Goal: Communication & Community: Answer question/provide support

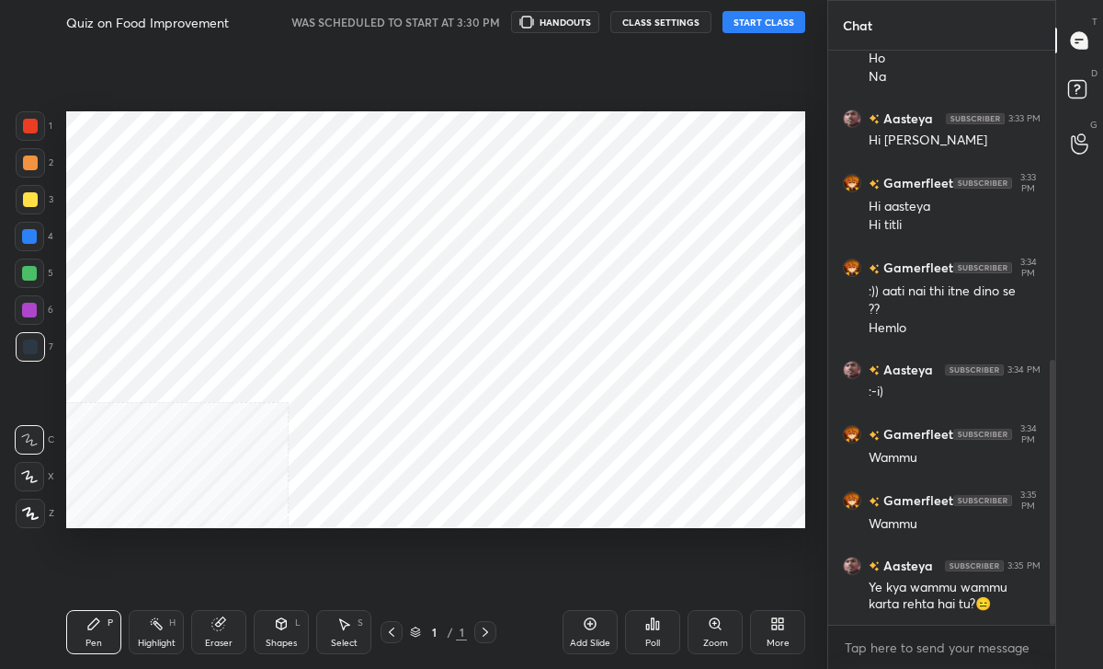
scroll to position [669, 0]
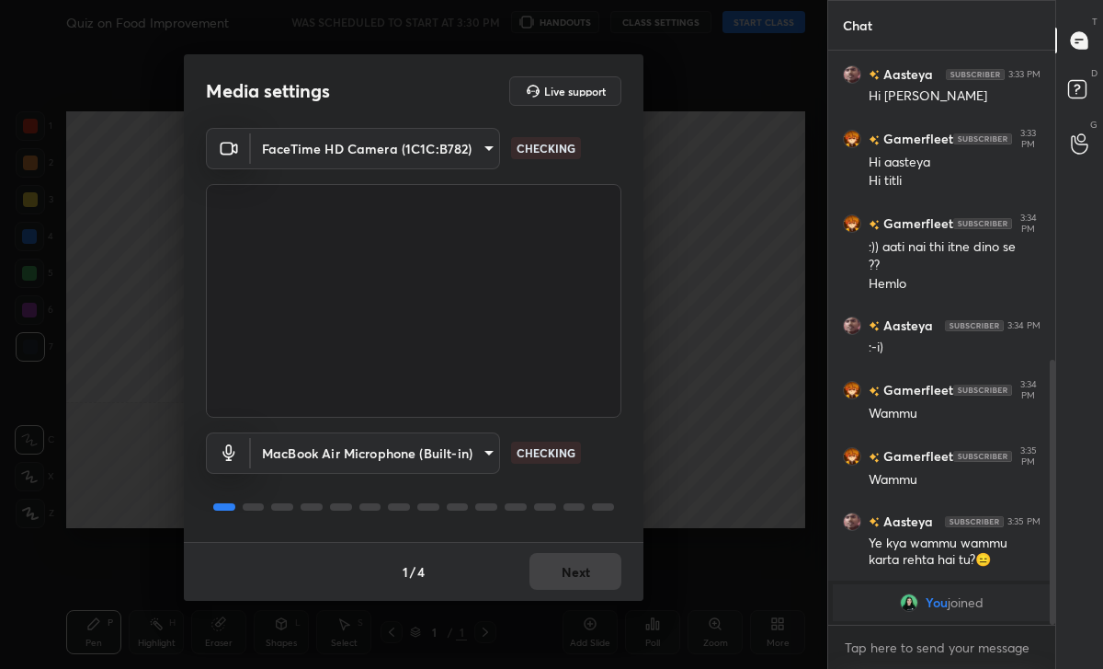
click at [563, 574] on button "Next" at bounding box center [576, 571] width 92 height 37
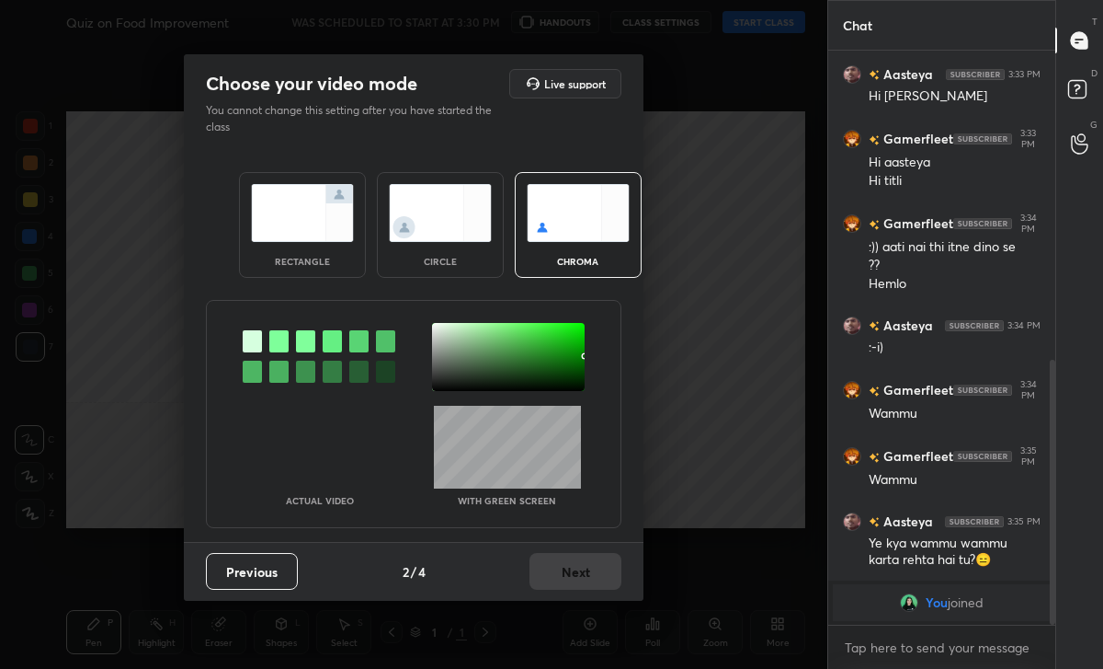
click at [459, 264] on div "circle" at bounding box center [441, 261] width 74 height 9
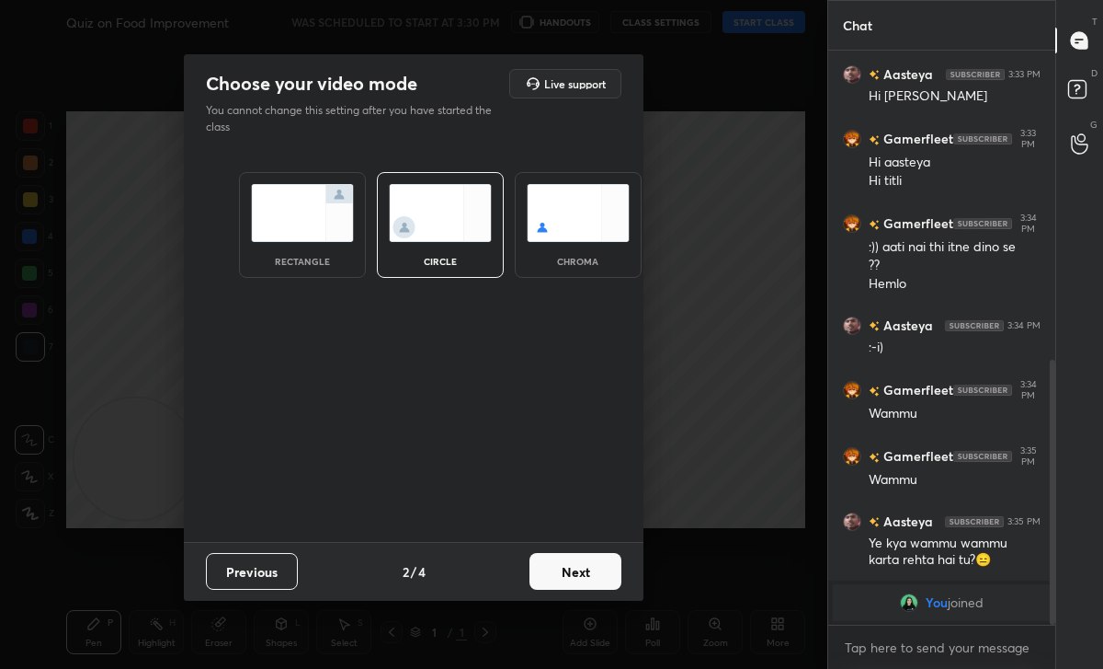
click at [557, 570] on button "Next" at bounding box center [576, 571] width 92 height 37
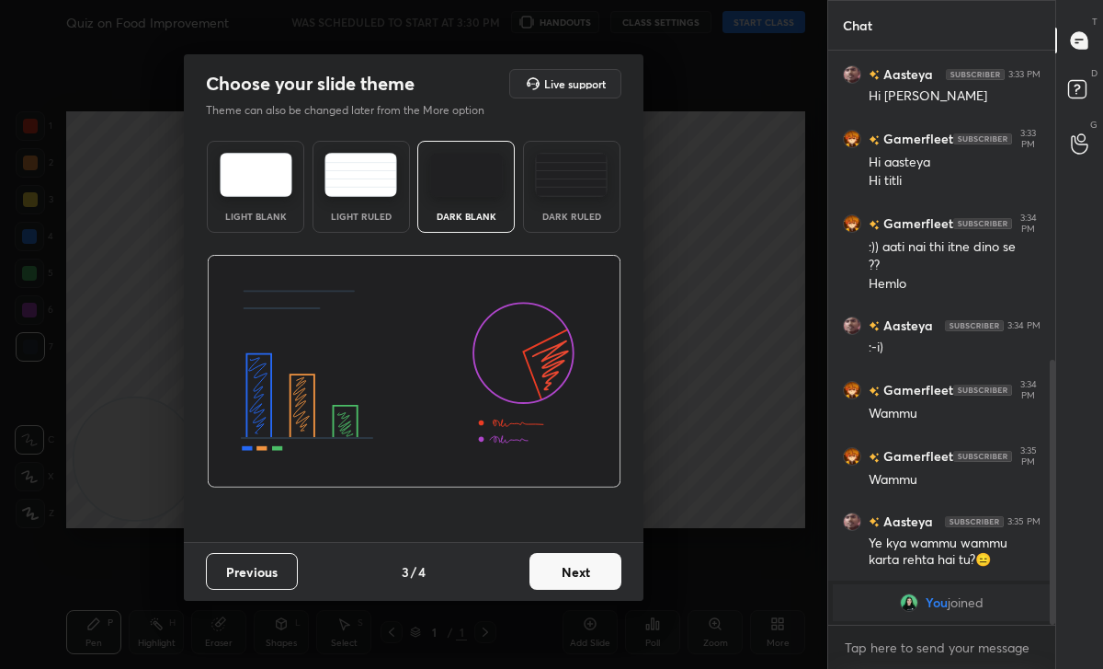
click at [581, 575] on button "Next" at bounding box center [576, 571] width 92 height 37
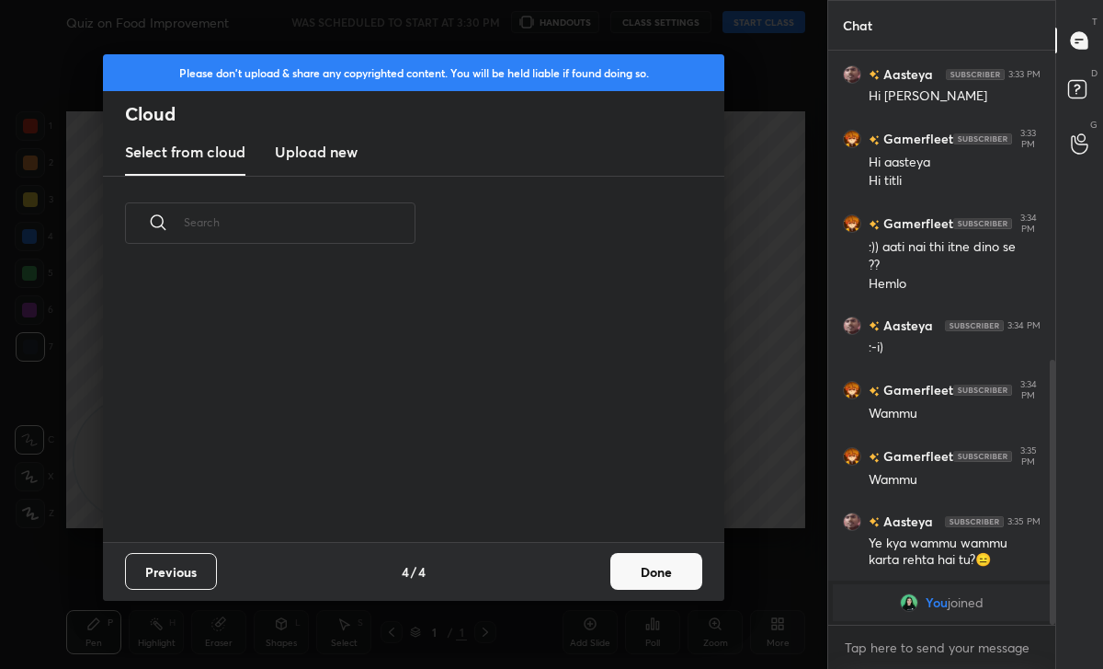
click at [619, 577] on button "Done" at bounding box center [657, 571] width 92 height 37
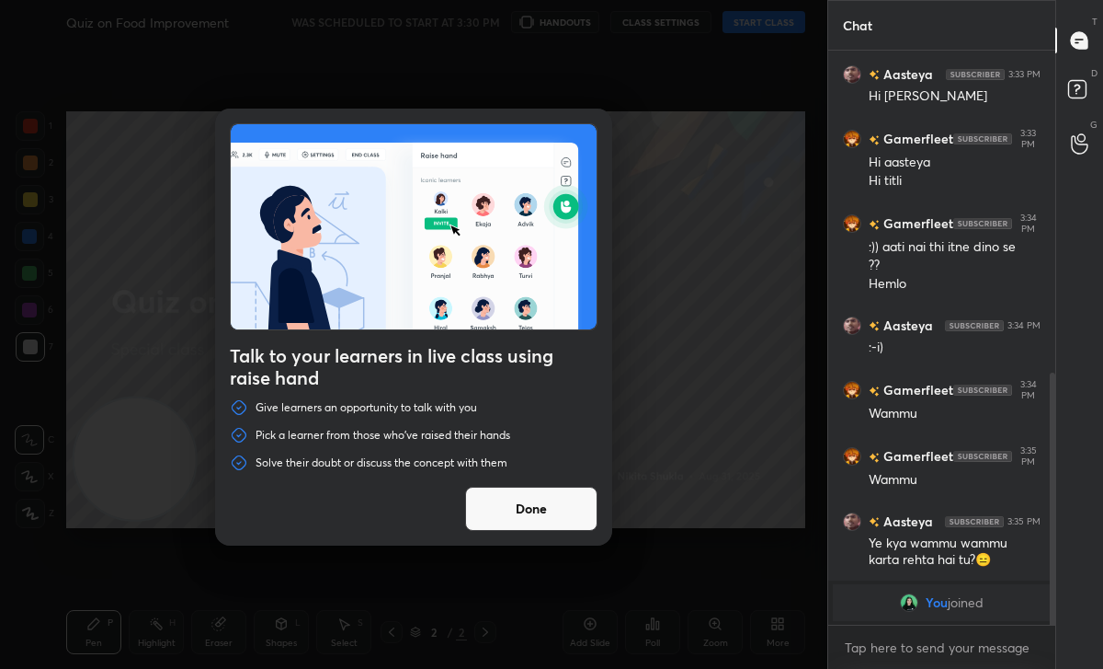
scroll to position [732, 0]
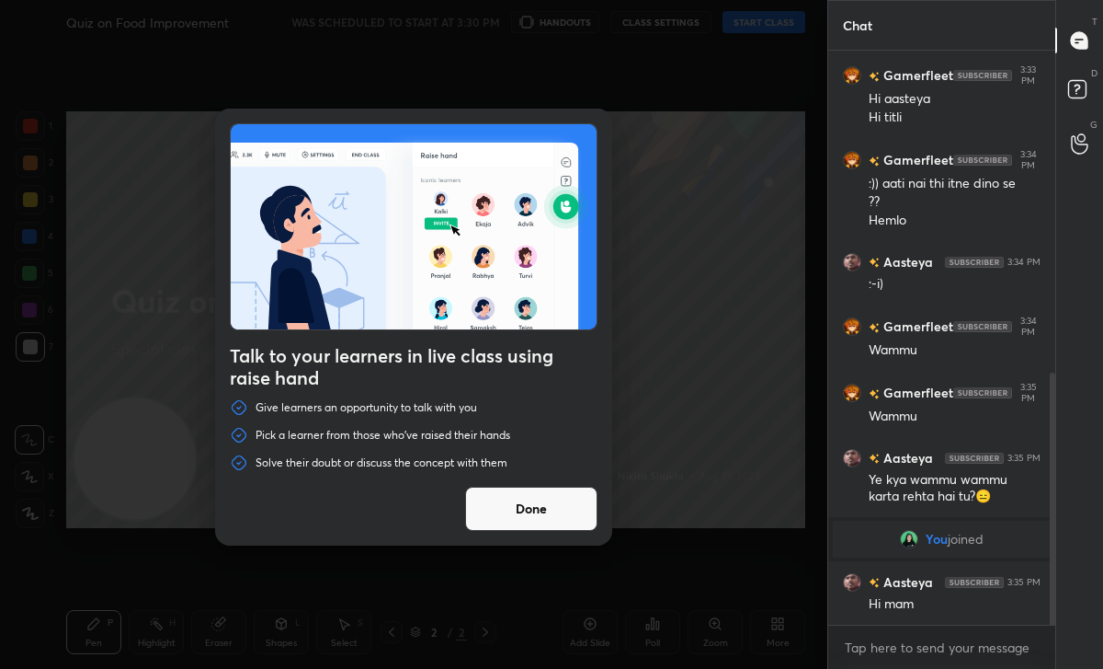
click at [509, 514] on button "Done" at bounding box center [531, 508] width 132 height 44
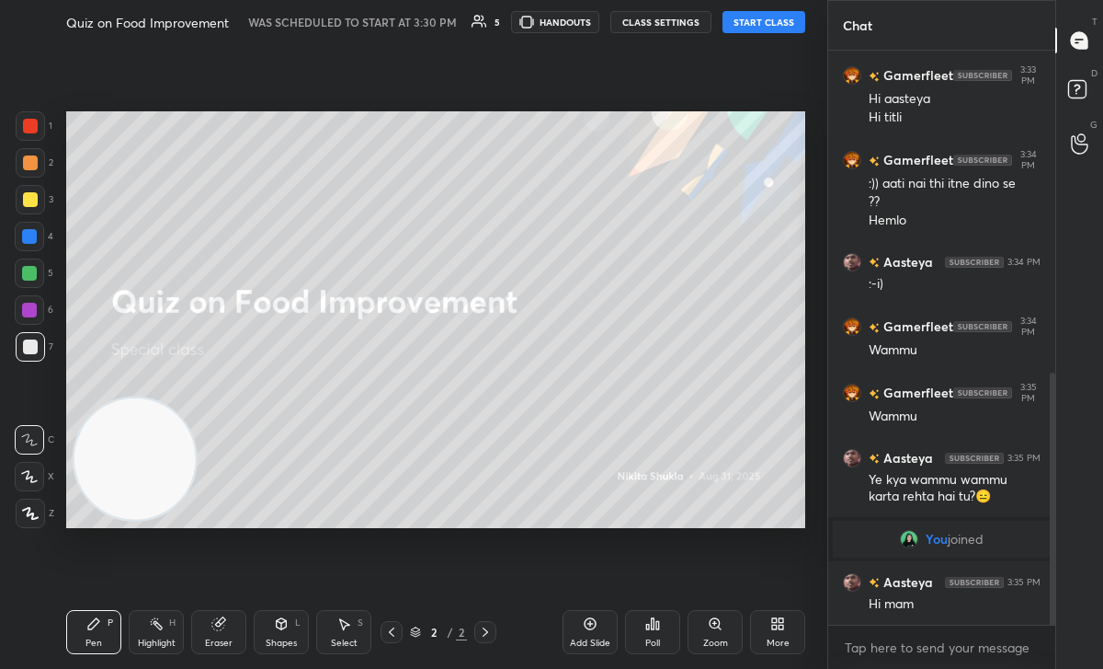
scroll to position [750, 0]
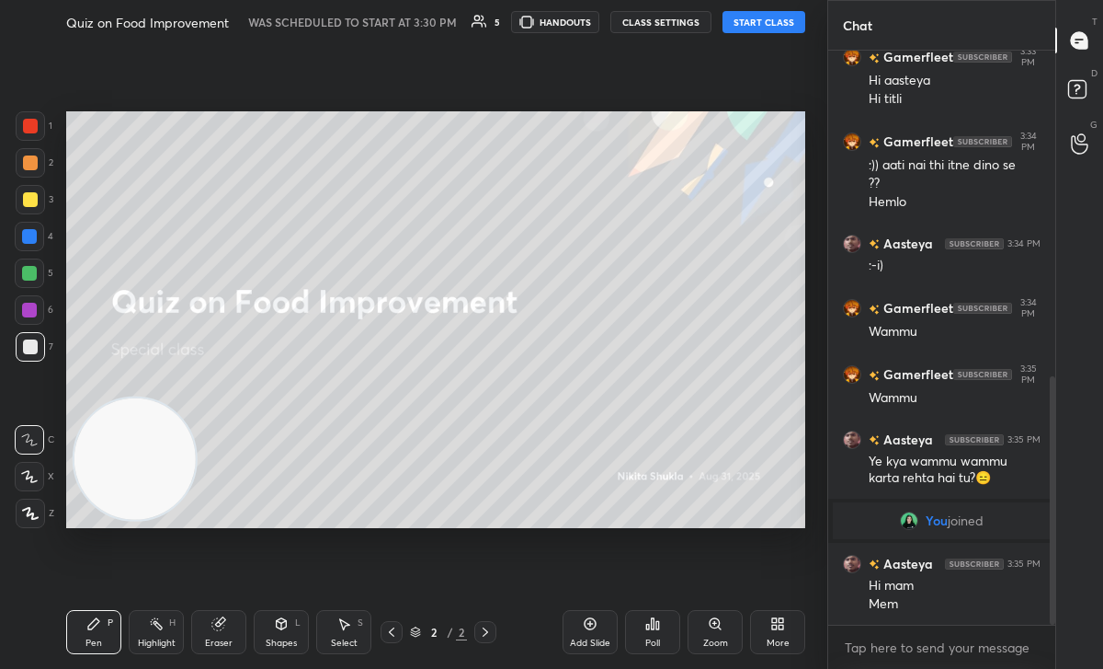
click at [806, 17] on div "Quiz on Food Improvement WAS SCHEDULED TO START AT 3:30 PM 5 HANDOUTS CLASS SET…" at bounding box center [436, 334] width 754 height 669
click at [773, 20] on button "START CLASS" at bounding box center [764, 22] width 83 height 22
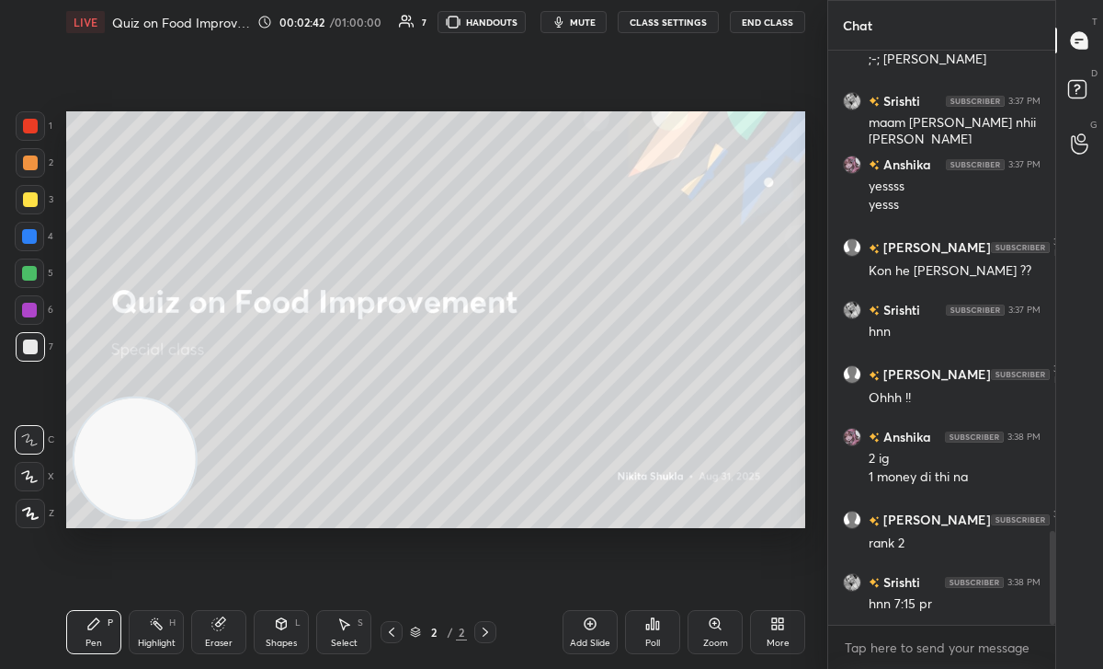
scroll to position [2936, 0]
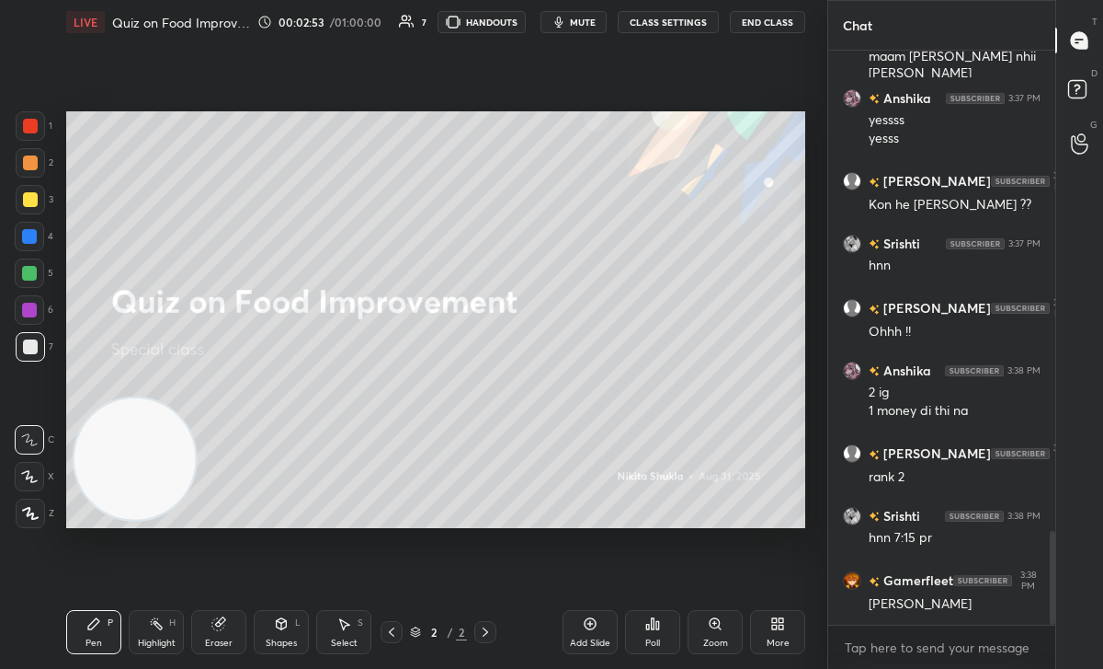
click at [658, 628] on icon at bounding box center [658, 625] width 3 height 8
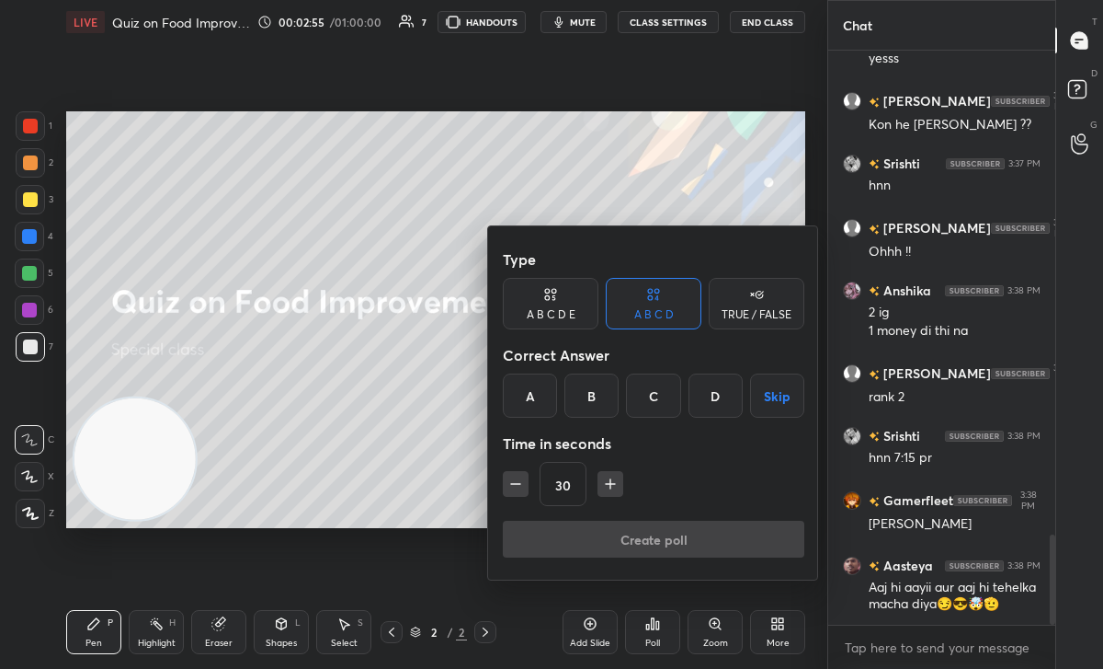
scroll to position [3080, 0]
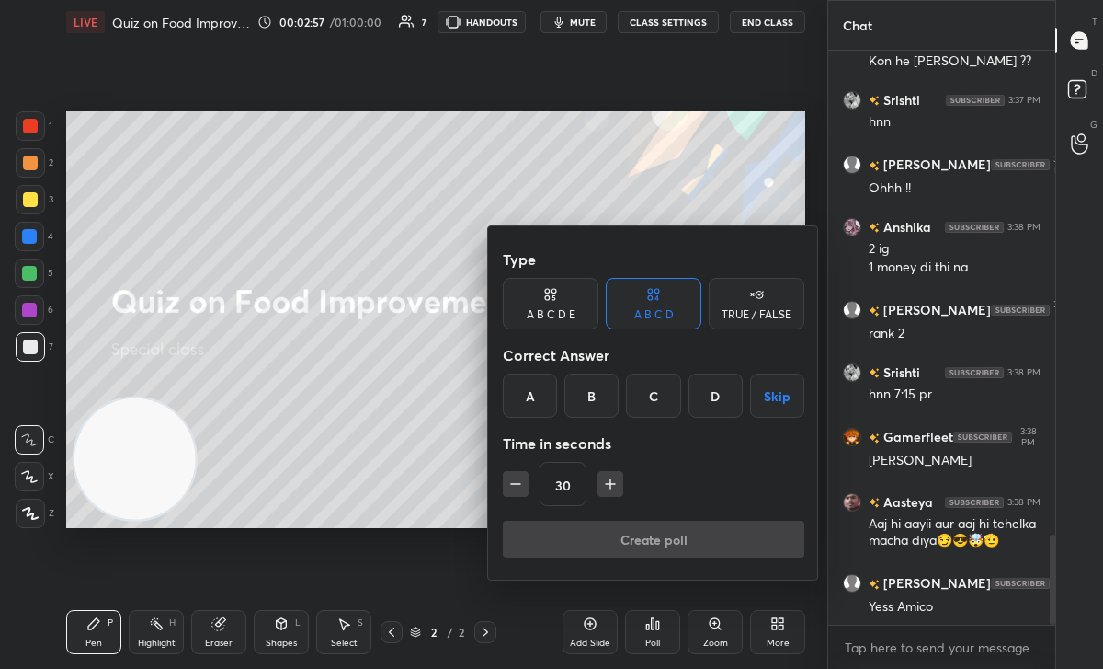
click at [732, 310] on div "TRUE / FALSE" at bounding box center [757, 314] width 70 height 11
click at [537, 390] on div "True" at bounding box center [551, 395] width 96 height 44
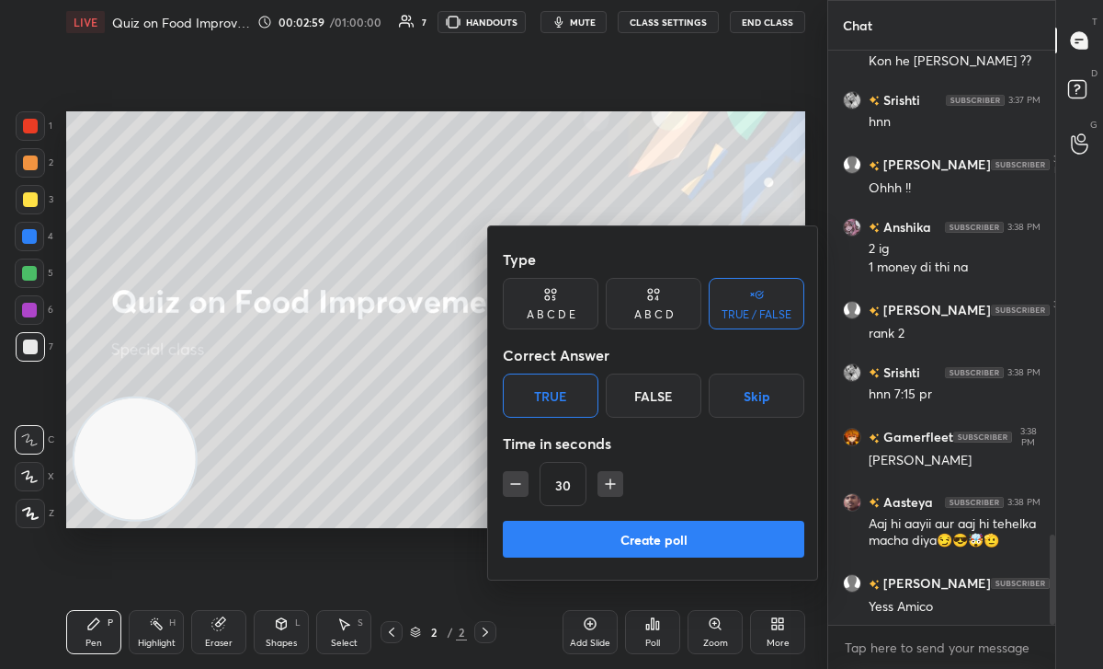
click at [578, 530] on button "Create poll" at bounding box center [654, 538] width 302 height 37
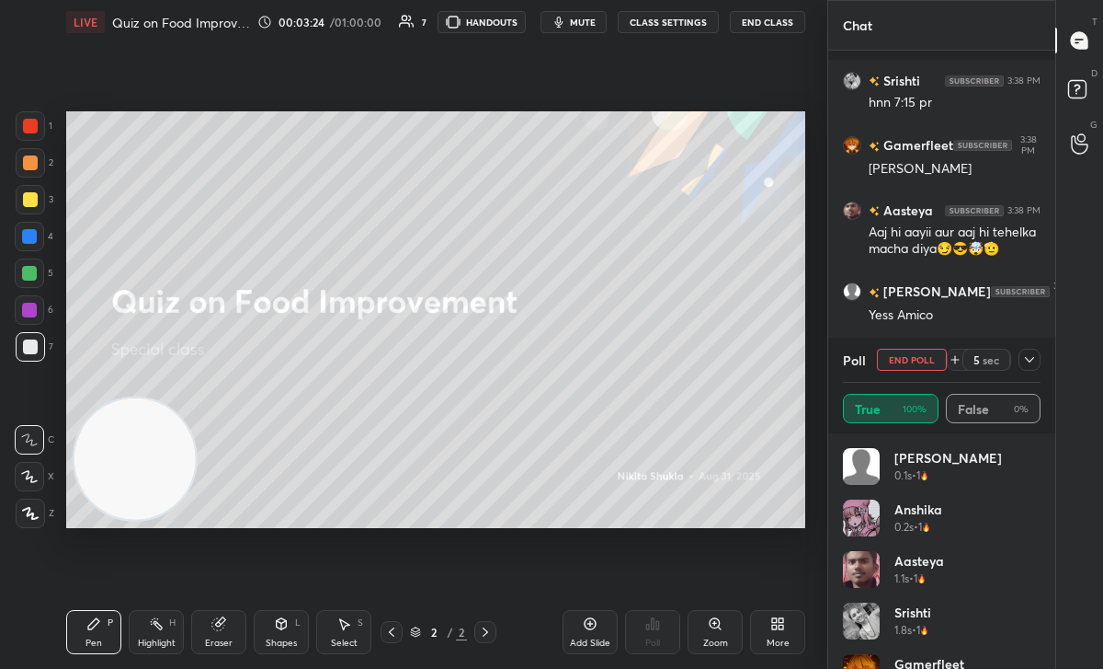
scroll to position [3451, 0]
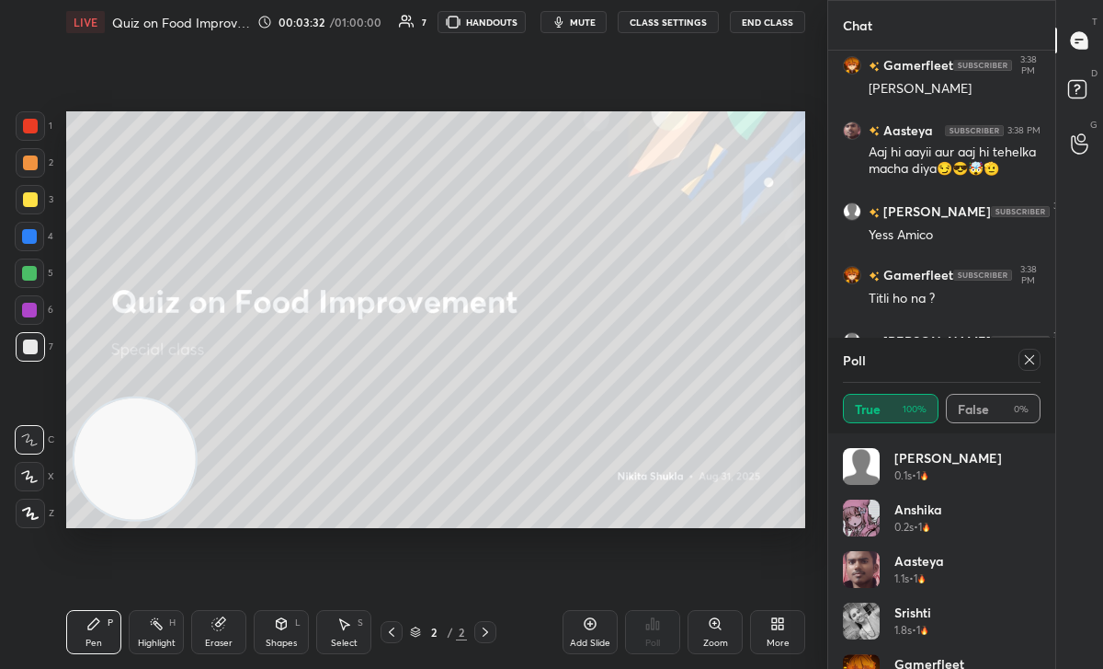
click at [1026, 343] on div "Poll" at bounding box center [942, 359] width 198 height 44
click at [1027, 360] on icon at bounding box center [1030, 359] width 15 height 15
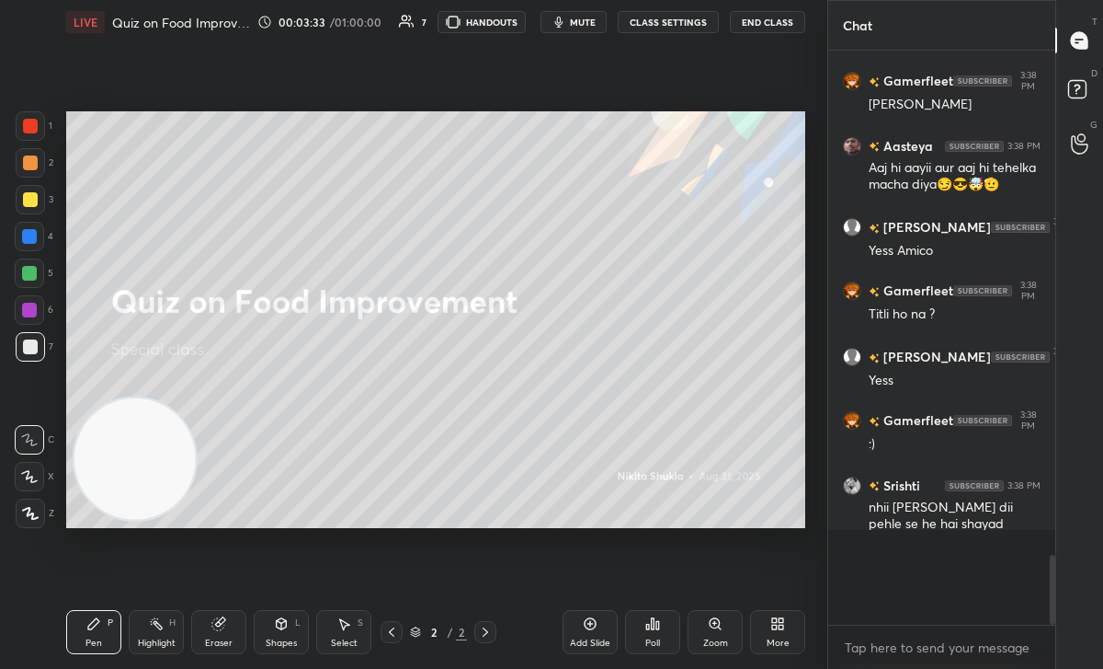
scroll to position [0, 0]
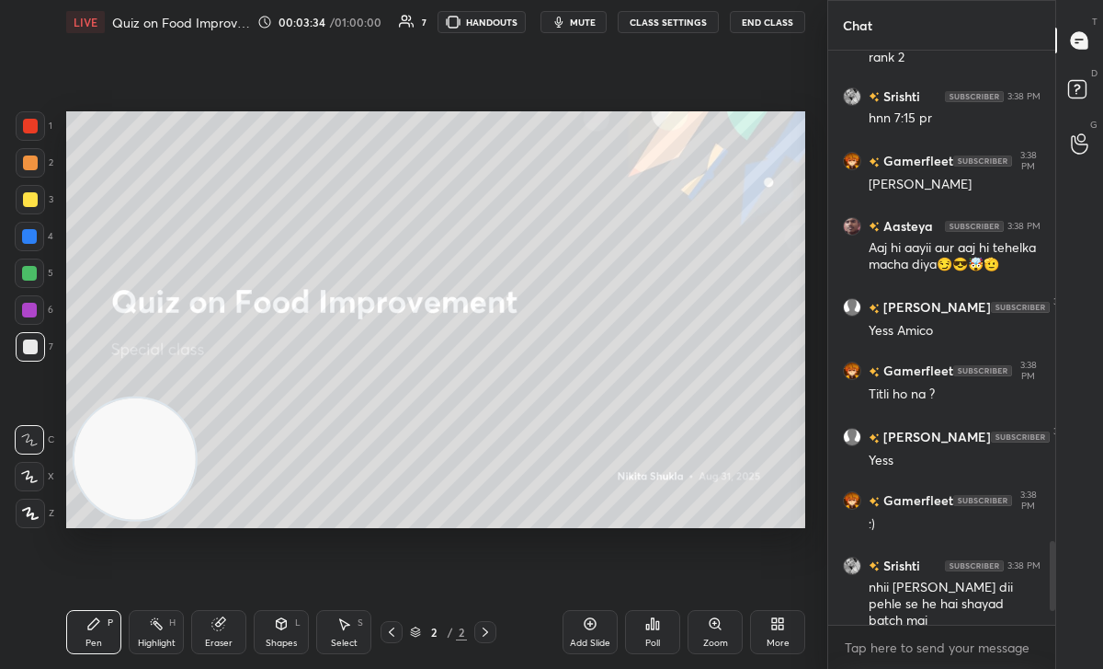
click at [765, 628] on div "More" at bounding box center [777, 632] width 55 height 44
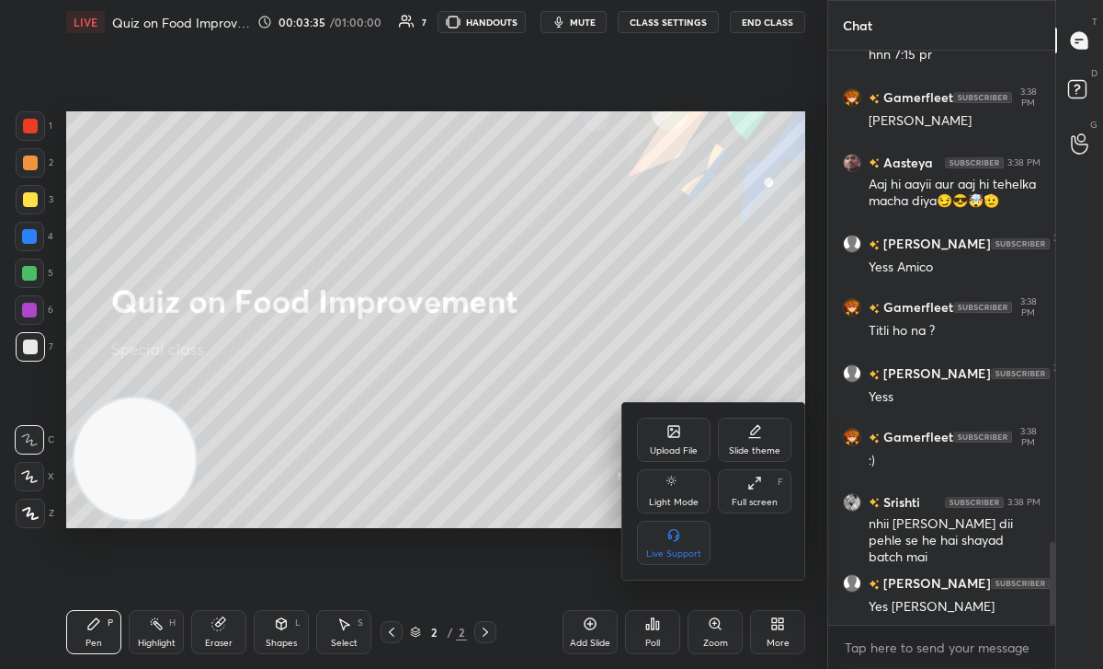
click at [661, 441] on div "Upload File" at bounding box center [674, 439] width 74 height 44
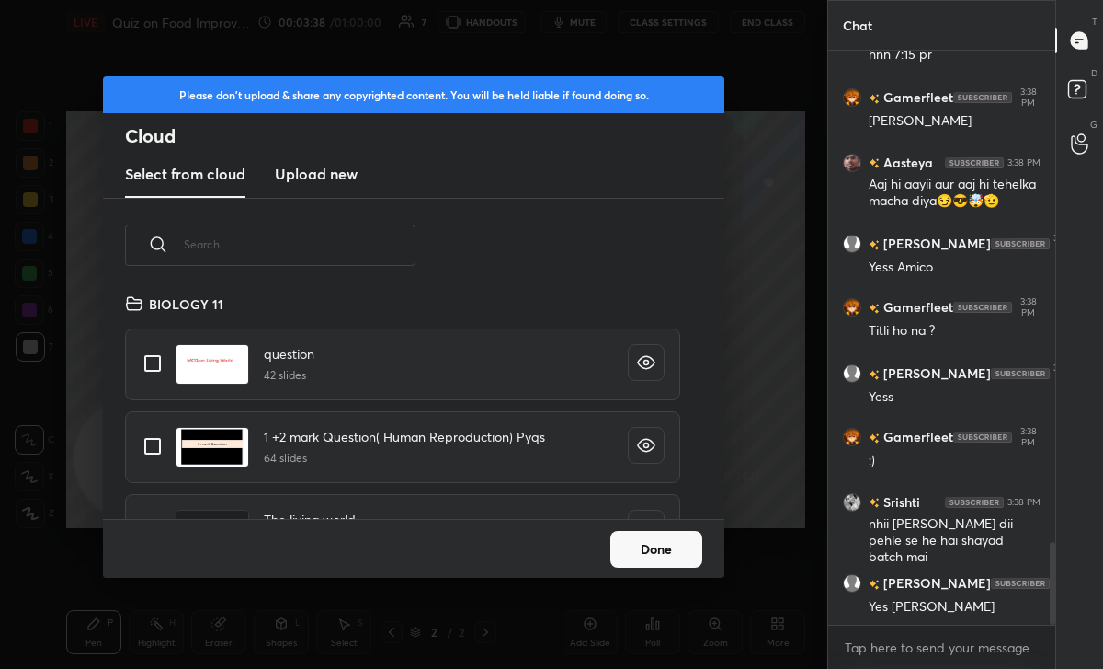
click at [342, 155] on new "Upload new" at bounding box center [316, 175] width 83 height 46
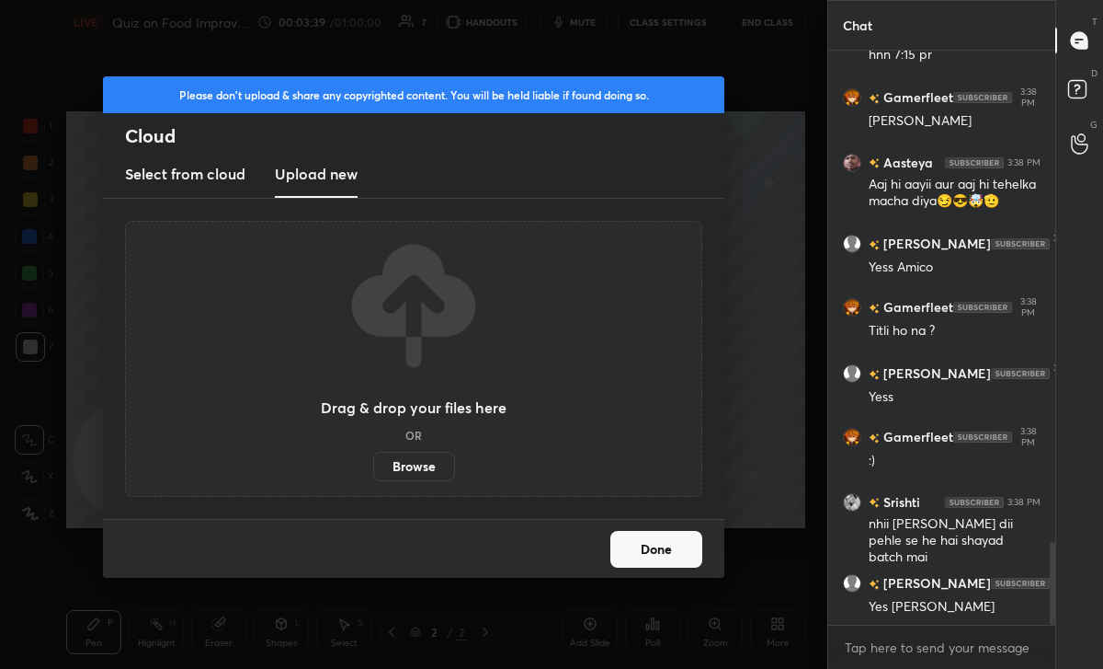
click at [413, 463] on label "Browse" at bounding box center [414, 466] width 82 height 29
click at [373, 463] on input "Browse" at bounding box center [373, 466] width 0 height 29
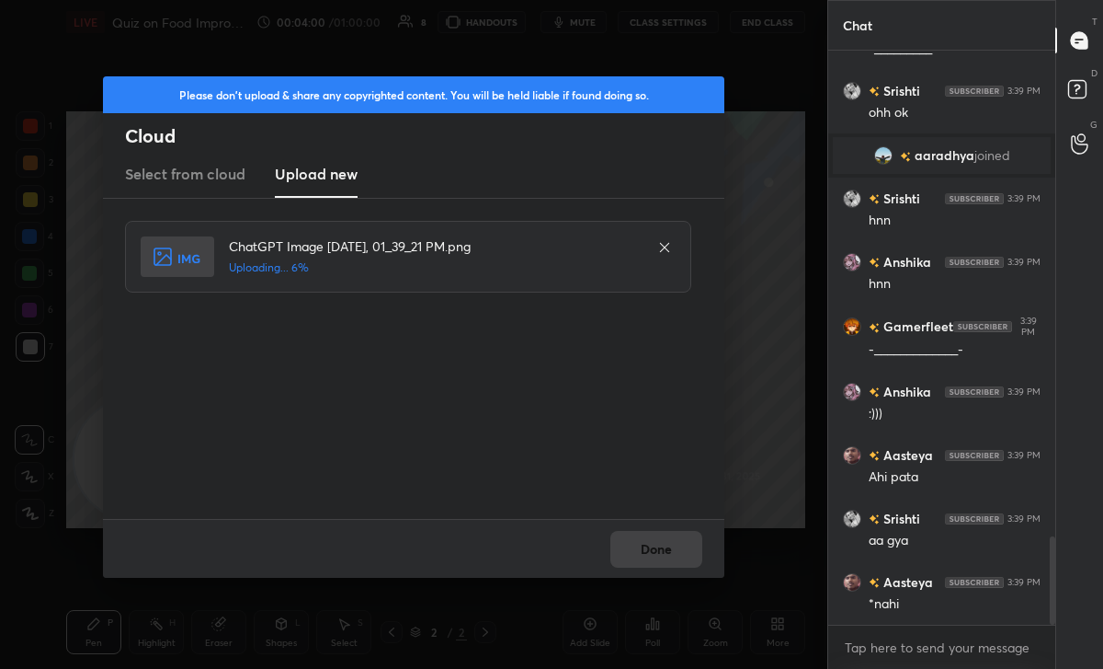
click at [628, 563] on div "Done" at bounding box center [414, 548] width 622 height 59
click at [631, 552] on div "Done" at bounding box center [414, 548] width 622 height 59
click at [631, 552] on button "Done" at bounding box center [657, 549] width 92 height 37
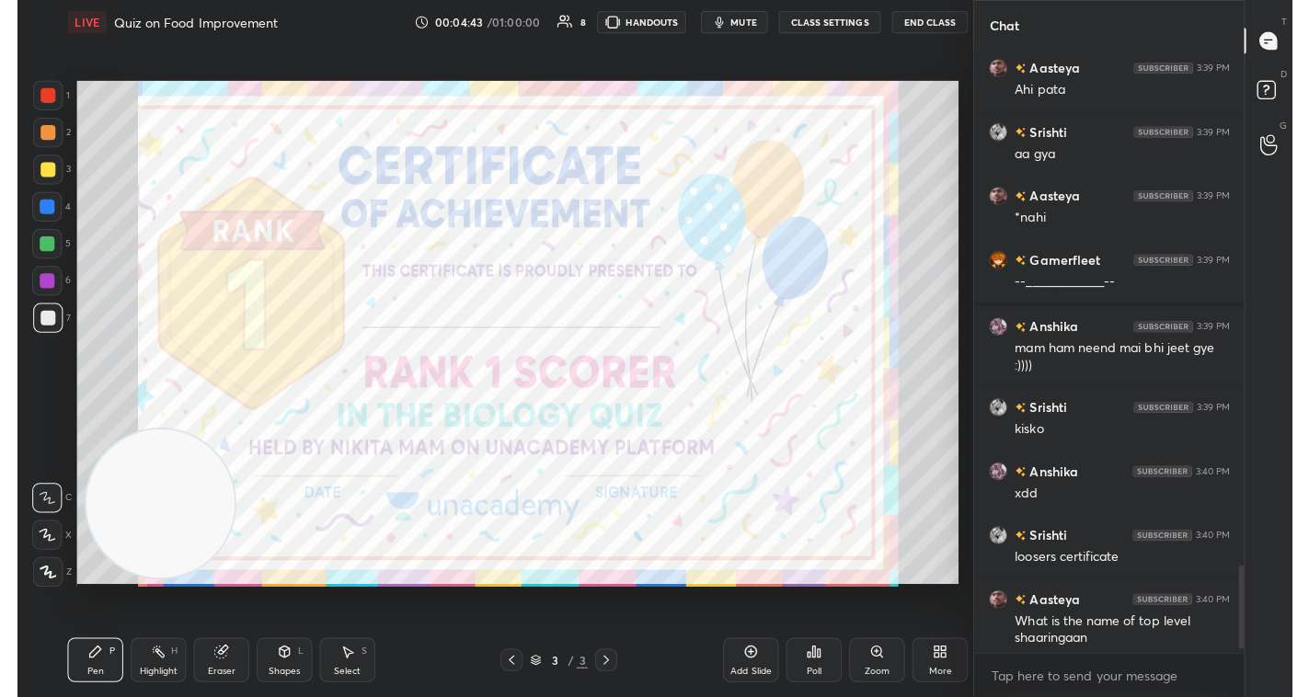
scroll to position [597, 265]
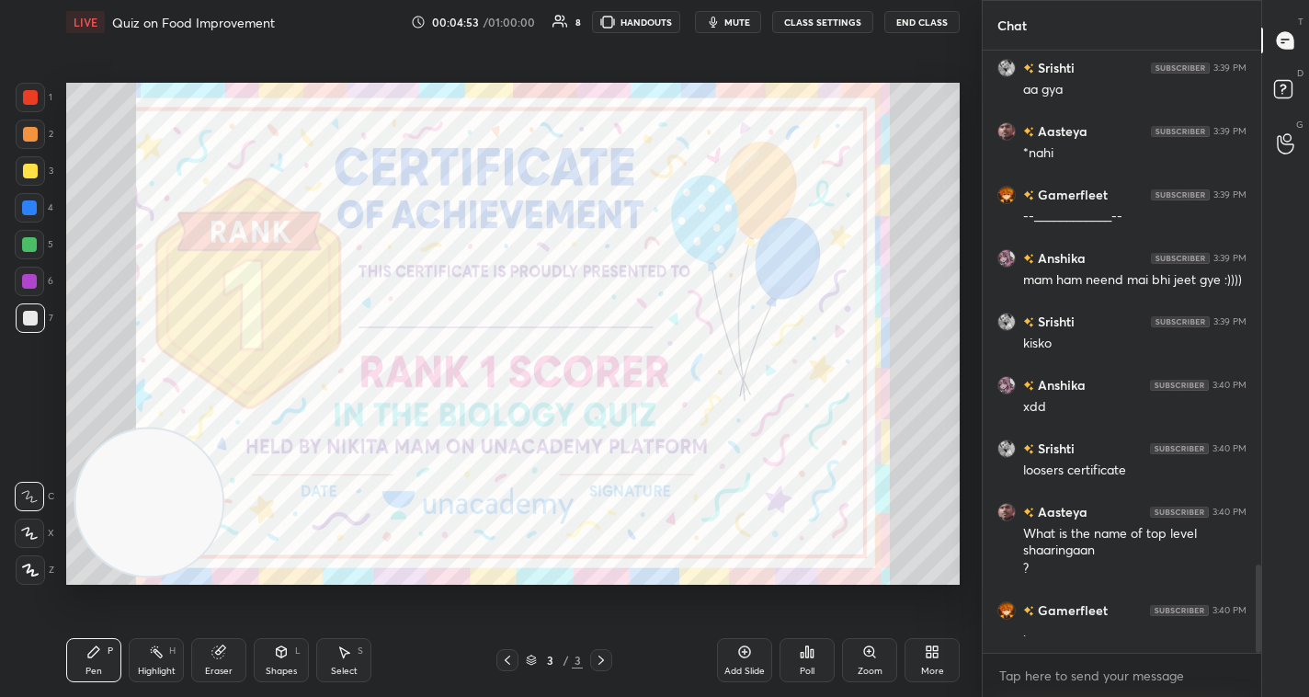
click at [932, 661] on div "More" at bounding box center [932, 660] width 55 height 44
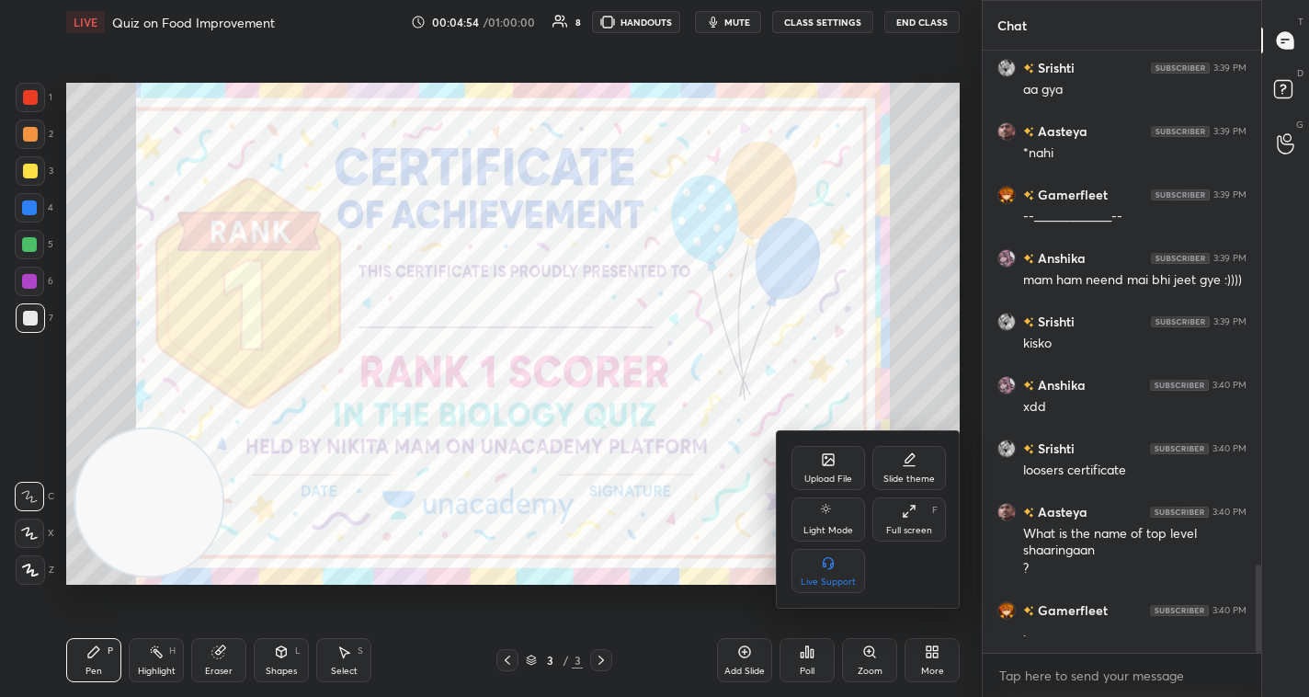
click at [833, 478] on div "Upload File" at bounding box center [829, 478] width 48 height 9
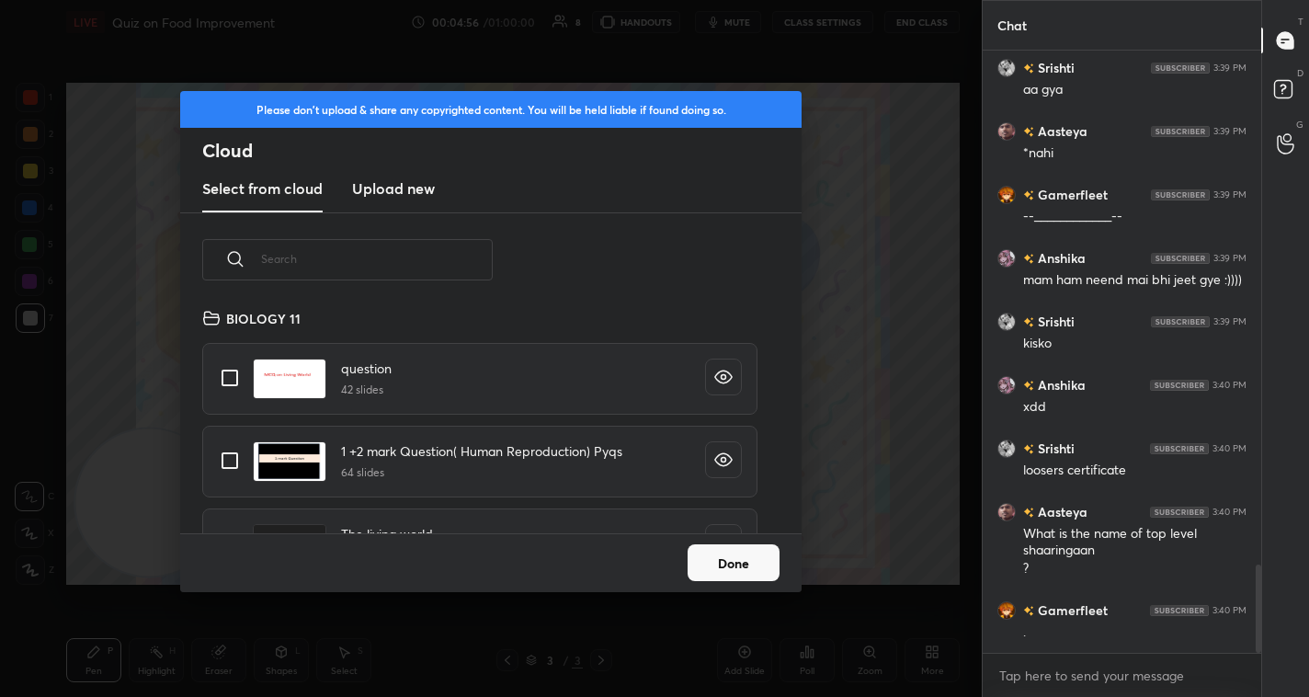
click at [395, 177] on h3 "Upload new" at bounding box center [393, 188] width 83 height 22
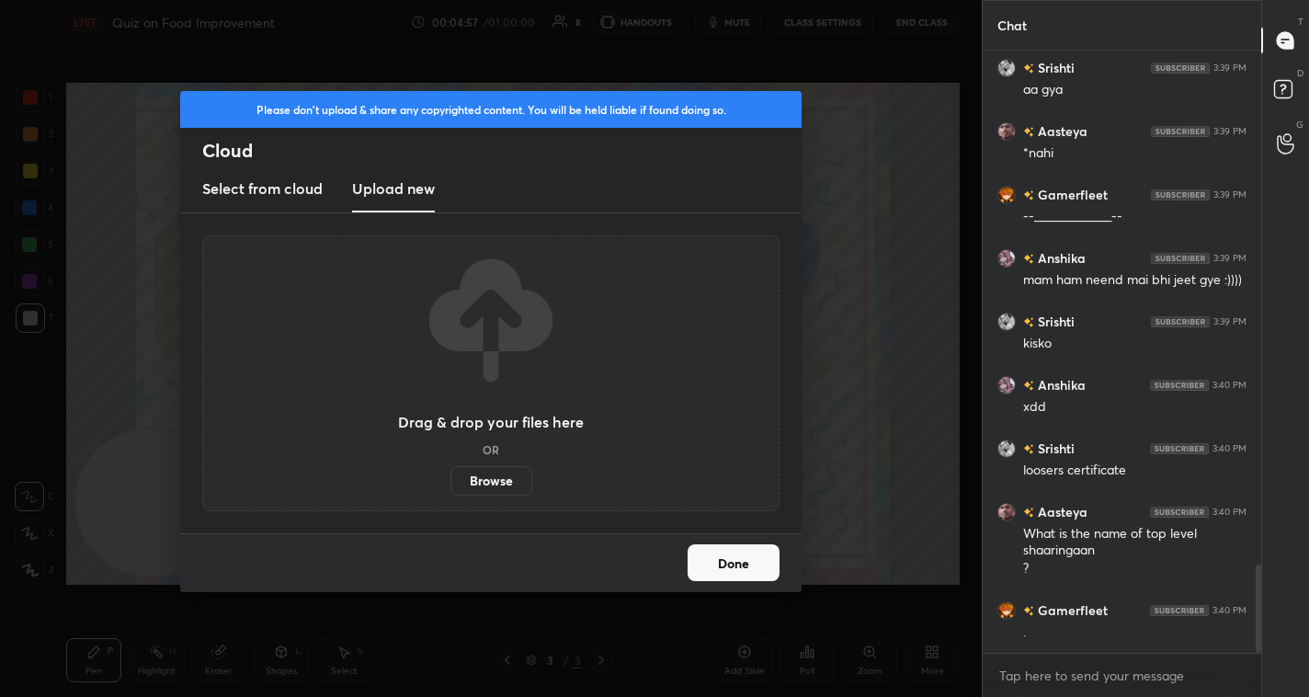
click at [492, 490] on label "Browse" at bounding box center [492, 480] width 82 height 29
click at [451, 490] on input "Browse" at bounding box center [451, 480] width 0 height 29
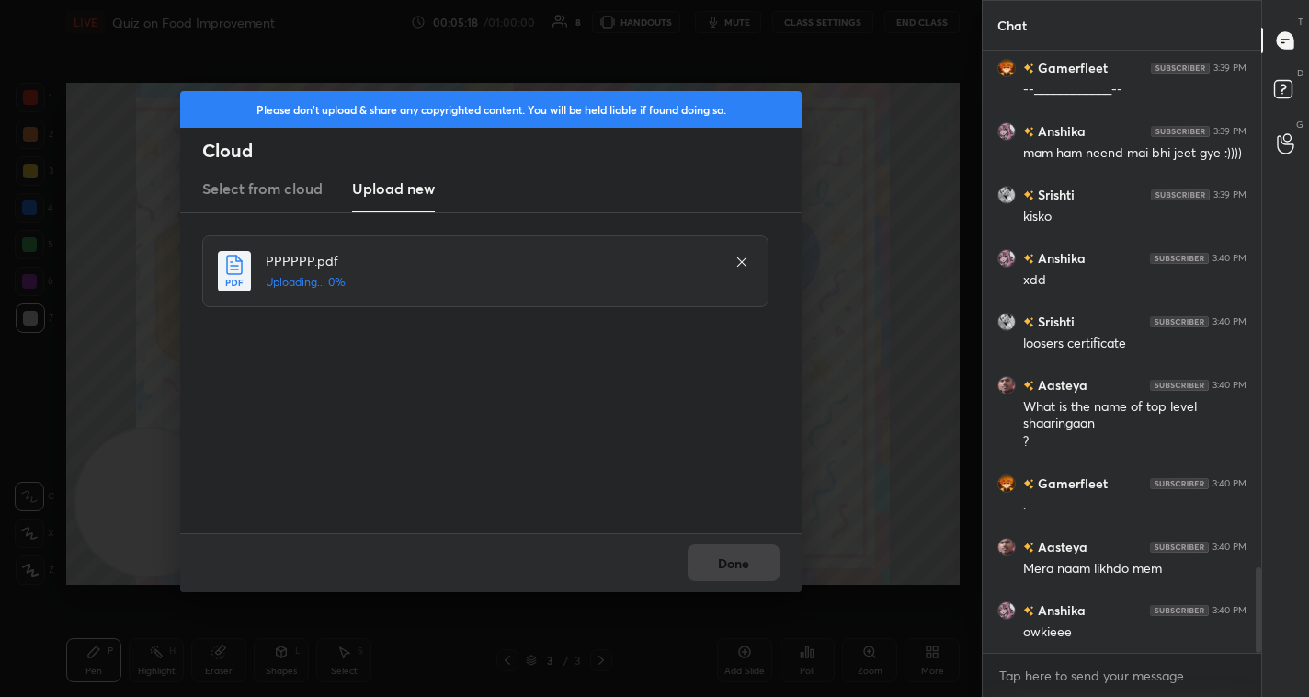
click at [811, 518] on div "Please don't upload & share any copyrighted content. You will be held liable if…" at bounding box center [491, 348] width 982 height 697
click at [751, 542] on div "Done" at bounding box center [491, 562] width 622 height 59
click at [749, 559] on div "Done" at bounding box center [491, 562] width 622 height 59
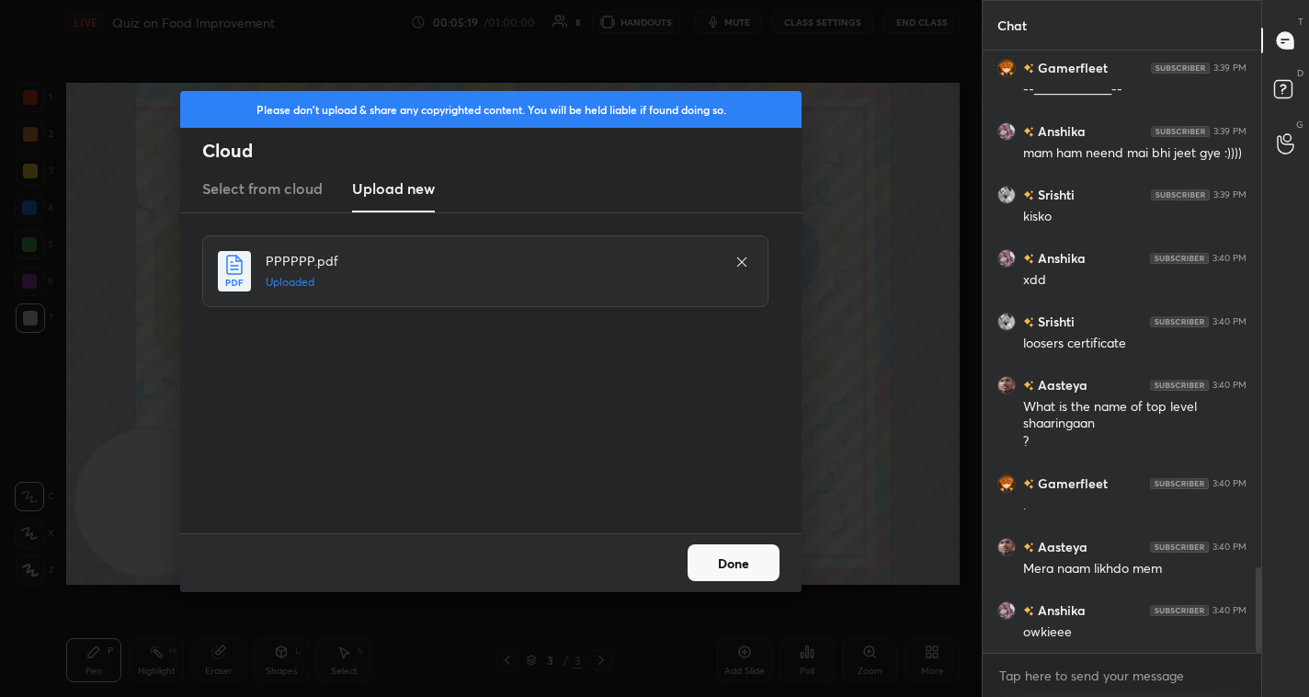
click at [749, 559] on div "Done" at bounding box center [491, 562] width 622 height 59
click at [749, 559] on button "Done" at bounding box center [734, 562] width 92 height 37
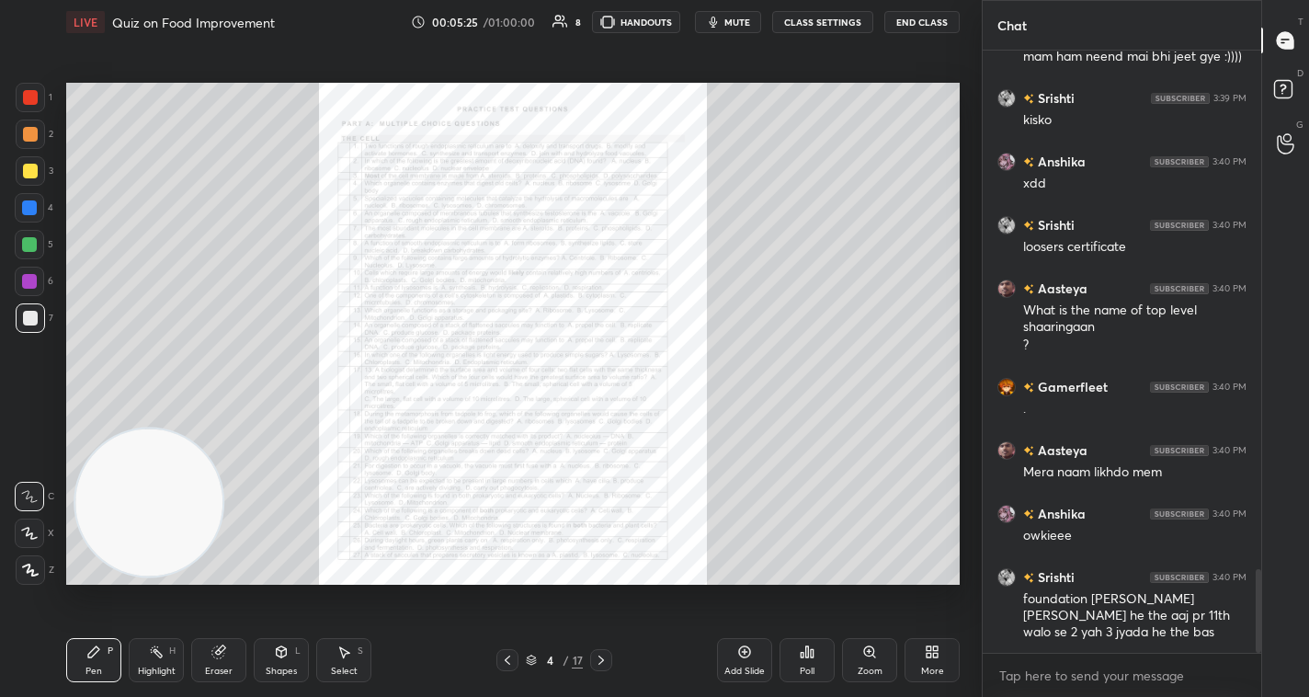
click at [864, 658] on icon at bounding box center [870, 652] width 15 height 15
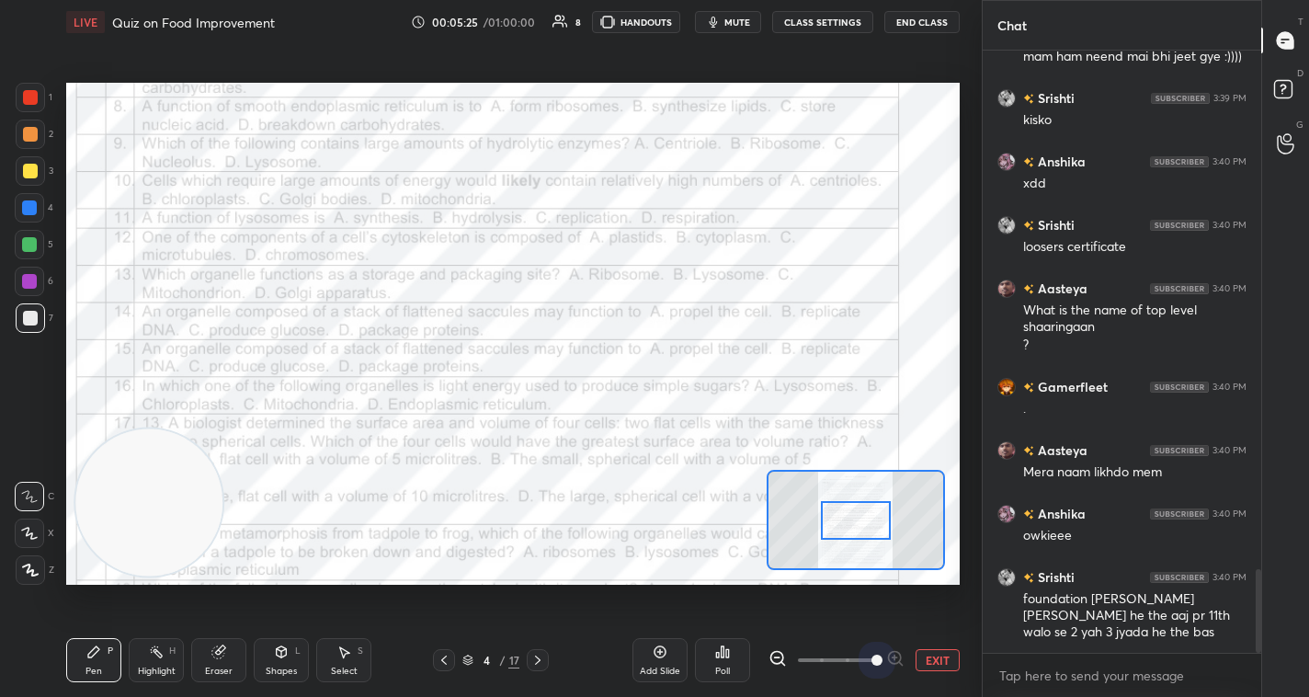
click at [947, 646] on div "Add Slide Poll EXIT" at bounding box center [796, 660] width 327 height 103
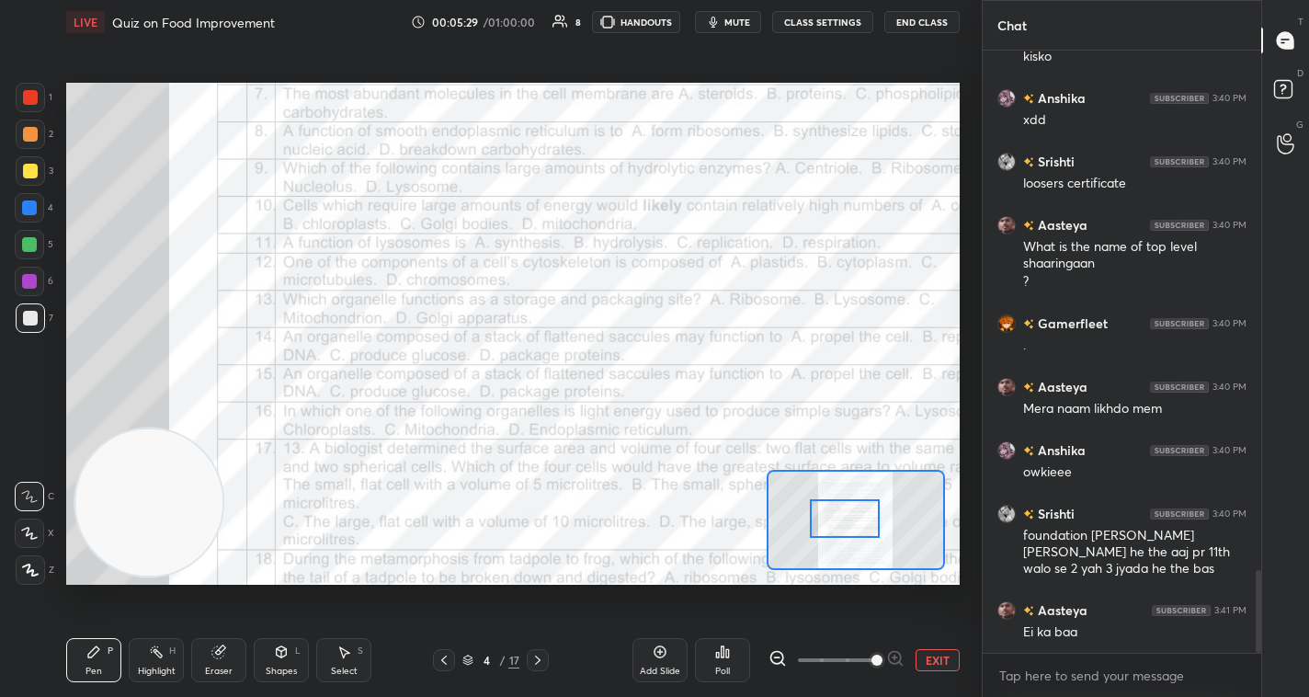
drag, startPoint x: 833, startPoint y: 512, endPoint x: 822, endPoint y: 510, distance: 11.2
click at [822, 510] on div at bounding box center [845, 518] width 70 height 39
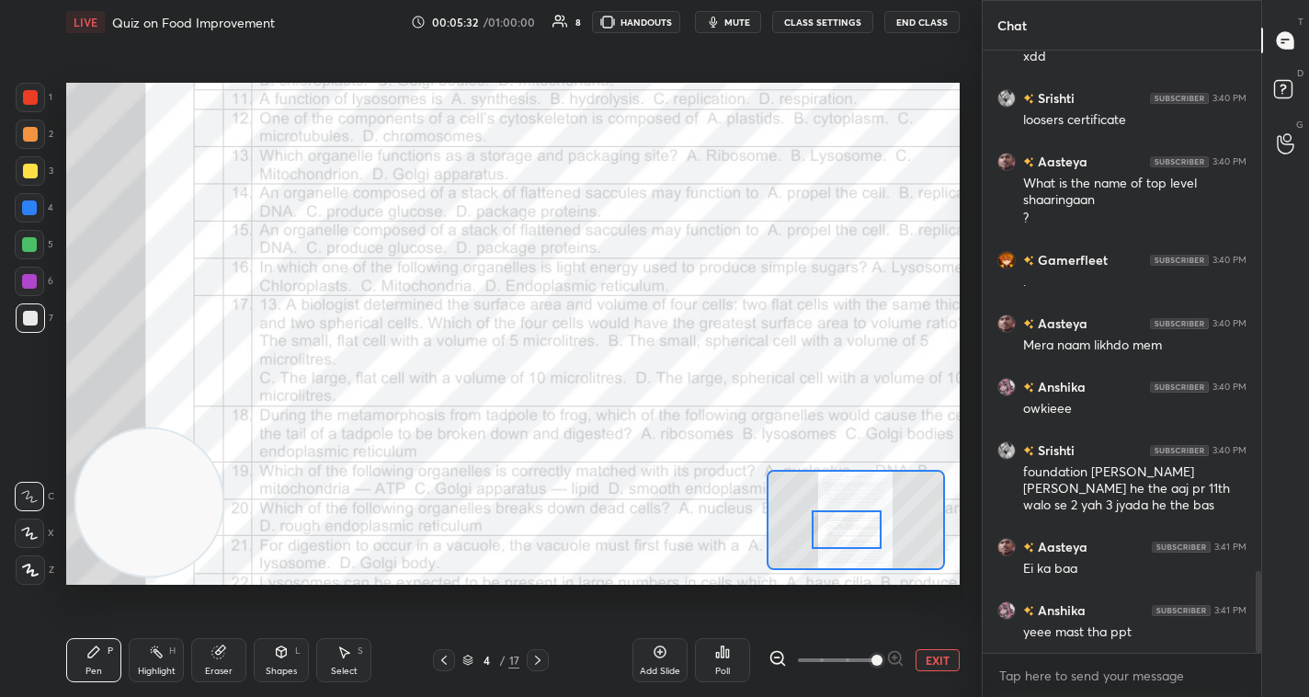
drag, startPoint x: 828, startPoint y: 513, endPoint x: 829, endPoint y: 524, distance: 11.2
click at [829, 524] on div at bounding box center [847, 529] width 70 height 39
click at [844, 660] on span at bounding box center [836, 660] width 77 height 28
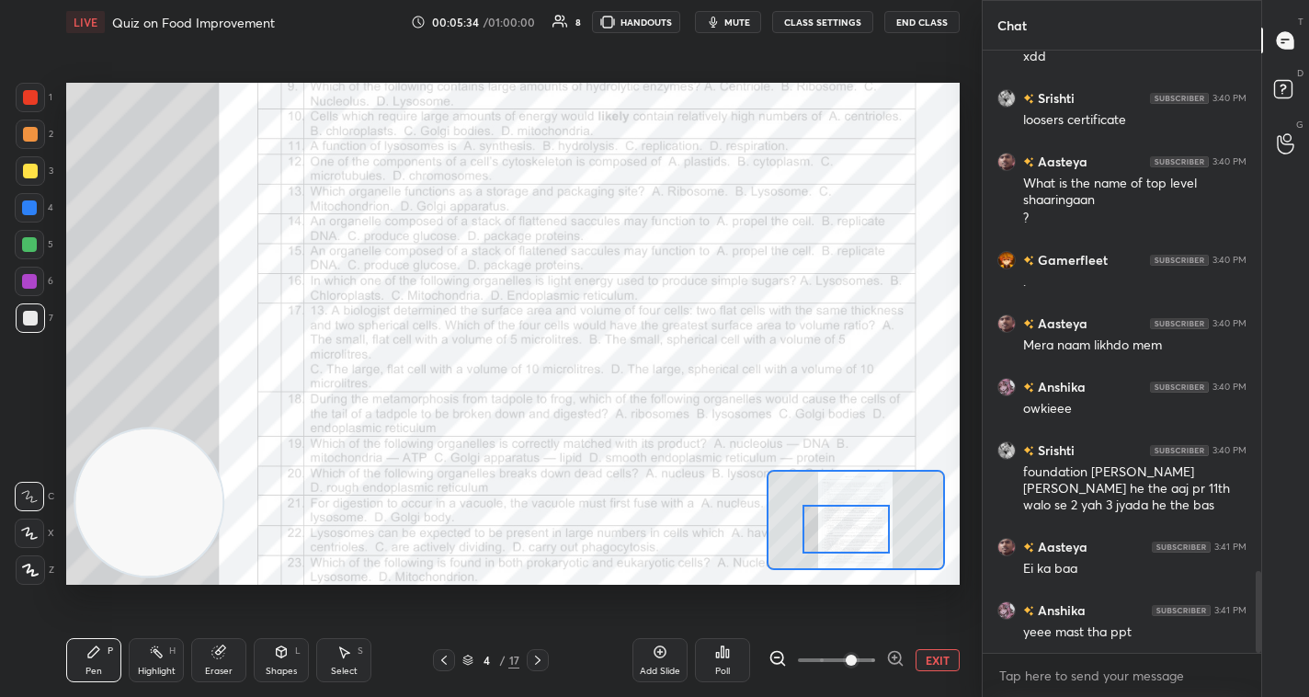
click at [215, 660] on div "Eraser" at bounding box center [218, 660] width 55 height 44
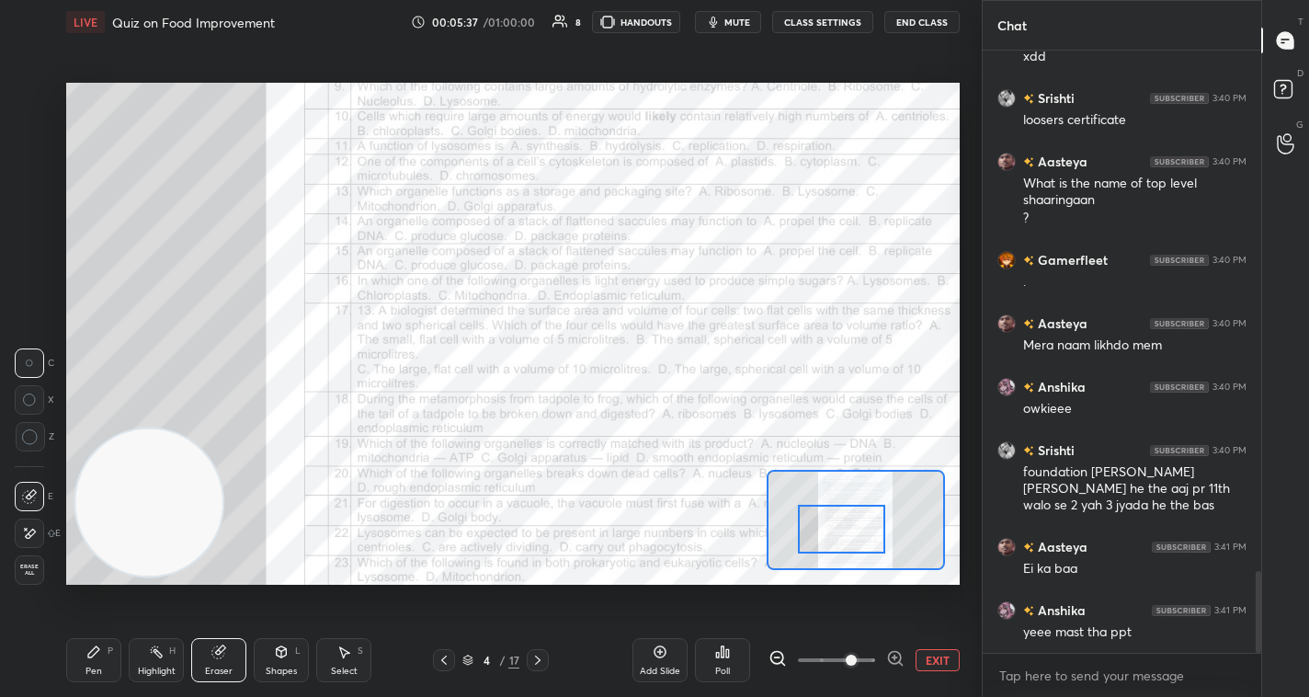
click at [832, 526] on div at bounding box center [841, 529] width 87 height 49
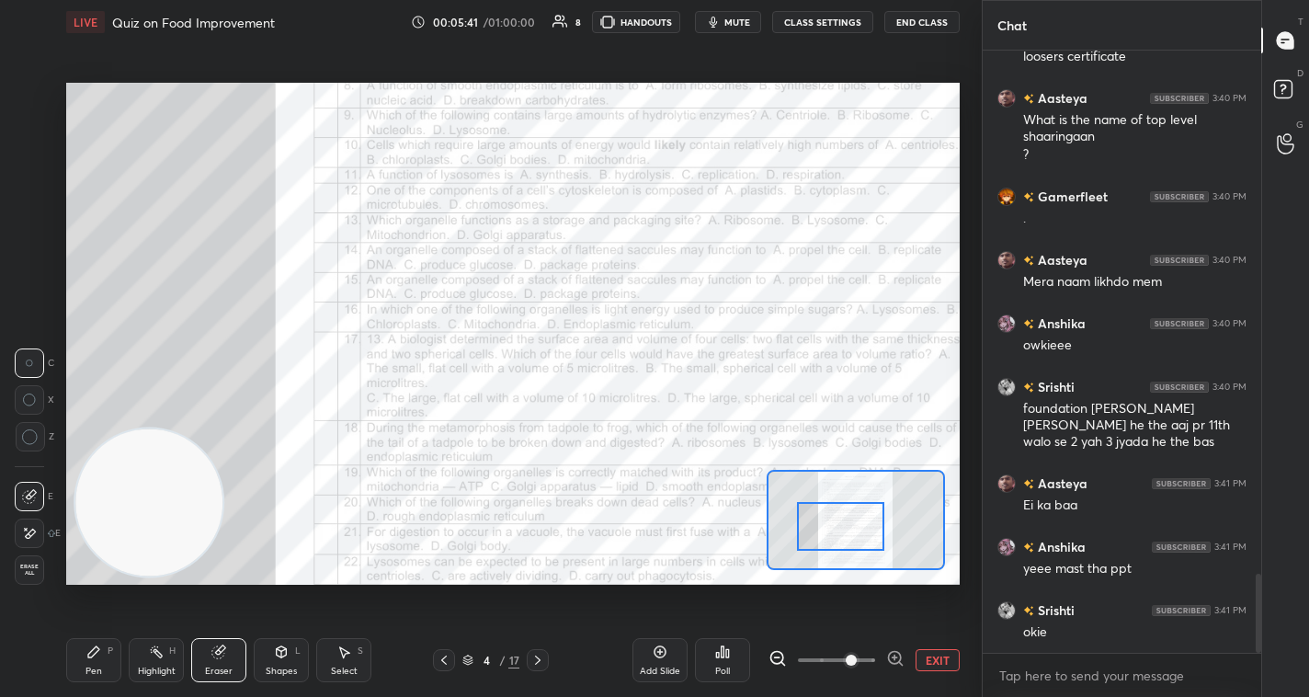
click at [88, 655] on icon at bounding box center [93, 651] width 11 height 11
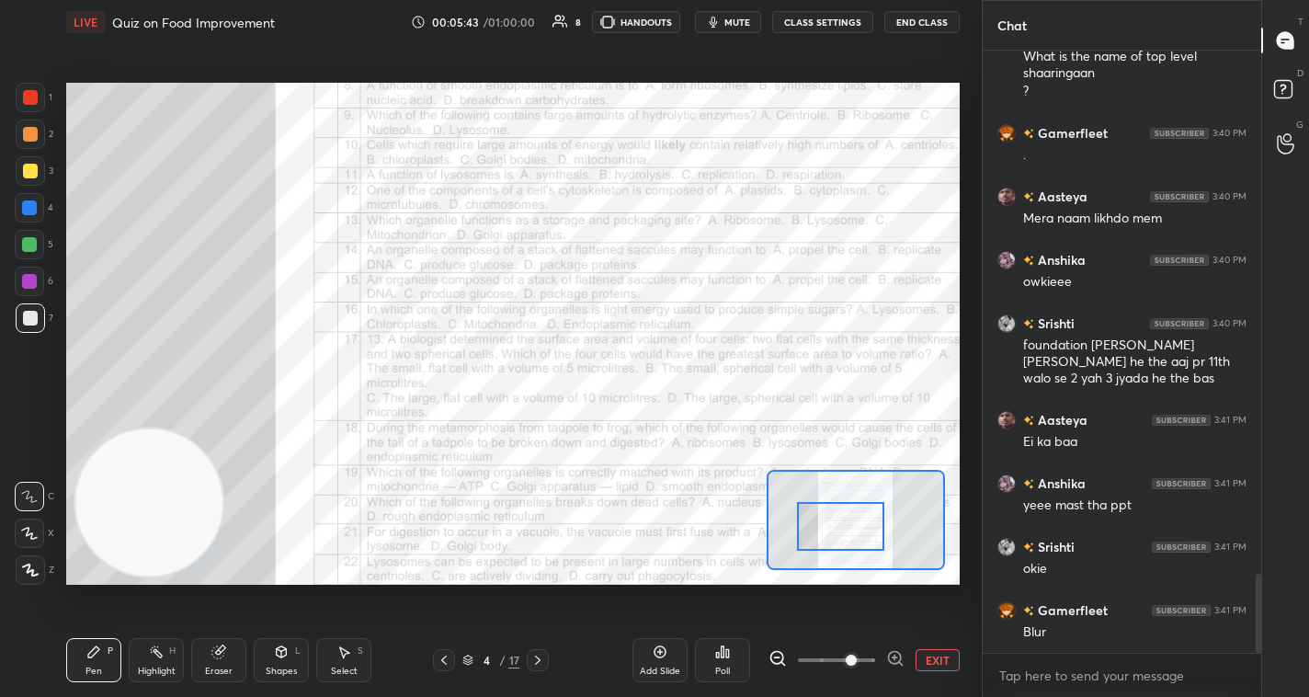
click at [26, 95] on div at bounding box center [30, 97] width 15 height 15
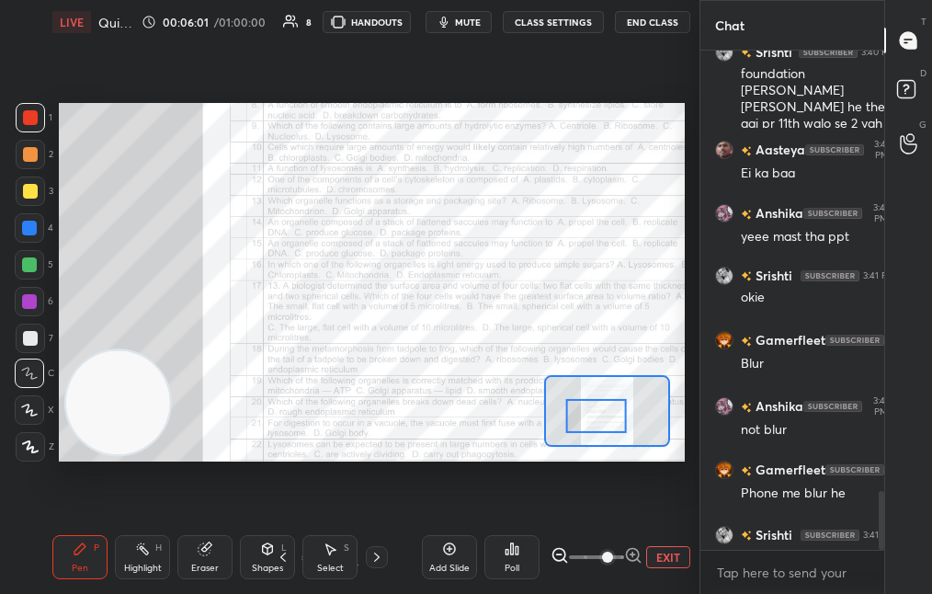
scroll to position [6, 6]
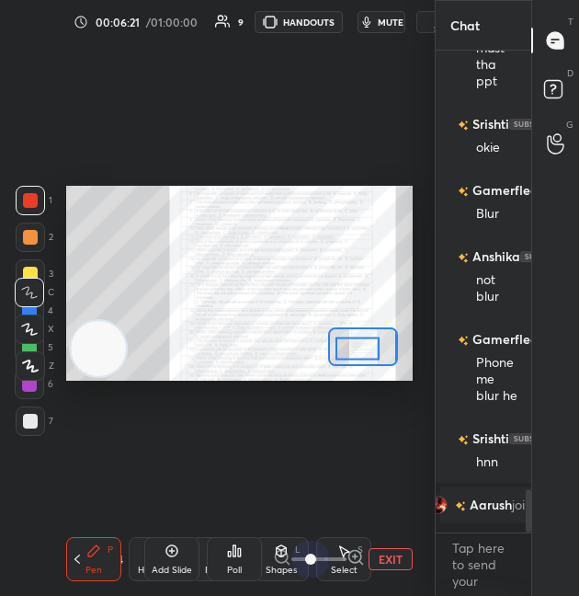
drag, startPoint x: 318, startPoint y: 561, endPoint x: 370, endPoint y: 560, distance: 51.5
click at [374, 560] on div "EXIT" at bounding box center [343, 559] width 140 height 22
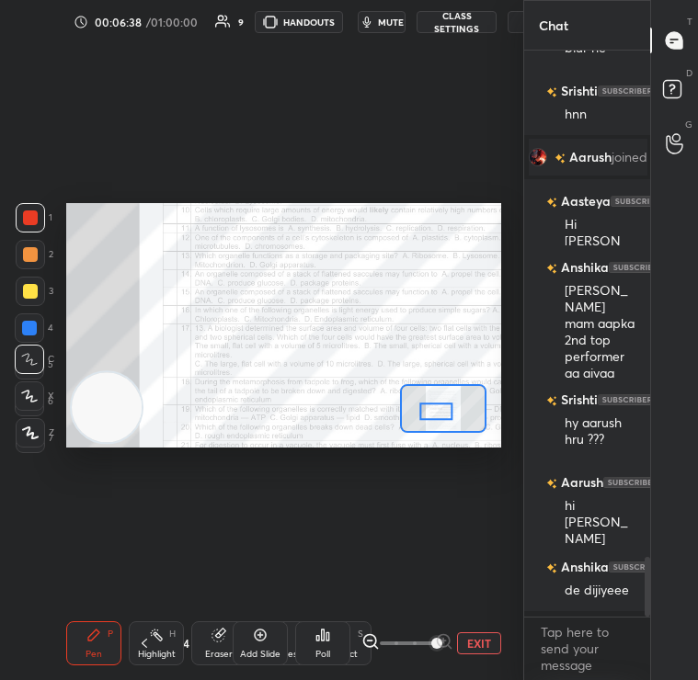
click at [325, 650] on div "Poll" at bounding box center [322, 654] width 15 height 9
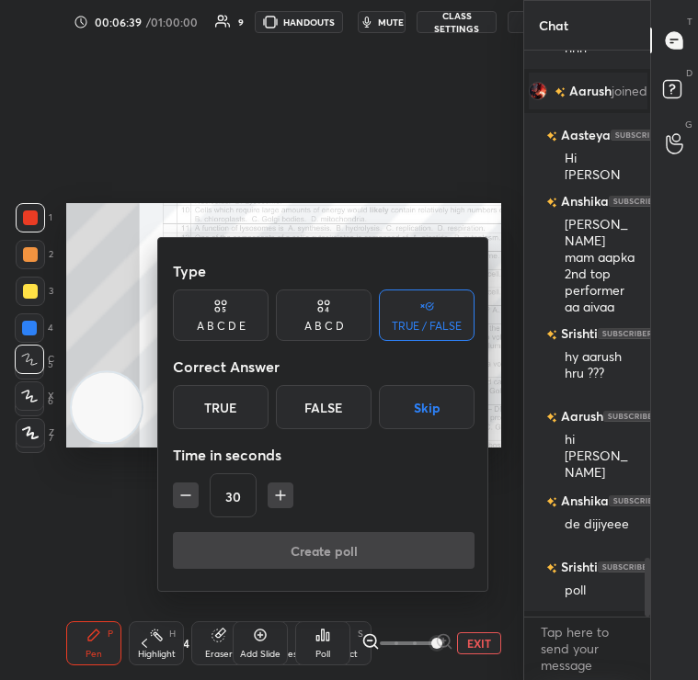
click at [317, 314] on icon at bounding box center [323, 306] width 15 height 18
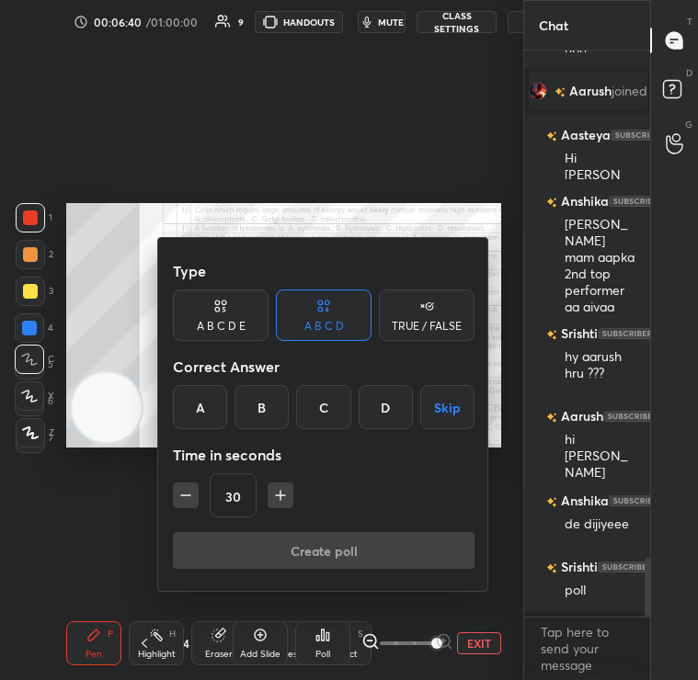
click at [213, 404] on div "A" at bounding box center [200, 407] width 54 height 44
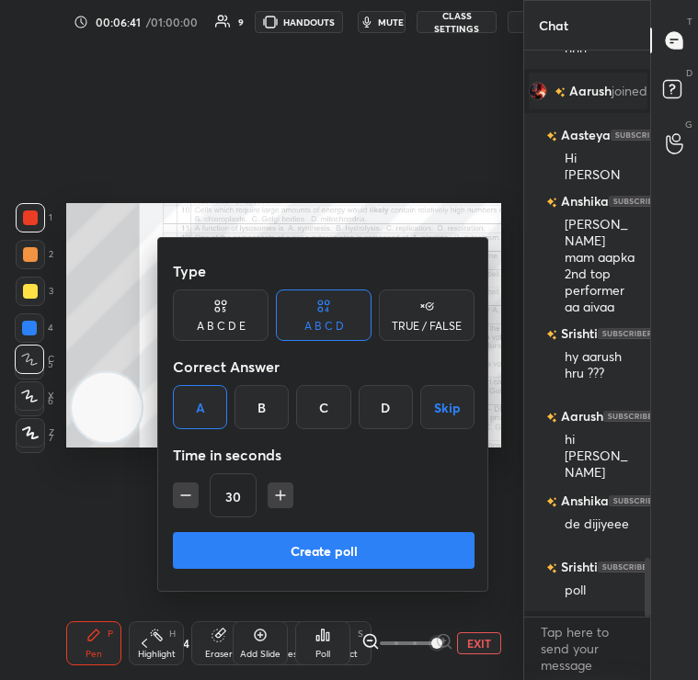
click at [285, 517] on div "30" at bounding box center [324, 496] width 302 height 44
click at [292, 543] on button "Create poll" at bounding box center [324, 550] width 302 height 37
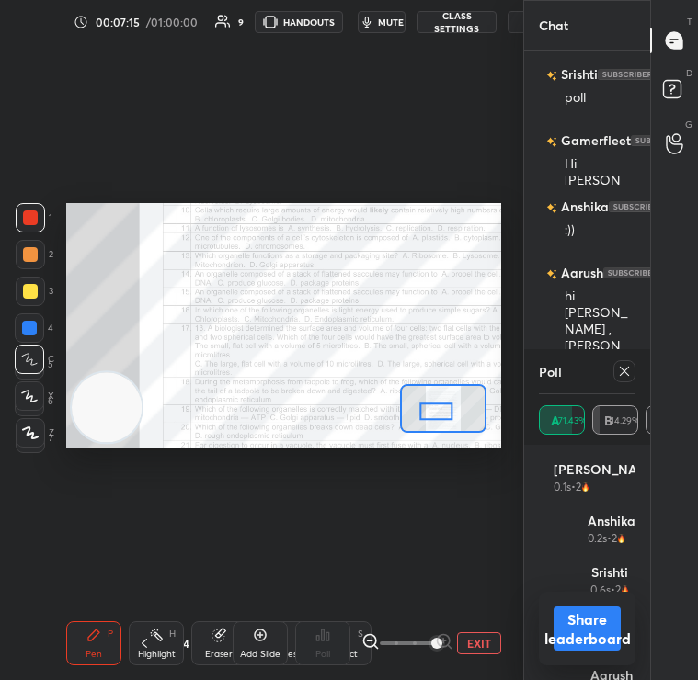
click at [620, 379] on div at bounding box center [624, 371] width 22 height 22
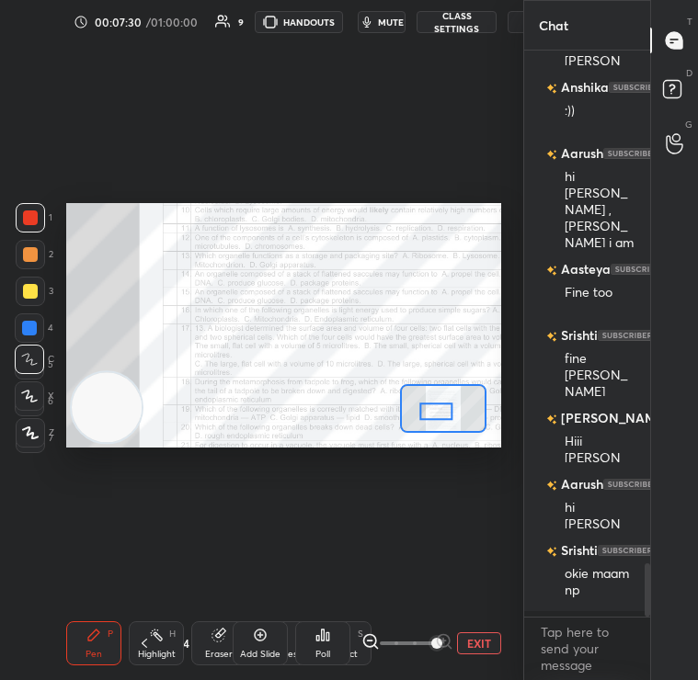
click at [477, 652] on button "EXIT" at bounding box center [479, 644] width 44 height 22
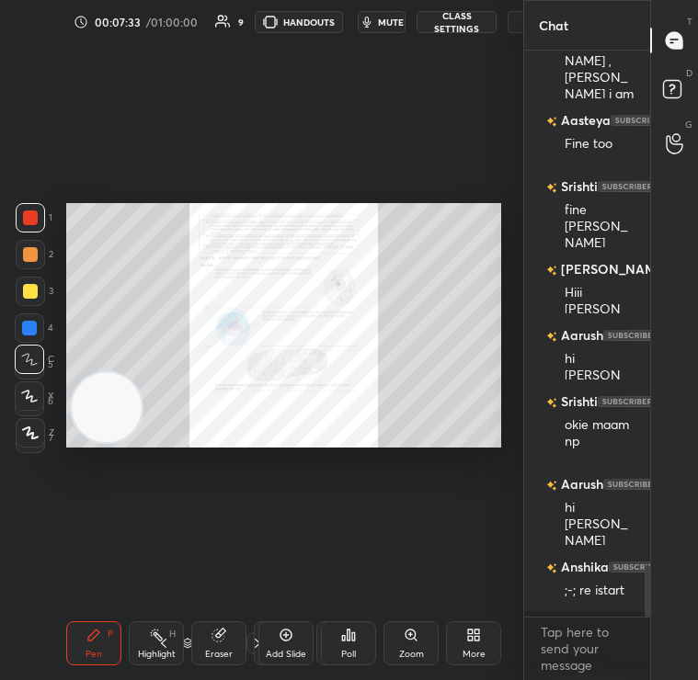
click at [415, 638] on icon at bounding box center [411, 635] width 15 height 15
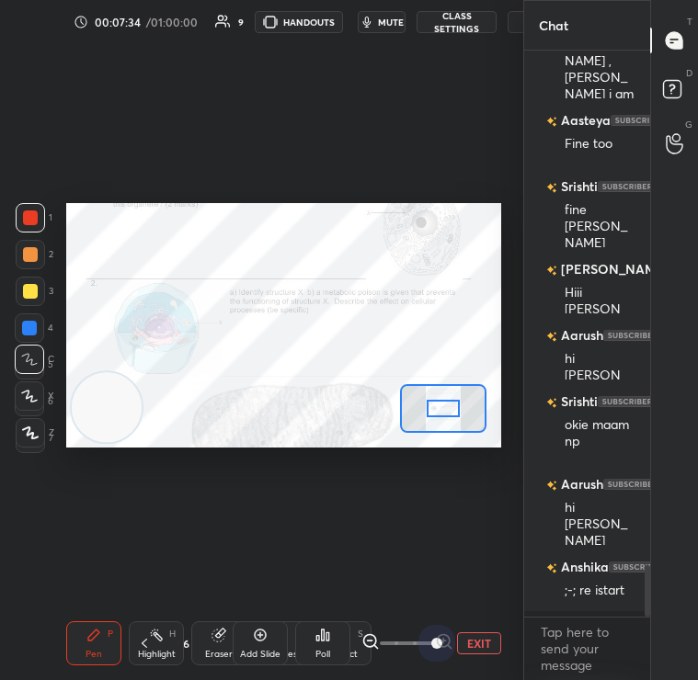
click at [499, 638] on div "EXIT" at bounding box center [431, 644] width 140 height 22
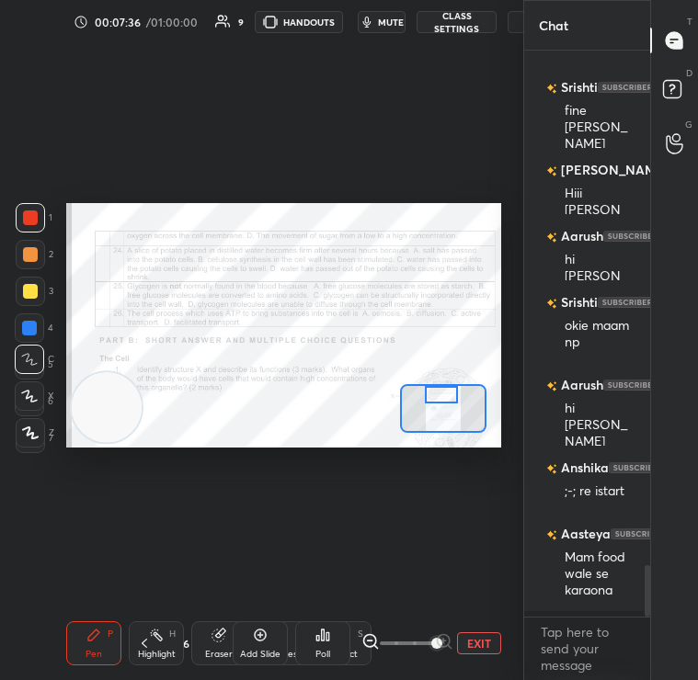
drag, startPoint x: 437, startPoint y: 408, endPoint x: 435, endPoint y: 388, distance: 20.3
click at [435, 388] on div at bounding box center [441, 395] width 33 height 18
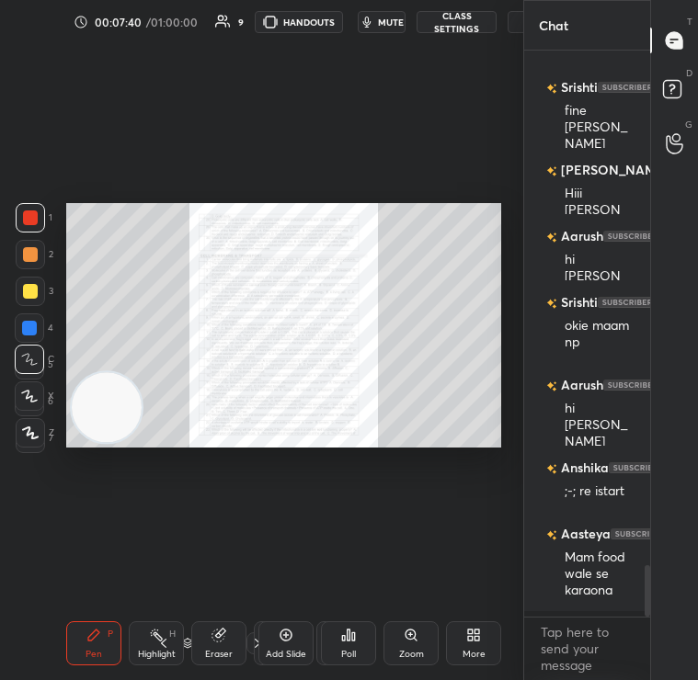
click at [409, 635] on icon at bounding box center [411, 635] width 10 height 10
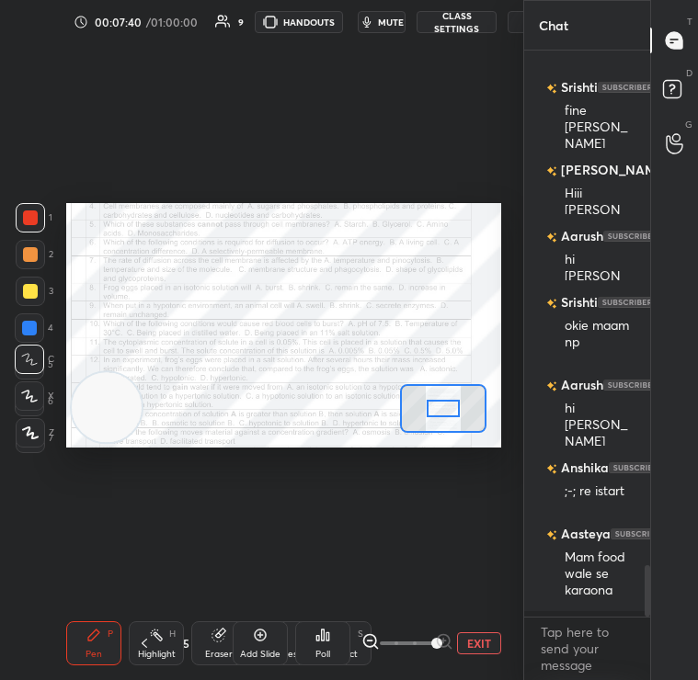
click at [558, 640] on div "1 2 3 4 5 6 7 C X Z C X Z E E Erase all H H LIVE Quiz on Food Improvement 00:07…" at bounding box center [349, 340] width 698 height 680
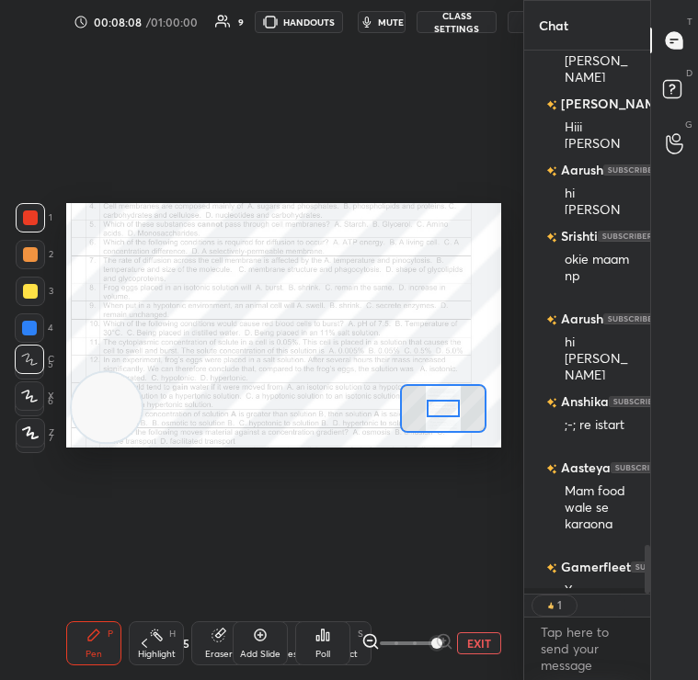
click at [327, 641] on icon at bounding box center [327, 637] width 3 height 8
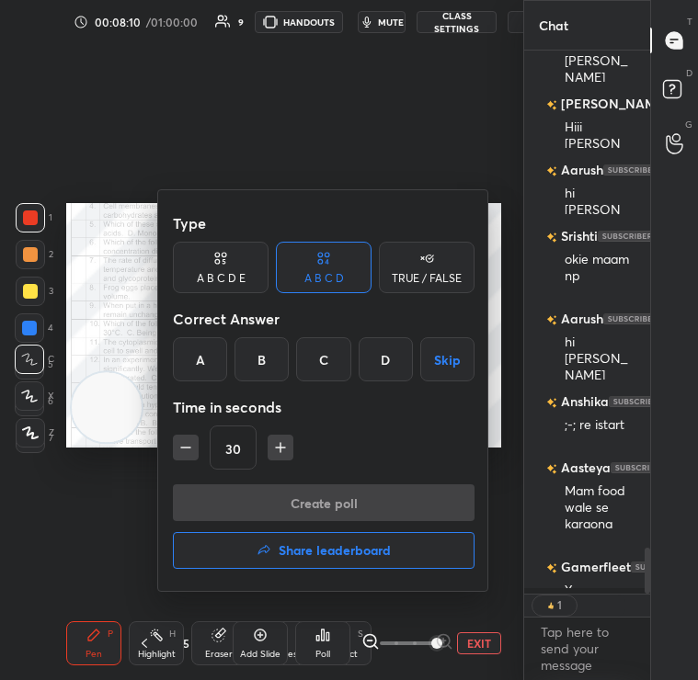
click at [375, 360] on div "D" at bounding box center [386, 359] width 54 height 44
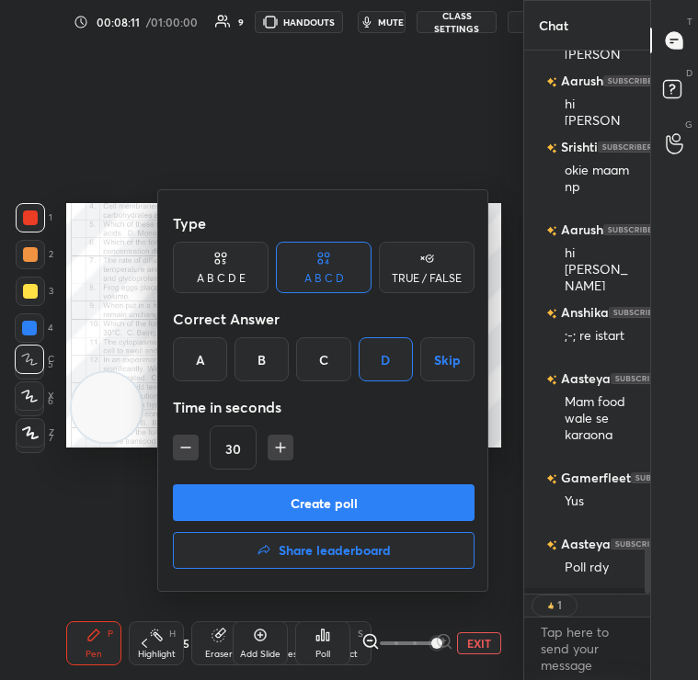
click at [383, 495] on button "Create poll" at bounding box center [324, 503] width 302 height 37
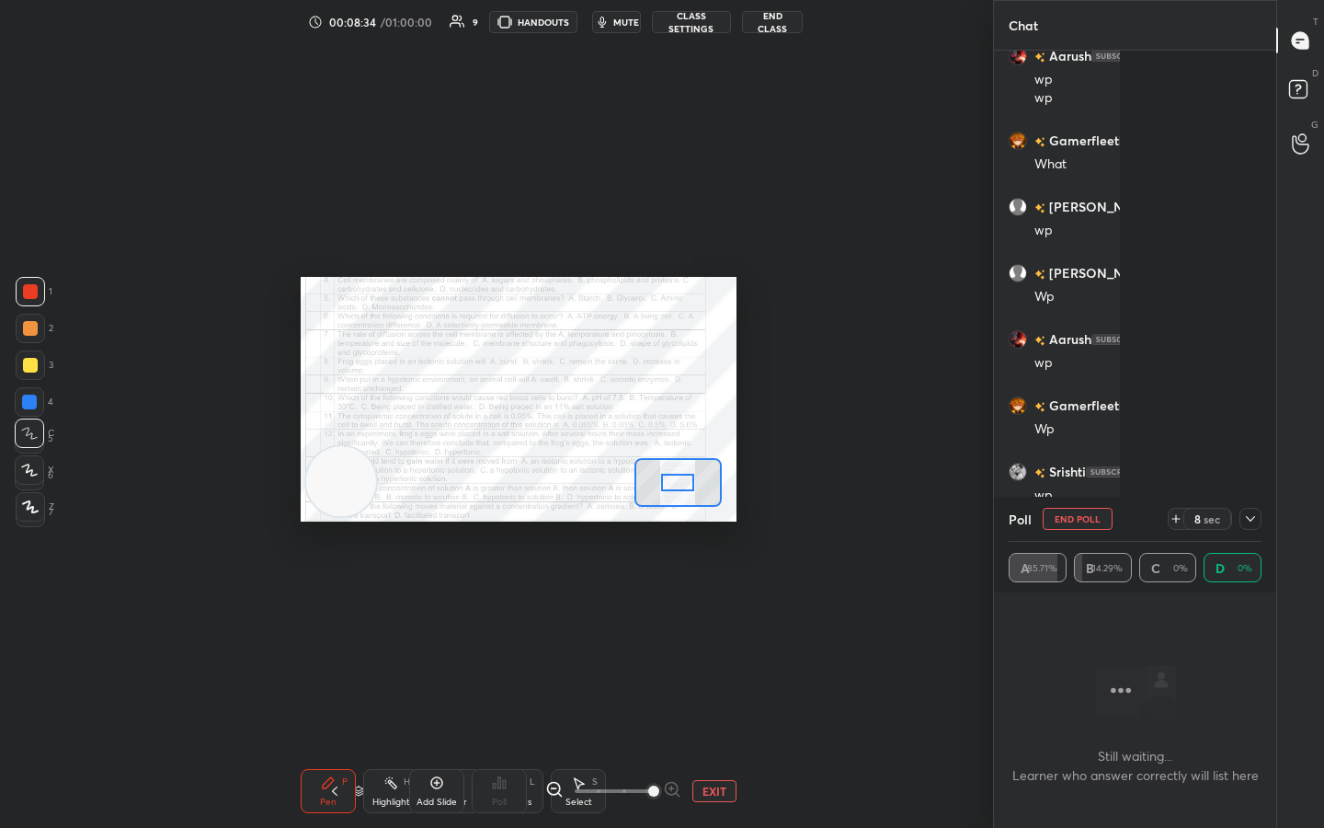
scroll to position [6420, 0]
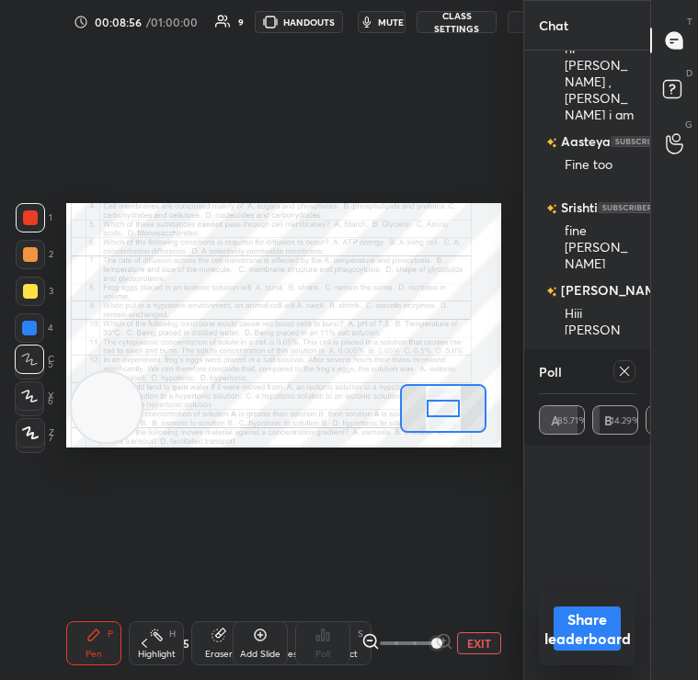
click at [626, 369] on icon at bounding box center [624, 371] width 15 height 15
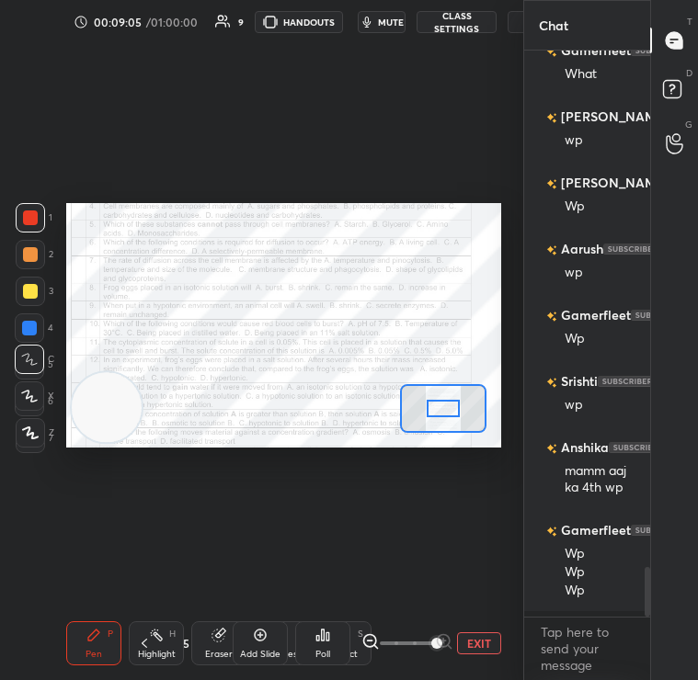
click at [322, 633] on icon at bounding box center [323, 635] width 3 height 11
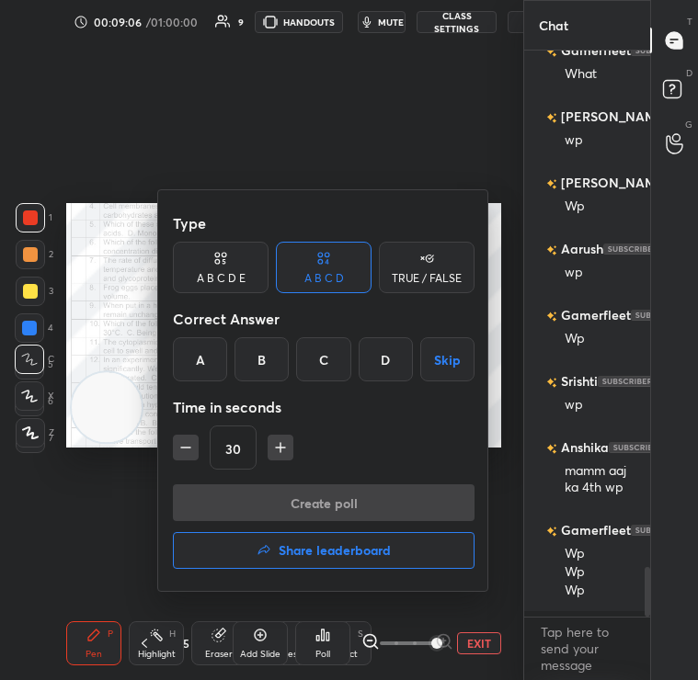
click at [94, 311] on div at bounding box center [349, 340] width 698 height 680
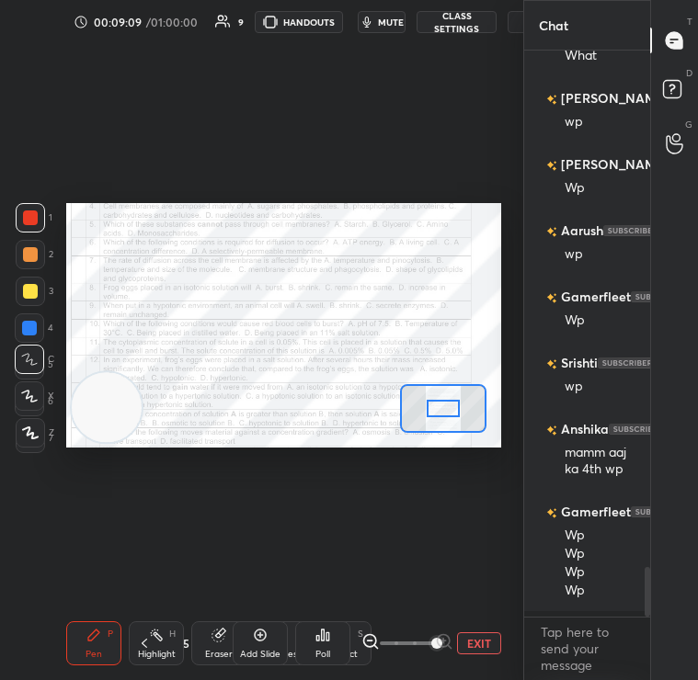
click at [320, 650] on div "Poll" at bounding box center [322, 654] width 15 height 9
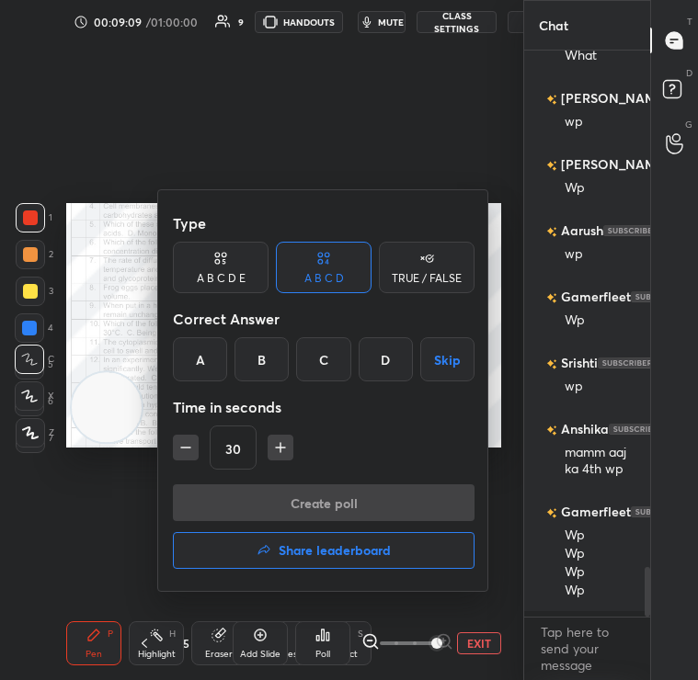
click at [316, 556] on h4 "Share leaderboard" at bounding box center [335, 550] width 112 height 13
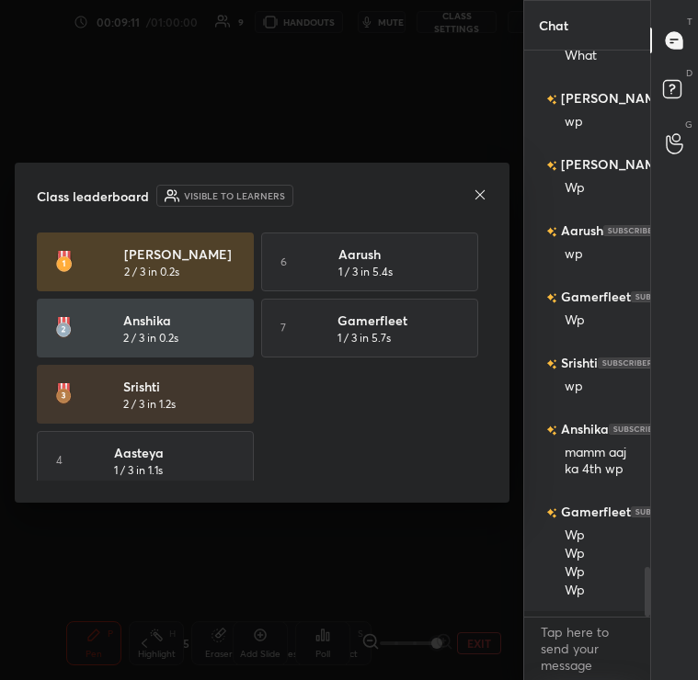
click at [483, 188] on icon at bounding box center [480, 195] width 15 height 15
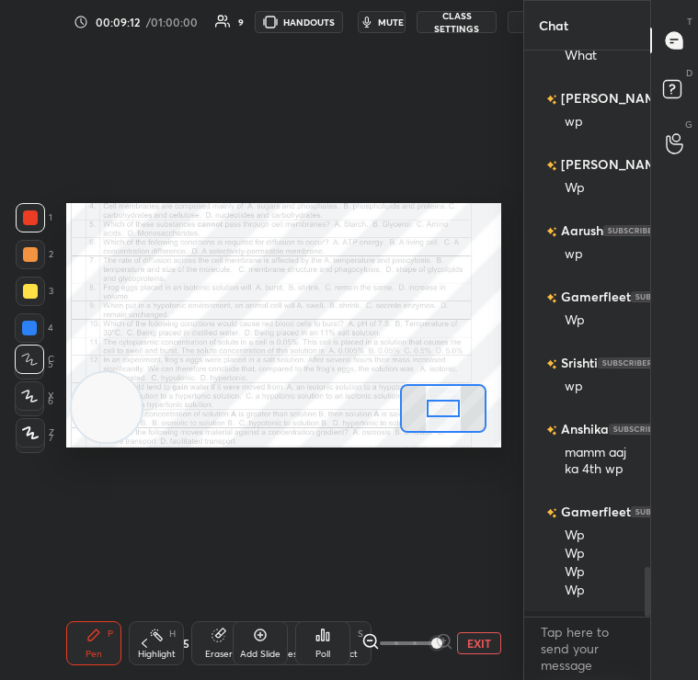
click at [322, 640] on icon at bounding box center [323, 635] width 3 height 11
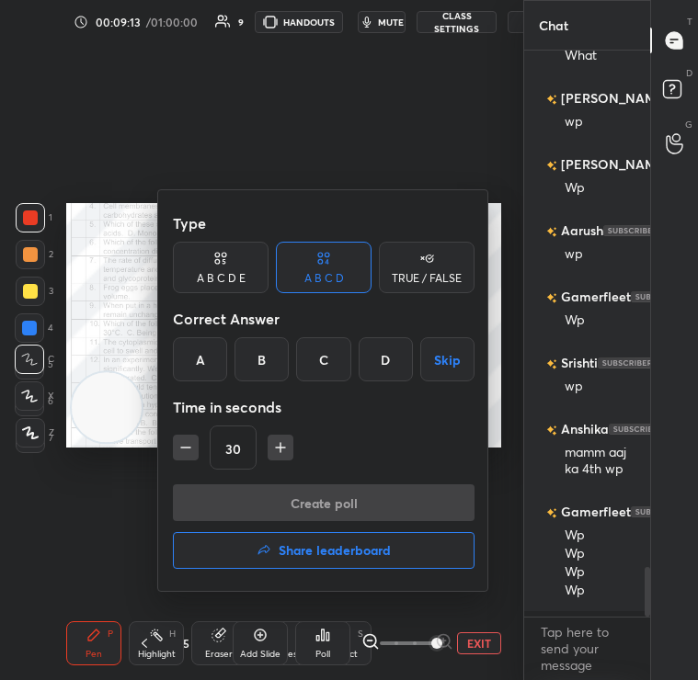
click at [409, 278] on div "TRUE / FALSE" at bounding box center [427, 278] width 70 height 11
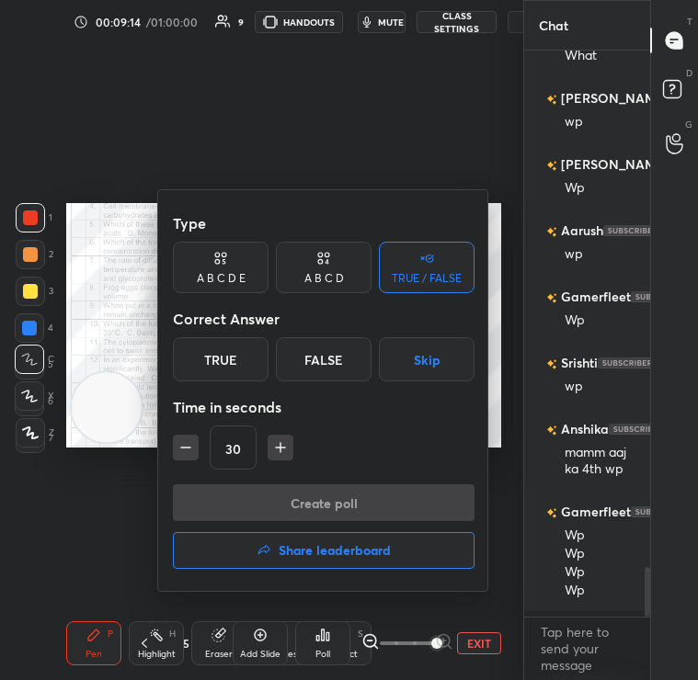
click at [208, 372] on div "True" at bounding box center [221, 359] width 96 height 44
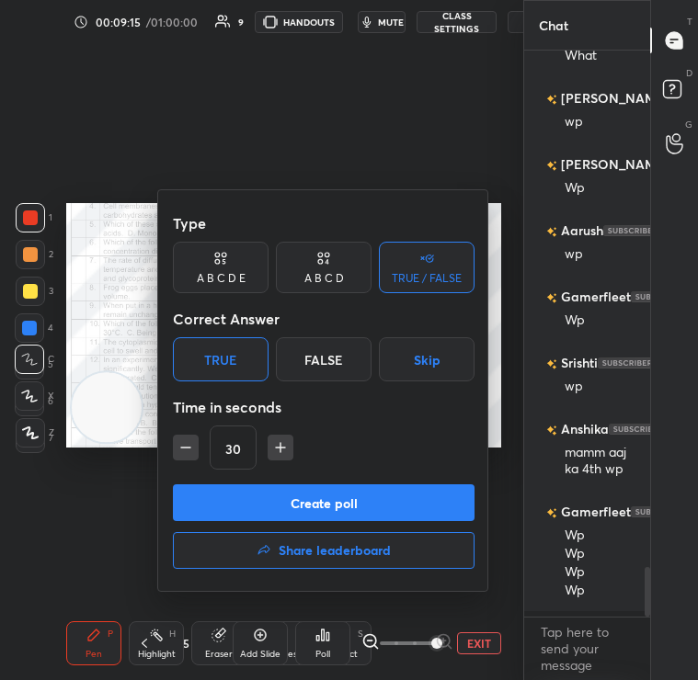
click at [236, 493] on button "Create poll" at bounding box center [324, 503] width 302 height 37
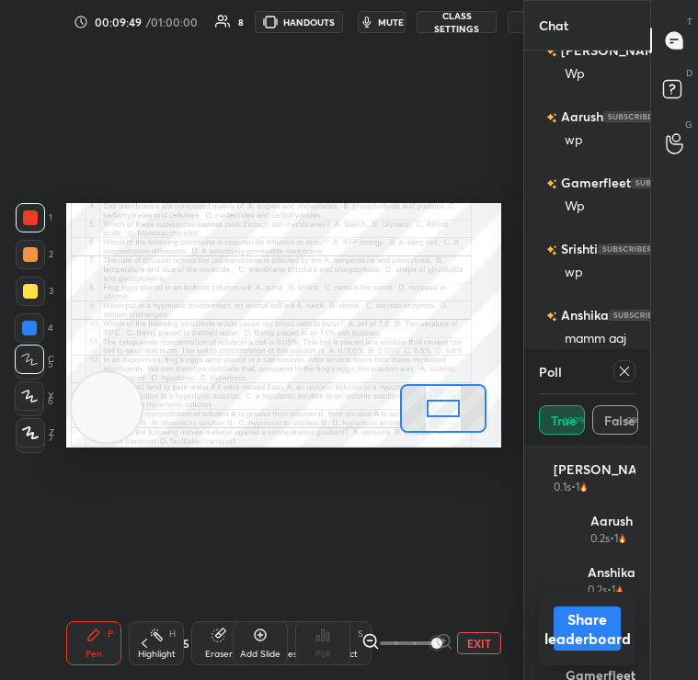
click at [583, 633] on button "Share leaderboard" at bounding box center [587, 629] width 67 height 44
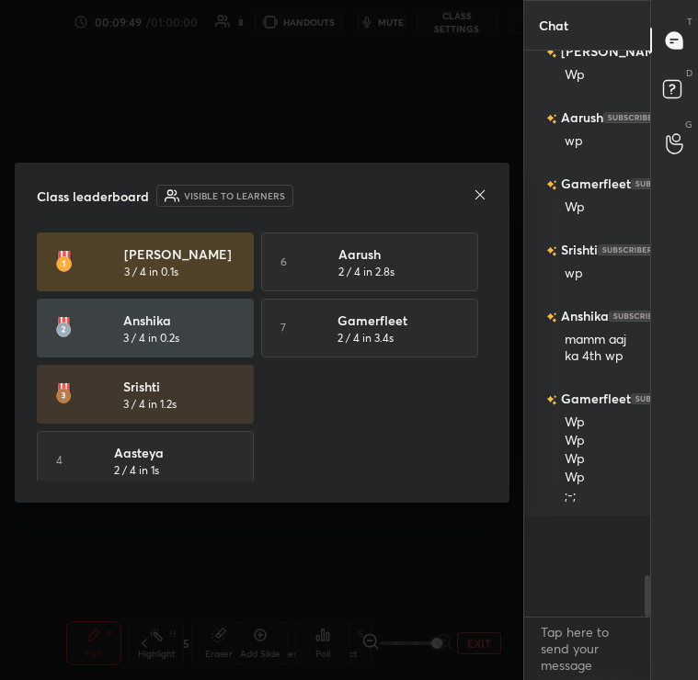
scroll to position [6, 6]
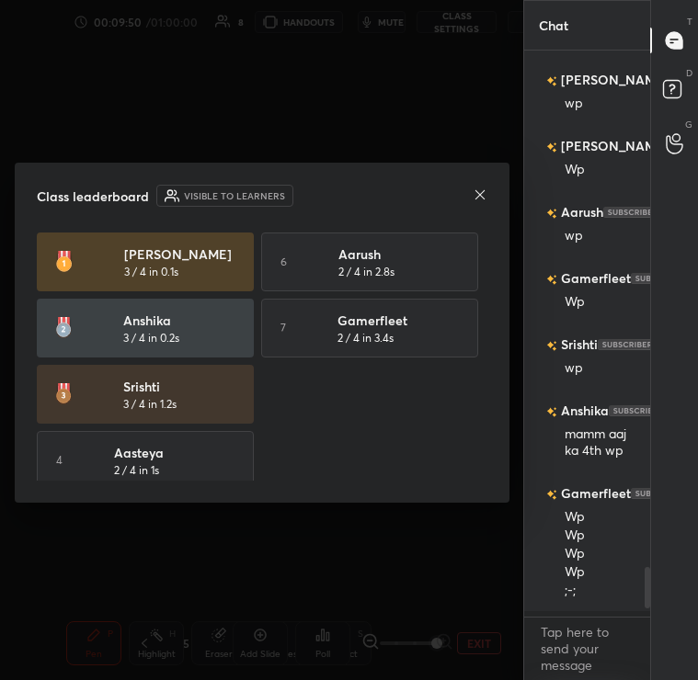
click at [473, 194] on icon at bounding box center [480, 195] width 15 height 15
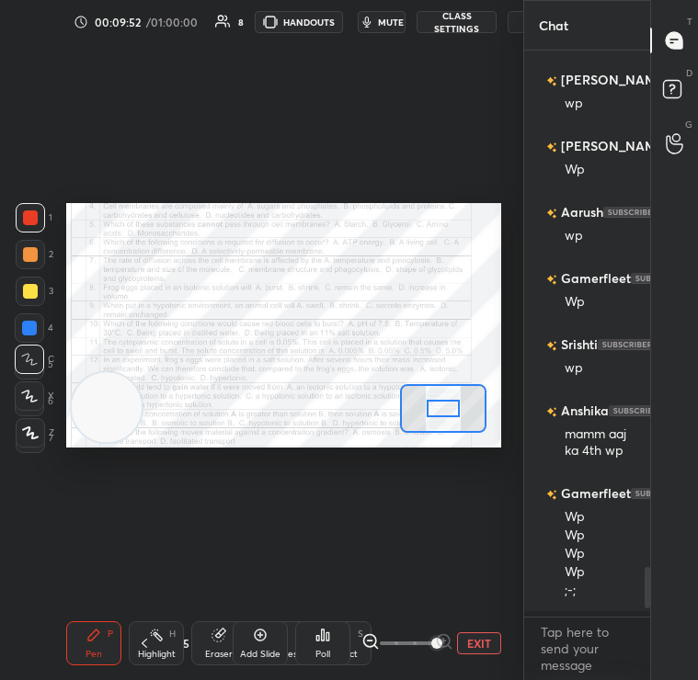
click at [302, 647] on div "Poll" at bounding box center [322, 644] width 55 height 44
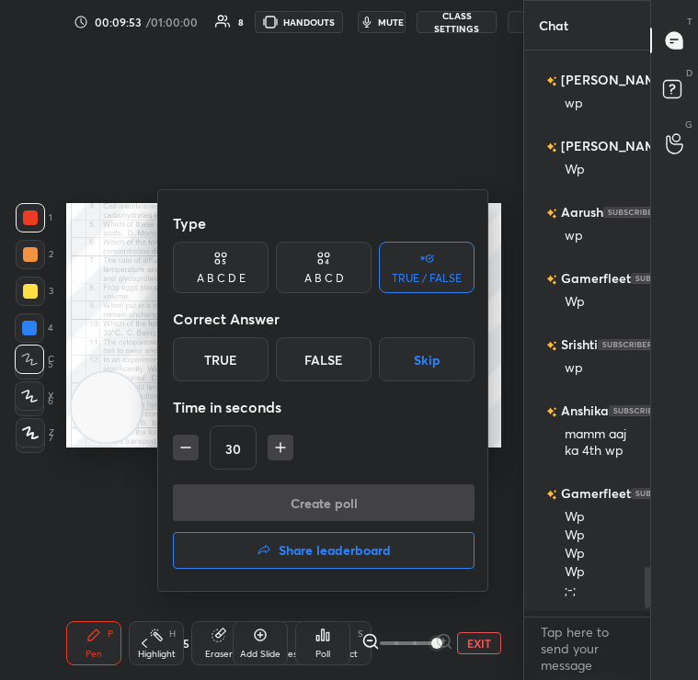
click at [212, 360] on div "True" at bounding box center [221, 359] width 96 height 44
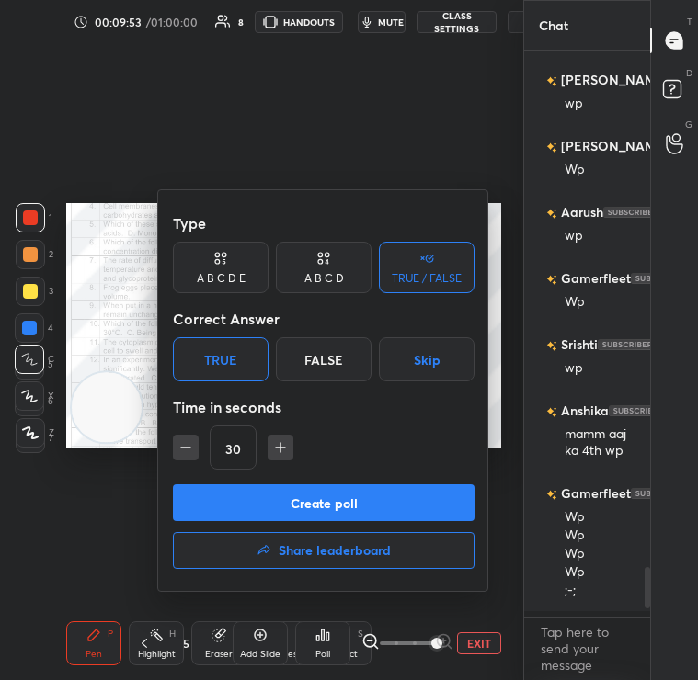
click at [349, 265] on div "A B C D" at bounding box center [324, 267] width 96 height 51
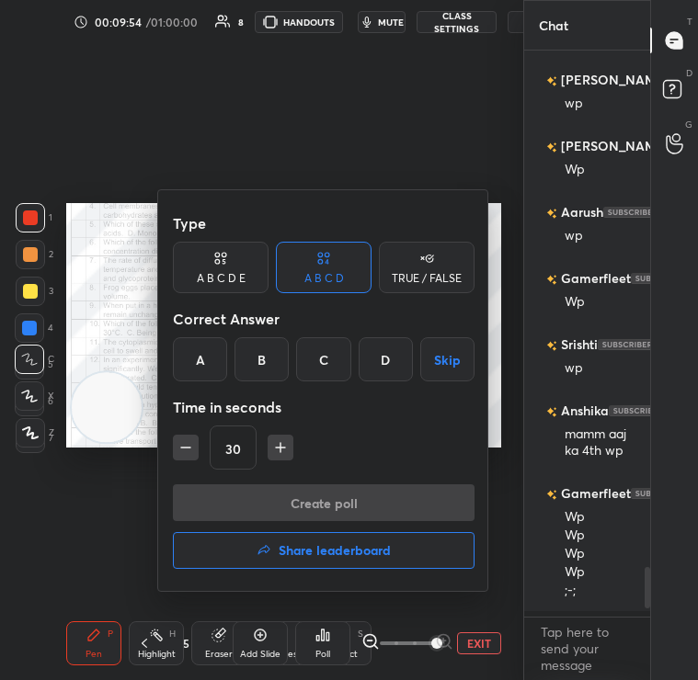
click at [210, 368] on div "A" at bounding box center [200, 359] width 54 height 44
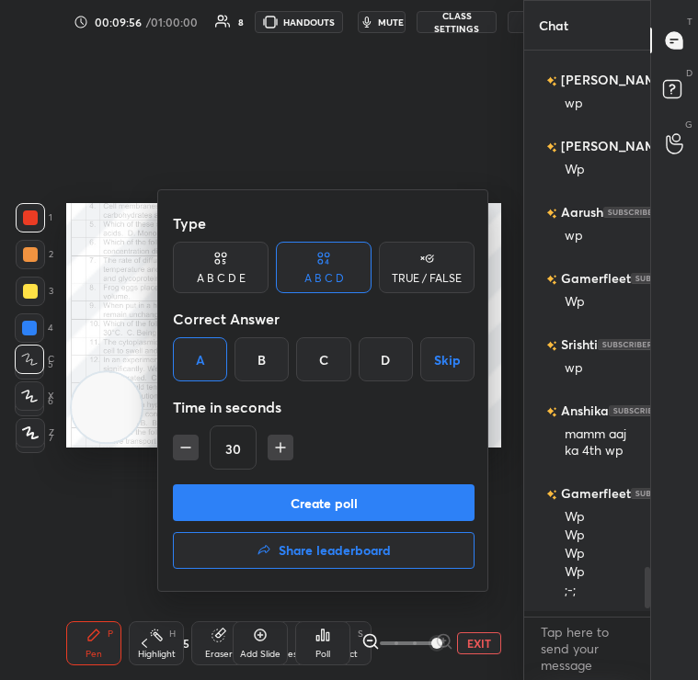
click at [285, 507] on button "Create poll" at bounding box center [324, 503] width 302 height 37
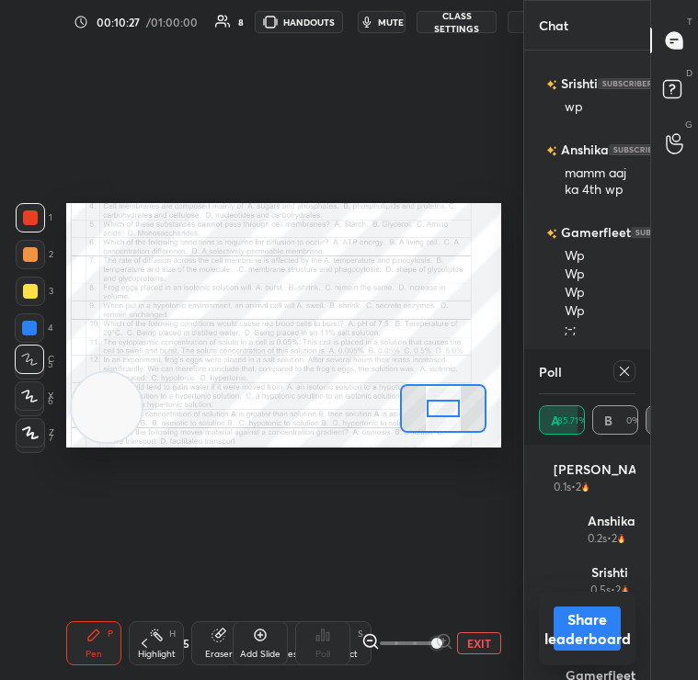
click at [622, 382] on div at bounding box center [624, 371] width 22 height 22
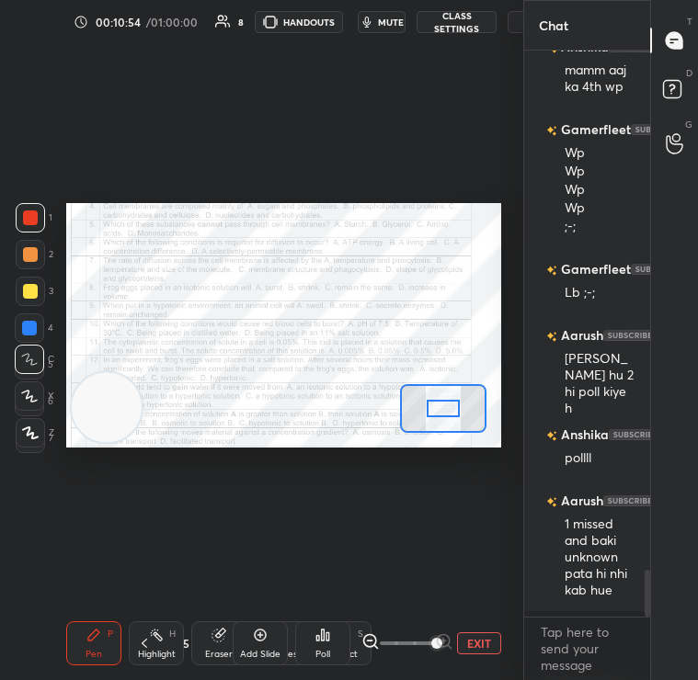
click at [330, 647] on div "Poll" at bounding box center [322, 644] width 55 height 44
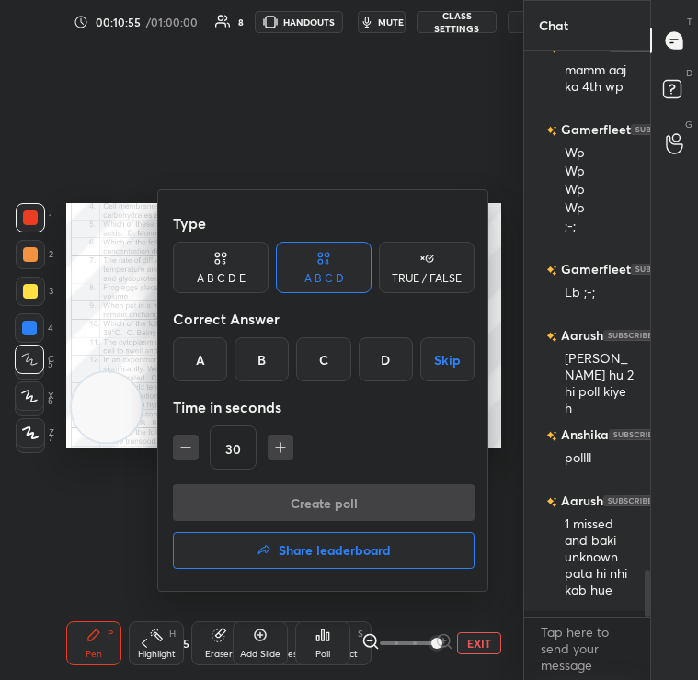
click at [387, 349] on div "D" at bounding box center [386, 359] width 54 height 44
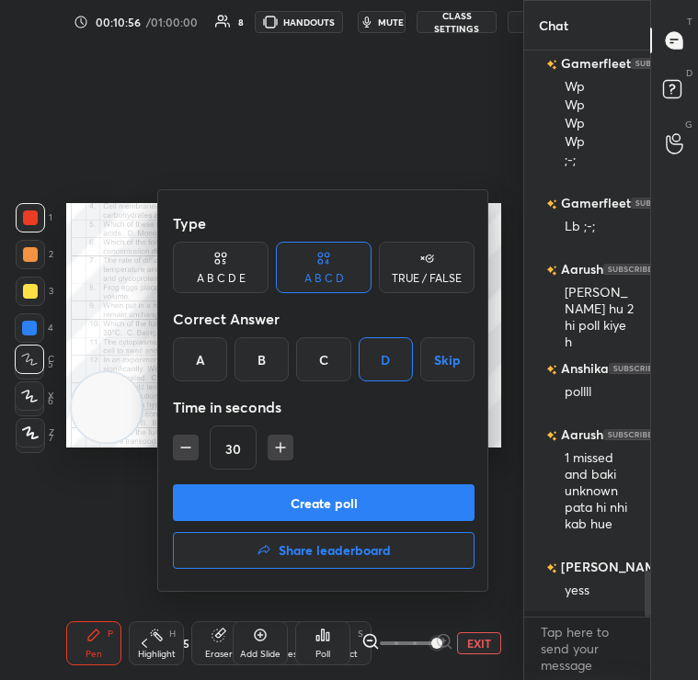
click at [39, 468] on div at bounding box center [349, 340] width 698 height 680
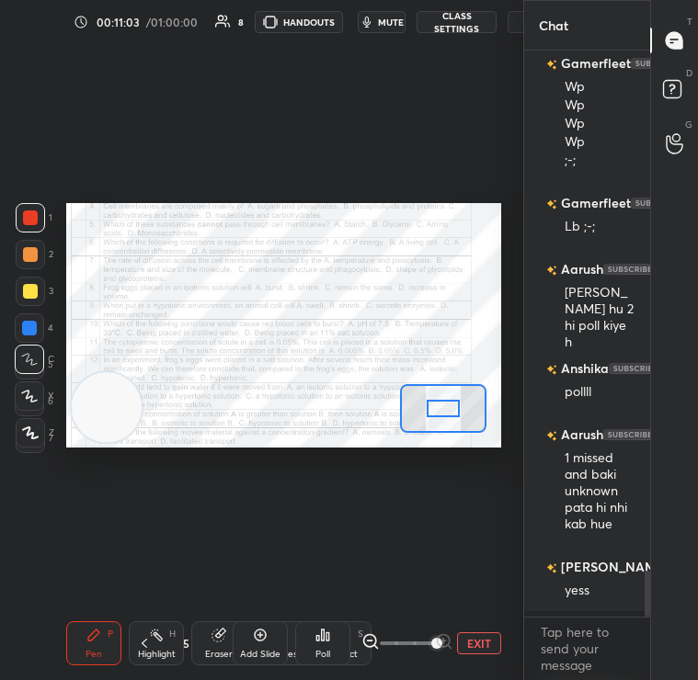
click at [325, 643] on div "Poll" at bounding box center [322, 644] width 55 height 44
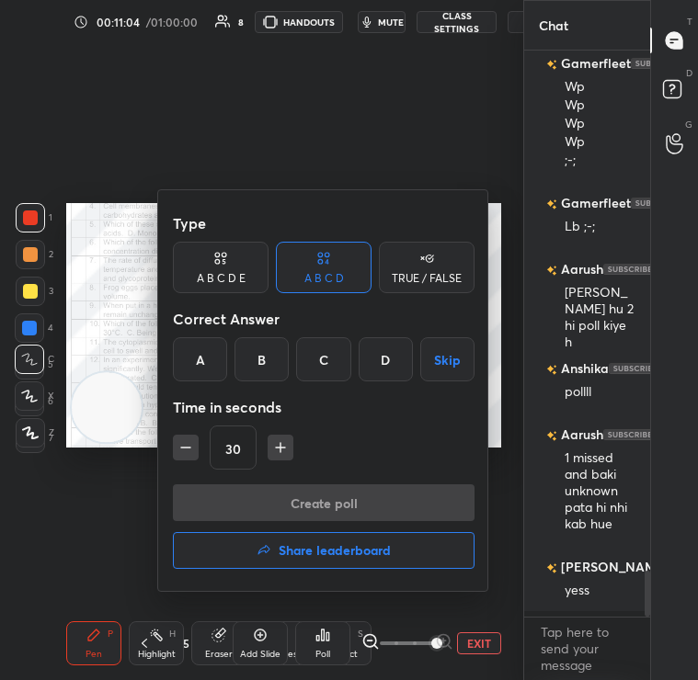
click at [377, 367] on div "D" at bounding box center [386, 359] width 54 height 44
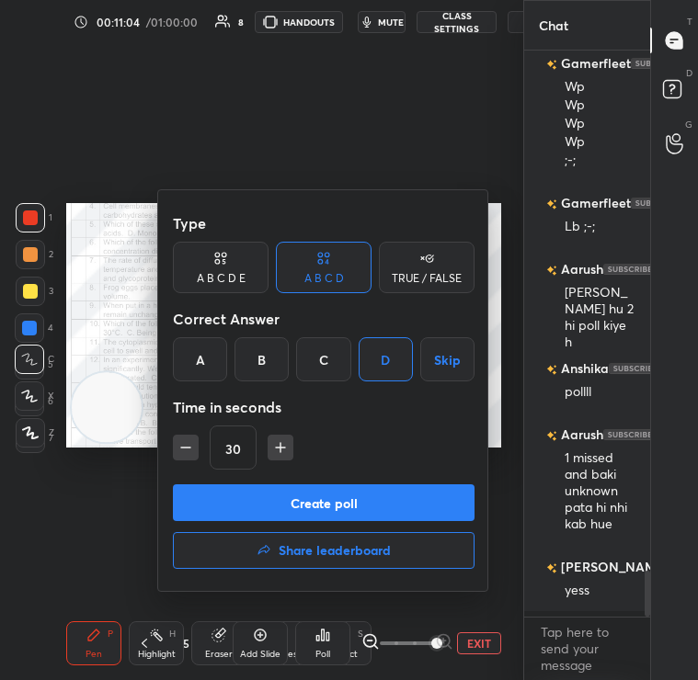
click at [390, 505] on button "Create poll" at bounding box center [324, 503] width 302 height 37
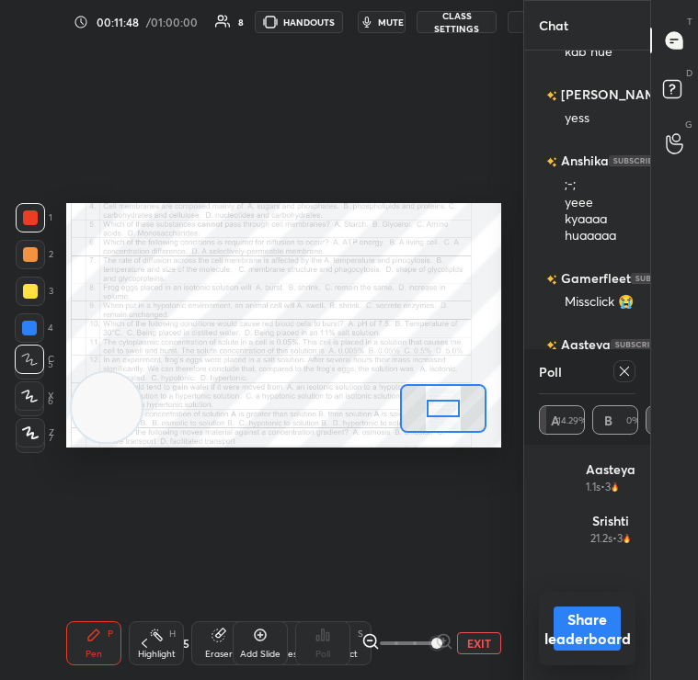
scroll to position [6145, 0]
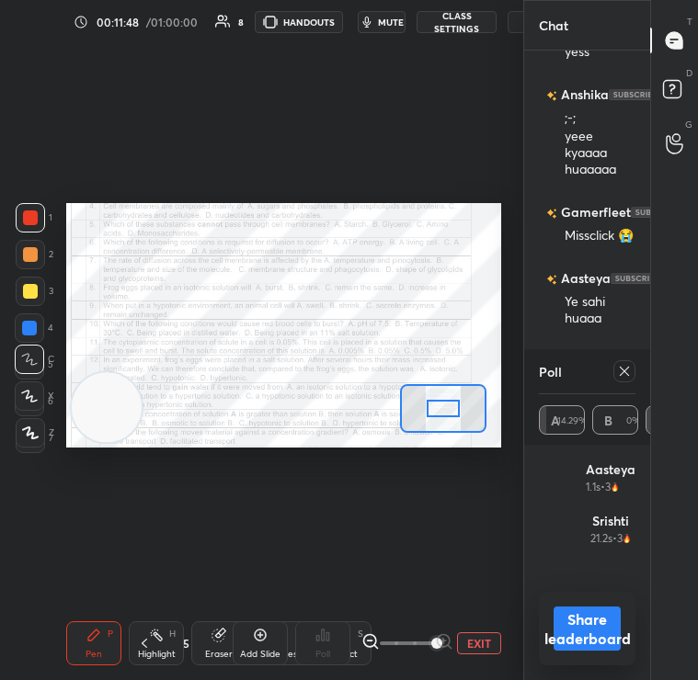
click at [574, 538] on div "grid" at bounding box center [557, 529] width 37 height 37
click at [600, 627] on button "Share leaderboard" at bounding box center [587, 629] width 67 height 44
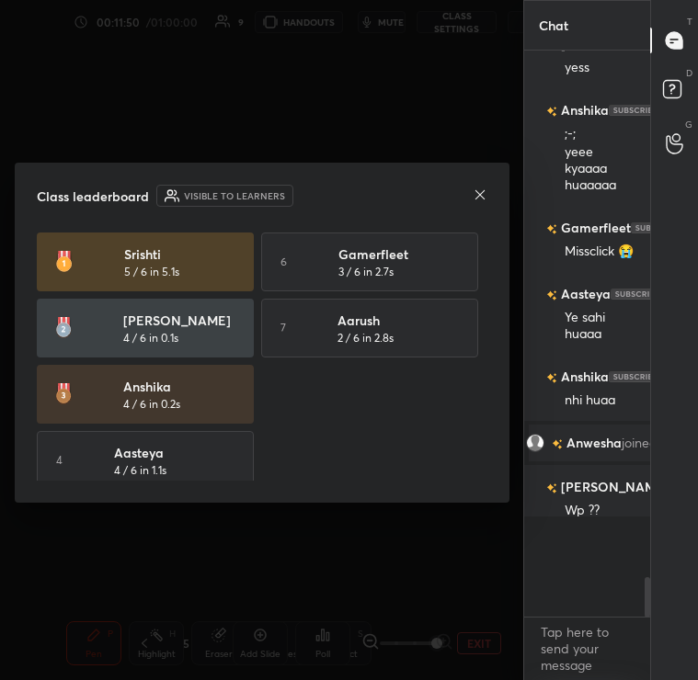
scroll to position [597, 120]
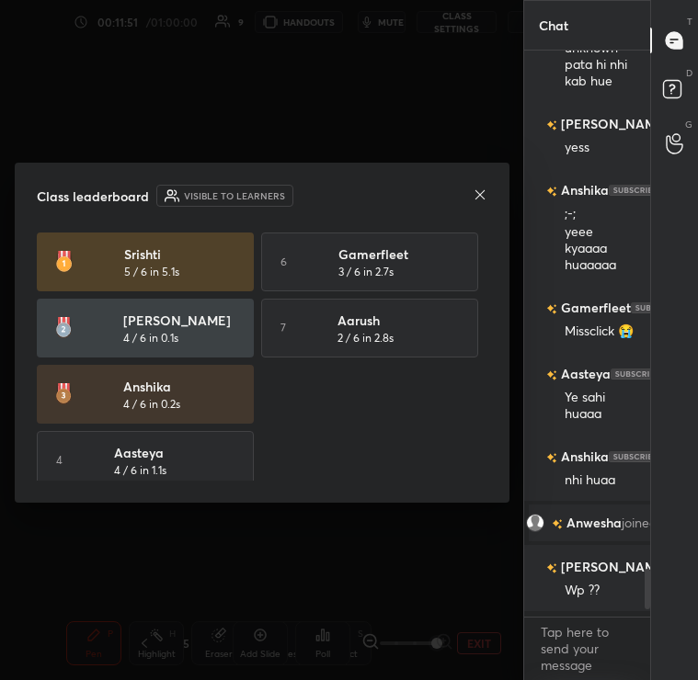
click at [471, 191] on div "Class leaderboard Visible to learners" at bounding box center [262, 196] width 451 height 22
click at [473, 207] on div "Class leaderboard Visible to learners Srishti 5 / 6 in 5.1s 6 Gamerfleet 3 / 6 …" at bounding box center [262, 333] width 495 height 340
click at [473, 189] on icon at bounding box center [480, 195] width 15 height 15
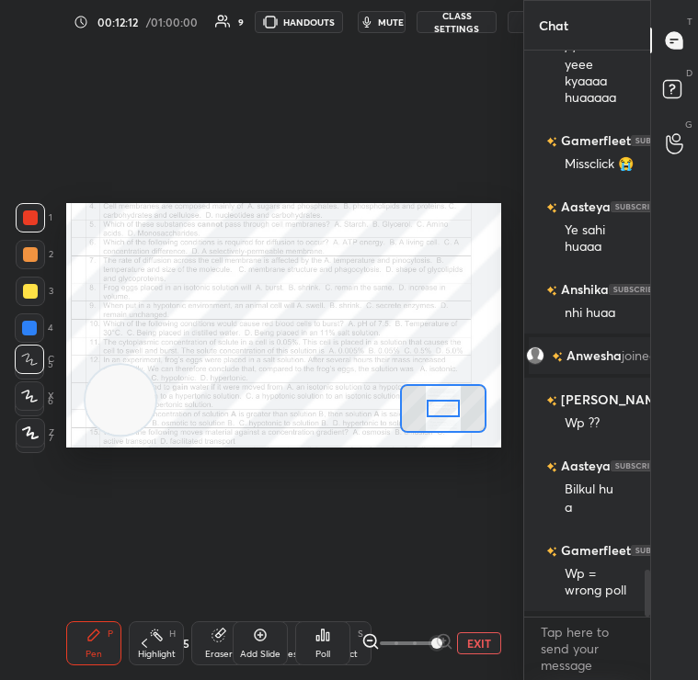
drag, startPoint x: 127, startPoint y: 404, endPoint x: 370, endPoint y: 289, distance: 268.6
click at [155, 365] on video at bounding box center [121, 400] width 70 height 70
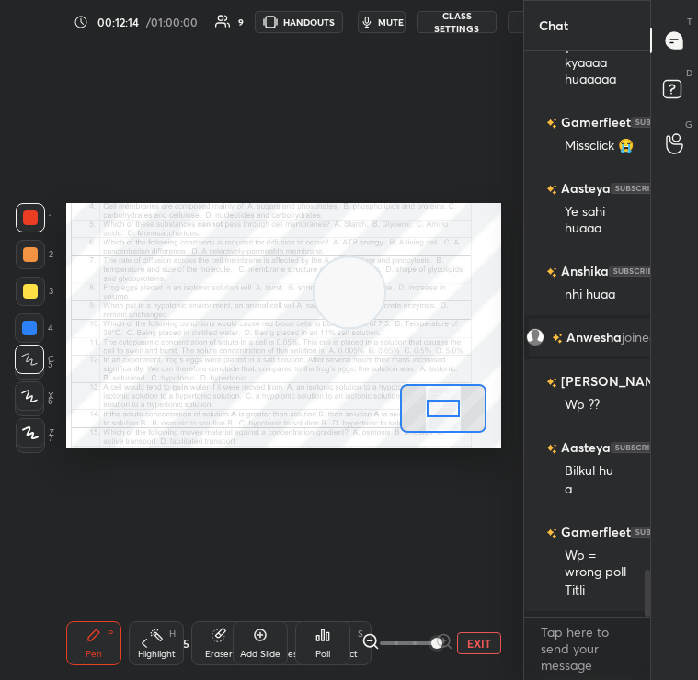
scroll to position [6301, 0]
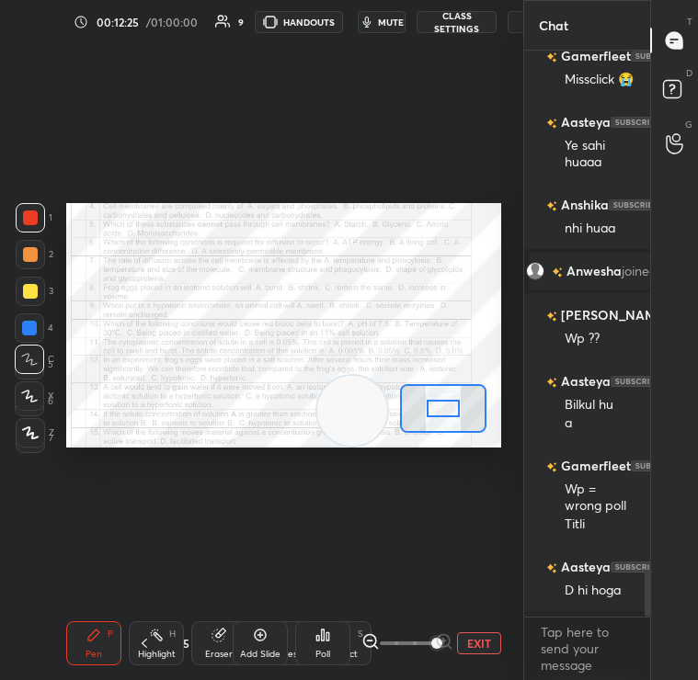
click at [334, 436] on div "Setting up your live class Poll for secs No correct answer Start poll" at bounding box center [283, 325] width 435 height 245
drag, startPoint x: 334, startPoint y: 436, endPoint x: 255, endPoint y: 459, distance: 82.4
click at [256, 460] on div "Setting up your live class Poll for secs No correct answer Start poll" at bounding box center [284, 325] width 450 height 563
click at [393, 652] on span at bounding box center [407, 644] width 55 height 28
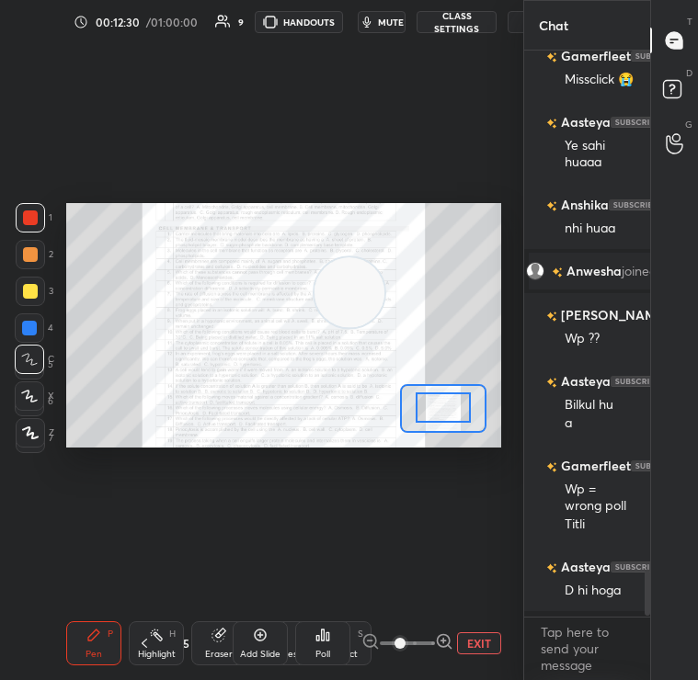
scroll to position [6384, 0]
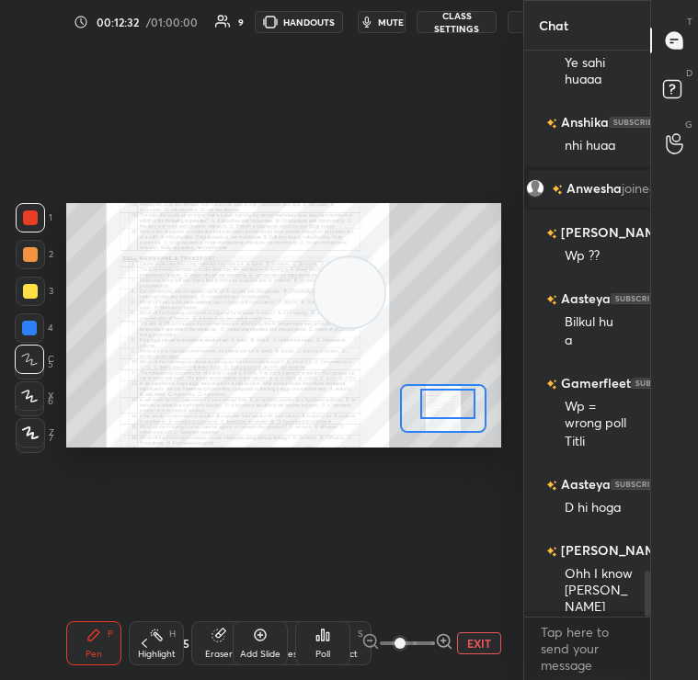
click at [440, 401] on div at bounding box center [447, 404] width 55 height 30
drag, startPoint x: 336, startPoint y: 292, endPoint x: 336, endPoint y: 369, distance: 76.3
click at [336, 327] on video at bounding box center [349, 292] width 70 height 70
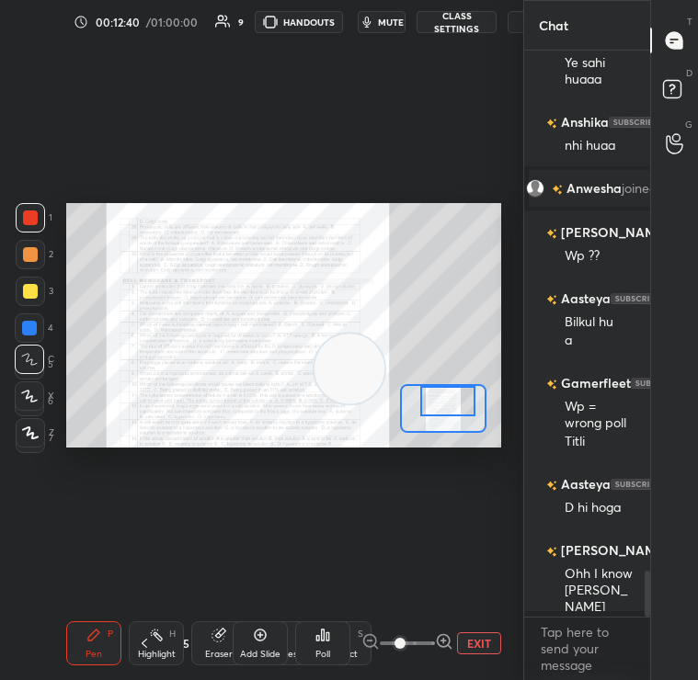
click at [433, 383] on div "Setting up your live class Poll for secs No correct answer Start poll" at bounding box center [283, 325] width 435 height 245
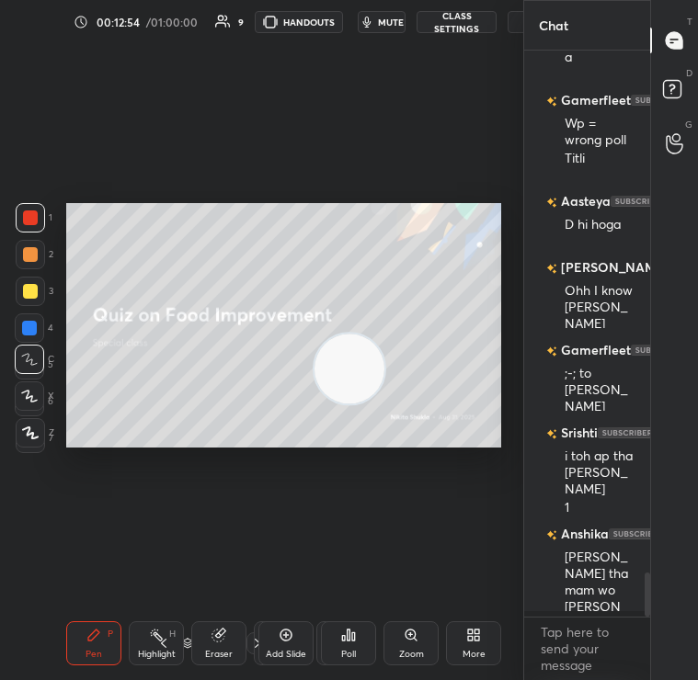
scroll to position [6685, 0]
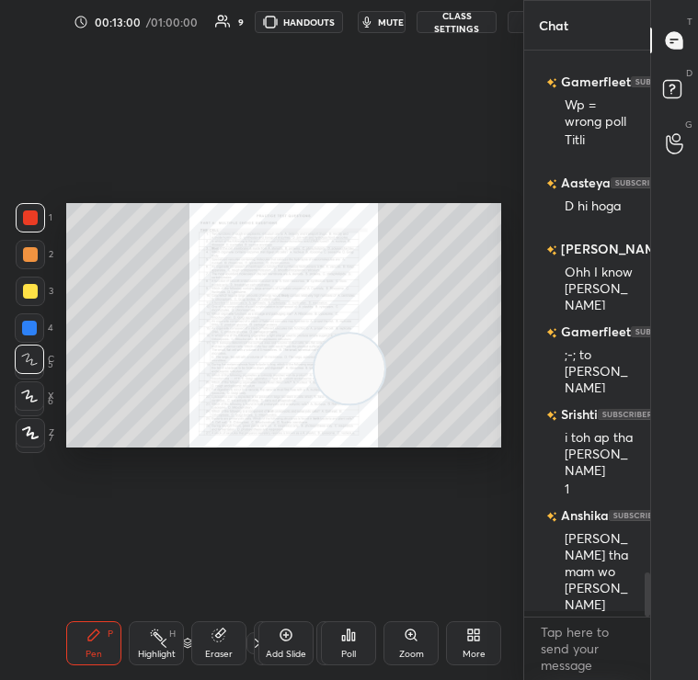
click at [412, 635] on icon at bounding box center [411, 635] width 15 height 15
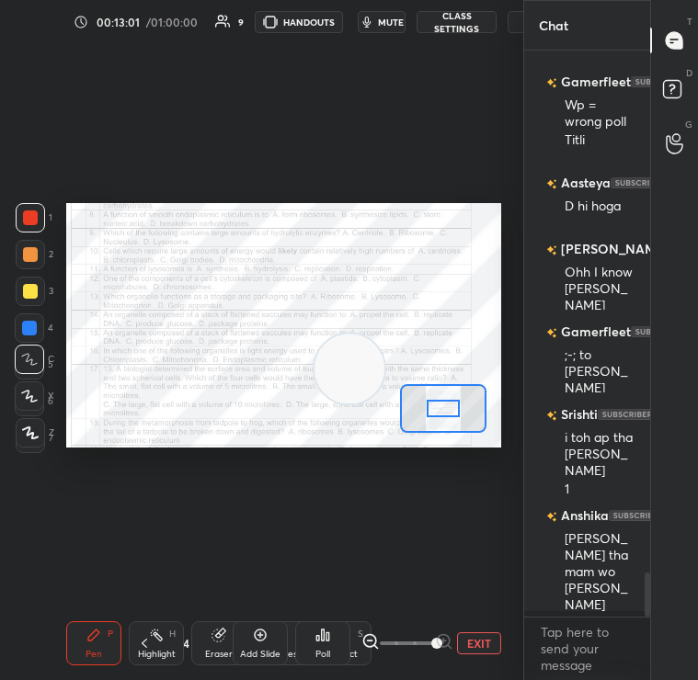
click at [489, 635] on div "EXIT" at bounding box center [431, 644] width 140 height 22
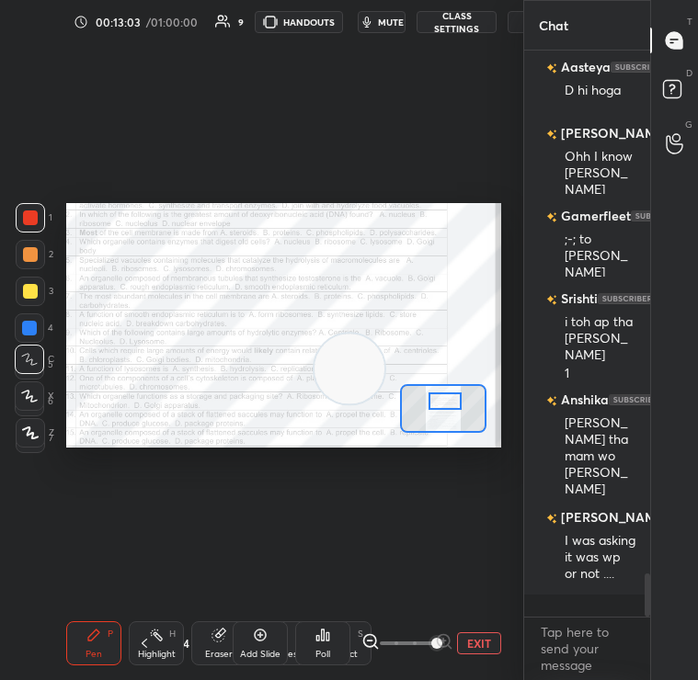
click at [442, 404] on div at bounding box center [445, 402] width 33 height 18
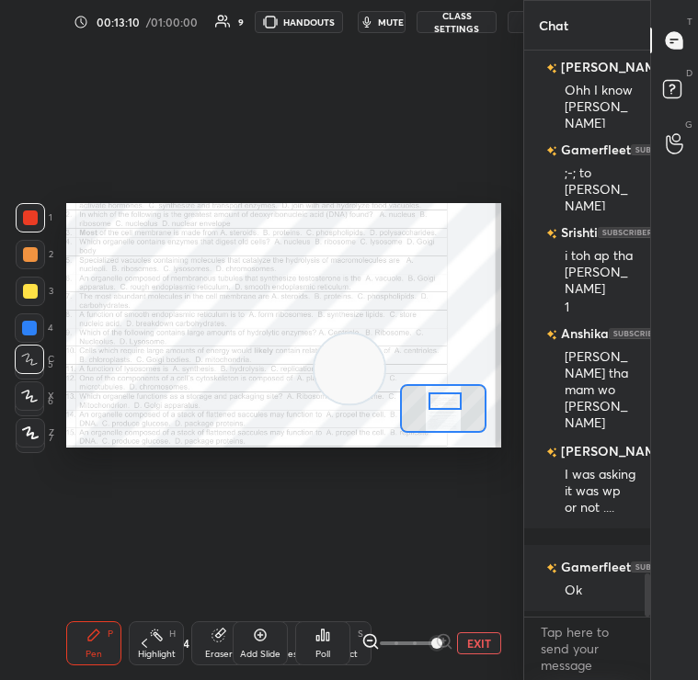
click at [324, 645] on div "Poll" at bounding box center [322, 644] width 55 height 44
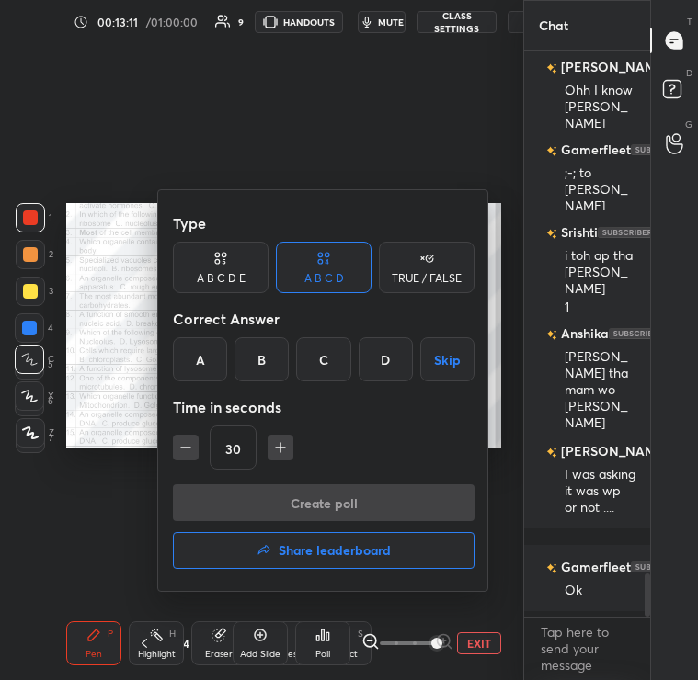
click at [269, 360] on div "B" at bounding box center [261, 359] width 54 height 44
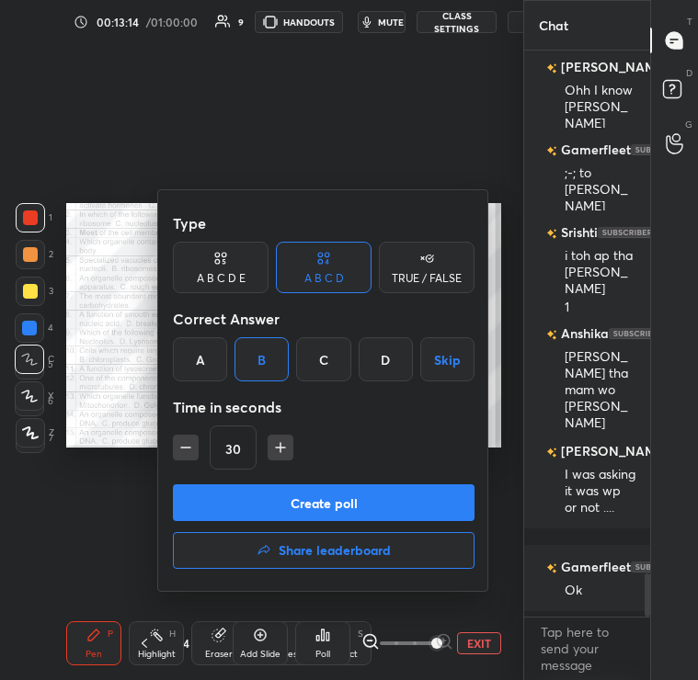
scroll to position [6934, 0]
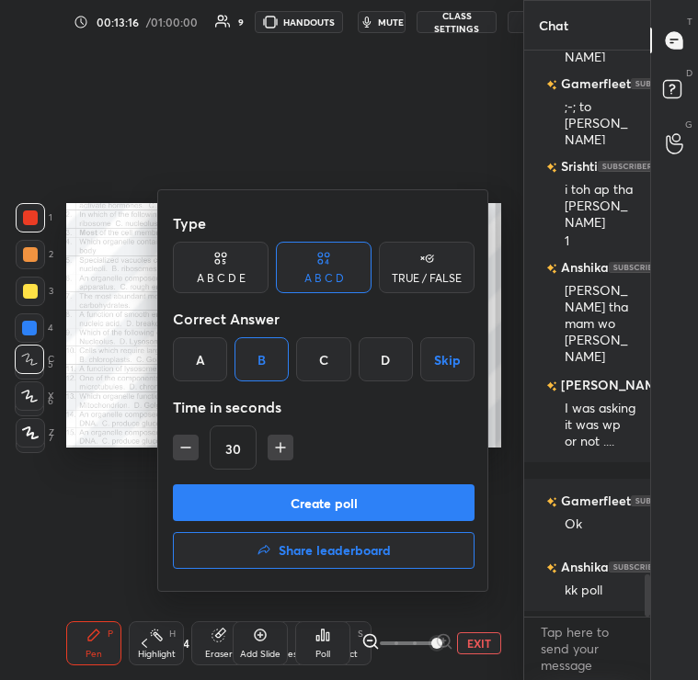
click at [287, 489] on button "Create poll" at bounding box center [324, 503] width 302 height 37
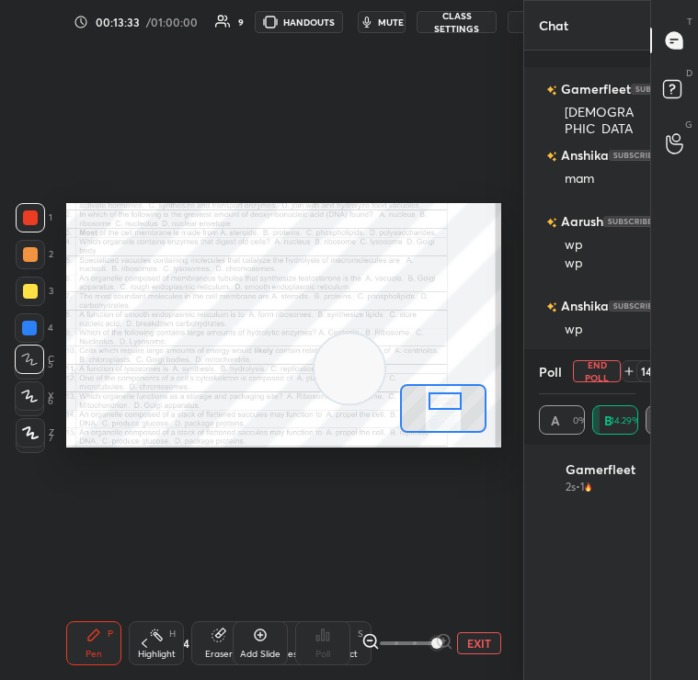
scroll to position [8140, 0]
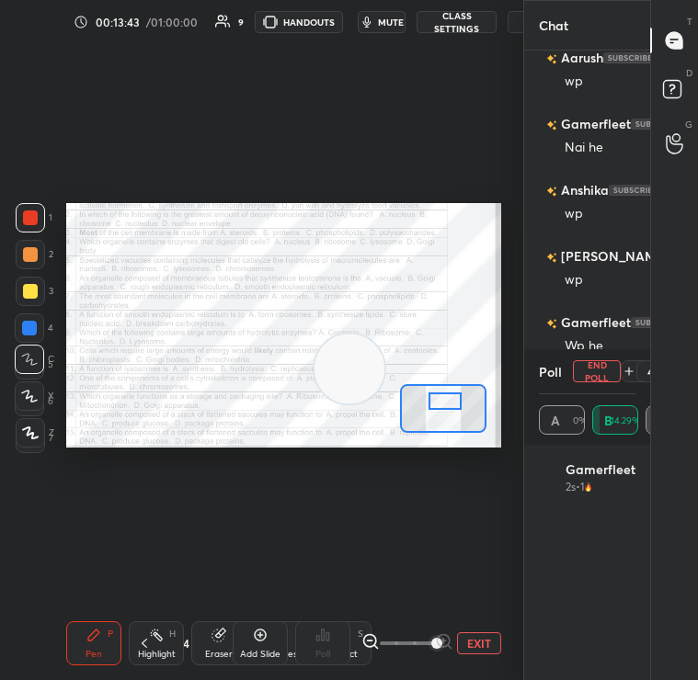
click at [582, 369] on button "End Poll" at bounding box center [597, 371] width 48 height 22
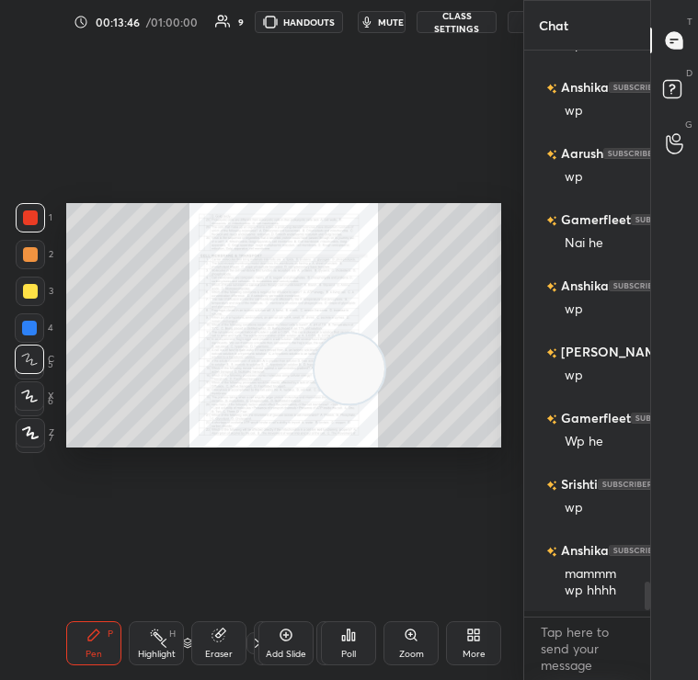
click at [415, 640] on icon at bounding box center [411, 635] width 15 height 15
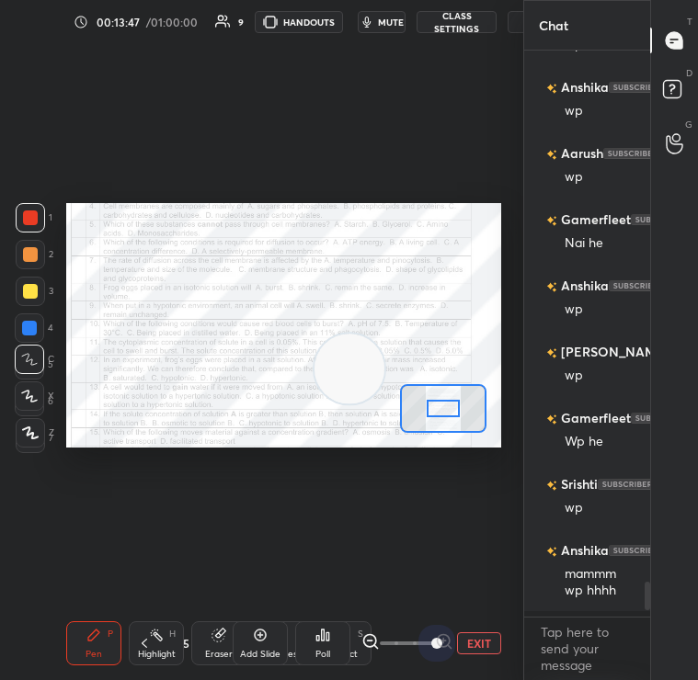
drag, startPoint x: 415, startPoint y: 640, endPoint x: 515, endPoint y: 633, distance: 100.5
click at [516, 634] on div "1 2 3 4 5 6 7 C X Z C X Z E E Erase all H H LIVE Quiz on Food Improvement 00:13…" at bounding box center [261, 340] width 523 height 680
drag, startPoint x: 341, startPoint y: 393, endPoint x: 507, endPoint y: 246, distance: 220.9
click at [507, 246] on div "Setting up your live class Poll for secs No correct answer Start poll" at bounding box center [284, 325] width 450 height 563
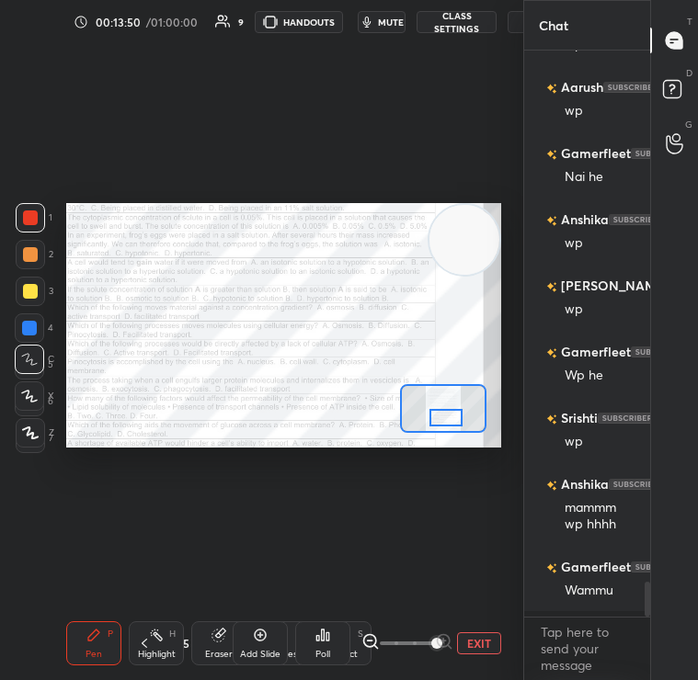
click at [447, 419] on div at bounding box center [445, 418] width 33 height 18
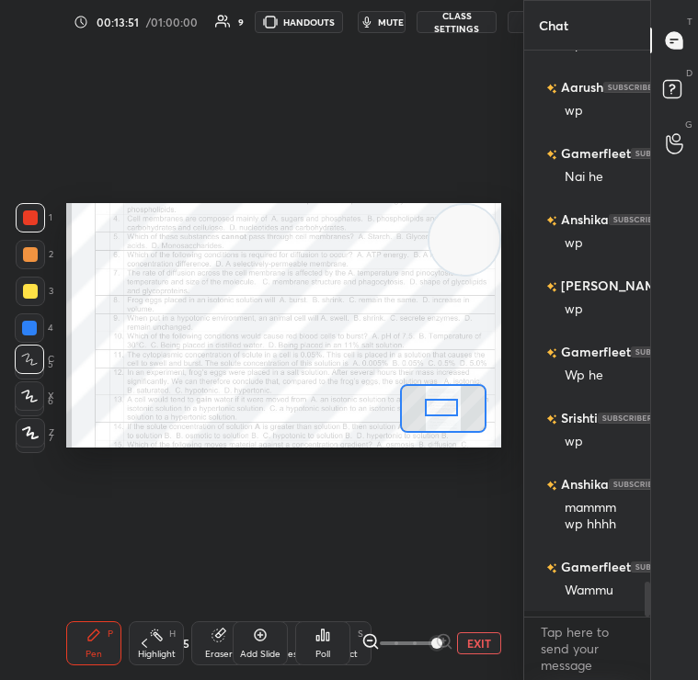
drag, startPoint x: 451, startPoint y: 413, endPoint x: 446, endPoint y: 403, distance: 11.1
click at [446, 403] on div at bounding box center [441, 408] width 33 height 18
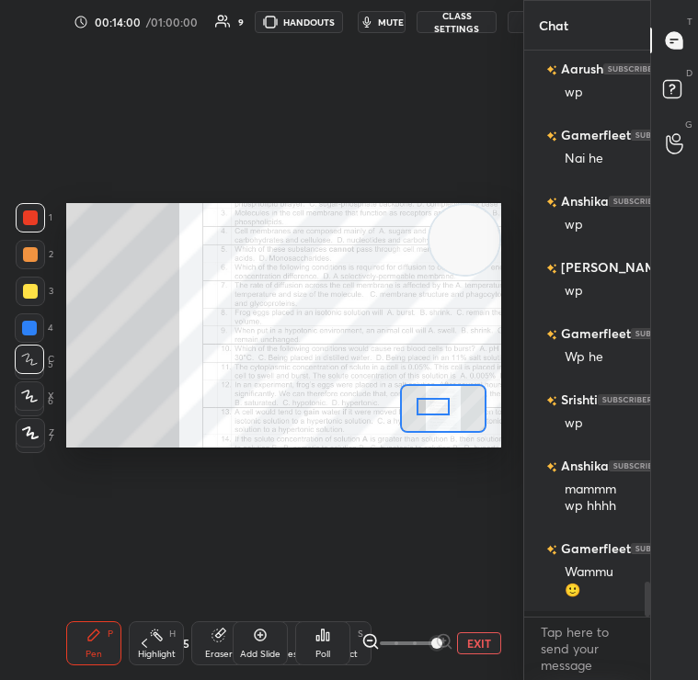
click at [440, 402] on div at bounding box center [433, 407] width 33 height 18
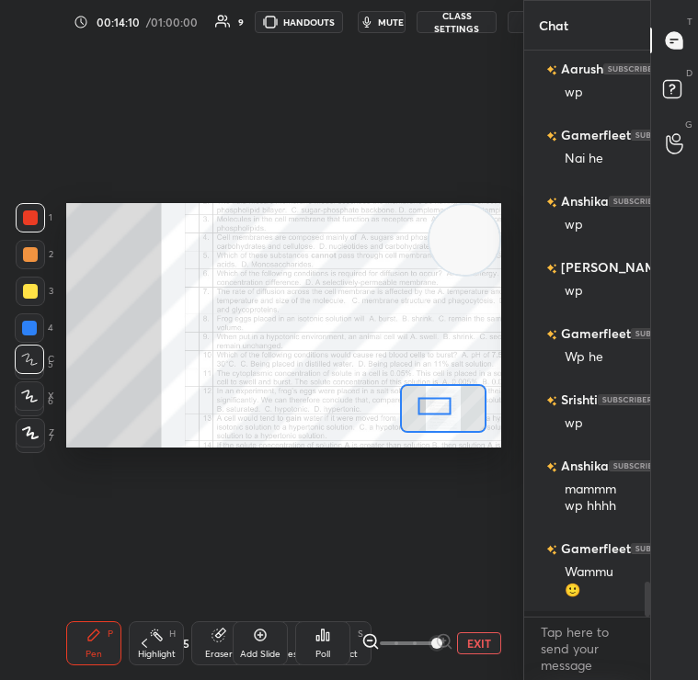
drag, startPoint x: 440, startPoint y: 415, endPoint x: 434, endPoint y: 406, distance: 10.7
click at [434, 406] on div at bounding box center [433, 406] width 33 height 18
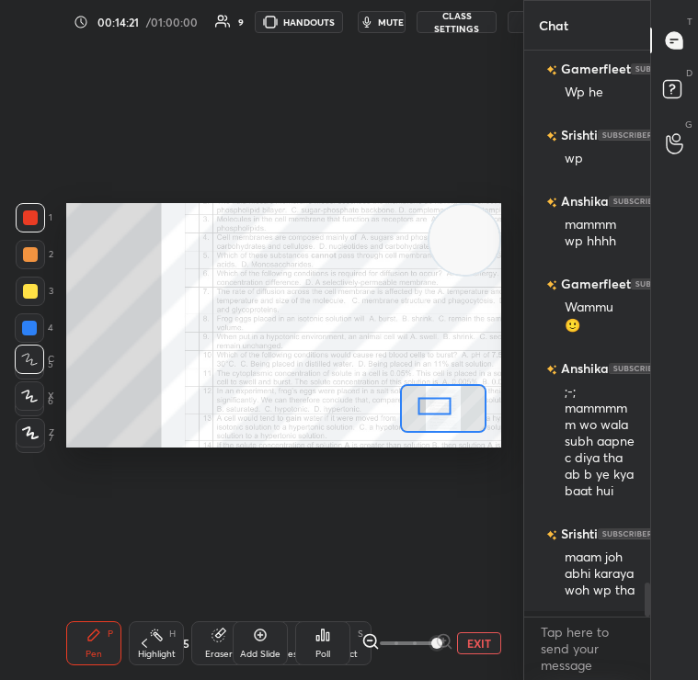
click at [315, 651] on div "Poll" at bounding box center [322, 654] width 15 height 9
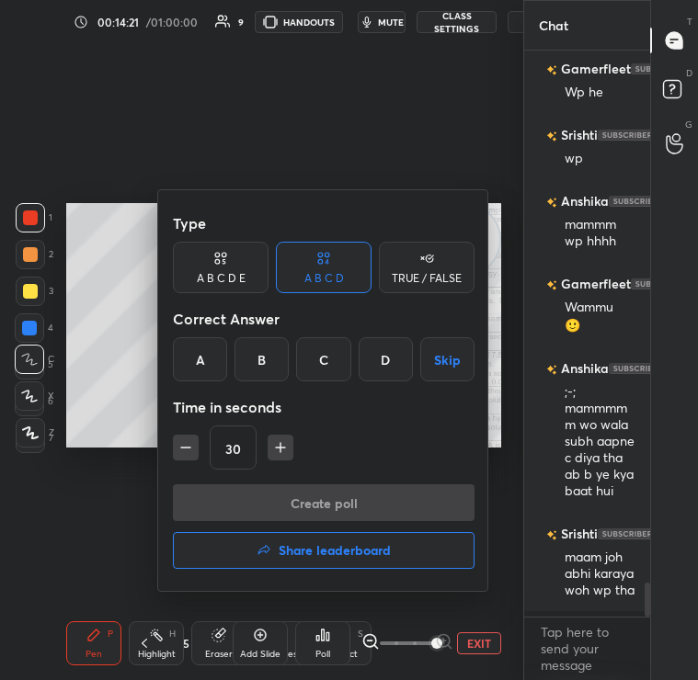
click at [319, 357] on div "C" at bounding box center [323, 359] width 54 height 44
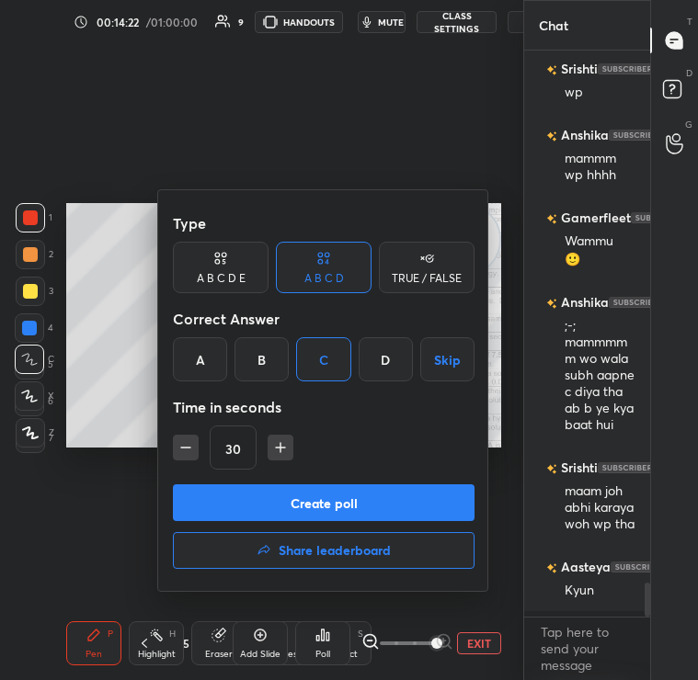
click at [361, 504] on button "Create poll" at bounding box center [324, 503] width 302 height 37
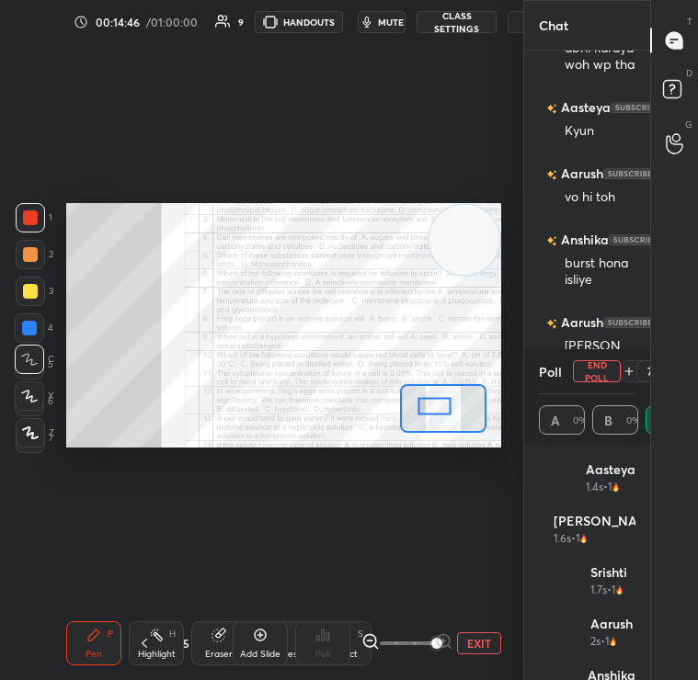
click at [597, 372] on button "End Poll" at bounding box center [597, 371] width 48 height 22
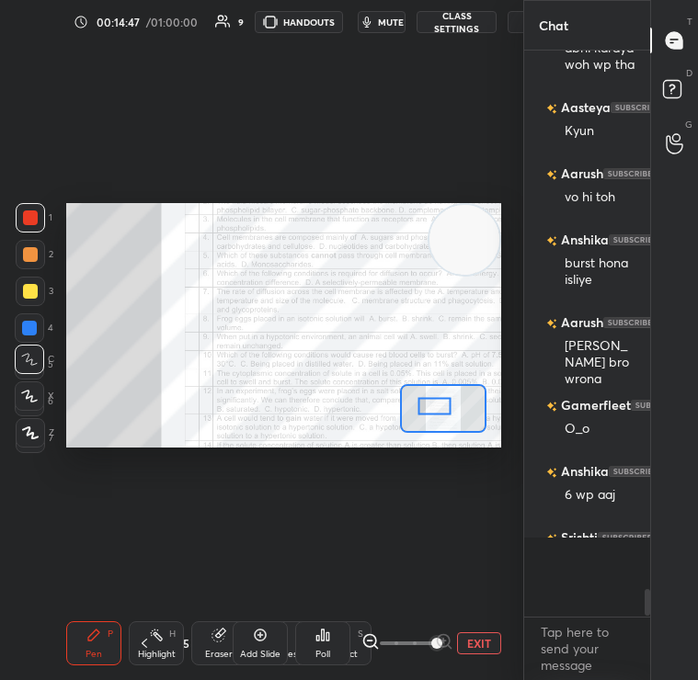
scroll to position [6, 6]
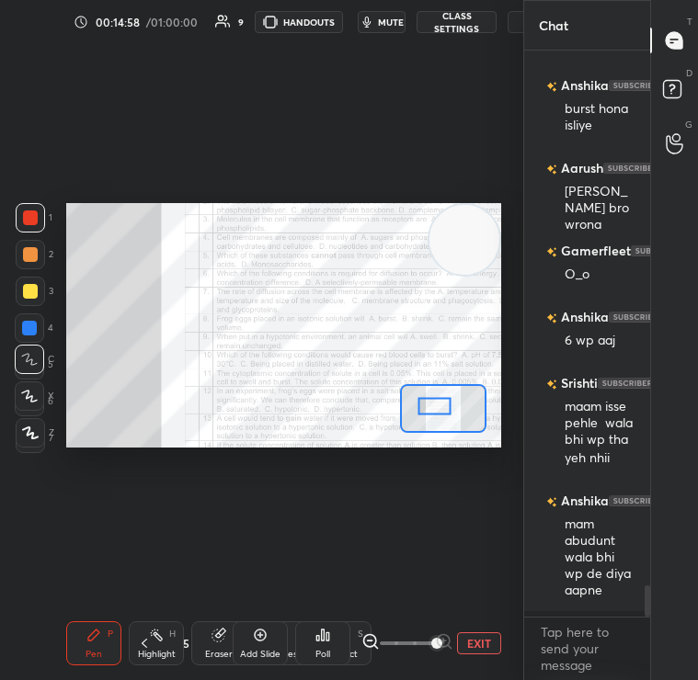
click at [486, 646] on button "EXIT" at bounding box center [479, 644] width 44 height 22
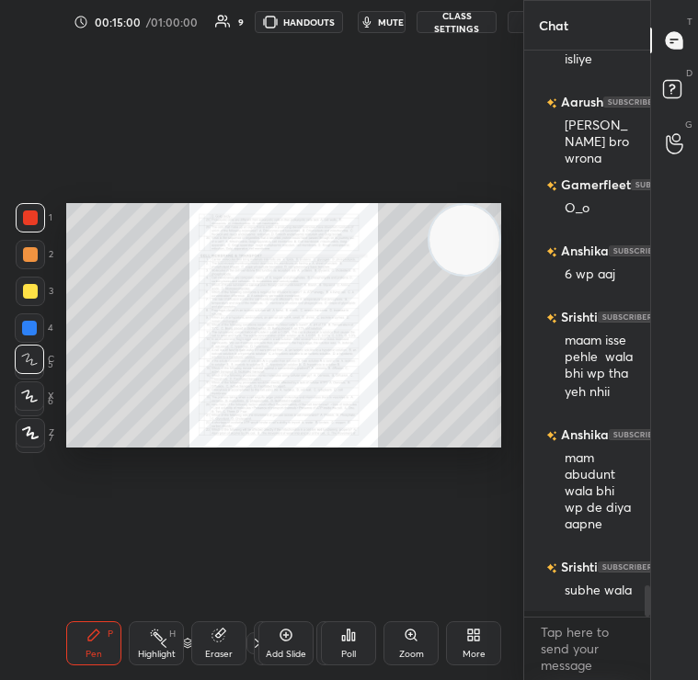
click at [474, 640] on icon at bounding box center [473, 635] width 15 height 15
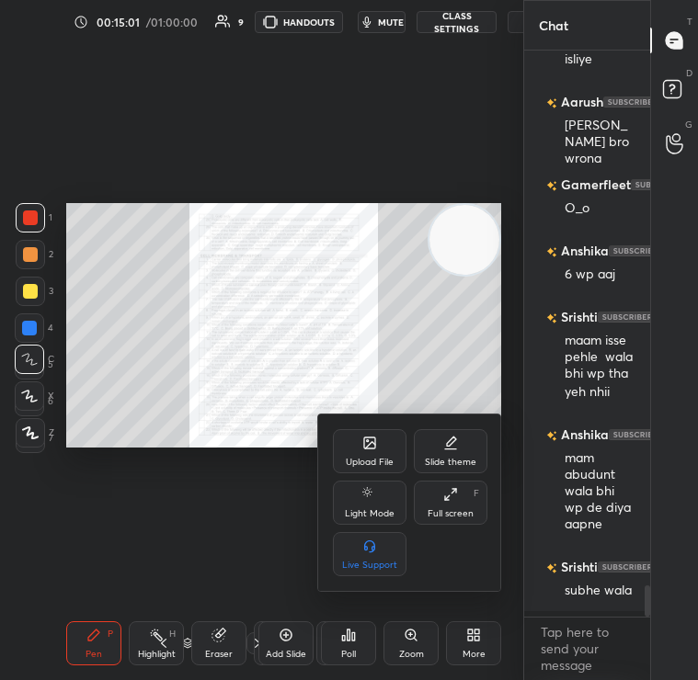
click at [313, 479] on div at bounding box center [349, 340] width 698 height 680
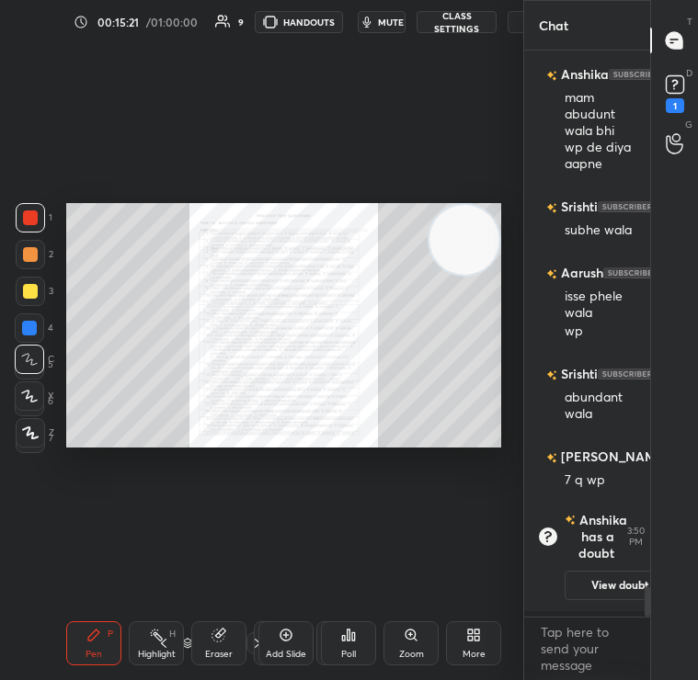
click at [418, 632] on div "Zoom" at bounding box center [410, 644] width 55 height 44
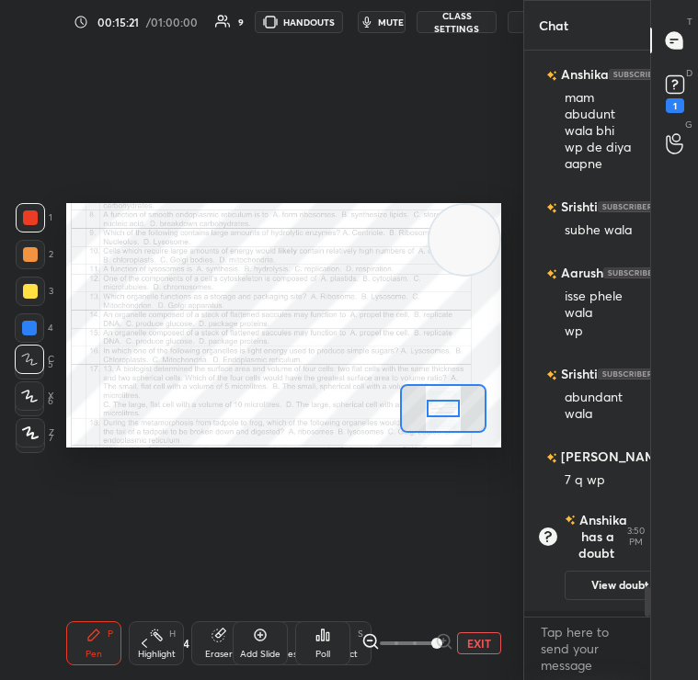
click at [477, 633] on div "EXIT" at bounding box center [431, 644] width 140 height 22
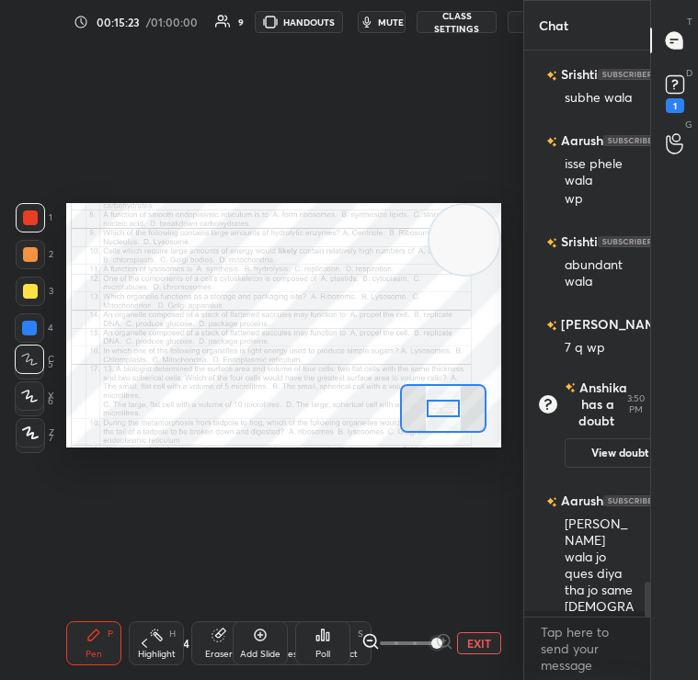
click at [460, 384] on div at bounding box center [443, 408] width 87 height 49
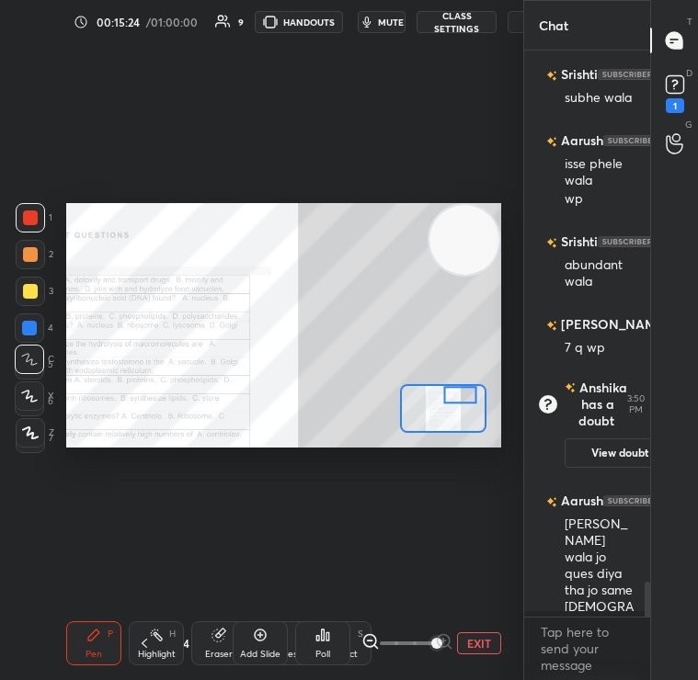
scroll to position [8594, 0]
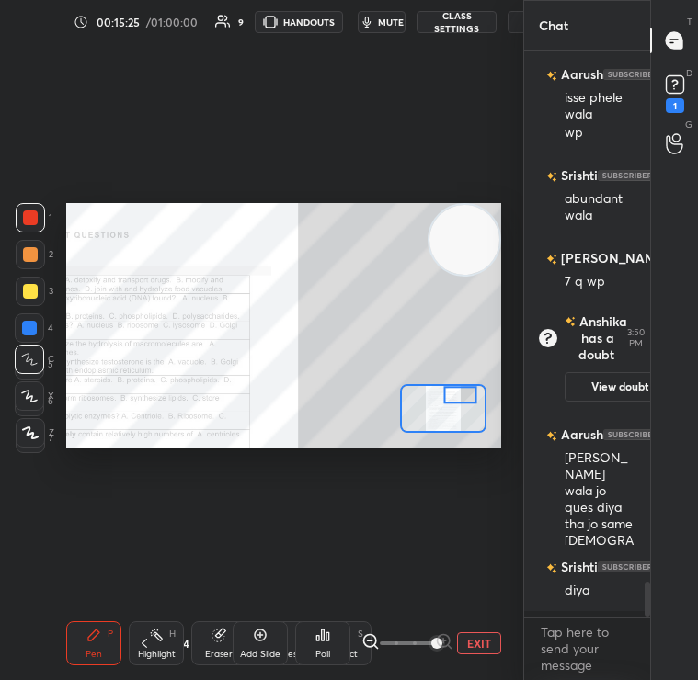
drag, startPoint x: 460, startPoint y: 383, endPoint x: 440, endPoint y: 383, distance: 19.3
click at [440, 384] on div at bounding box center [443, 408] width 87 height 49
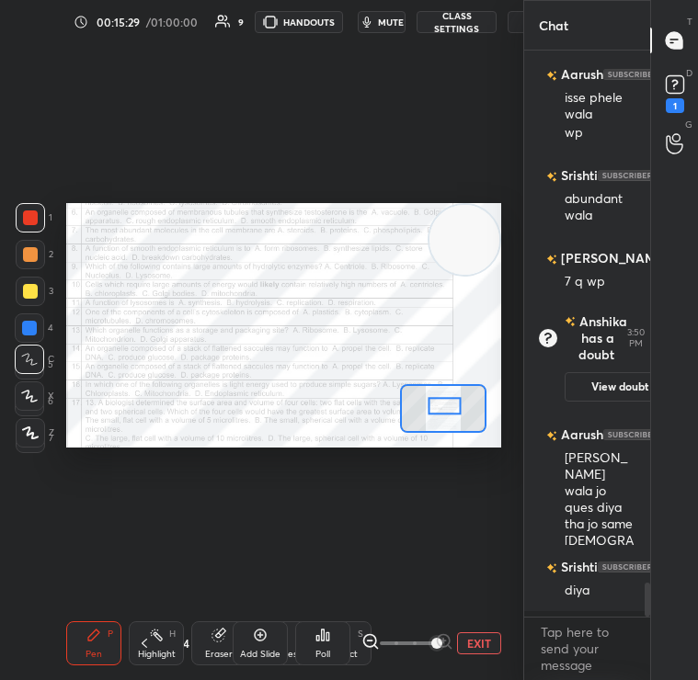
scroll to position [8661, 0]
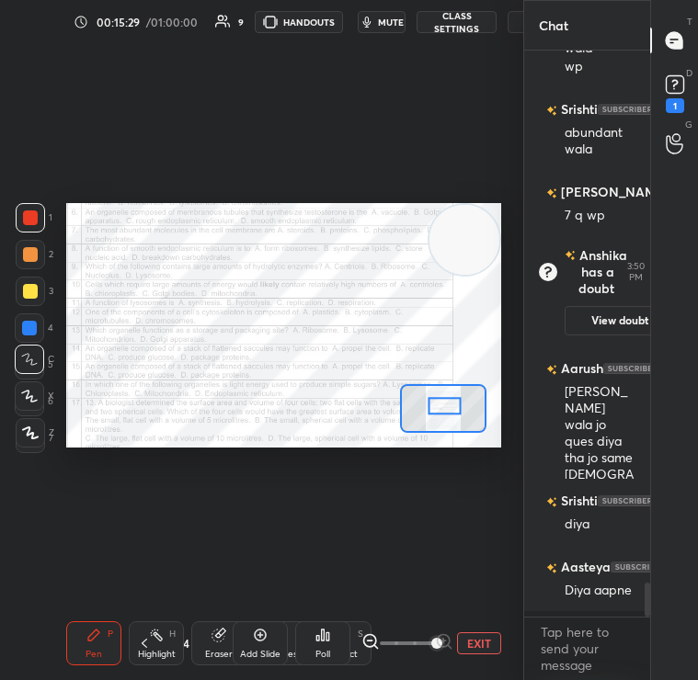
drag, startPoint x: 449, startPoint y: 400, endPoint x: 452, endPoint y: 411, distance: 11.6
click at [452, 411] on div at bounding box center [444, 406] width 33 height 18
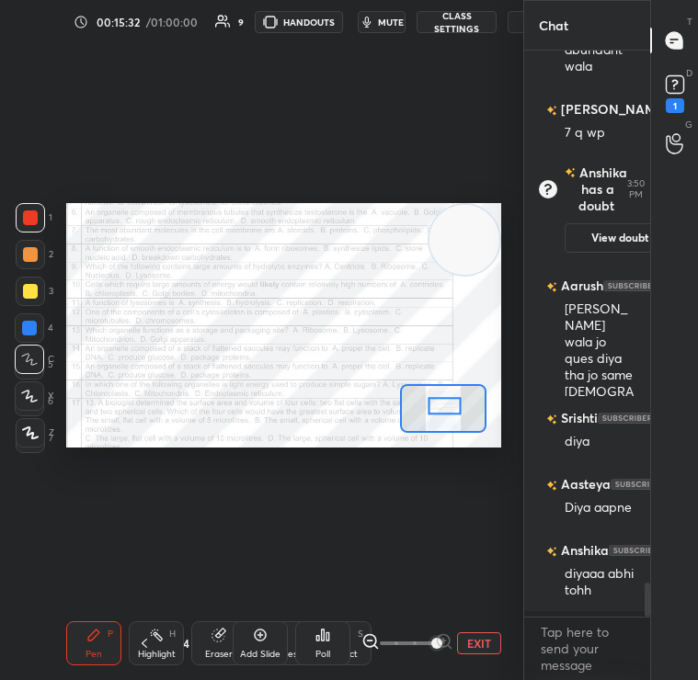
scroll to position [8826, 0]
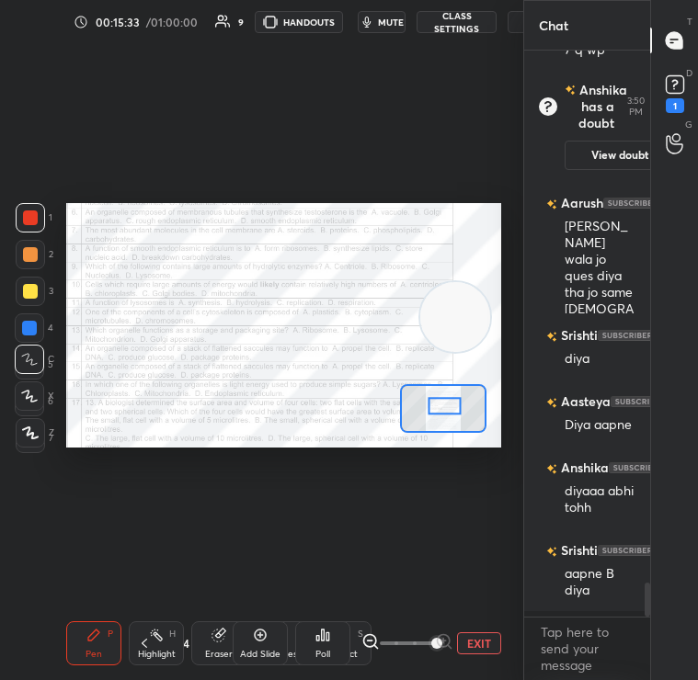
drag, startPoint x: 440, startPoint y: 239, endPoint x: 426, endPoint y: 326, distance: 87.5
click at [426, 326] on video at bounding box center [455, 317] width 70 height 70
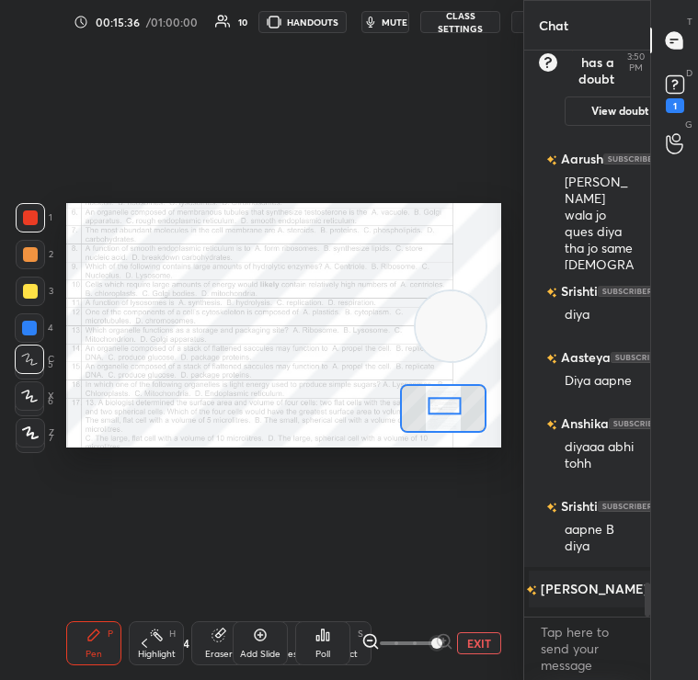
click at [325, 642] on icon at bounding box center [322, 635] width 15 height 15
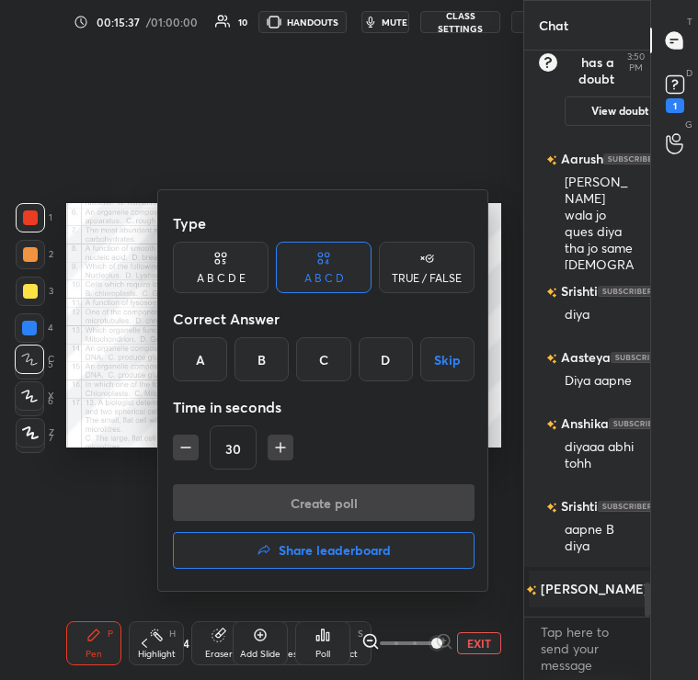
click at [321, 364] on div "C" at bounding box center [323, 359] width 54 height 44
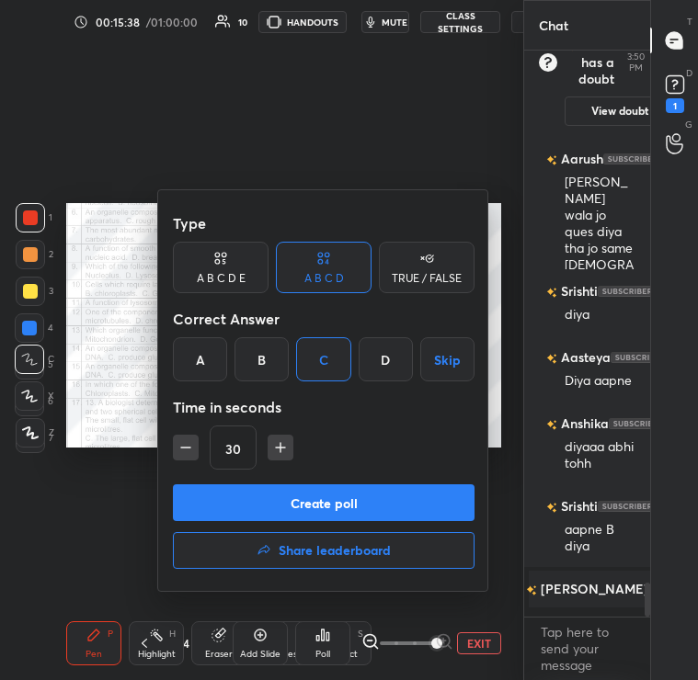
click at [355, 490] on button "Create poll" at bounding box center [324, 503] width 302 height 37
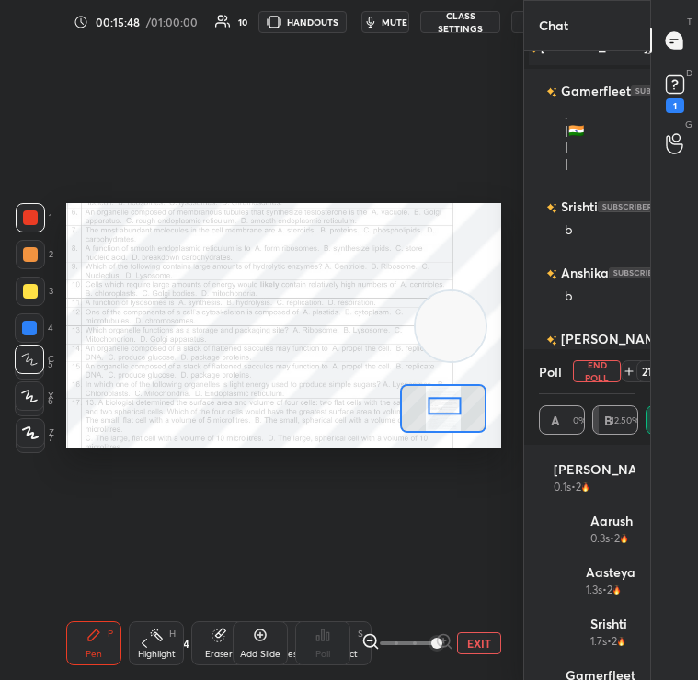
scroll to position [9418, 0]
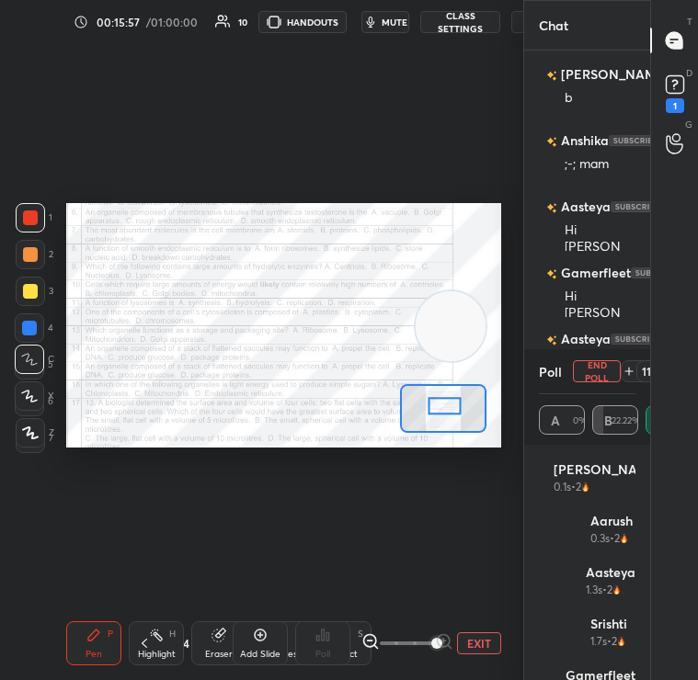
click at [589, 377] on button "End Poll" at bounding box center [597, 371] width 48 height 22
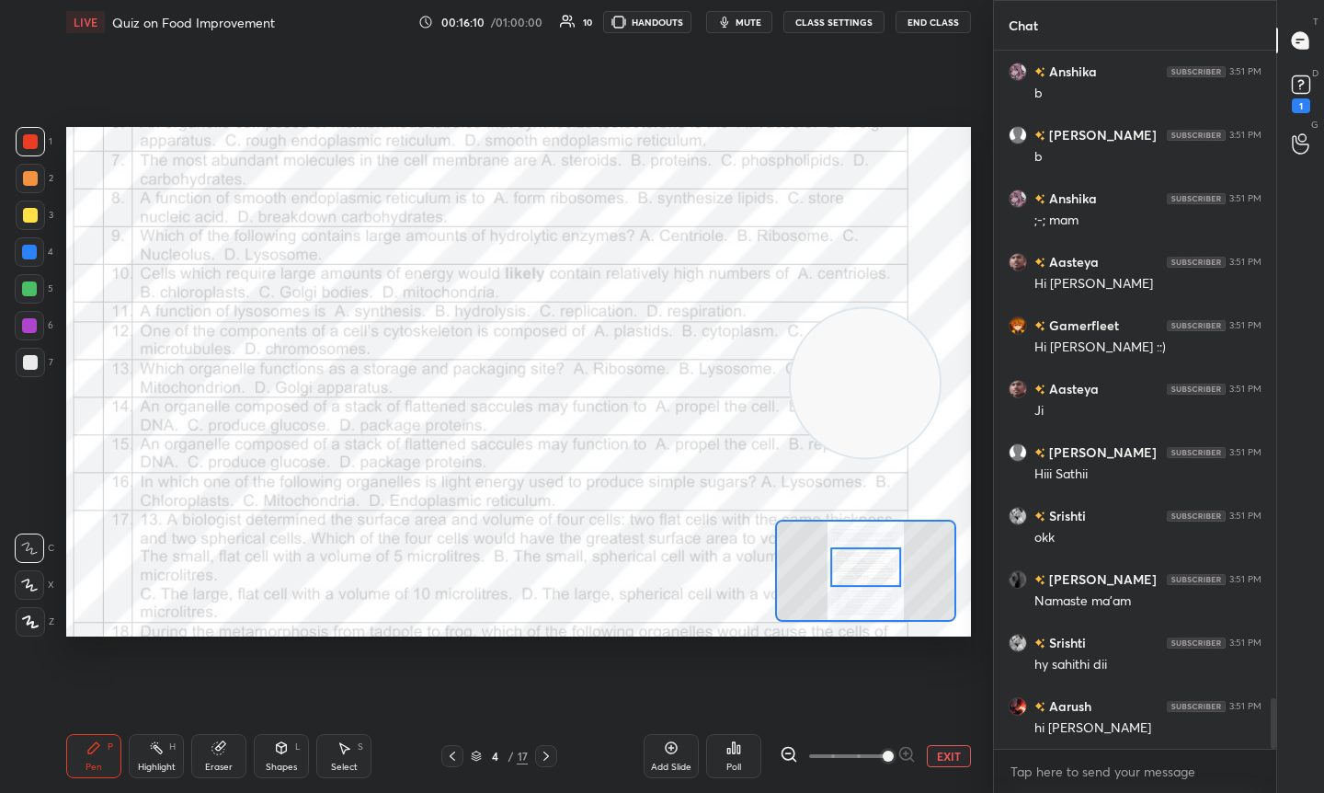
drag, startPoint x: 845, startPoint y: 564, endPoint x: 841, endPoint y: 602, distance: 38.8
click at [841, 587] on div at bounding box center [865, 567] width 71 height 40
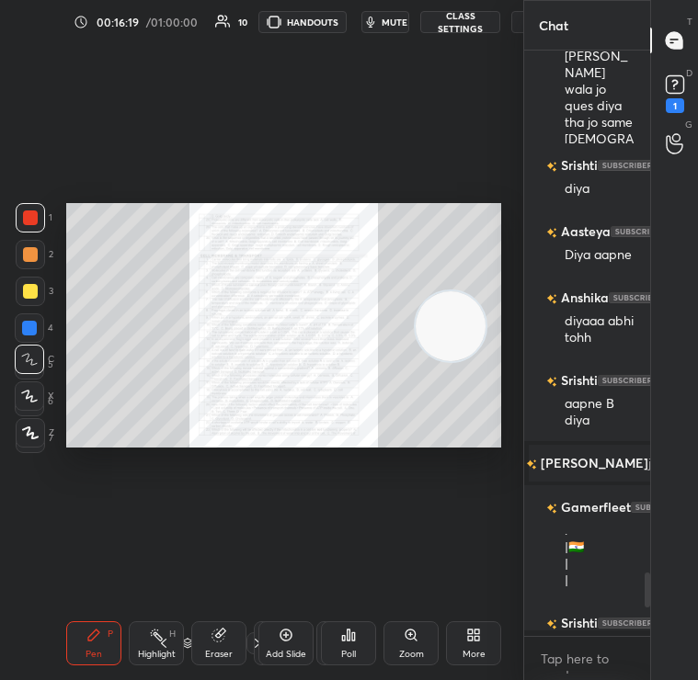
click at [394, 637] on div "Zoom" at bounding box center [410, 644] width 55 height 44
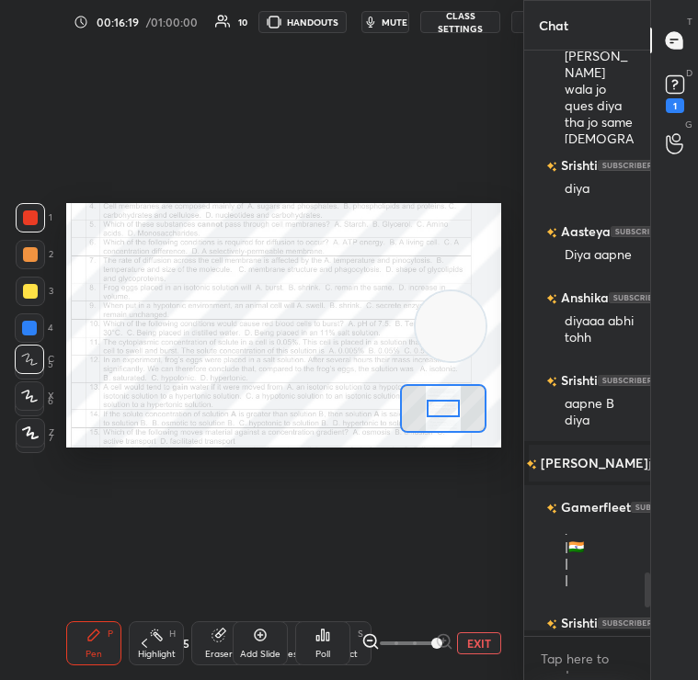
drag, startPoint x: 394, startPoint y: 637, endPoint x: 463, endPoint y: 635, distance: 68.1
click at [463, 635] on div "EXIT" at bounding box center [431, 644] width 140 height 22
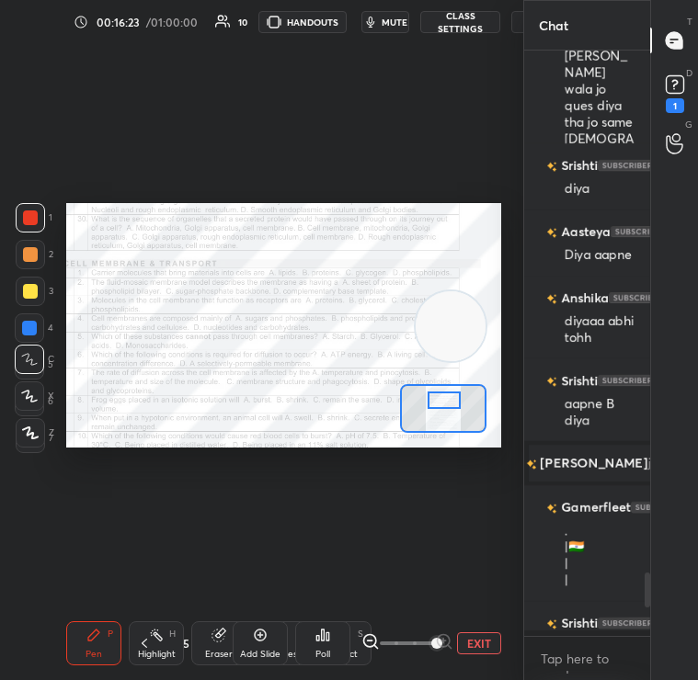
click at [440, 402] on div at bounding box center [444, 401] width 33 height 18
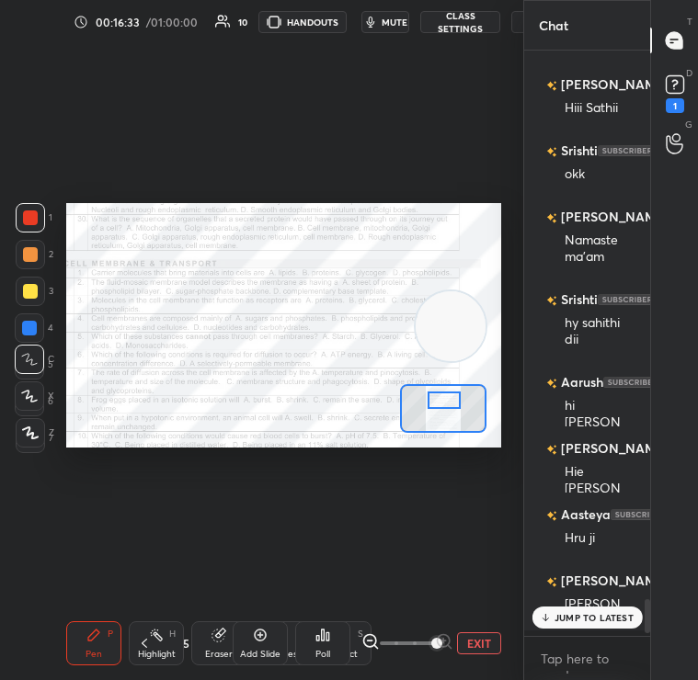
click at [600, 622] on div "JUMP TO LATEST" at bounding box center [587, 618] width 110 height 22
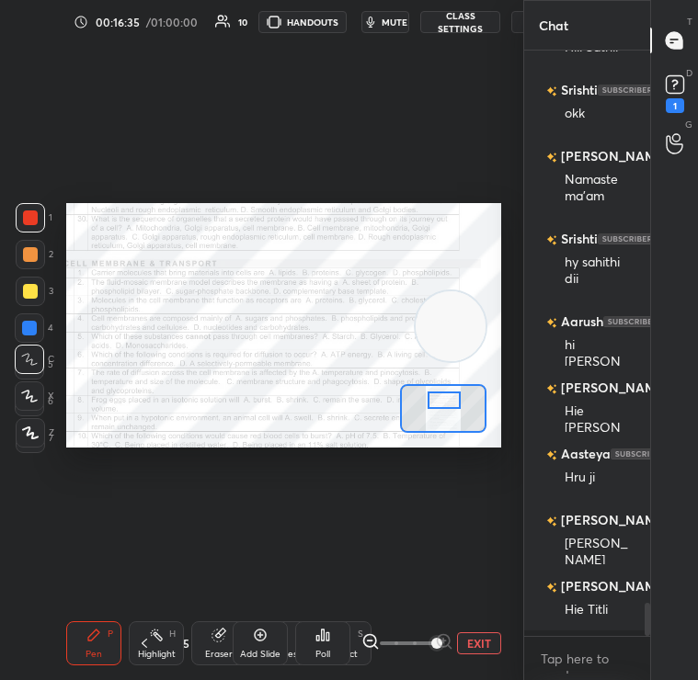
click at [316, 630] on icon at bounding box center [322, 635] width 15 height 15
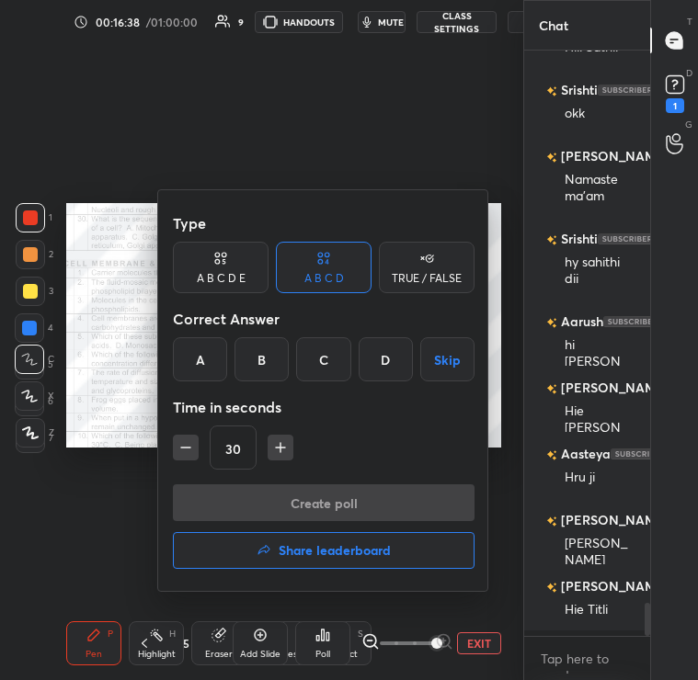
click at [194, 371] on div "A" at bounding box center [200, 359] width 54 height 44
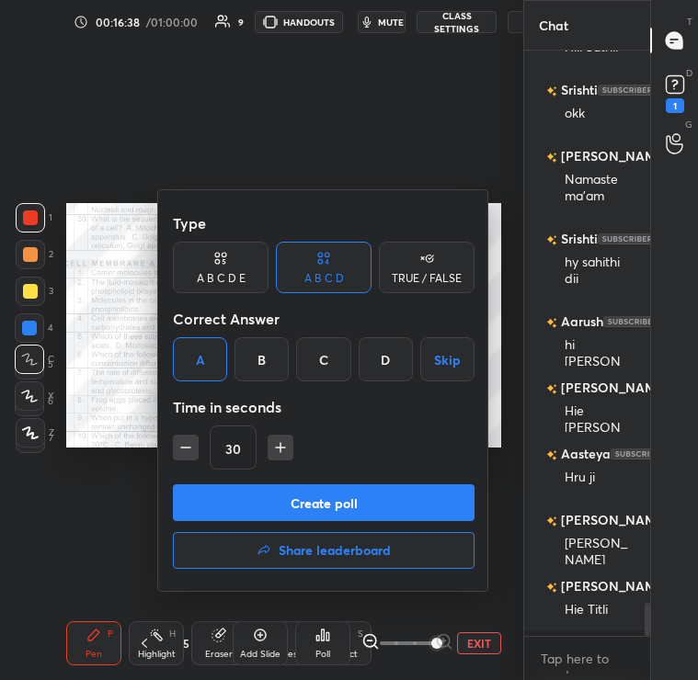
click at [245, 367] on div "B" at bounding box center [261, 359] width 54 height 44
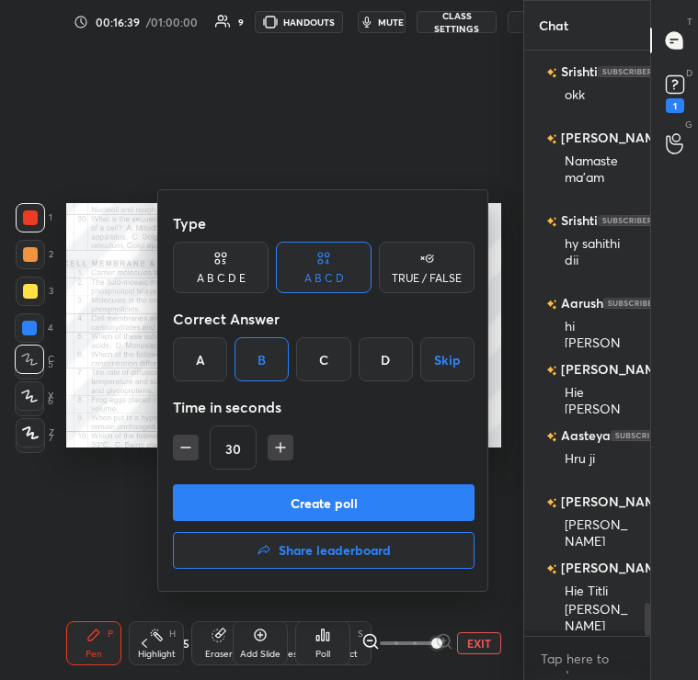
click at [256, 502] on button "Create poll" at bounding box center [324, 503] width 302 height 37
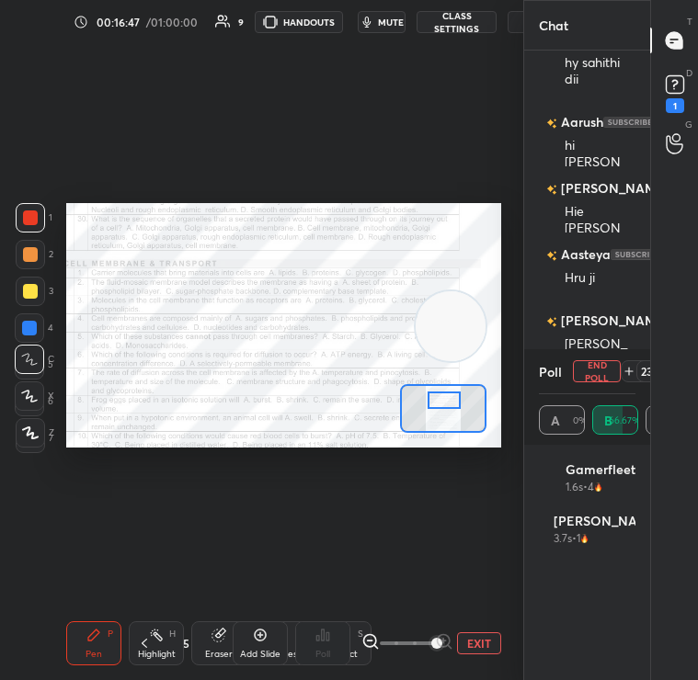
click at [389, 25] on span "mute" at bounding box center [391, 22] width 26 height 13
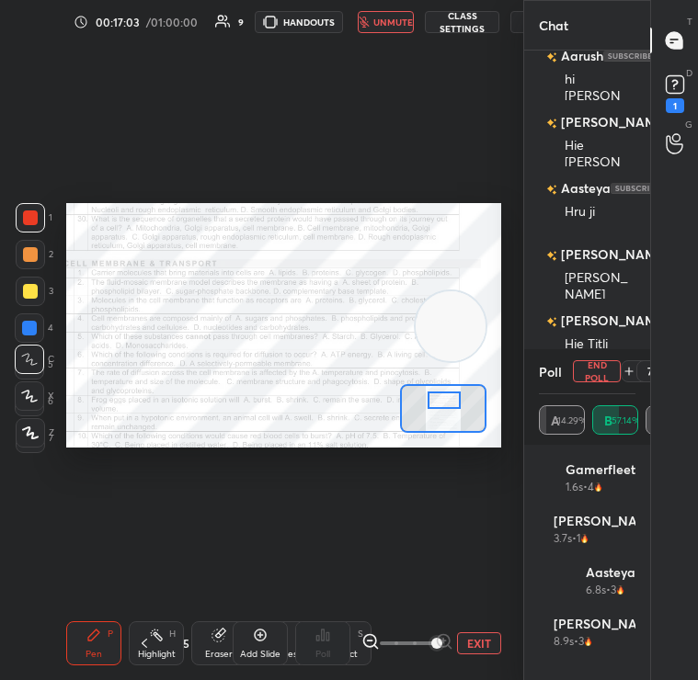
click at [395, 27] on span "unmute" at bounding box center [393, 22] width 40 height 13
click at [595, 370] on button "End Poll" at bounding box center [597, 371] width 48 height 22
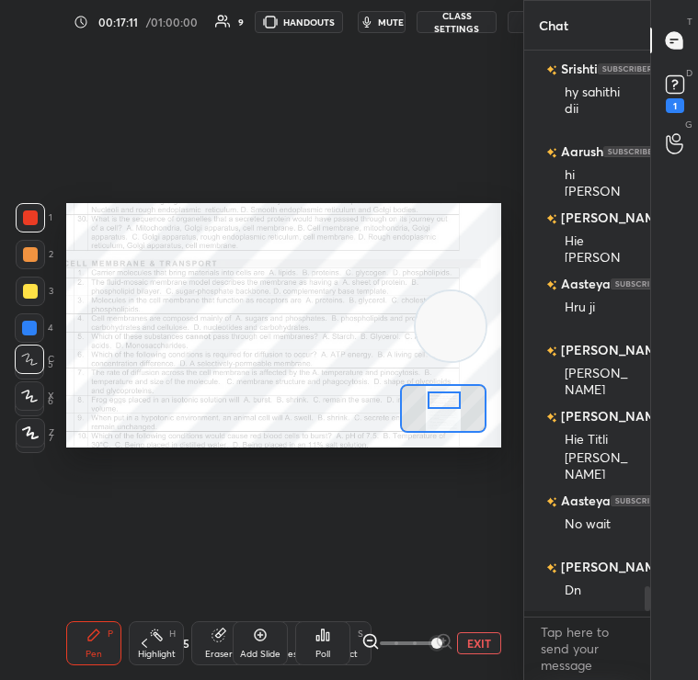
click at [308, 663] on div "Poll" at bounding box center [322, 644] width 55 height 44
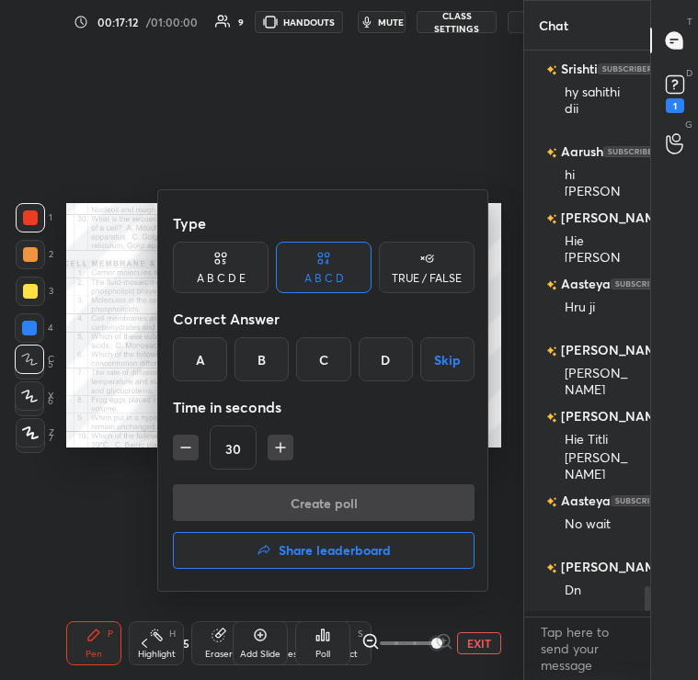
click at [223, 349] on div "A" at bounding box center [200, 359] width 54 height 44
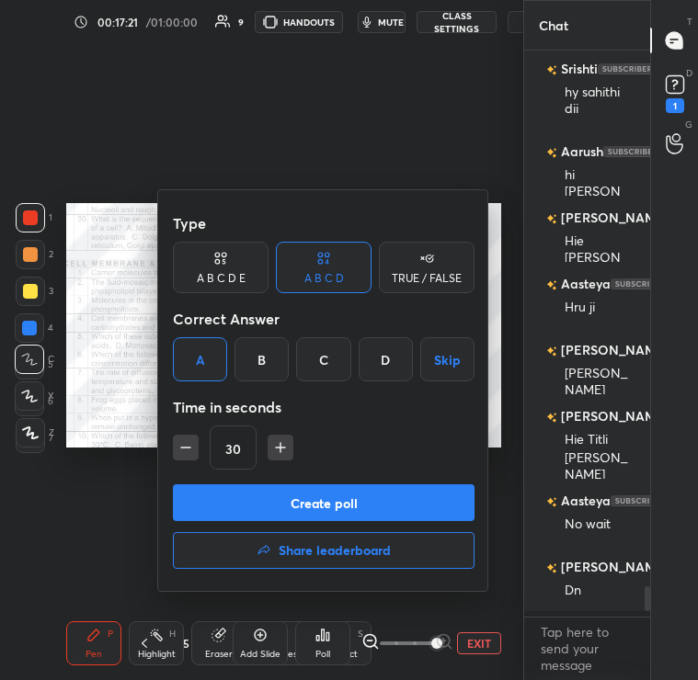
click at [249, 503] on button "Create poll" at bounding box center [324, 503] width 302 height 37
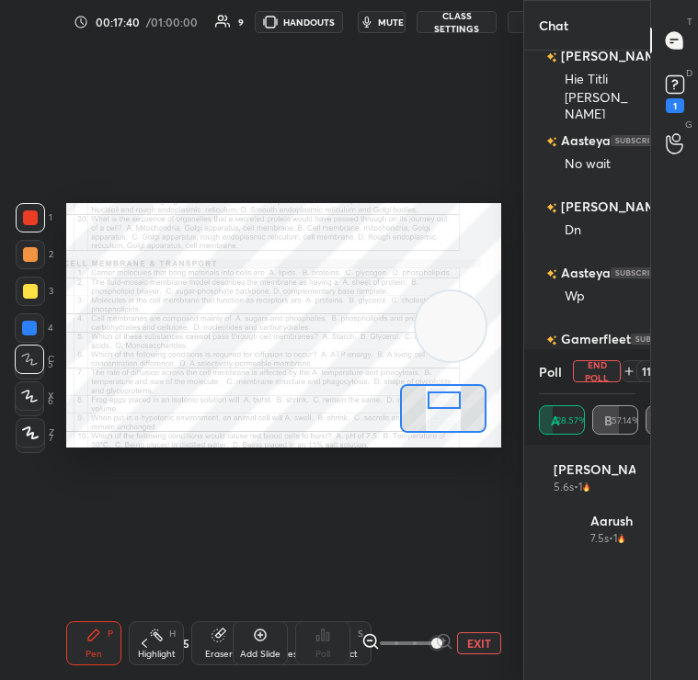
click at [591, 375] on button "End Poll" at bounding box center [597, 371] width 48 height 22
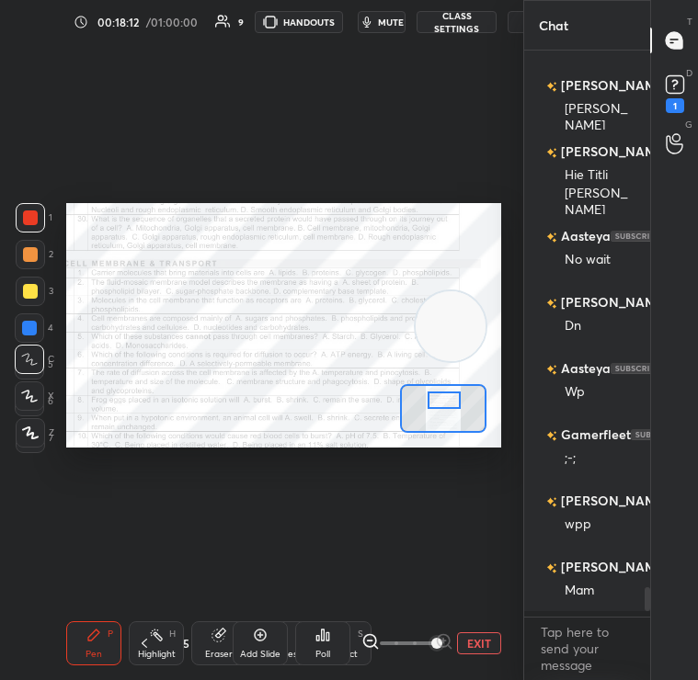
click at [311, 648] on div "Poll" at bounding box center [322, 644] width 55 height 44
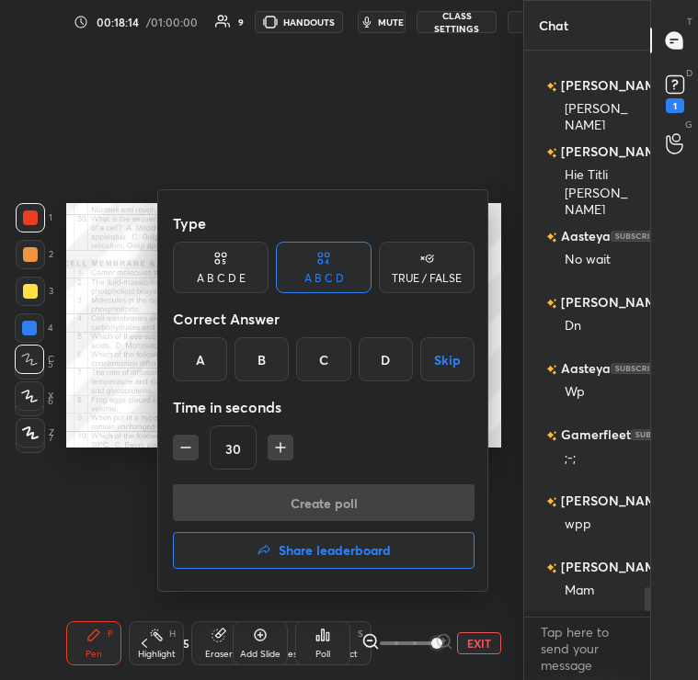
click at [320, 365] on div "C" at bounding box center [323, 359] width 54 height 44
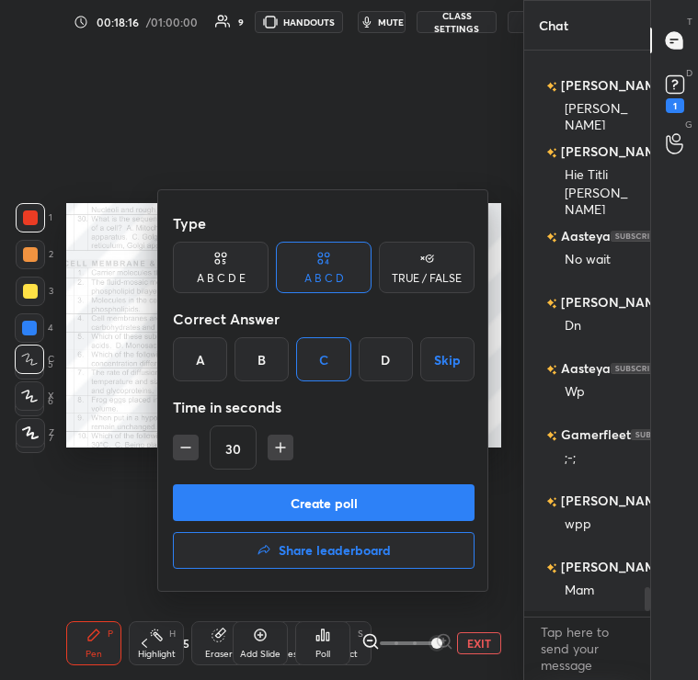
click at [328, 498] on button "Create poll" at bounding box center [324, 503] width 302 height 37
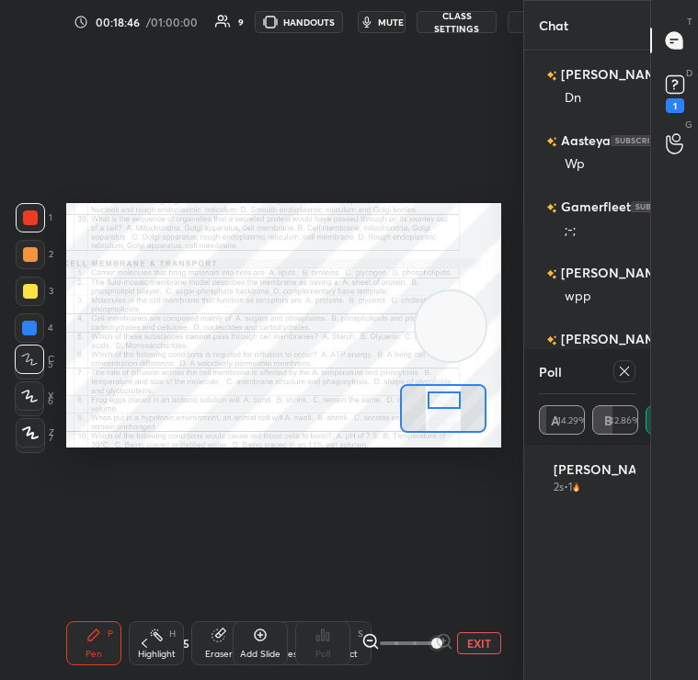
scroll to position [10452, 0]
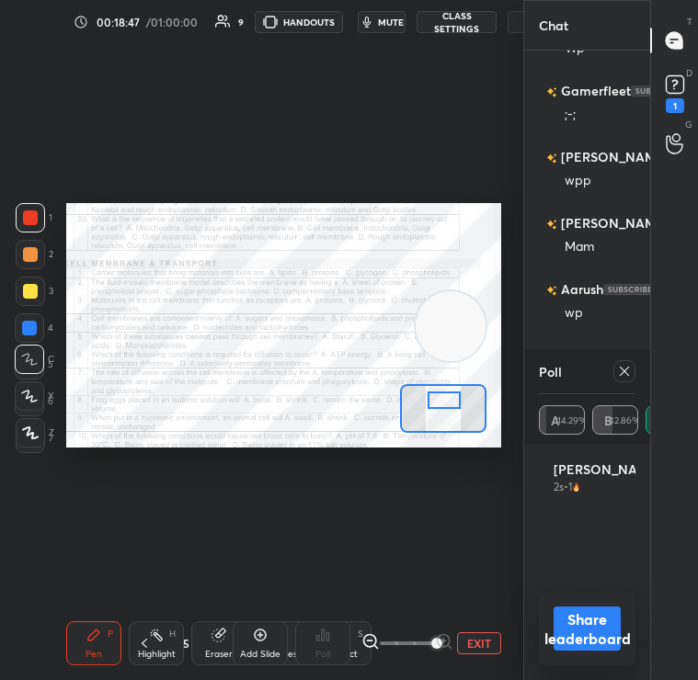
click at [636, 365] on div "Poll A 14.29% B 42.86% C 14.29% D 28.56%" at bounding box center [587, 397] width 126 height 96
click at [620, 375] on icon at bounding box center [624, 371] width 9 height 9
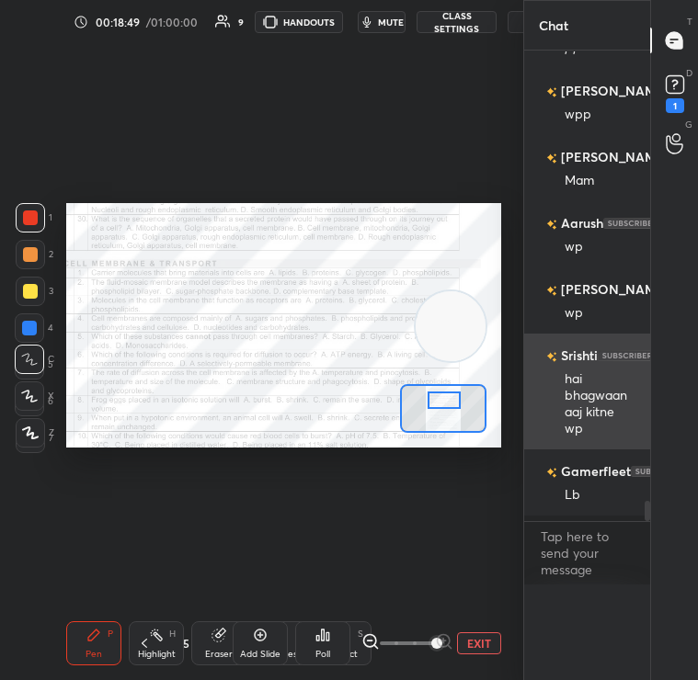
scroll to position [10488, 0]
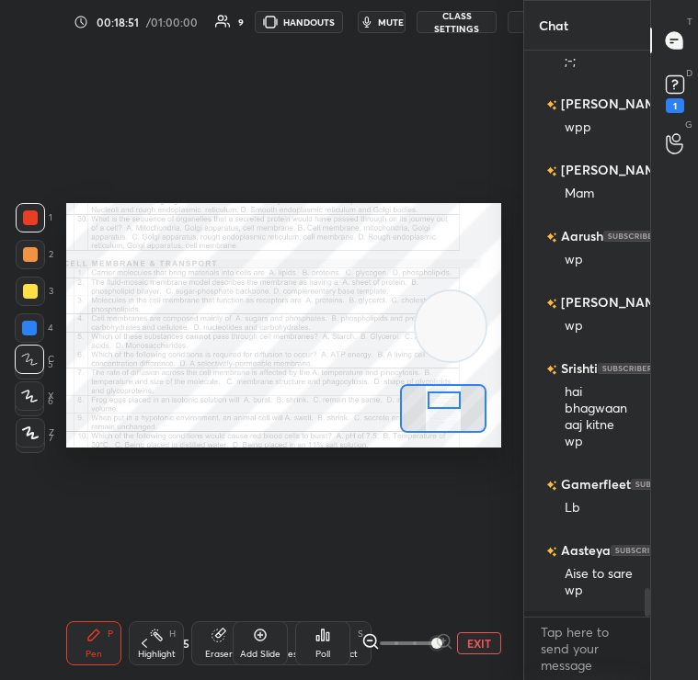
click at [442, 644] on span at bounding box center [436, 643] width 11 height 11
click at [442, 638] on span at bounding box center [436, 643] width 11 height 11
click at [471, 638] on button "EXIT" at bounding box center [479, 644] width 44 height 22
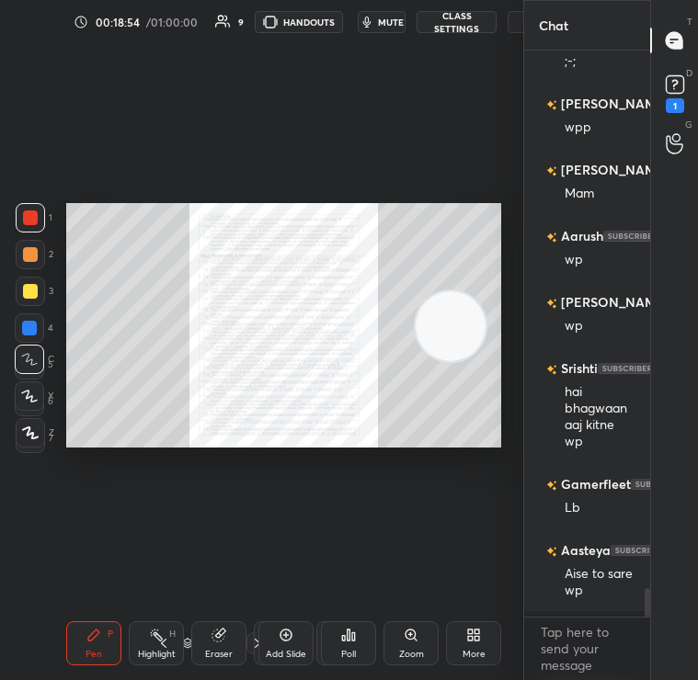
click at [460, 643] on div "More" at bounding box center [473, 644] width 55 height 44
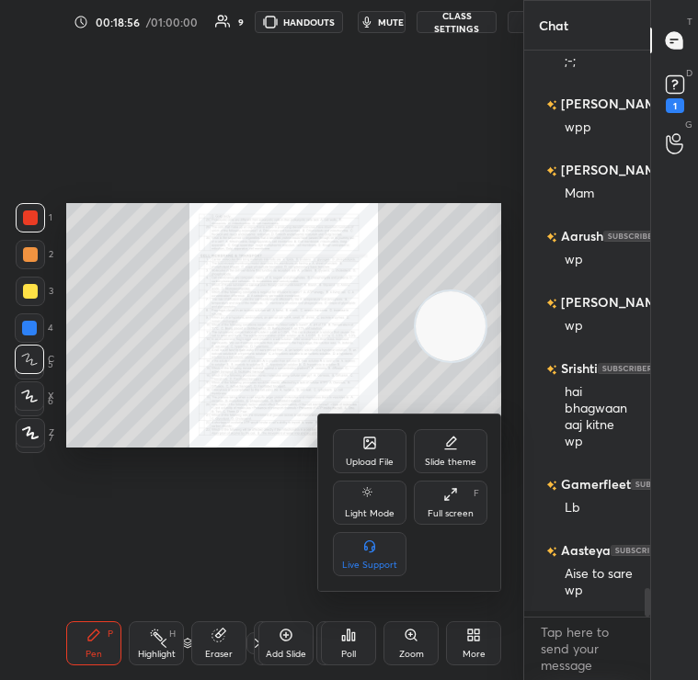
click at [280, 412] on div at bounding box center [349, 340] width 698 height 680
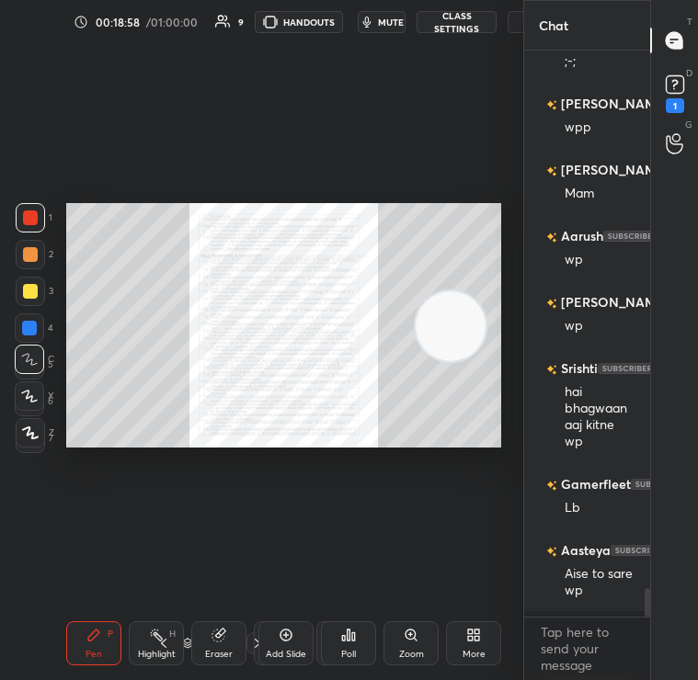
click at [464, 636] on div "More" at bounding box center [473, 644] width 55 height 44
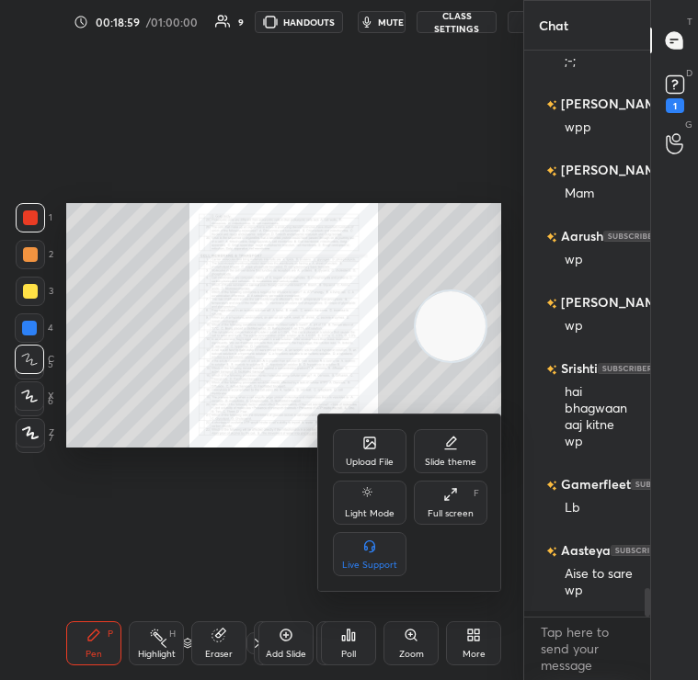
click at [347, 474] on div "Upload File Slide theme Light Mode Full screen F Live Support" at bounding box center [410, 502] width 154 height 147
click at [334, 387] on div at bounding box center [349, 340] width 698 height 680
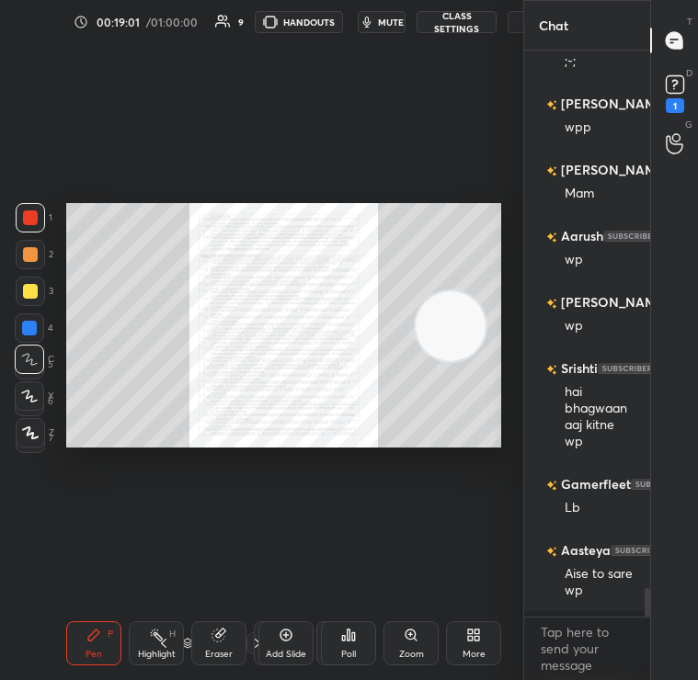
click at [407, 631] on icon at bounding box center [411, 635] width 10 height 10
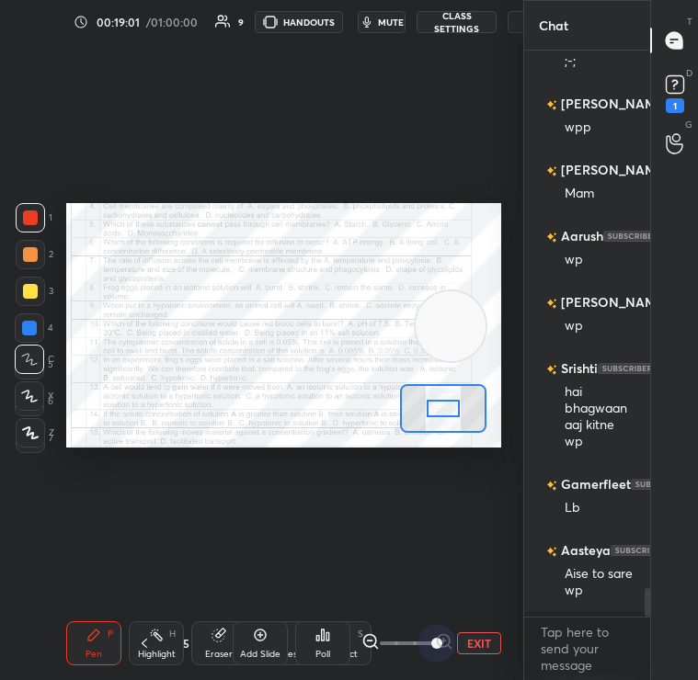
click at [467, 631] on div "Add Slide Poll EXIT" at bounding box center [367, 643] width 269 height 103
click at [465, 640] on button "EXIT" at bounding box center [479, 644] width 44 height 22
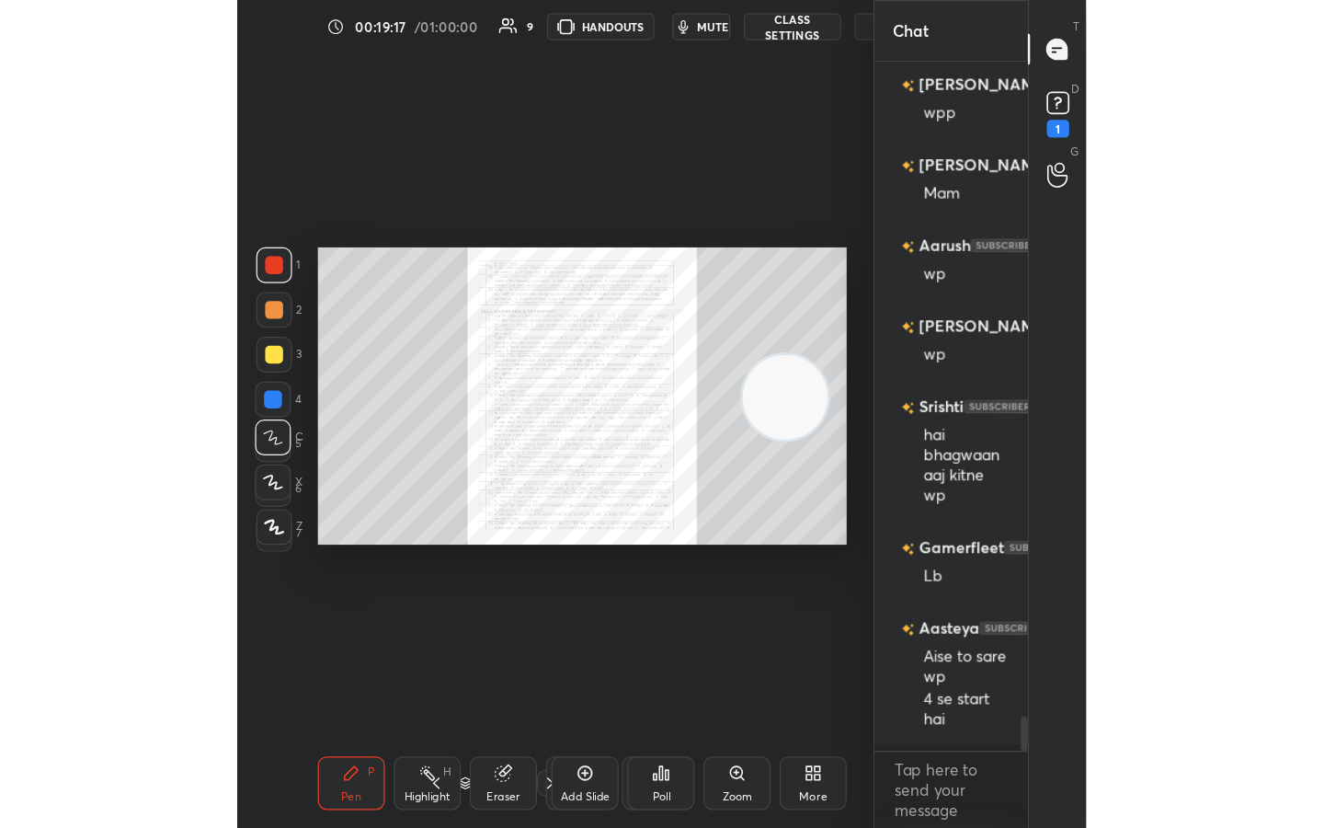
scroll to position [6, 6]
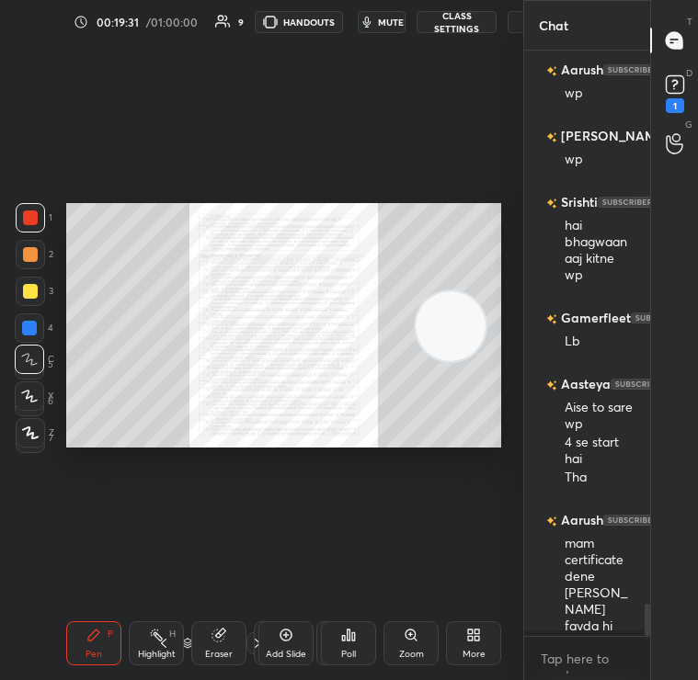
click at [401, 644] on div "Zoom" at bounding box center [410, 644] width 55 height 44
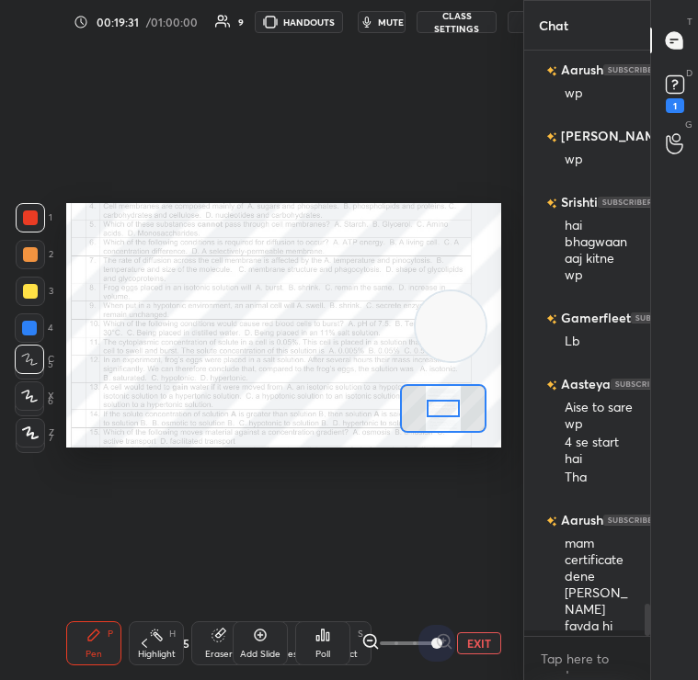
click at [485, 646] on div "EXIT" at bounding box center [431, 644] width 140 height 22
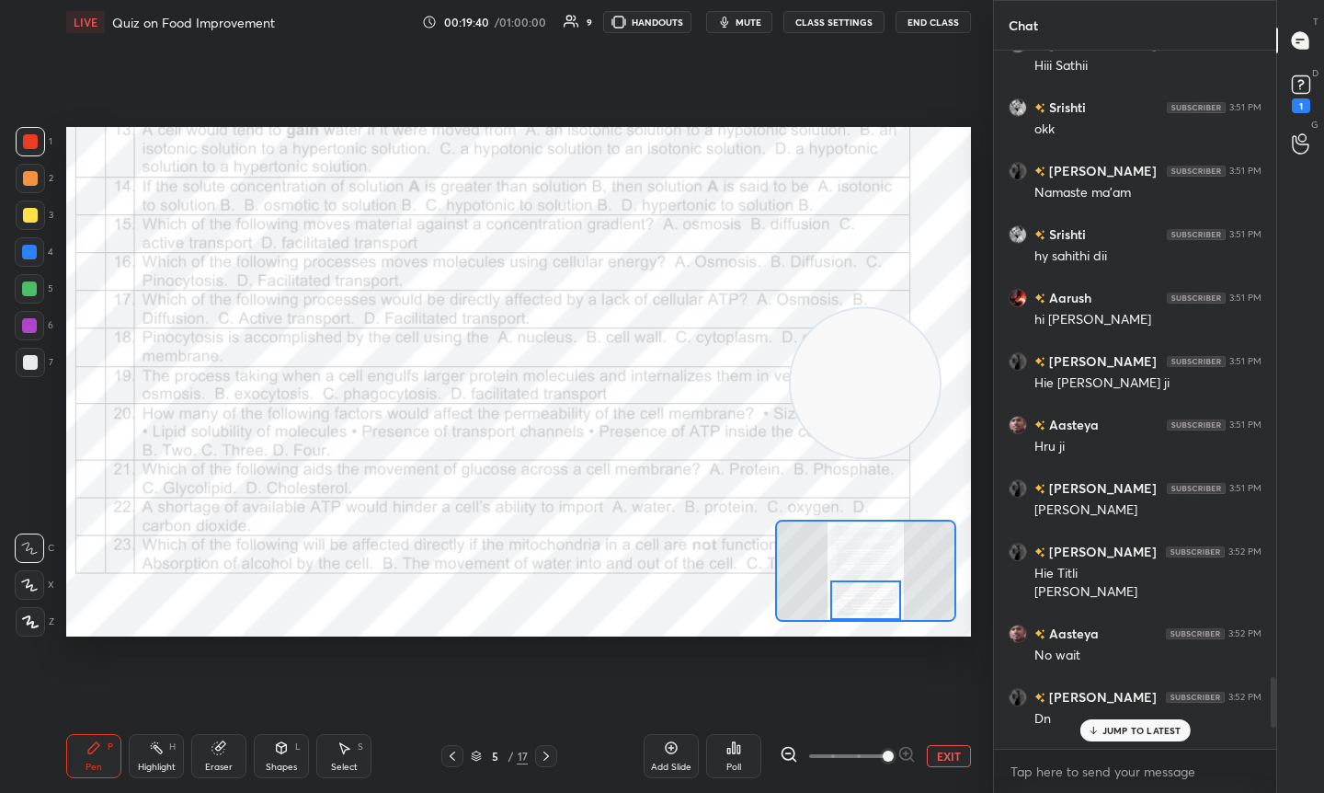
drag, startPoint x: 849, startPoint y: 573, endPoint x: 849, endPoint y: 606, distance: 33.1
click at [849, 606] on div at bounding box center [865, 600] width 71 height 40
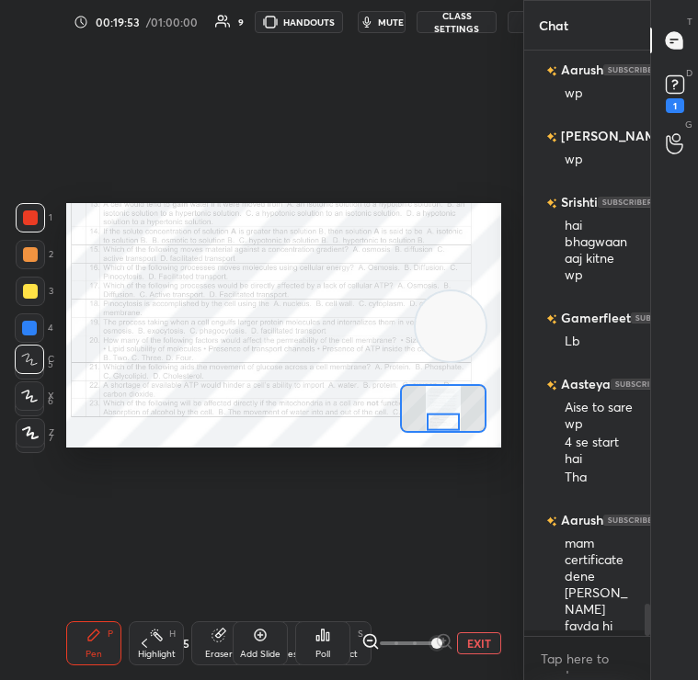
click at [327, 642] on icon at bounding box center [322, 635] width 15 height 15
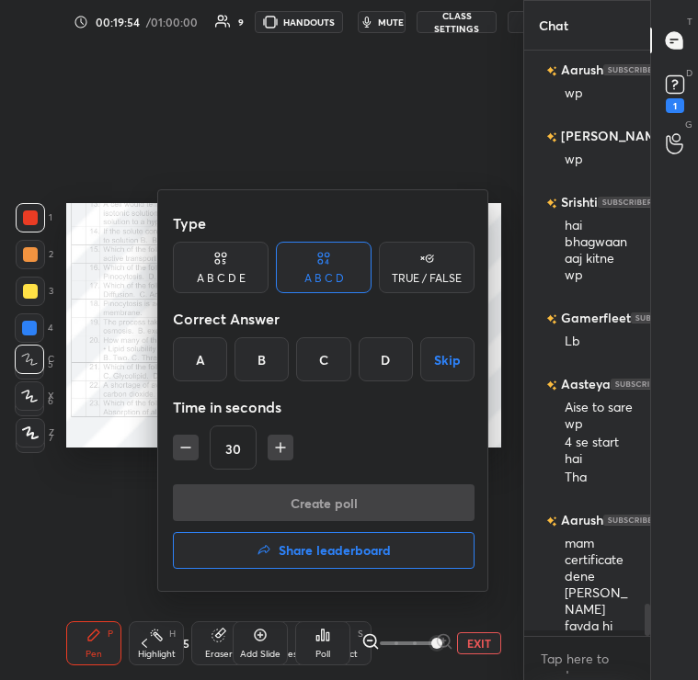
click at [386, 357] on div "D" at bounding box center [386, 359] width 54 height 44
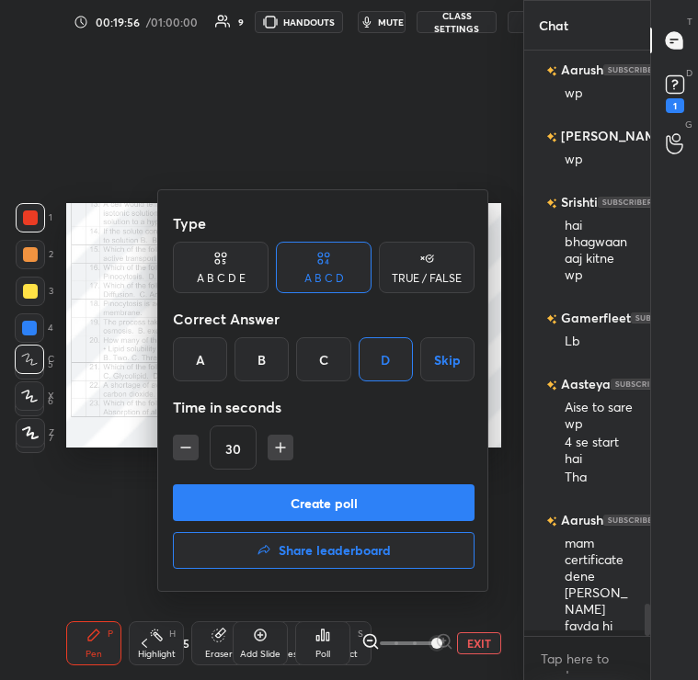
click at [399, 497] on button "Create poll" at bounding box center [324, 503] width 302 height 37
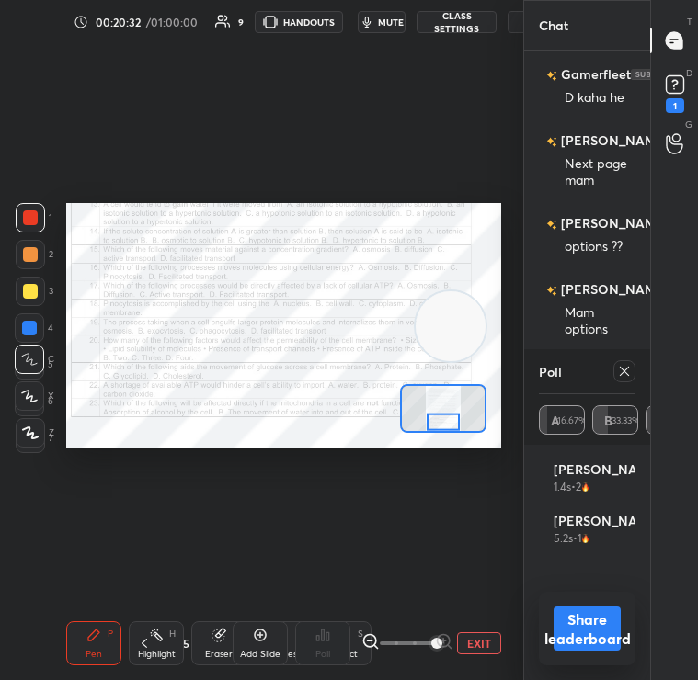
click at [617, 374] on icon at bounding box center [624, 371] width 15 height 15
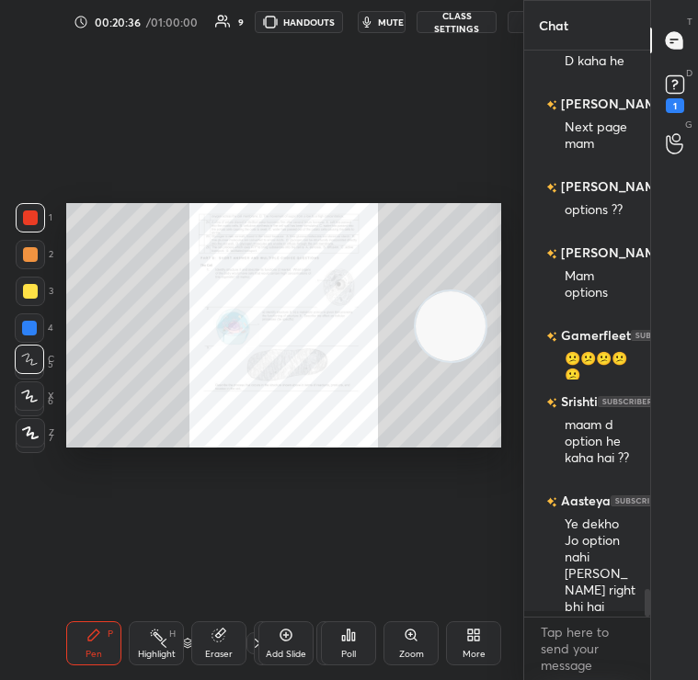
click at [415, 636] on icon at bounding box center [411, 635] width 10 height 10
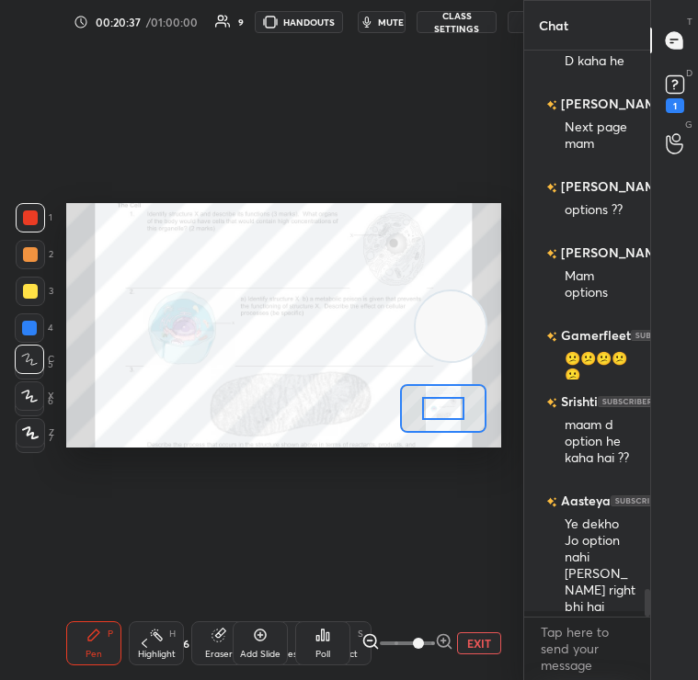
click at [478, 631] on div "Add Slide Poll EXIT" at bounding box center [367, 643] width 269 height 103
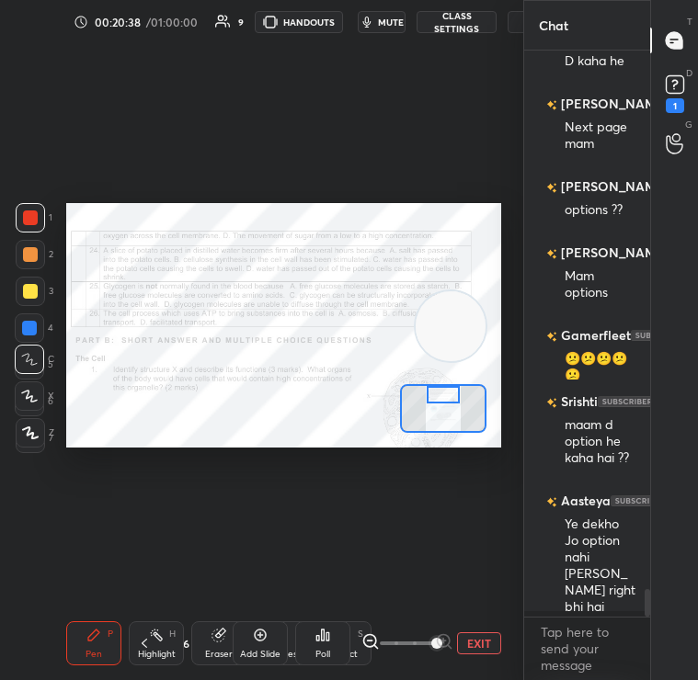
click at [441, 372] on div "Setting up your live class Poll for secs No correct answer Start poll" at bounding box center [283, 325] width 435 height 245
drag, startPoint x: 441, startPoint y: 403, endPoint x: 201, endPoint y: 181, distance: 326.7
click at [200, 181] on div "Setting up your live class Poll for secs No correct answer Start poll" at bounding box center [284, 325] width 450 height 563
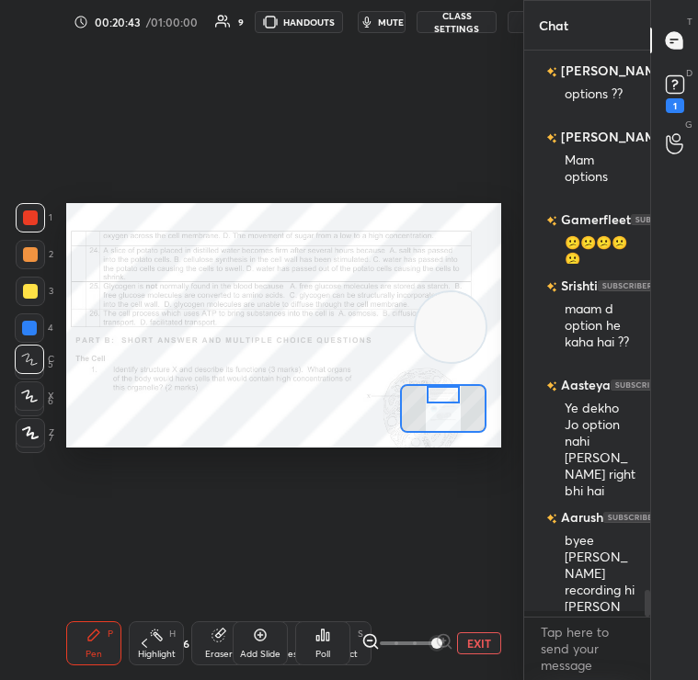
click at [443, 421] on div "Setting up your live class Poll for secs No correct answer Start poll" at bounding box center [283, 325] width 435 height 245
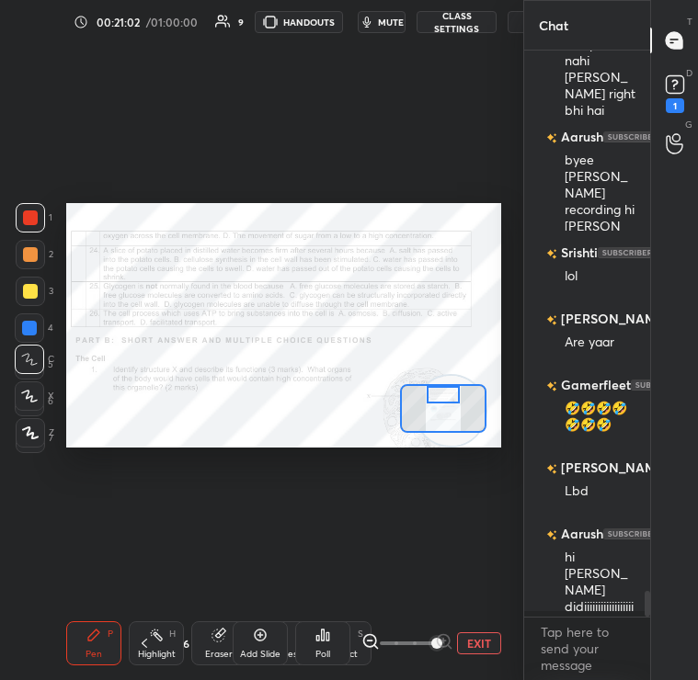
scroll to position [11605, 0]
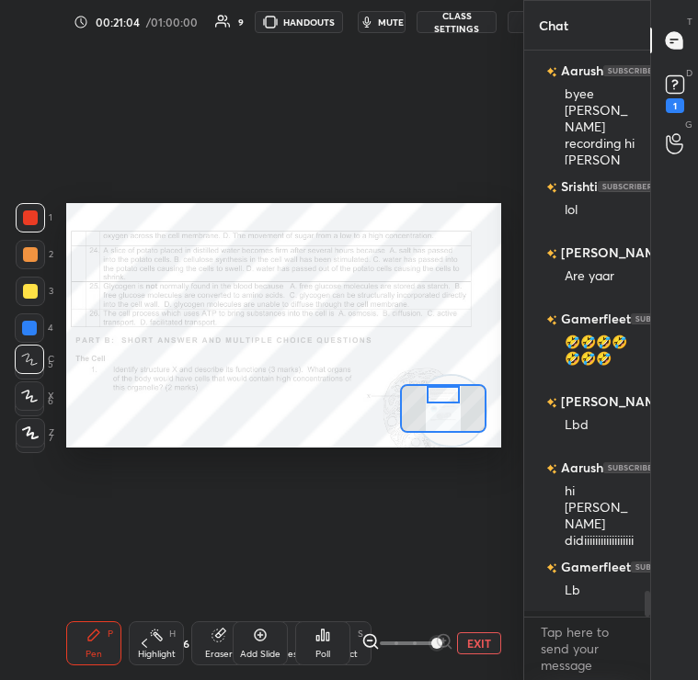
click at [319, 635] on icon at bounding box center [322, 635] width 15 height 15
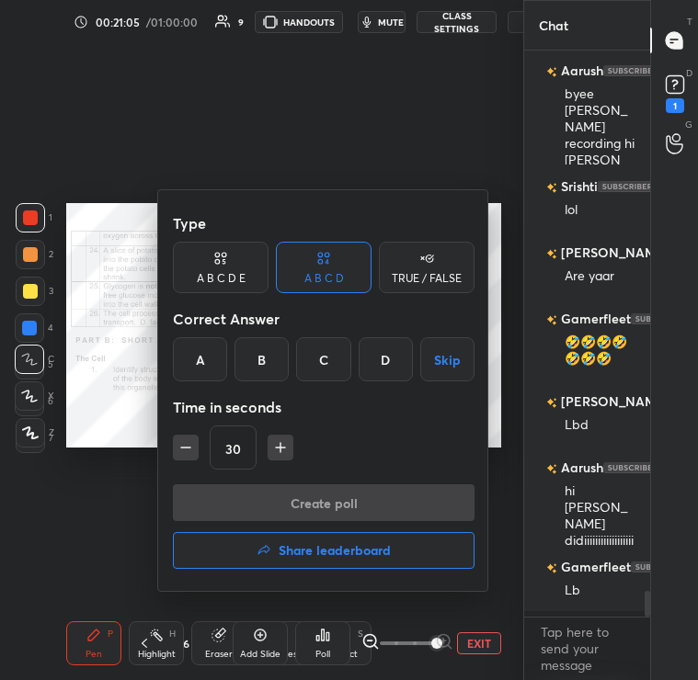
click at [340, 372] on div "C" at bounding box center [323, 359] width 54 height 44
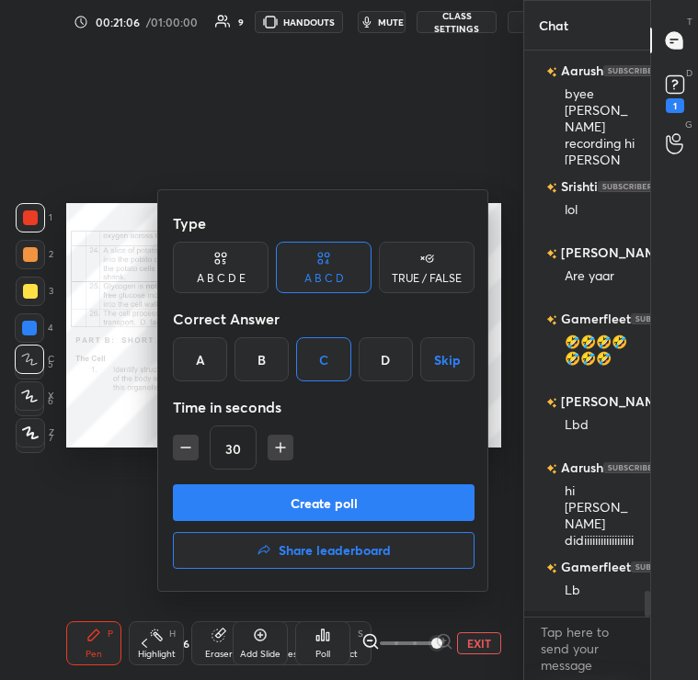
click at [344, 512] on button "Create poll" at bounding box center [324, 503] width 302 height 37
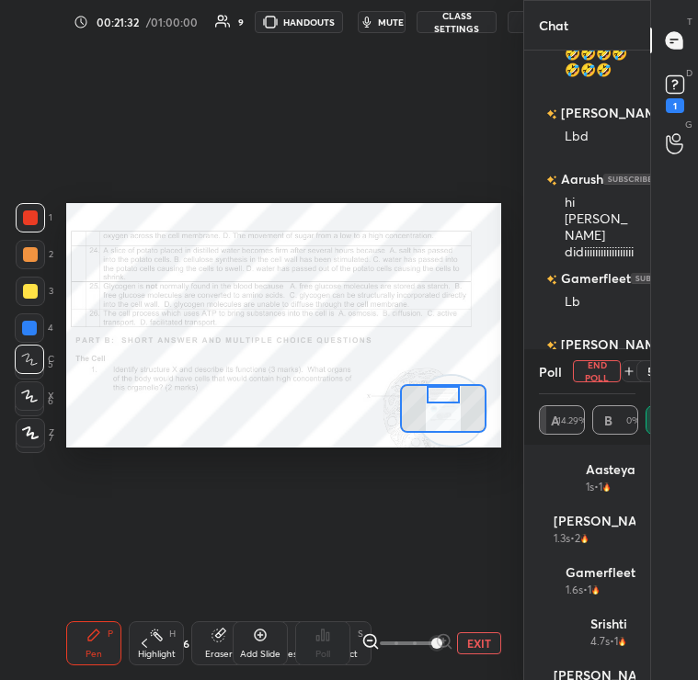
scroll to position [11048, 0]
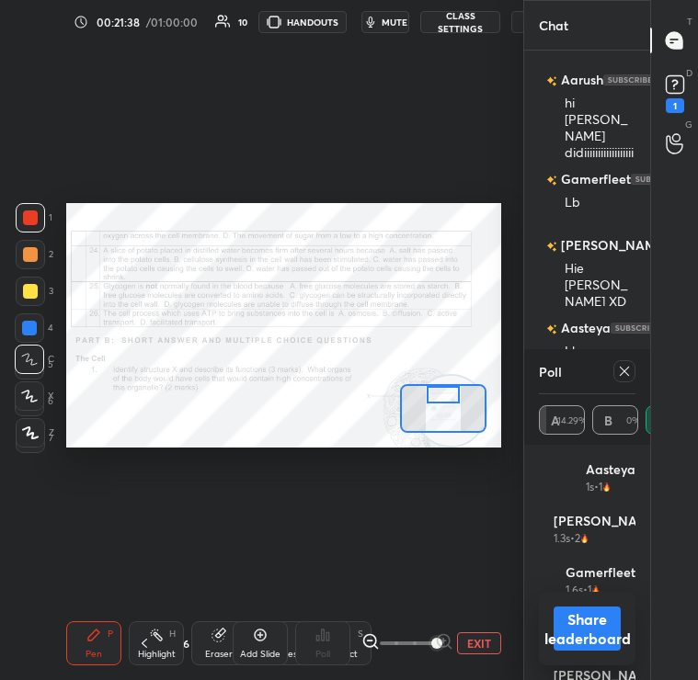
click at [623, 361] on div at bounding box center [624, 371] width 22 height 22
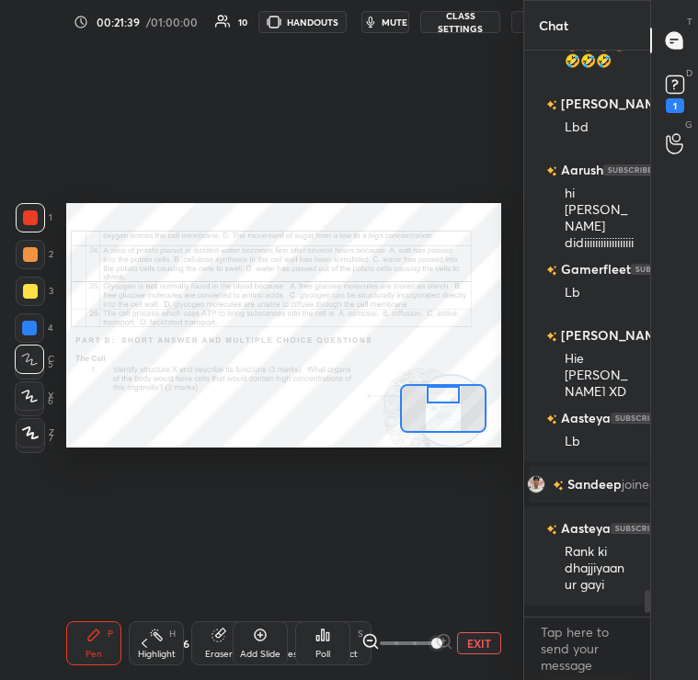
scroll to position [619, 120]
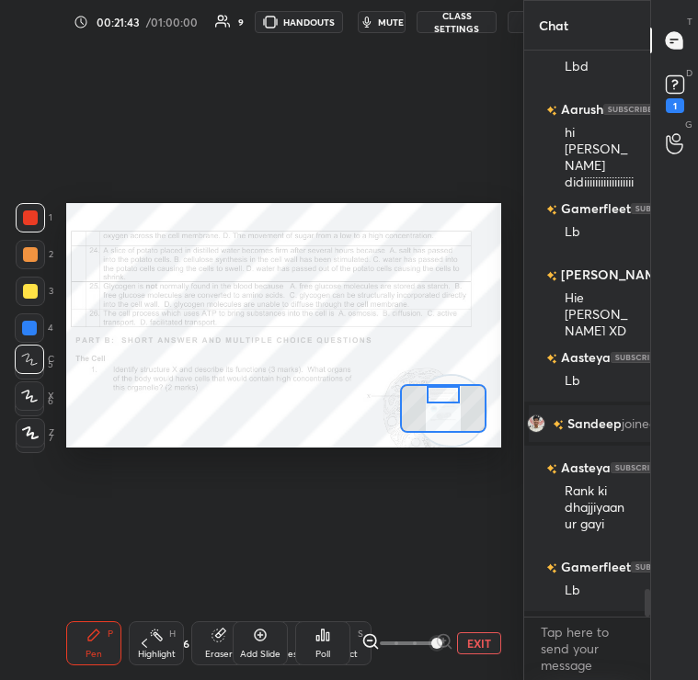
click at [508, 283] on div "Setting up your live class Poll for secs No correct answer Start poll" at bounding box center [284, 325] width 450 height 563
click at [320, 650] on div "Poll" at bounding box center [322, 654] width 15 height 9
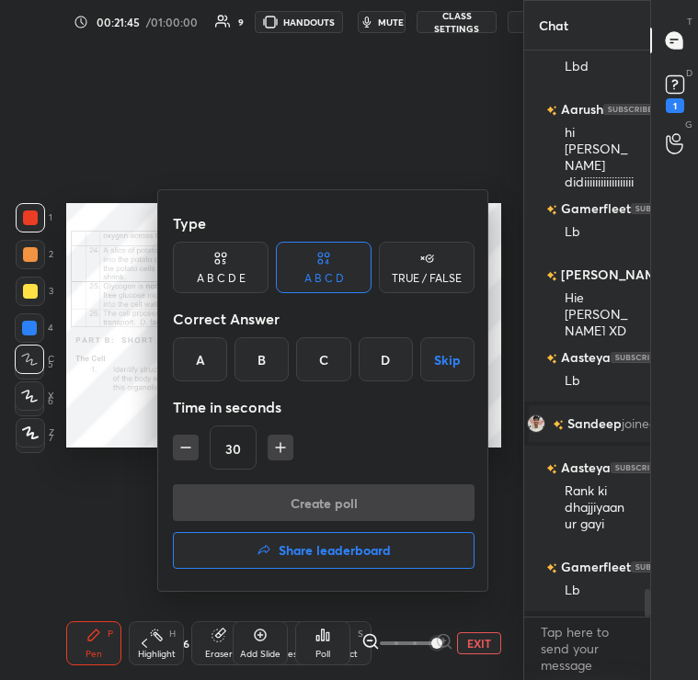
click at [313, 577] on div "Type A B C D E A B C D TRUE / FALSE Correct Answer A B C D Skip Time in seconds…" at bounding box center [323, 390] width 331 height 401
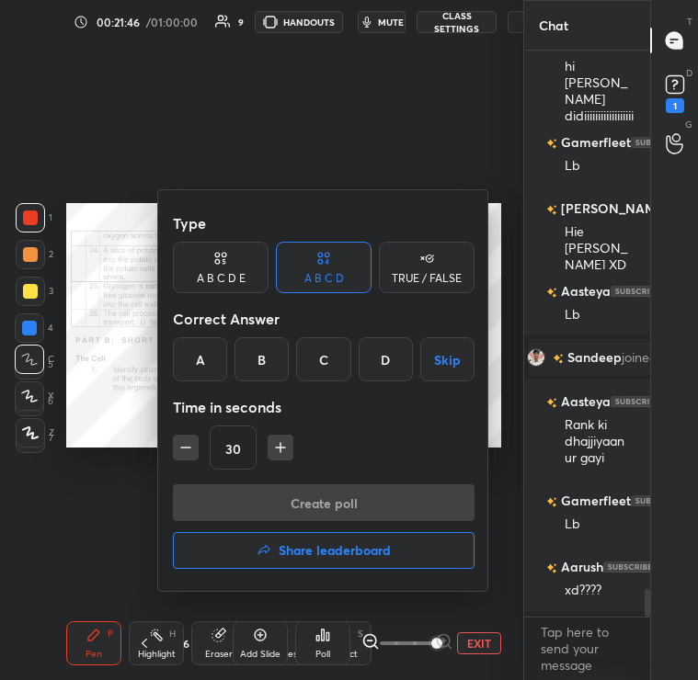
click at [313, 544] on h4 "Share leaderboard" at bounding box center [335, 550] width 112 height 13
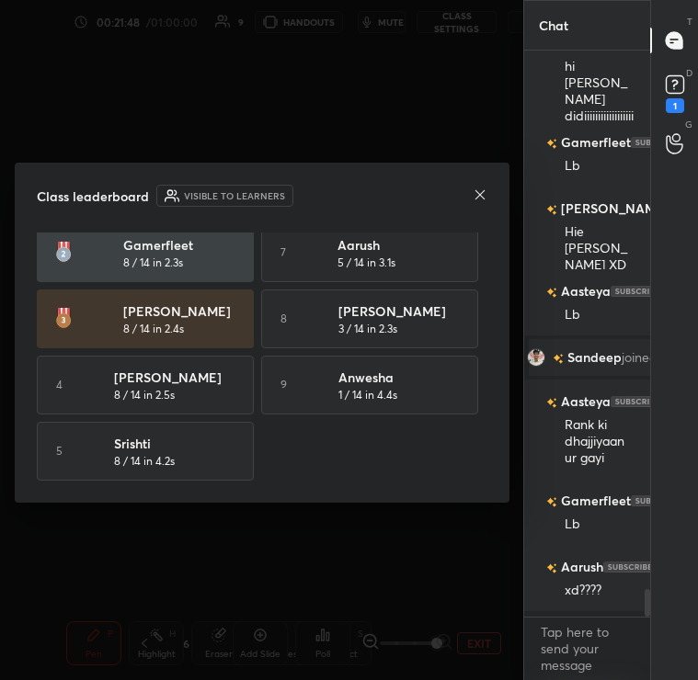
click at [478, 196] on icon at bounding box center [480, 195] width 15 height 15
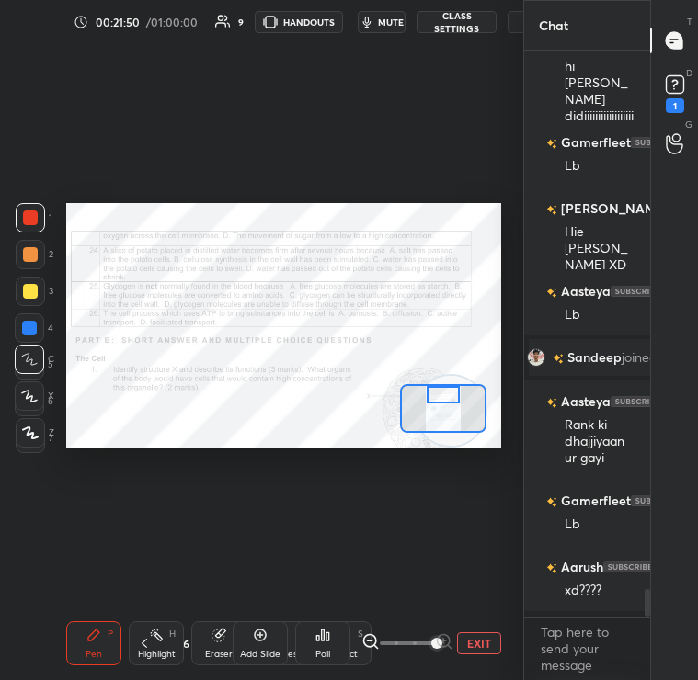
click at [326, 656] on div "Poll" at bounding box center [322, 654] width 15 height 9
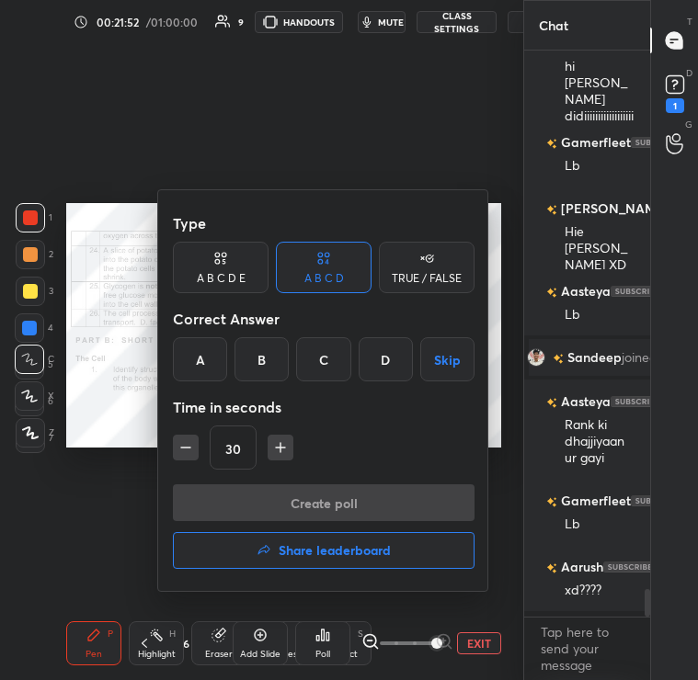
click at [388, 345] on div "D" at bounding box center [386, 359] width 54 height 44
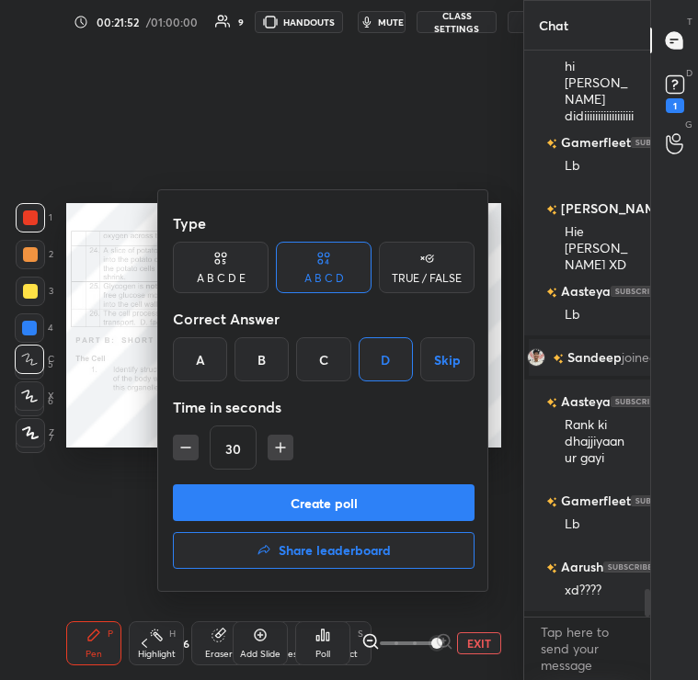
click at [383, 494] on button "Create poll" at bounding box center [324, 503] width 302 height 37
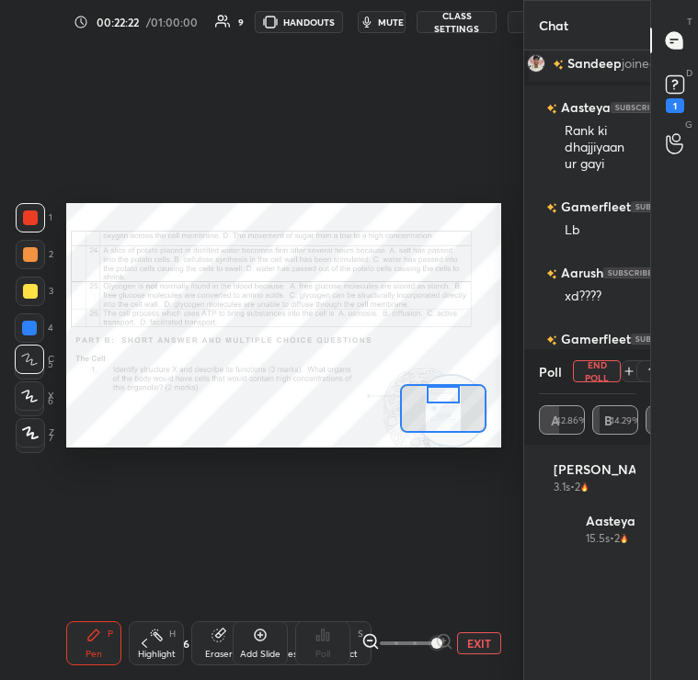
click at [583, 383] on div "Poll End Poll 1 sec" at bounding box center [587, 371] width 97 height 44
click at [629, 371] on icon at bounding box center [624, 371] width 15 height 15
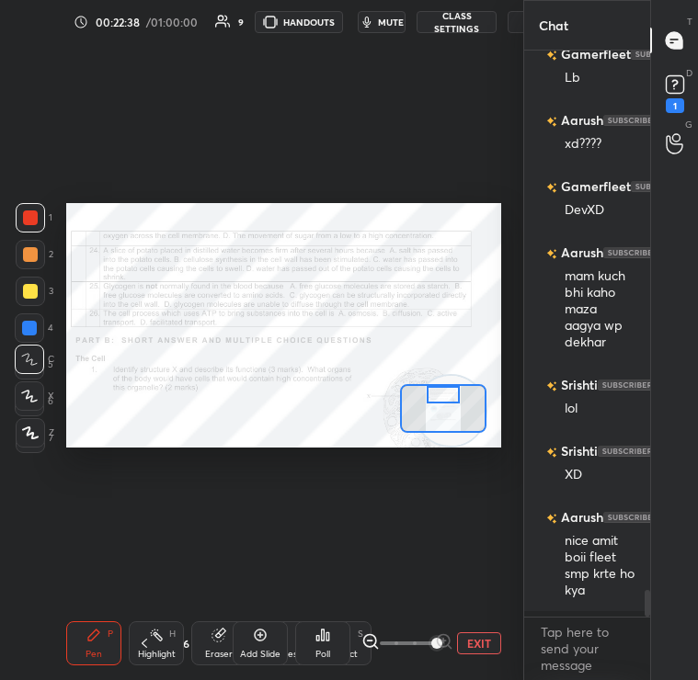
click at [323, 635] on icon at bounding box center [323, 635] width 3 height 11
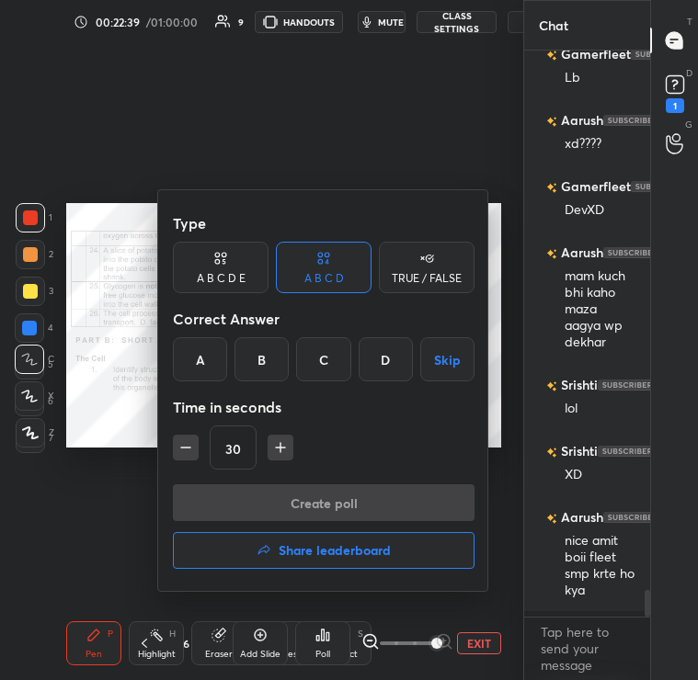
click at [330, 361] on div "C" at bounding box center [323, 359] width 54 height 44
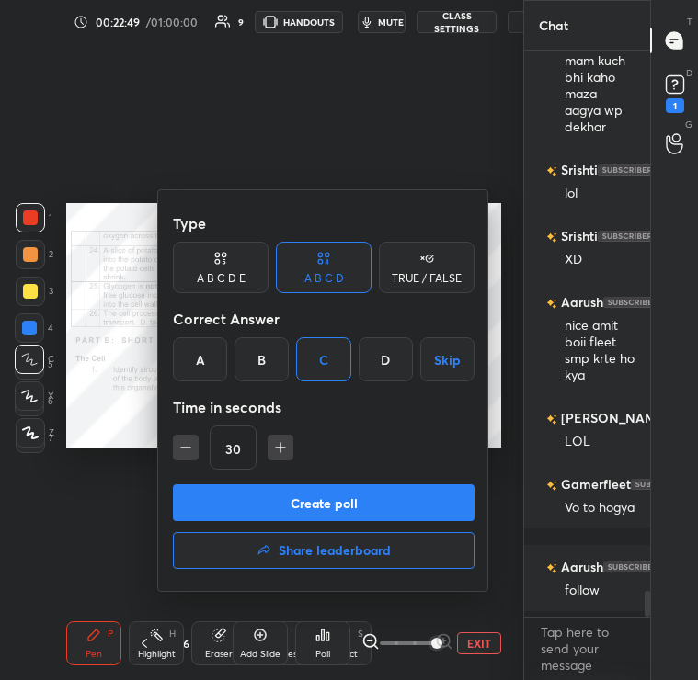
click at [345, 515] on button "Create poll" at bounding box center [324, 503] width 302 height 37
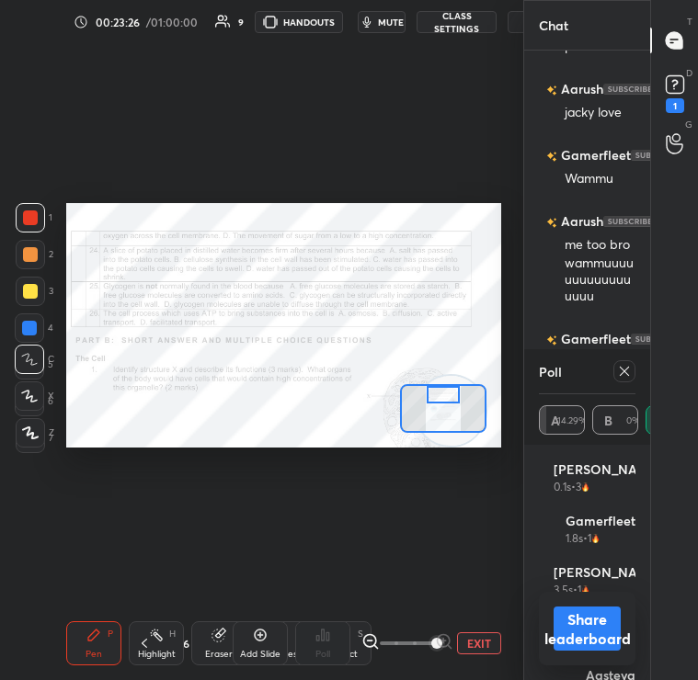
scroll to position [12639, 0]
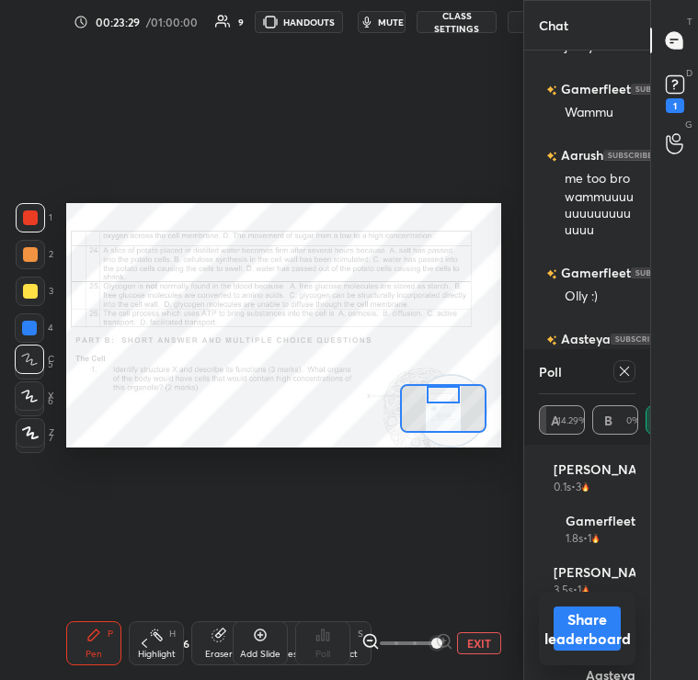
click at [626, 363] on div at bounding box center [624, 371] width 22 height 22
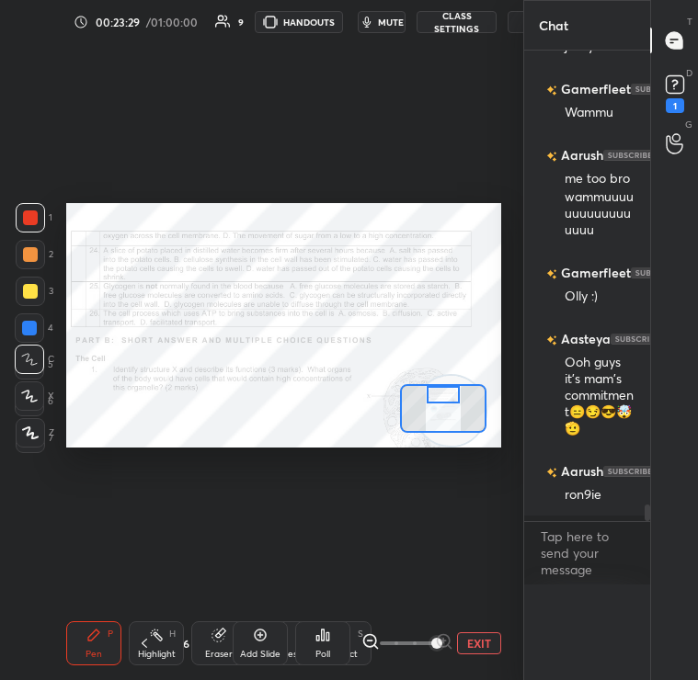
scroll to position [6, 6]
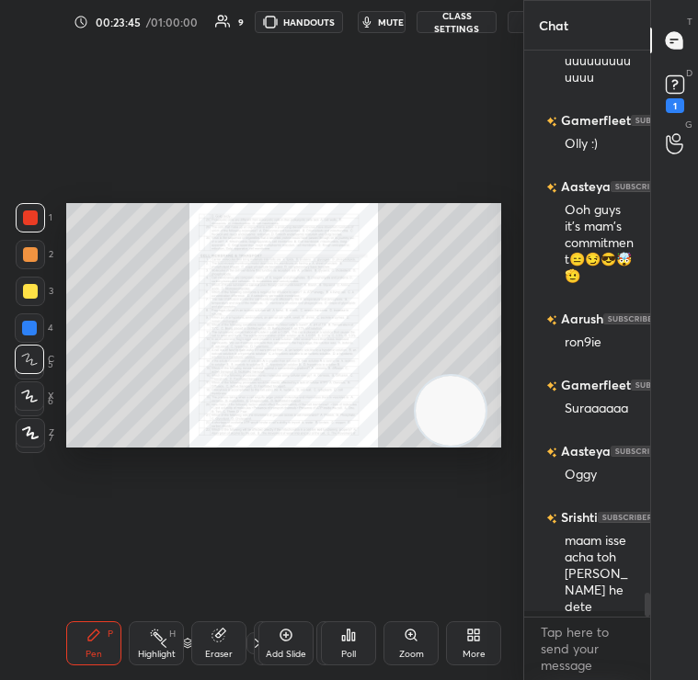
click at [407, 643] on div "Zoom" at bounding box center [410, 644] width 55 height 44
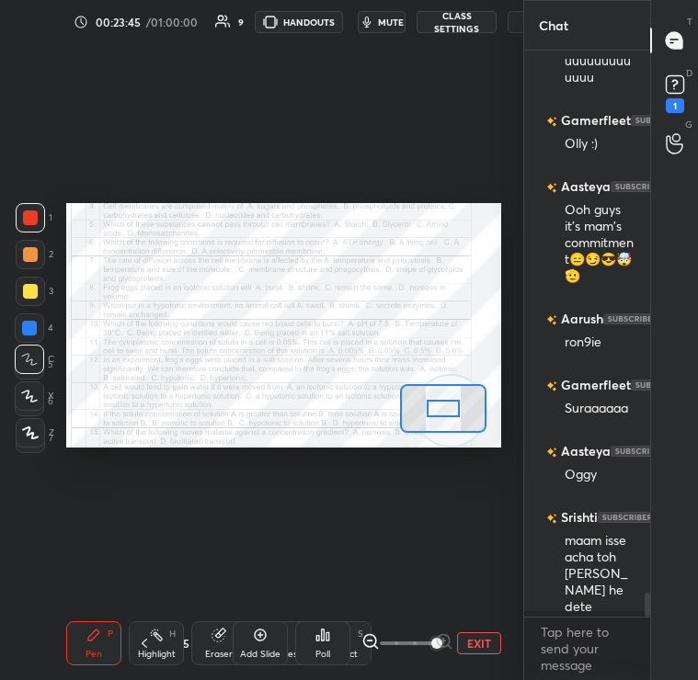
click at [442, 643] on span at bounding box center [436, 643] width 11 height 11
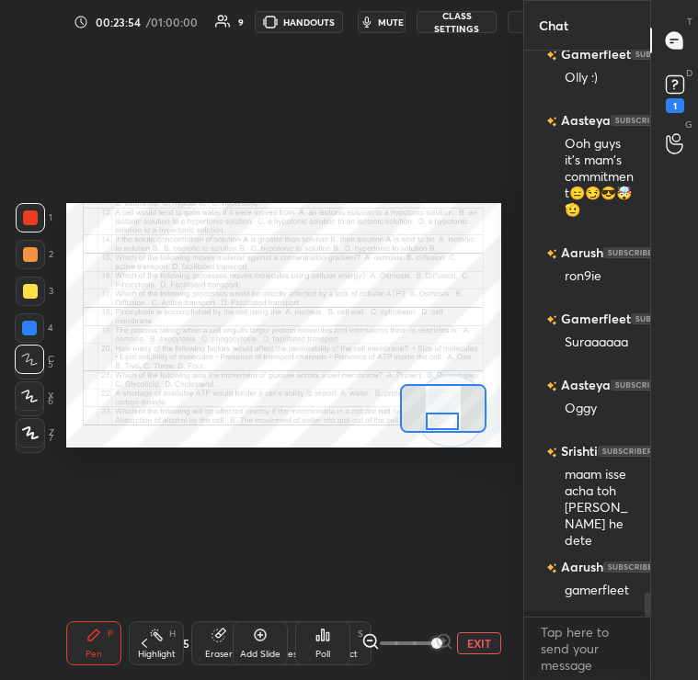
drag, startPoint x: 450, startPoint y: 406, endPoint x: 449, endPoint y: 422, distance: 15.7
click at [449, 422] on div at bounding box center [442, 422] width 33 height 18
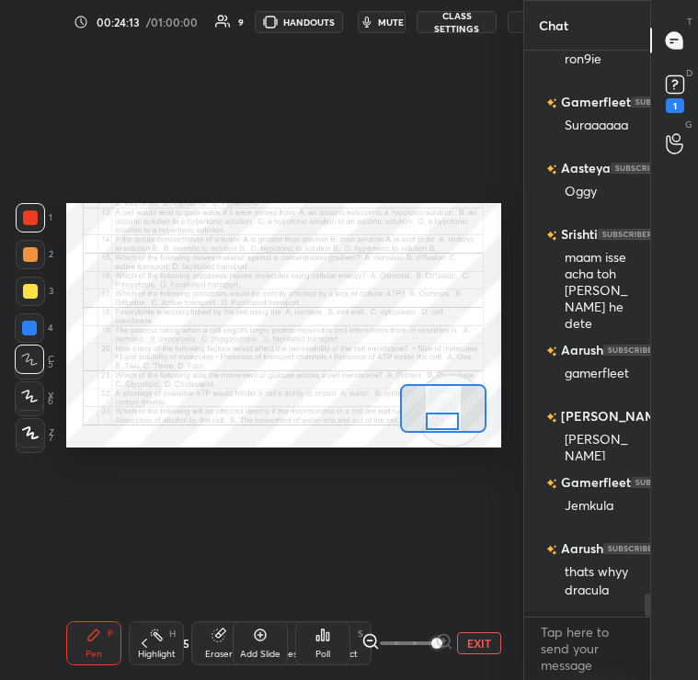
click at [328, 635] on icon at bounding box center [327, 637] width 3 height 8
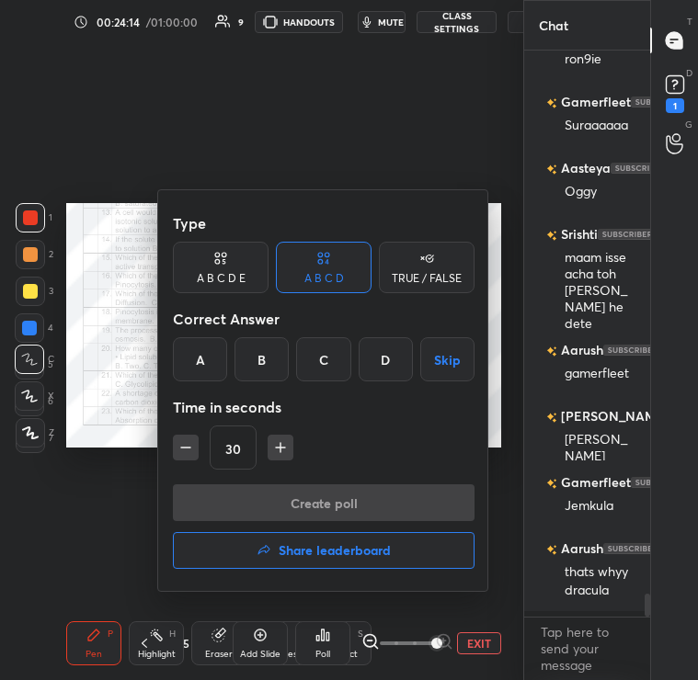
click at [266, 360] on div "B" at bounding box center [261, 359] width 54 height 44
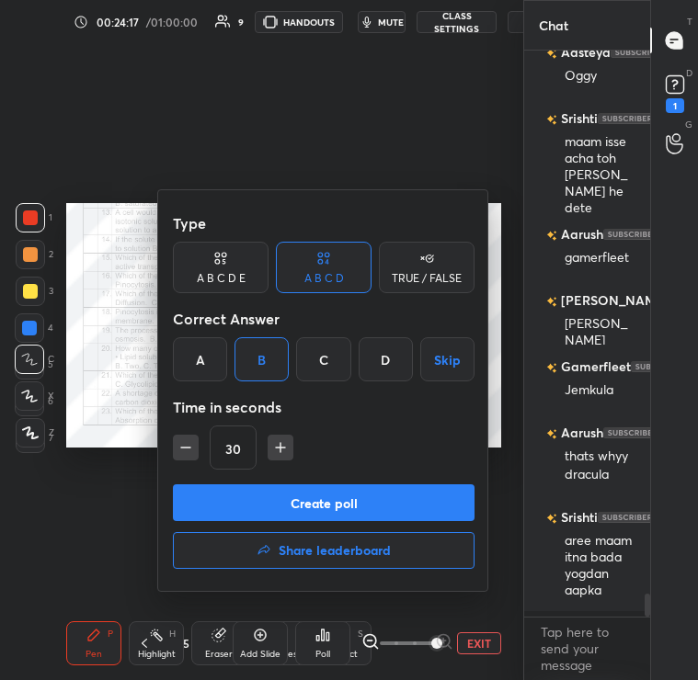
click at [288, 497] on button "Create poll" at bounding box center [324, 503] width 302 height 37
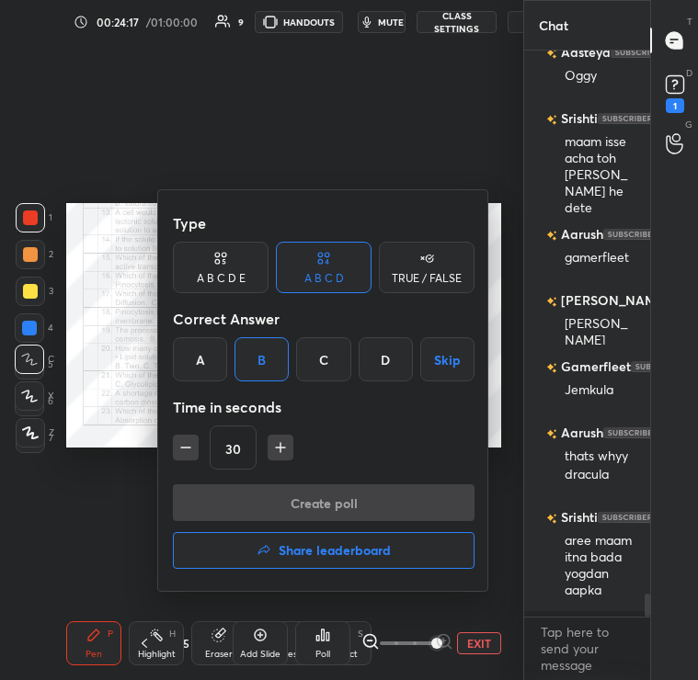
type textarea "x"
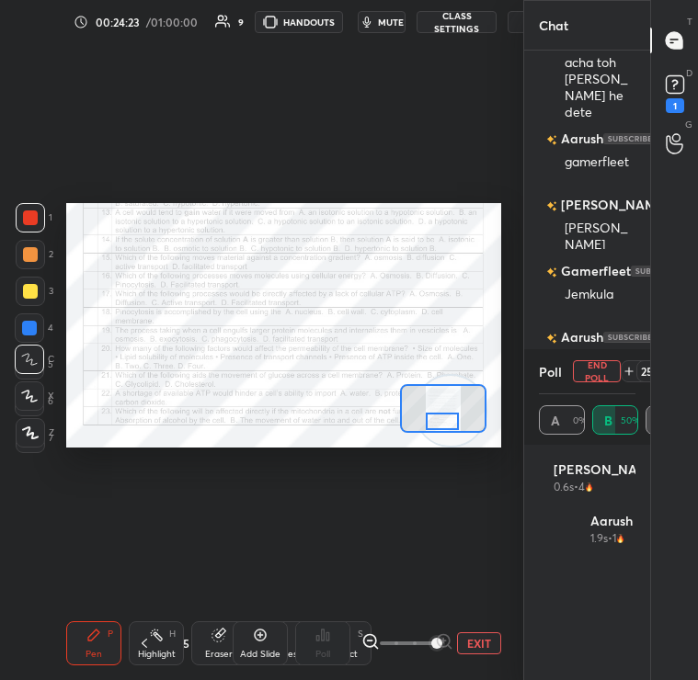
click at [661, 360] on div "T Messages (T) D Doubts (D) 1 G Raise Hand (G)" at bounding box center [674, 340] width 48 height 680
click at [662, 366] on div "T Messages (T) D Doubts (D) 1 G Raise Hand (G)" at bounding box center [674, 340] width 48 height 680
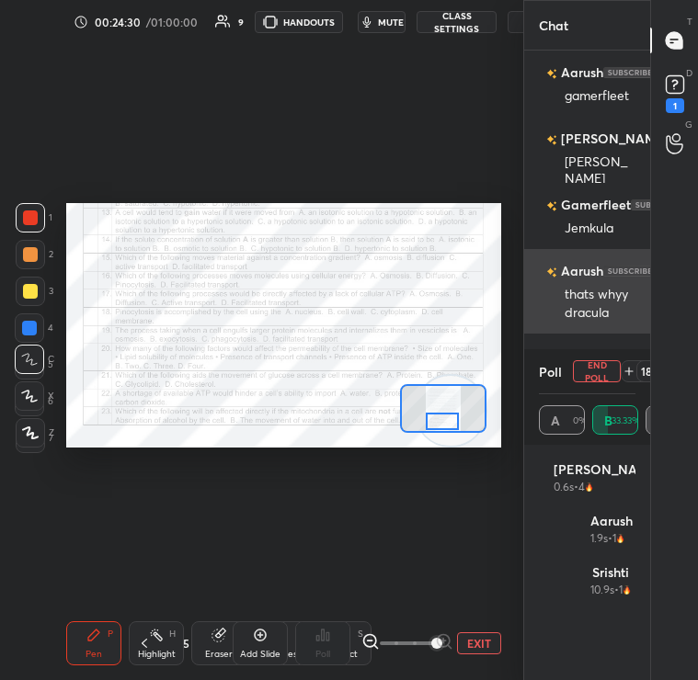
scroll to position [13418, 0]
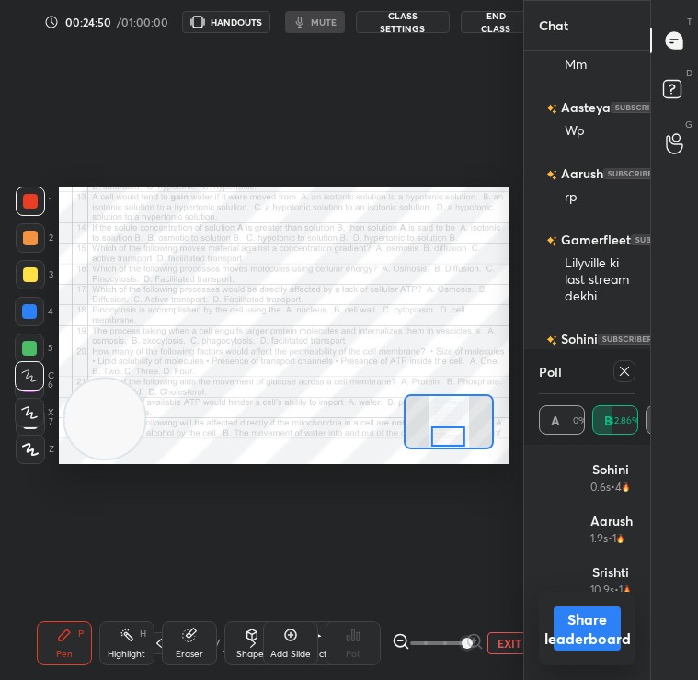
scroll to position [563, 450]
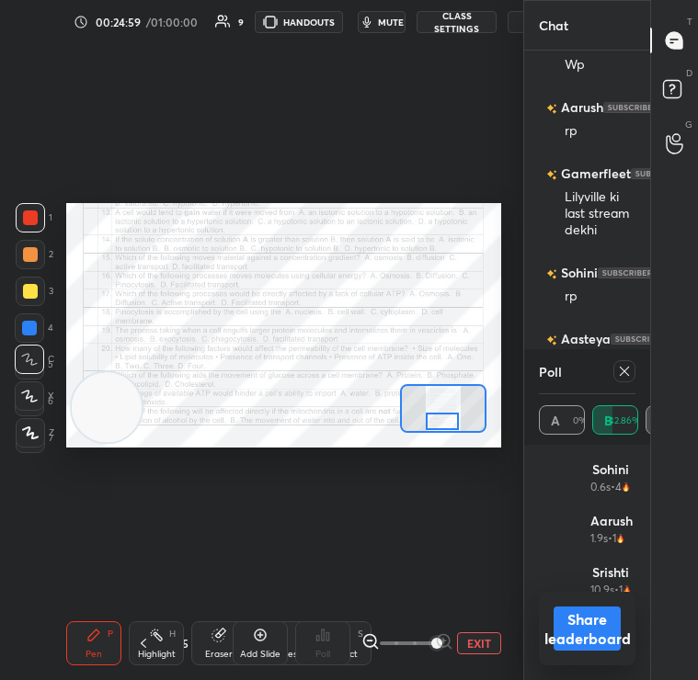
click at [631, 367] on icon at bounding box center [624, 371] width 15 height 15
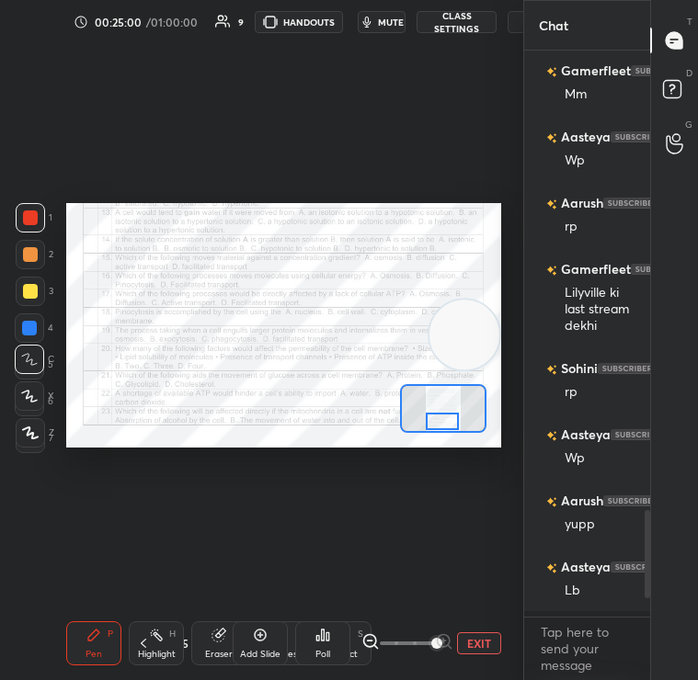
drag, startPoint x: 89, startPoint y: 405, endPoint x: 486, endPoint y: 327, distance: 403.8
click at [486, 327] on video at bounding box center [464, 335] width 70 height 70
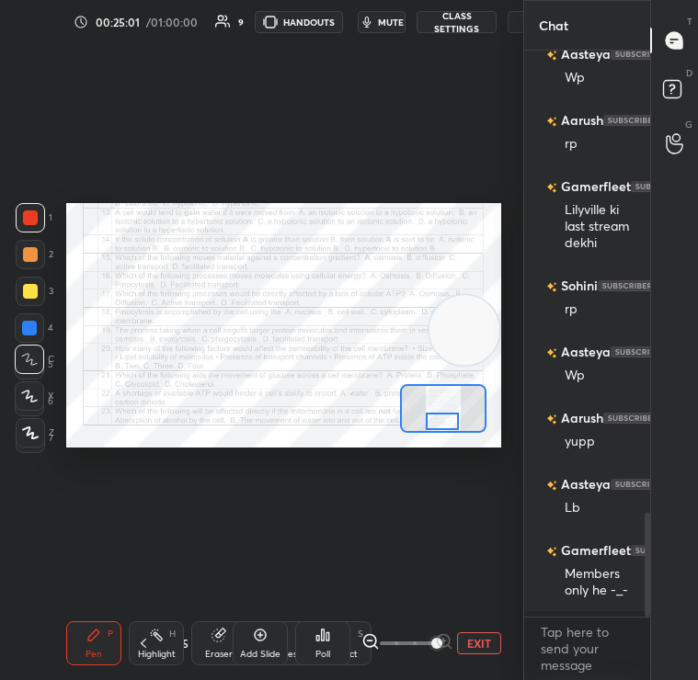
click at [321, 646] on div "Poll" at bounding box center [322, 644] width 55 height 44
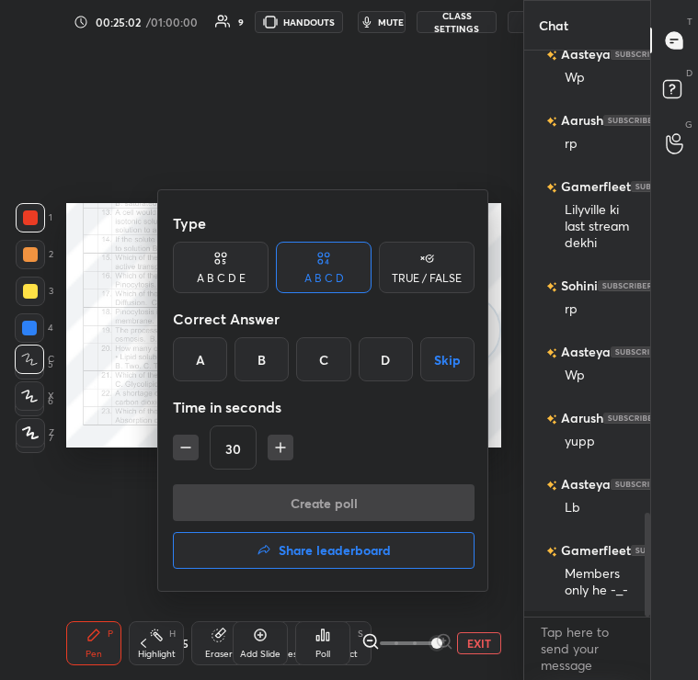
click at [323, 555] on h4 "Share leaderboard" at bounding box center [335, 550] width 112 height 13
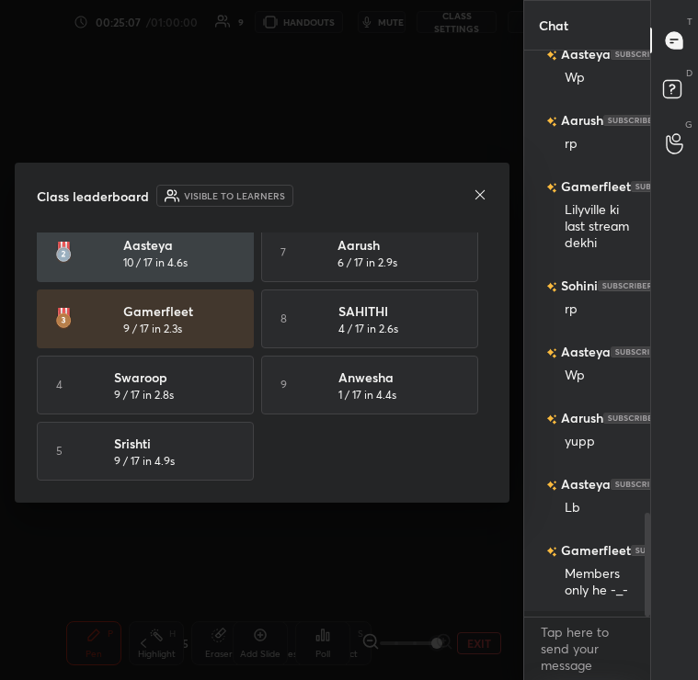
click at [476, 193] on icon at bounding box center [480, 195] width 15 height 15
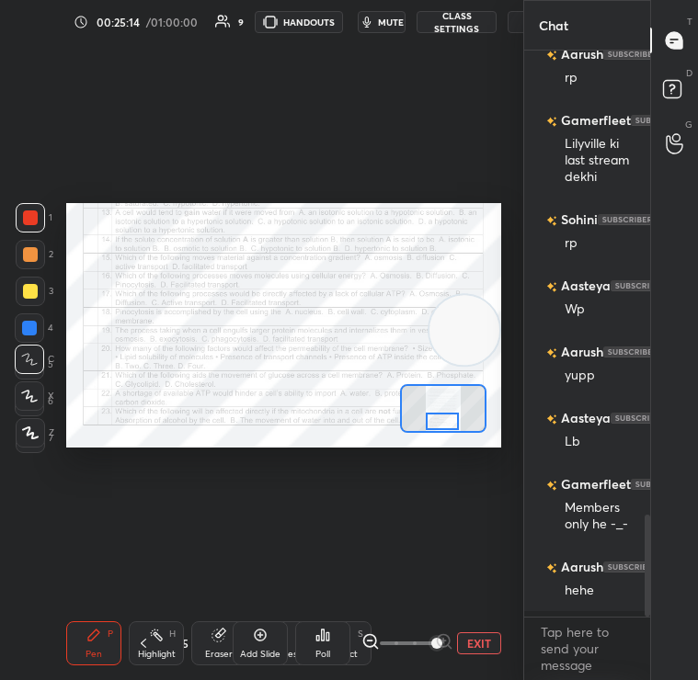
click at [321, 644] on div "Poll" at bounding box center [322, 644] width 55 height 44
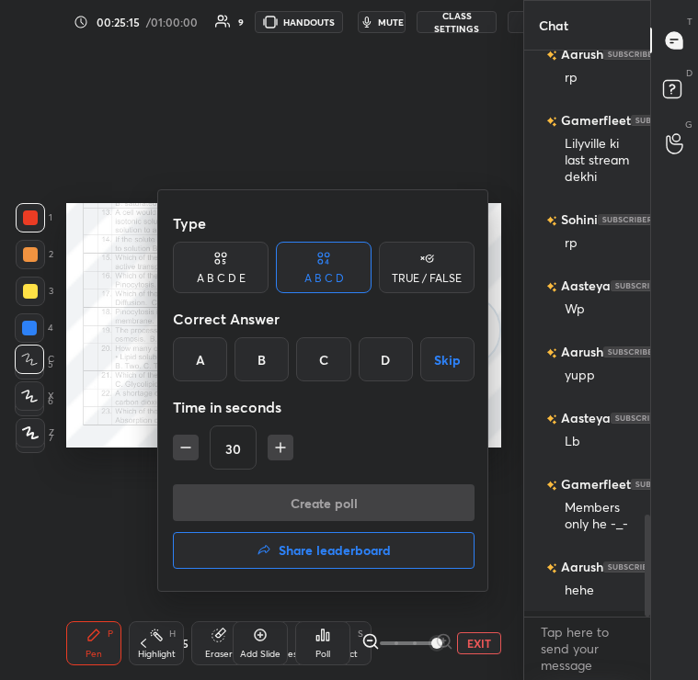
click at [201, 371] on div "A" at bounding box center [200, 359] width 54 height 44
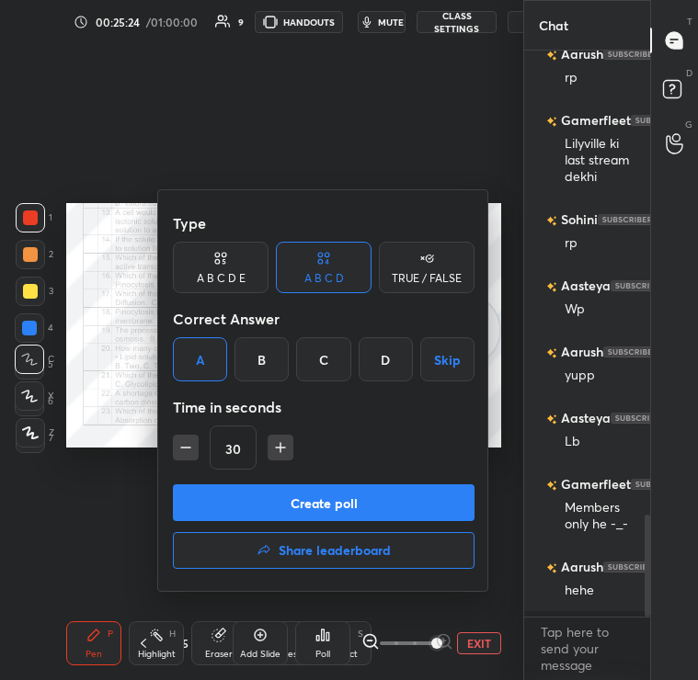
click at [265, 498] on button "Create poll" at bounding box center [324, 503] width 302 height 37
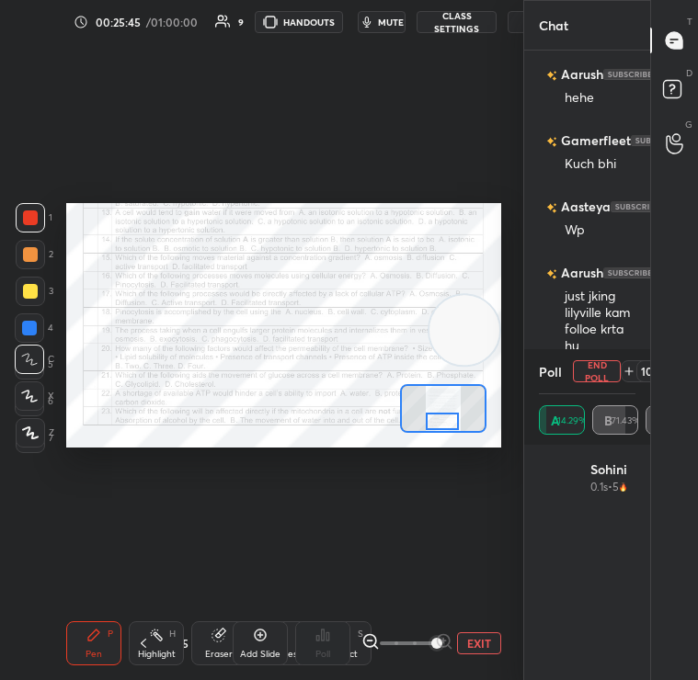
click at [440, 439] on div "Setting up your live class Poll for secs No correct answer Start poll" at bounding box center [283, 325] width 435 height 245
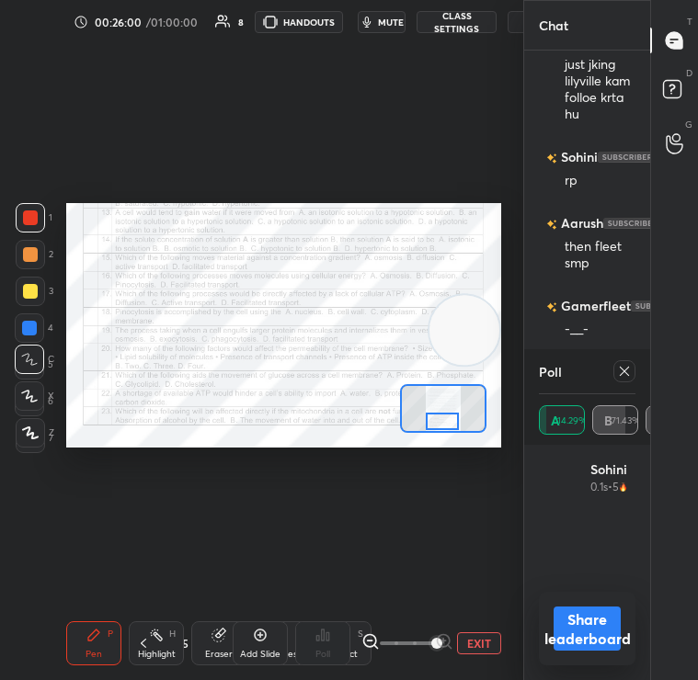
scroll to position [3355, 0]
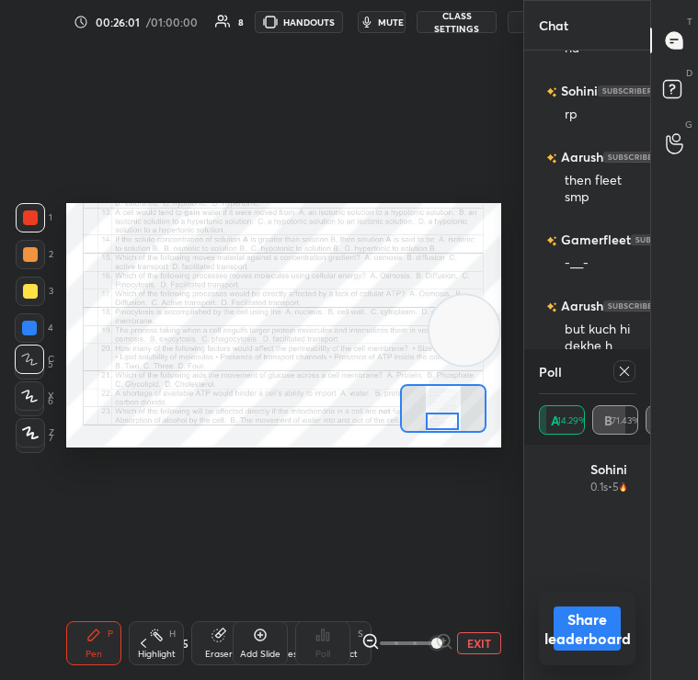
click at [621, 376] on icon at bounding box center [624, 371] width 15 height 15
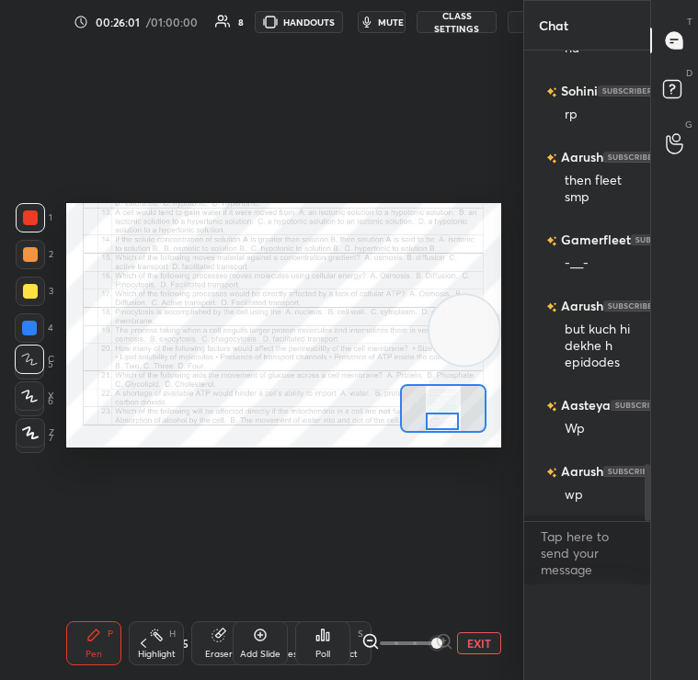
scroll to position [0, 0]
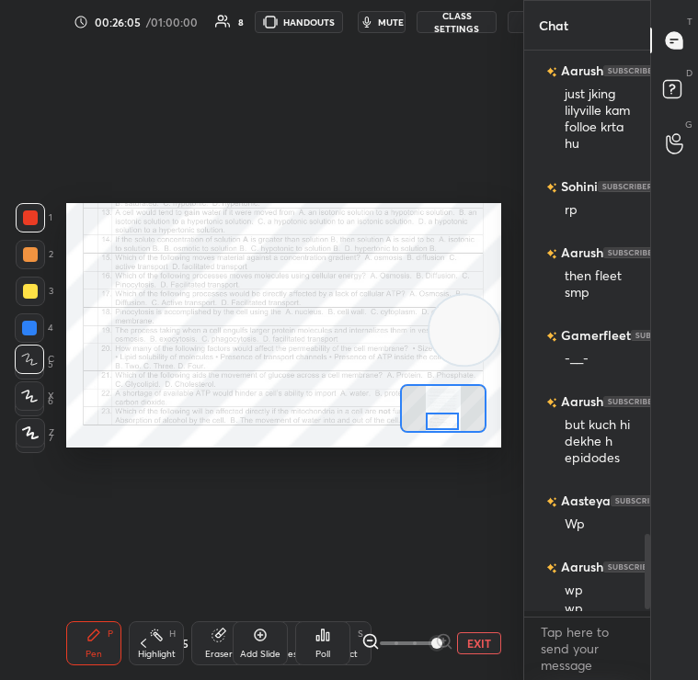
click at [208, 640] on div "Eraser" at bounding box center [218, 644] width 55 height 44
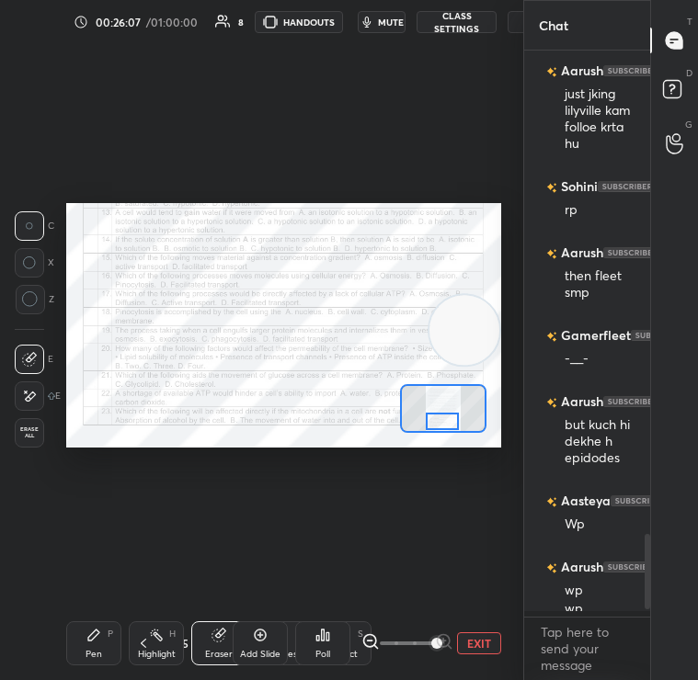
click at [55, 406] on div "1 2 3 4 5 6 7 C X Z C X Z E E Erase all H H LIVE Quiz on Food Improvement 00:26…" at bounding box center [254, 340] width 509 height 680
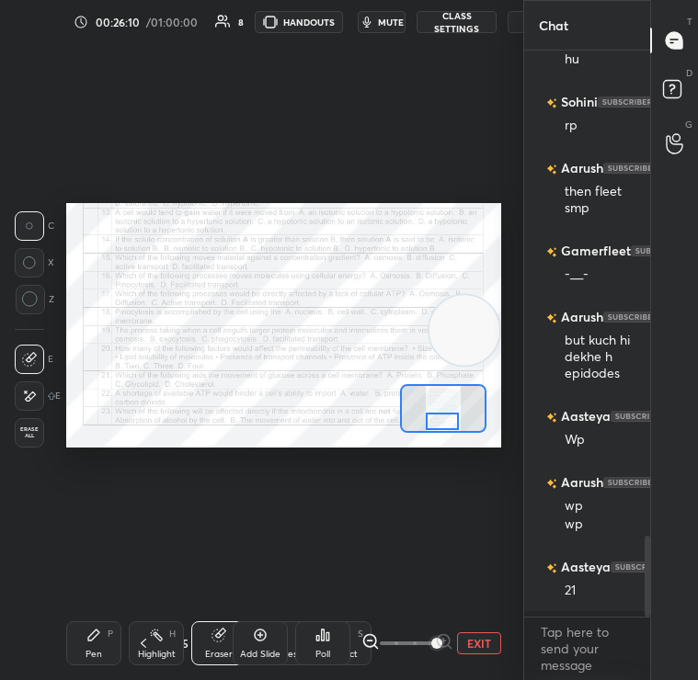
click at [80, 646] on div "Pen P" at bounding box center [93, 644] width 55 height 44
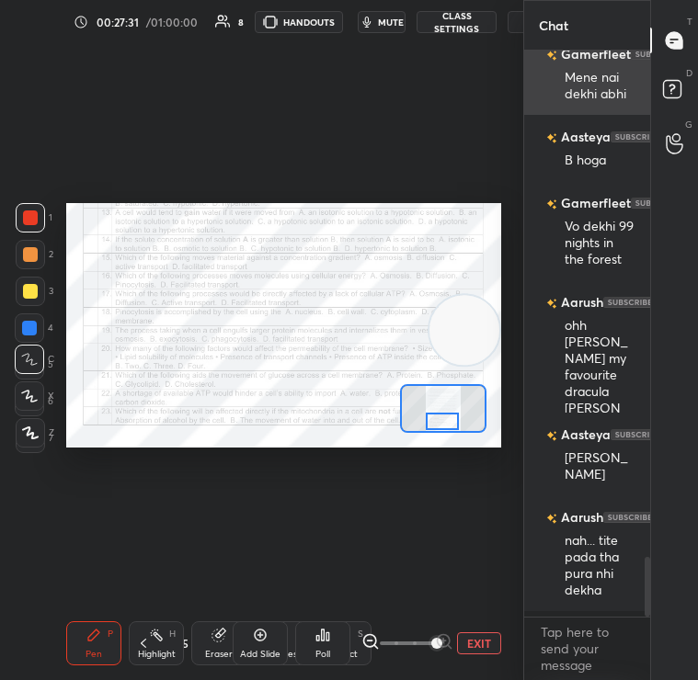
scroll to position [4822, 0]
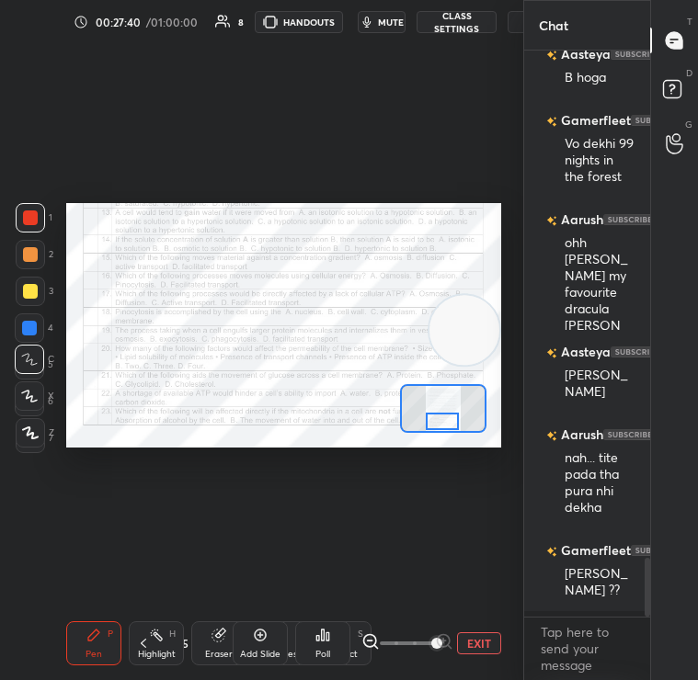
click at [307, 646] on div "Poll" at bounding box center [322, 644] width 55 height 44
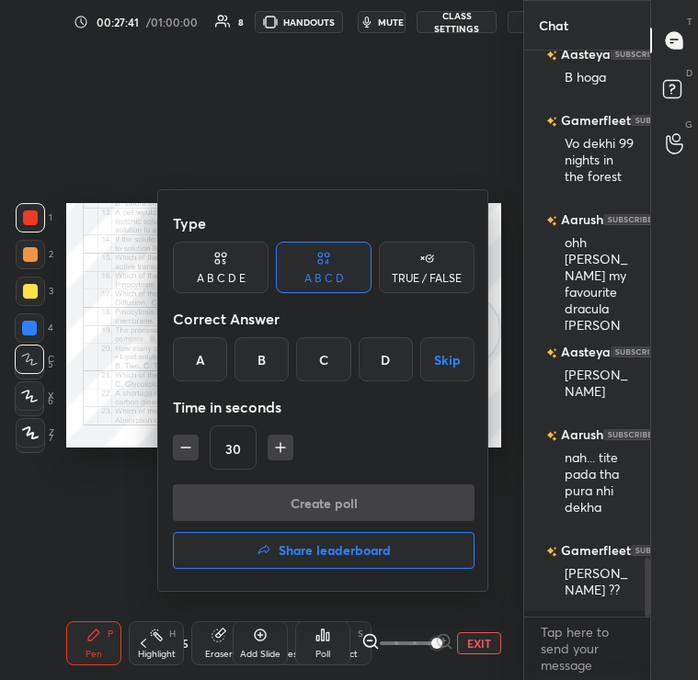
scroll to position [4888, 0]
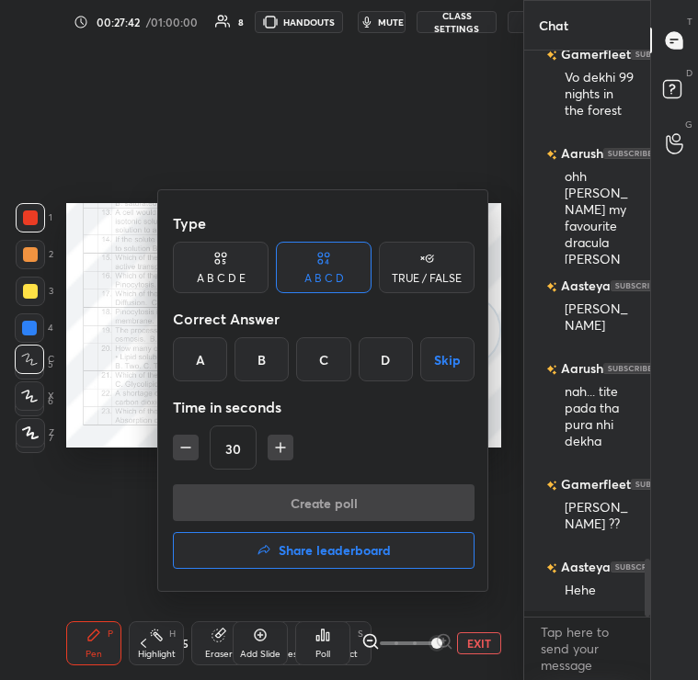
click at [172, 311] on div "Type A B C D E A B C D TRUE / FALSE Correct Answer A B C D Skip Time in seconds…" at bounding box center [323, 390] width 331 height 401
click at [137, 353] on div at bounding box center [349, 340] width 698 height 680
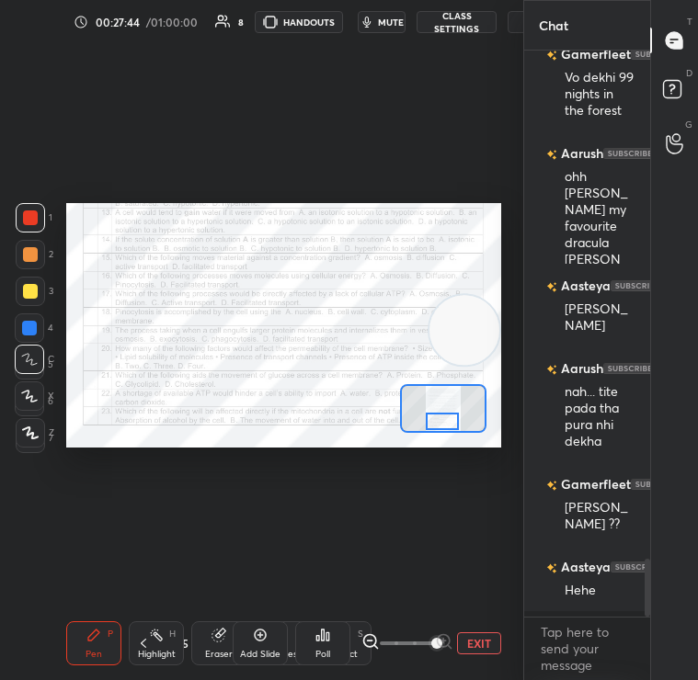
click at [320, 635] on icon at bounding box center [322, 635] width 15 height 15
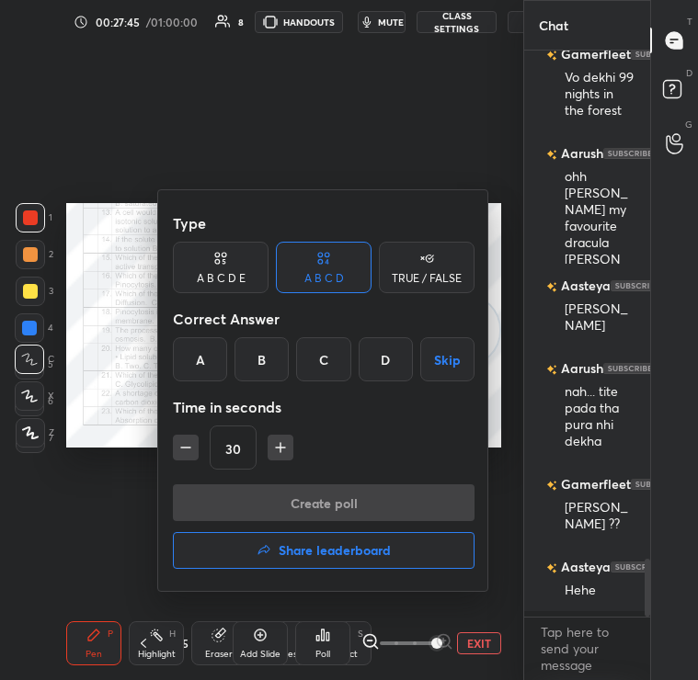
click at [393, 347] on div "D" at bounding box center [386, 359] width 54 height 44
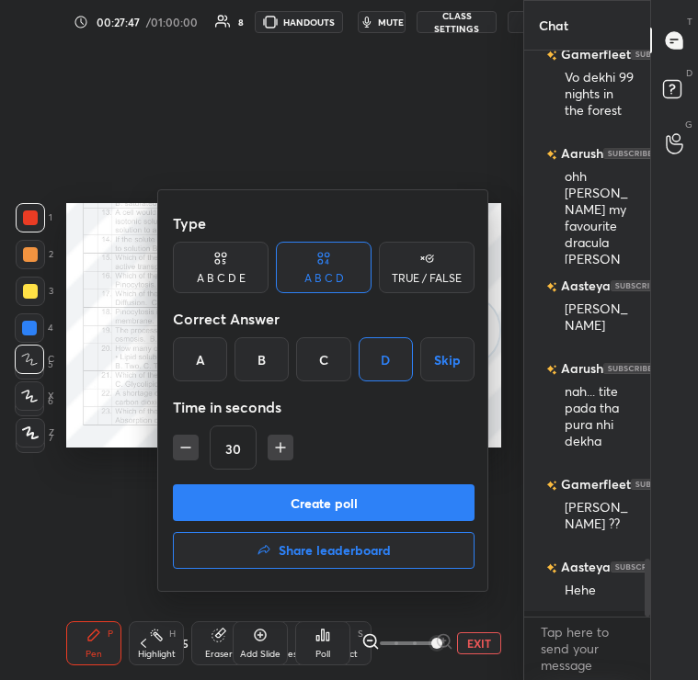
click at [391, 497] on button "Create poll" at bounding box center [324, 503] width 302 height 37
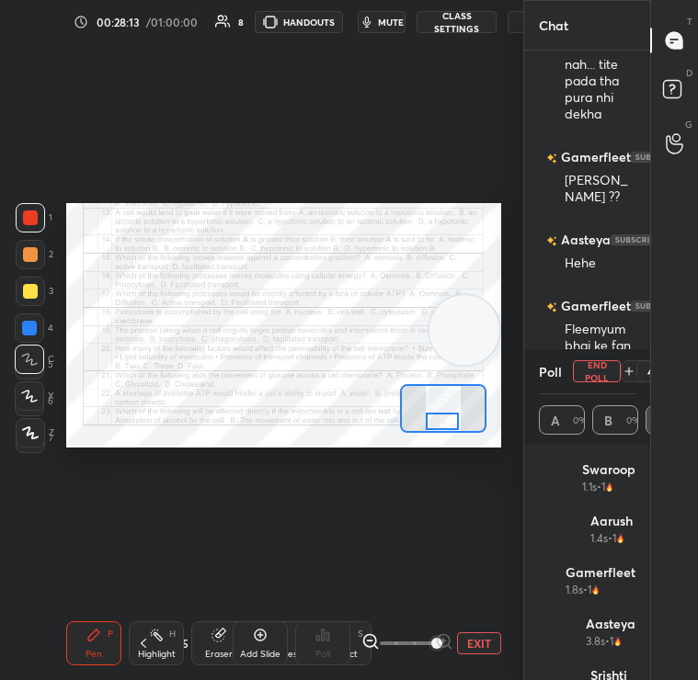
scroll to position [5282, 0]
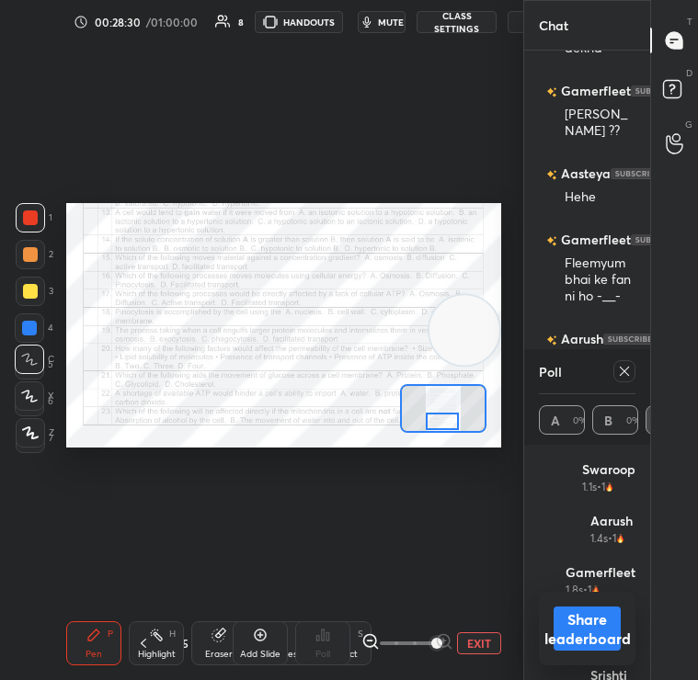
click at [629, 370] on icon at bounding box center [624, 371] width 15 height 15
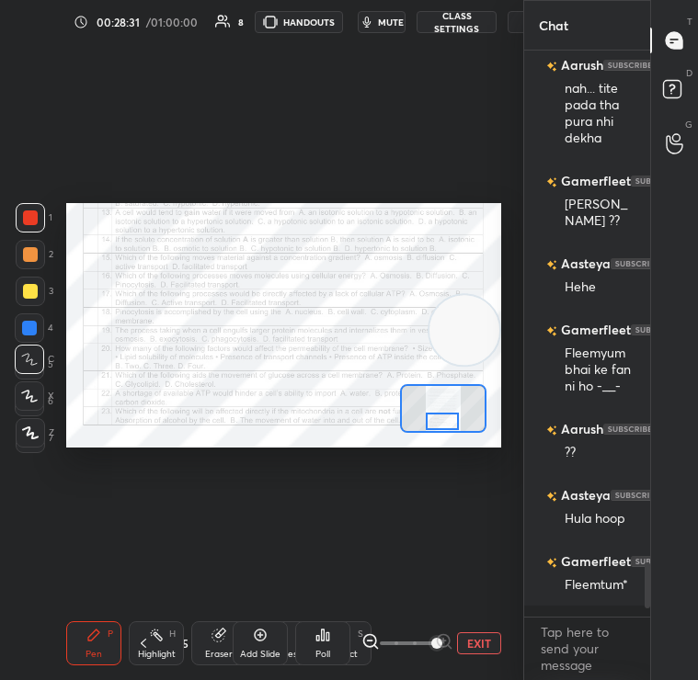
scroll to position [5186, 0]
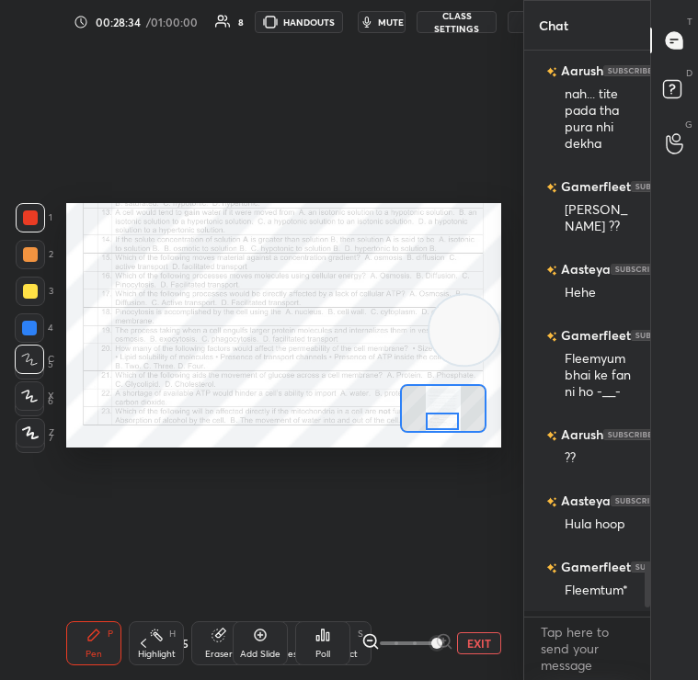
click at [322, 647] on div "Poll" at bounding box center [322, 644] width 55 height 44
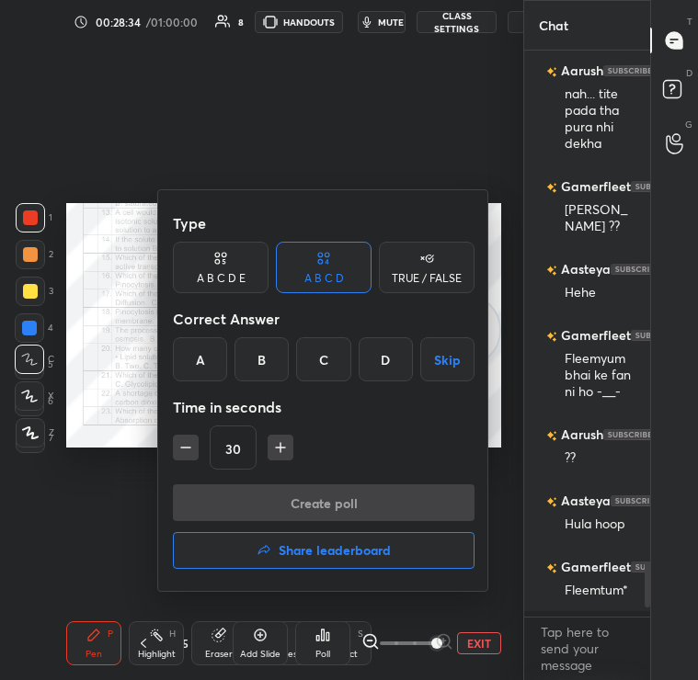
click at [308, 553] on h4 "Share leaderboard" at bounding box center [335, 550] width 112 height 13
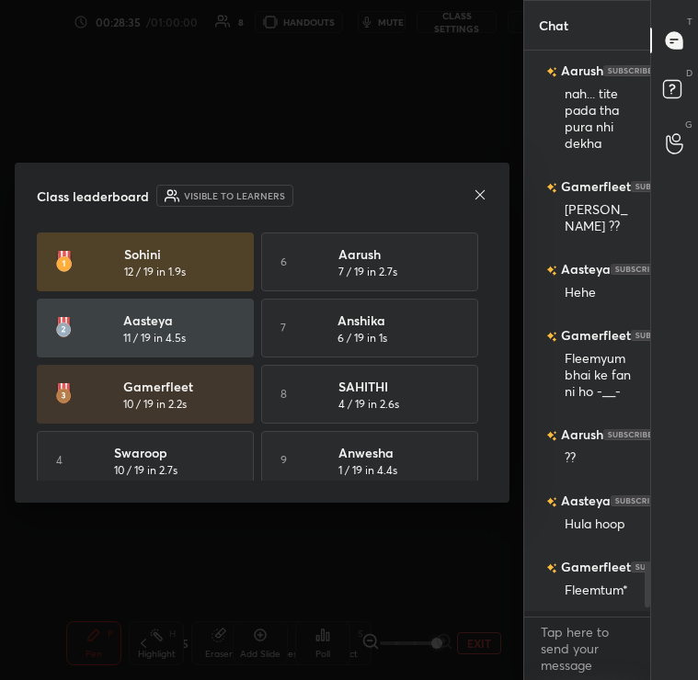
scroll to position [81, 0]
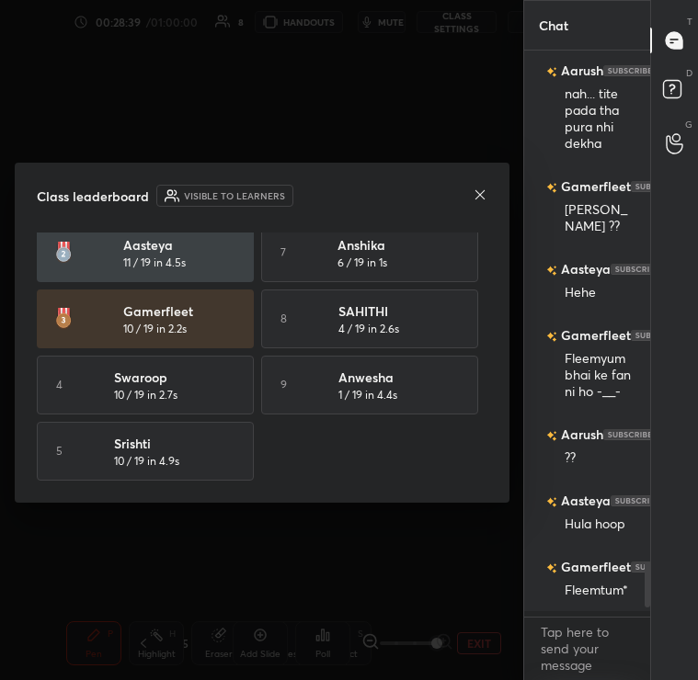
click at [473, 193] on icon at bounding box center [480, 195] width 15 height 15
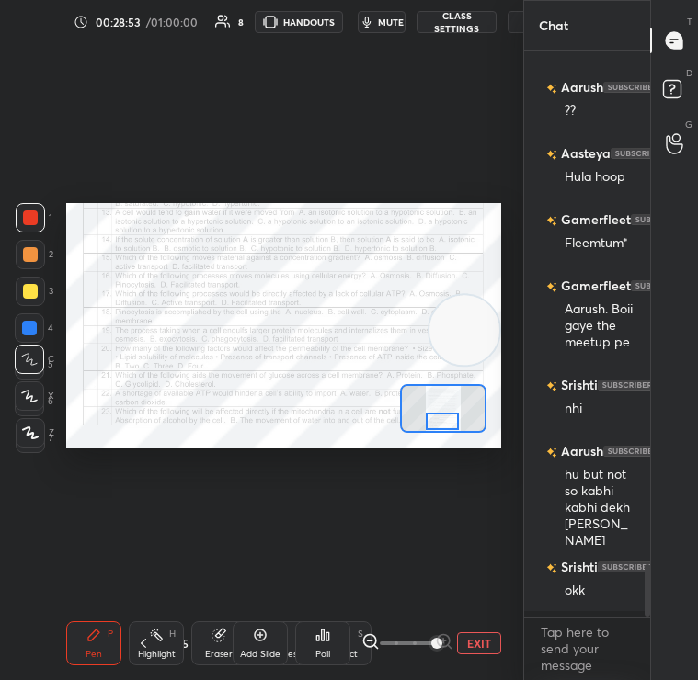
scroll to position [5600, 0]
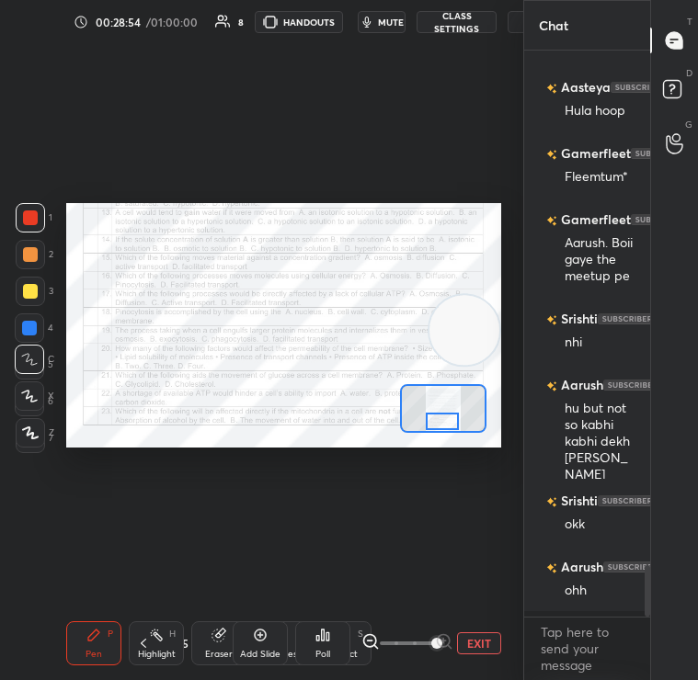
click at [301, 646] on div "Poll" at bounding box center [322, 644] width 55 height 44
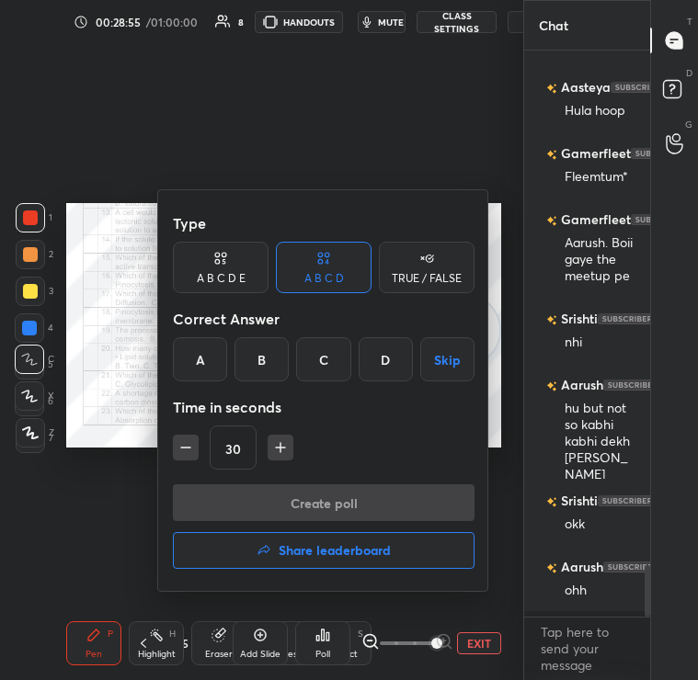
click at [327, 362] on div "C" at bounding box center [323, 359] width 54 height 44
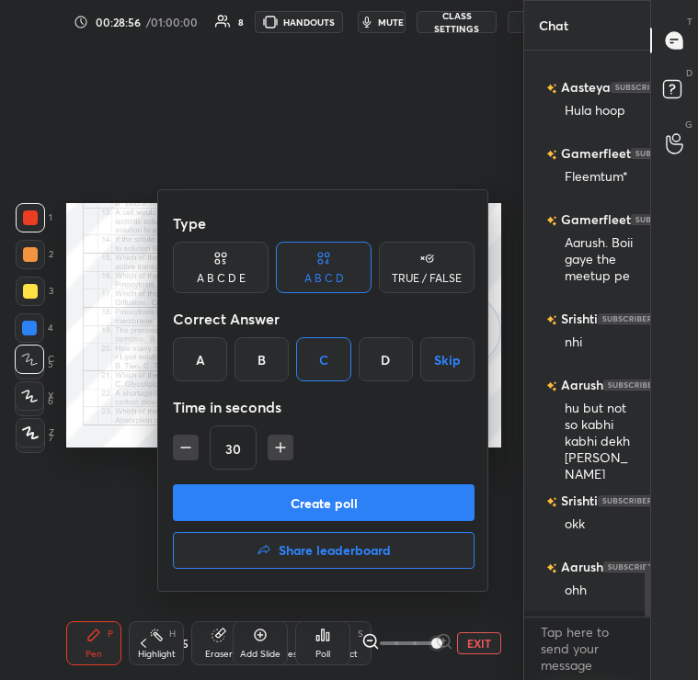
click at [329, 507] on button "Create poll" at bounding box center [324, 503] width 302 height 37
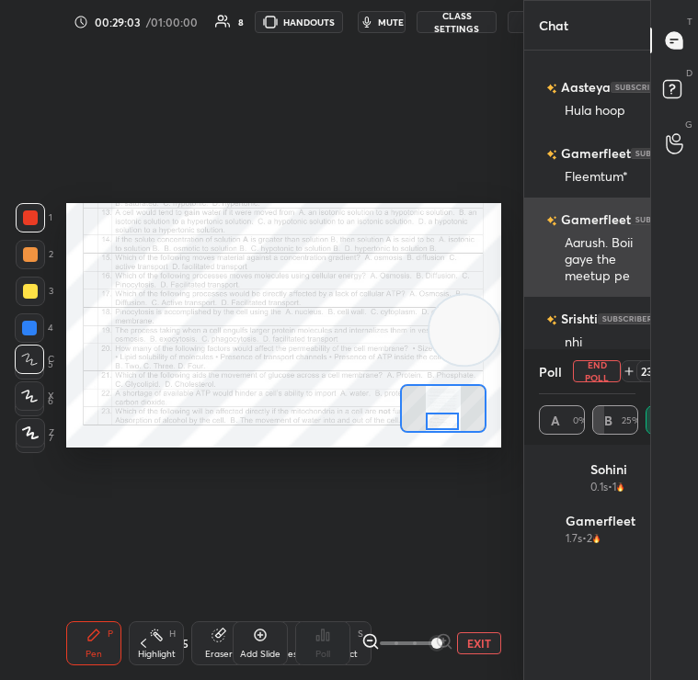
scroll to position [5696, 0]
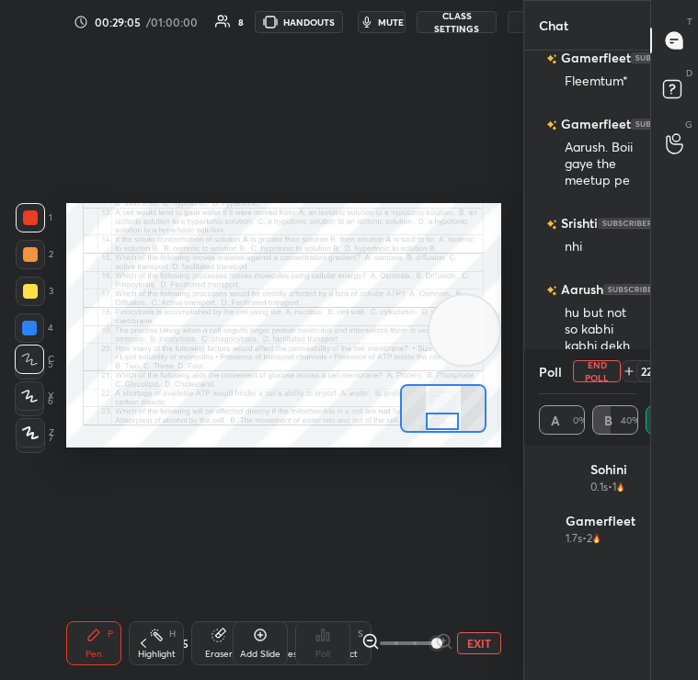
click at [660, 371] on div "T Messages (T) D Doubts (D) G Raise Hand (G)" at bounding box center [674, 340] width 48 height 680
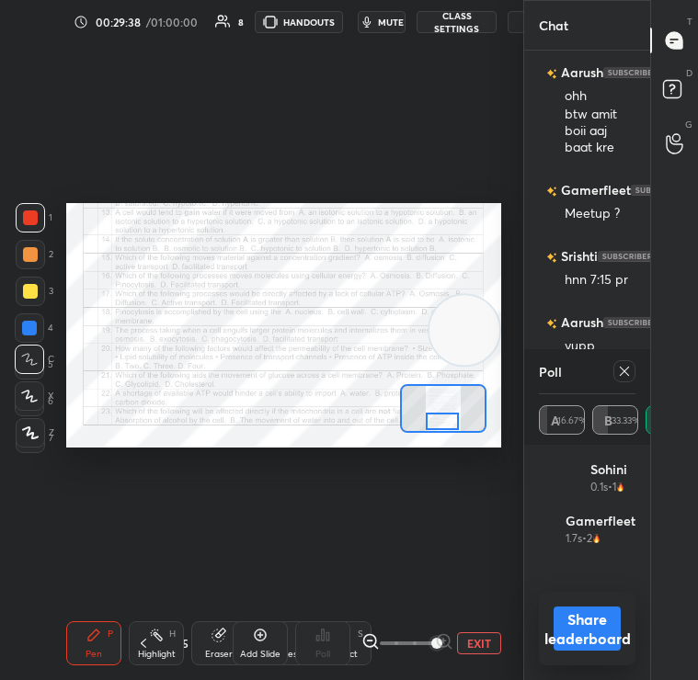
scroll to position [6161, 0]
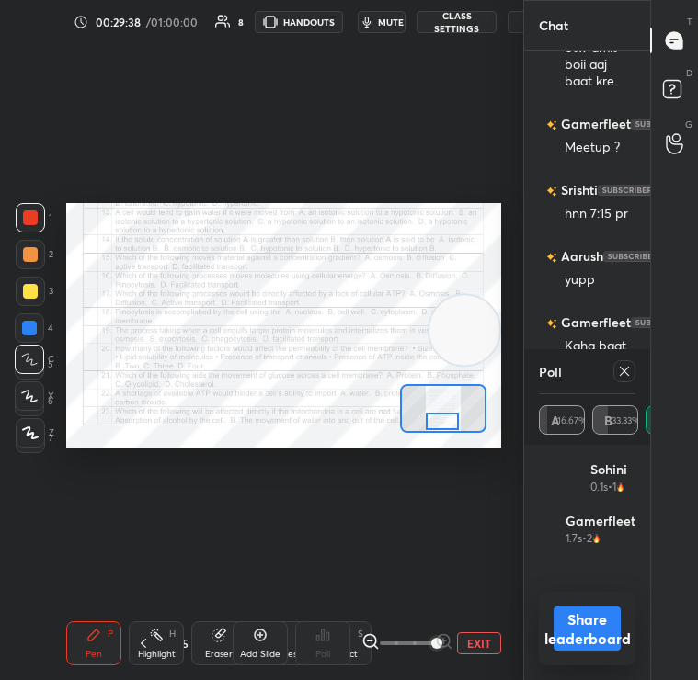
click at [627, 367] on icon at bounding box center [624, 371] width 15 height 15
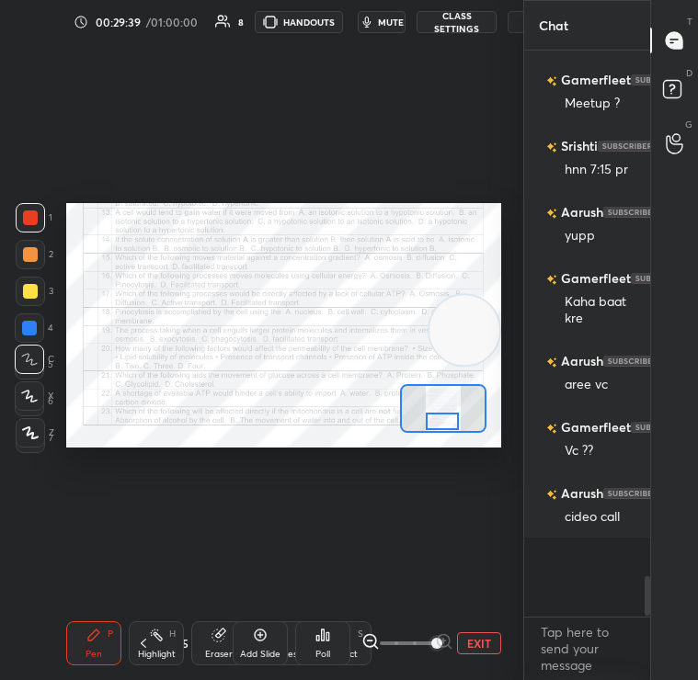
scroll to position [6189, 0]
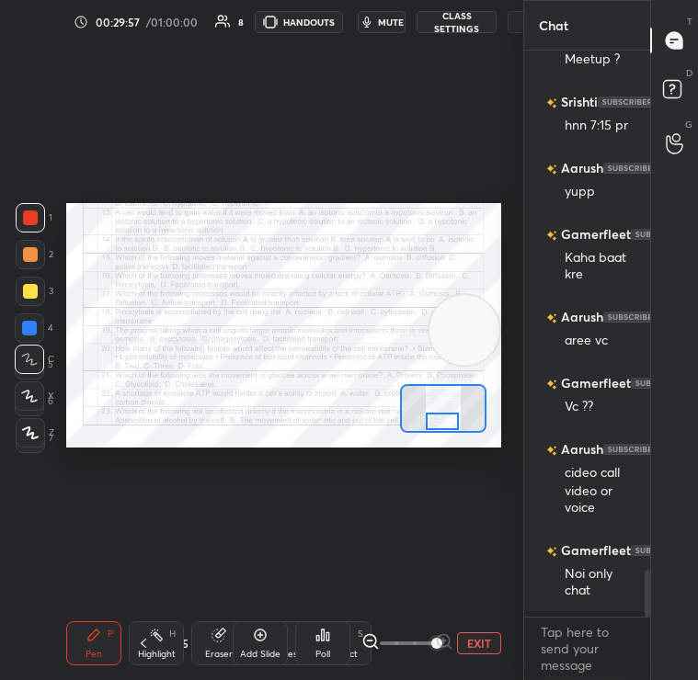
click at [321, 641] on icon at bounding box center [322, 635] width 15 height 15
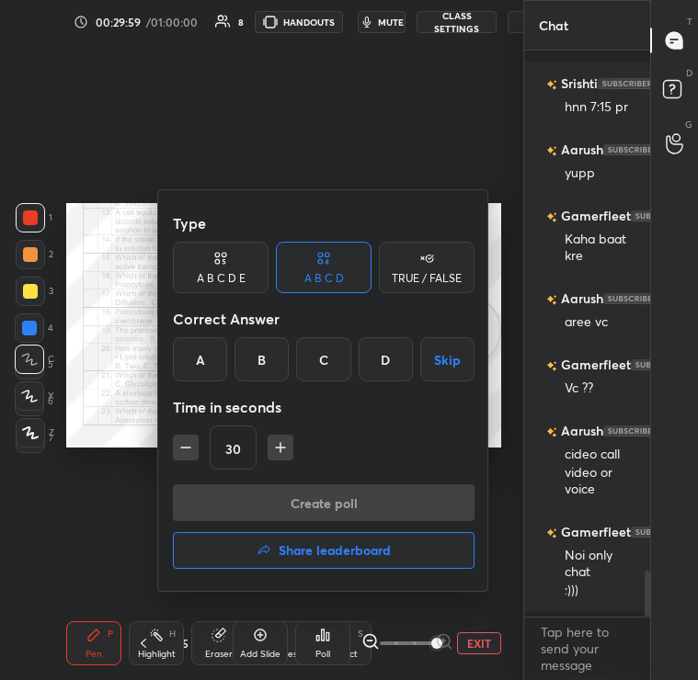
scroll to position [6351, 0]
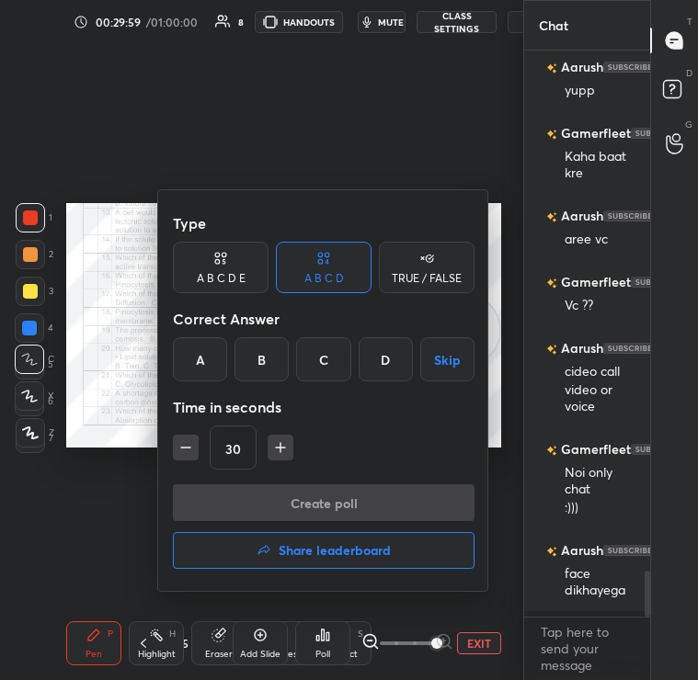
click at [376, 360] on div "D" at bounding box center [386, 359] width 54 height 44
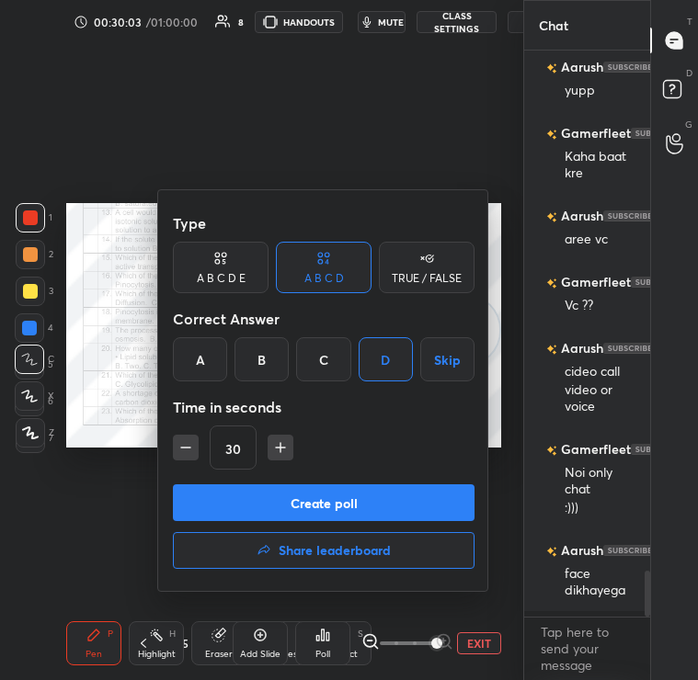
scroll to position [6417, 0]
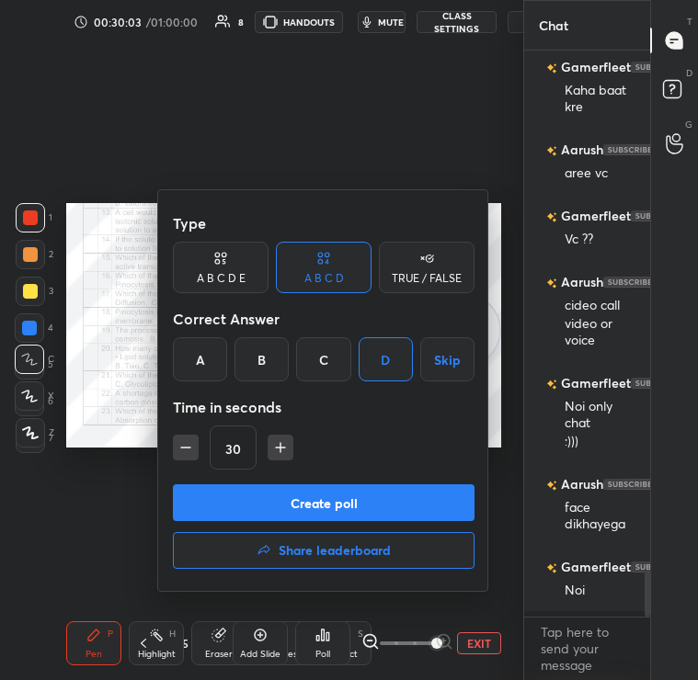
click at [401, 503] on button "Create poll" at bounding box center [324, 503] width 302 height 37
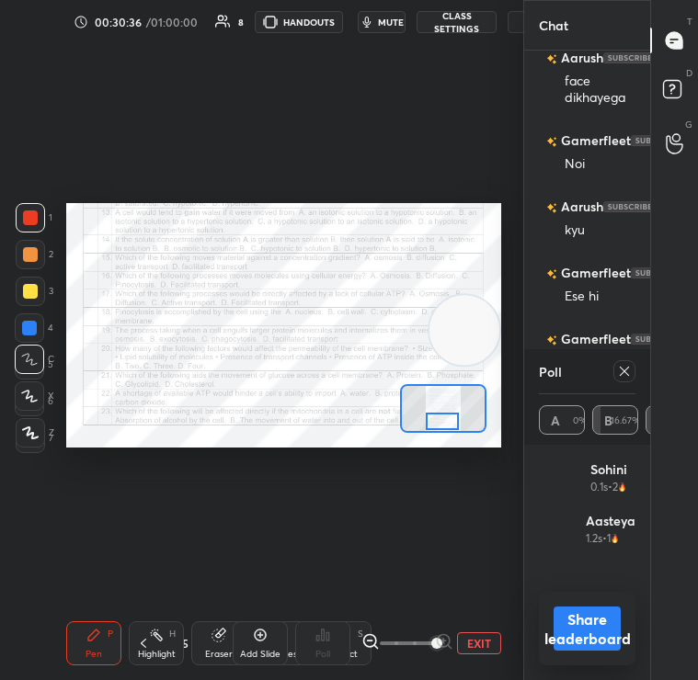
click at [622, 376] on icon at bounding box center [624, 371] width 15 height 15
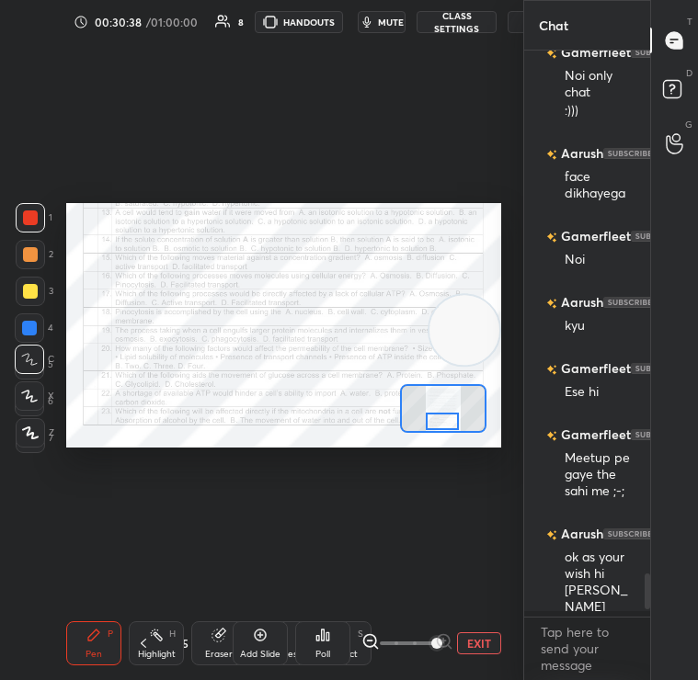
click at [314, 653] on div "Poll" at bounding box center [322, 644] width 55 height 44
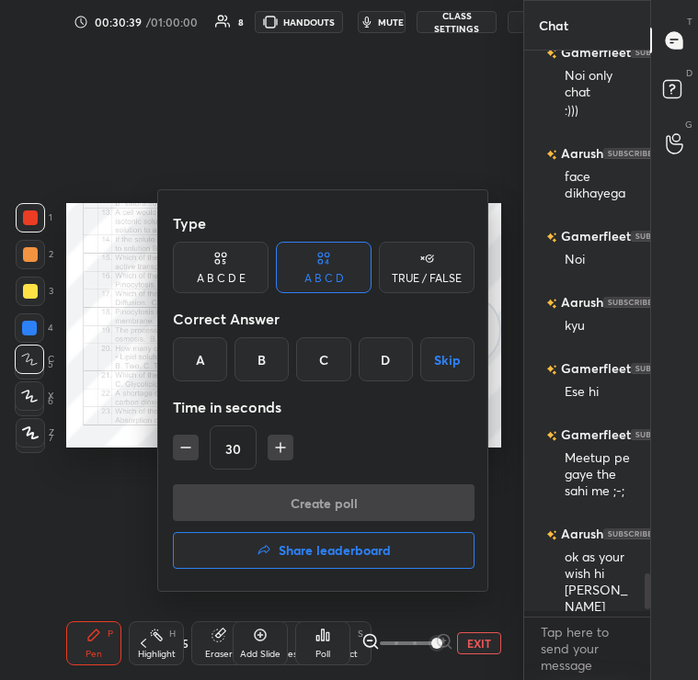
click at [149, 351] on div at bounding box center [349, 340] width 698 height 680
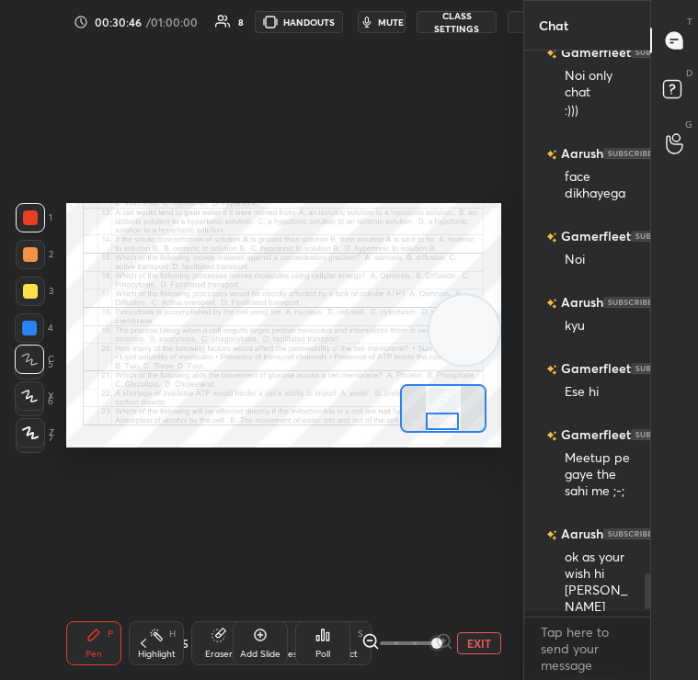
click at [320, 650] on div "Poll" at bounding box center [322, 654] width 15 height 9
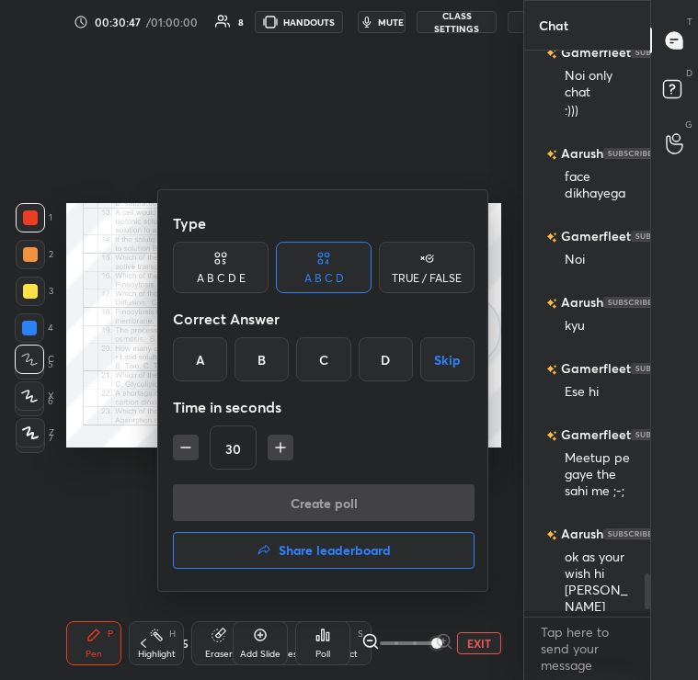
click at [330, 352] on div "C" at bounding box center [323, 359] width 54 height 44
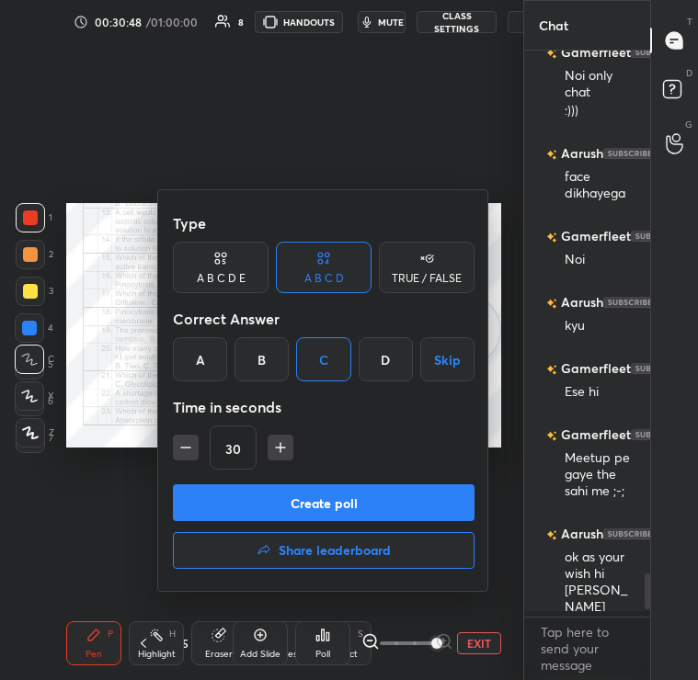
click at [343, 502] on button "Create poll" at bounding box center [324, 503] width 302 height 37
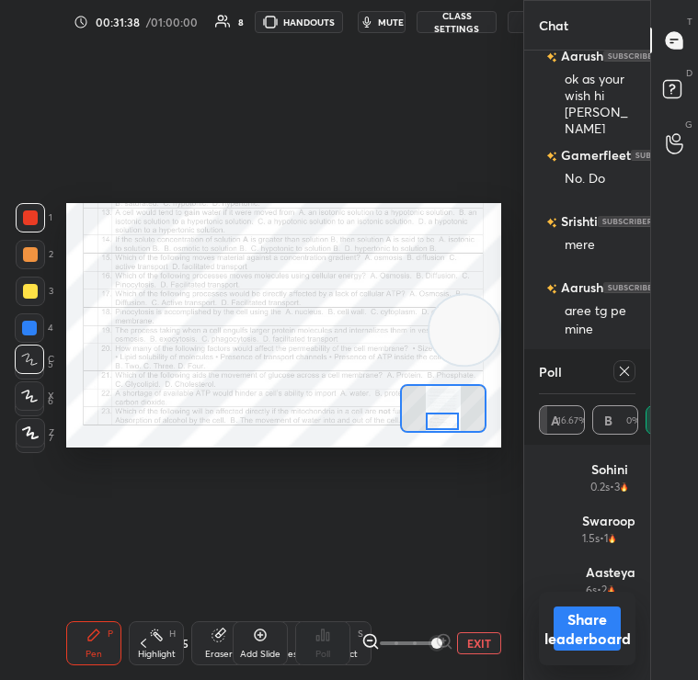
scroll to position [7244, 0]
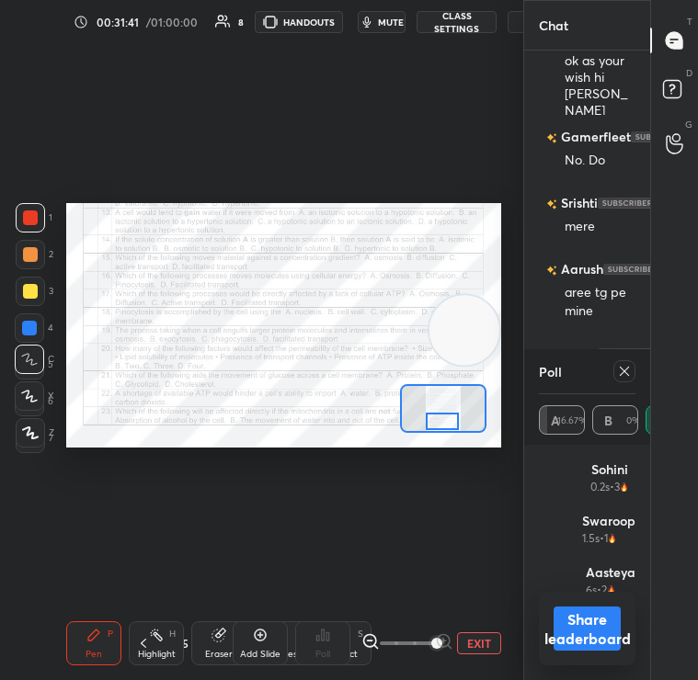
click at [623, 370] on icon at bounding box center [624, 371] width 15 height 15
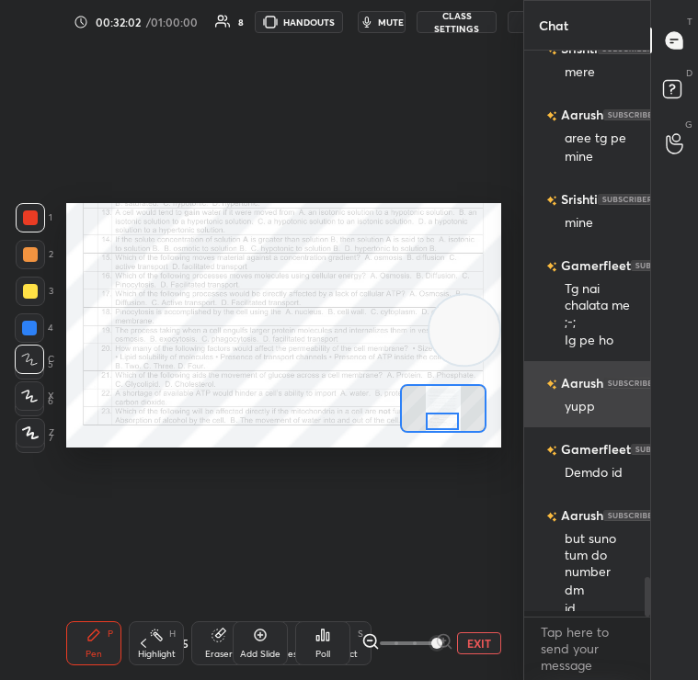
scroll to position [7417, 0]
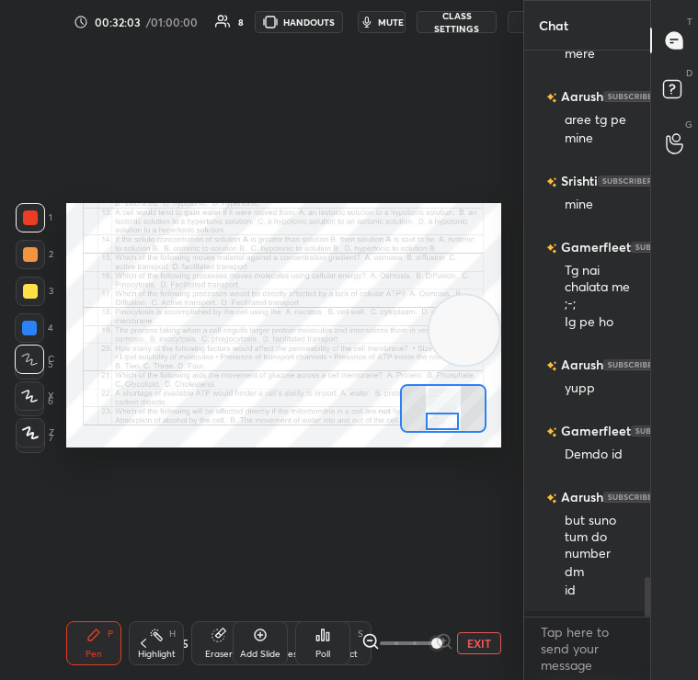
click at [327, 629] on icon at bounding box center [322, 635] width 15 height 15
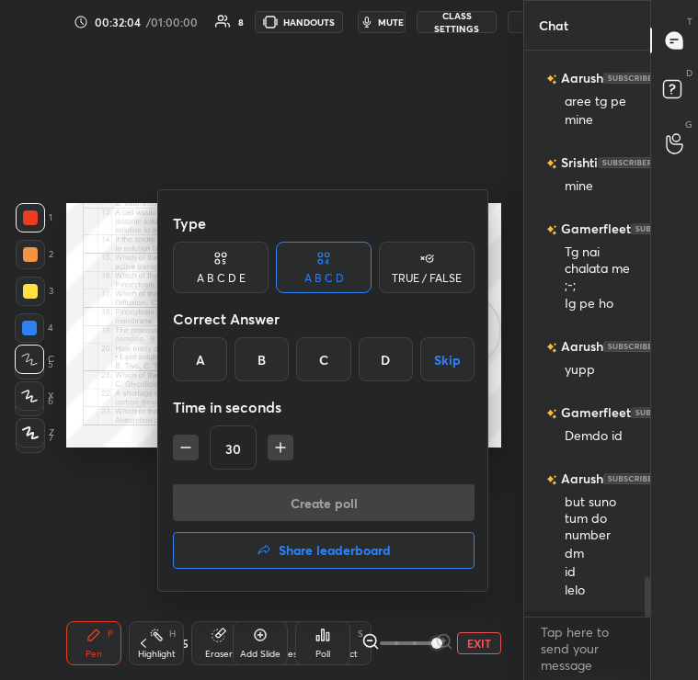
click at [316, 548] on h4 "Share leaderboard" at bounding box center [335, 550] width 112 height 13
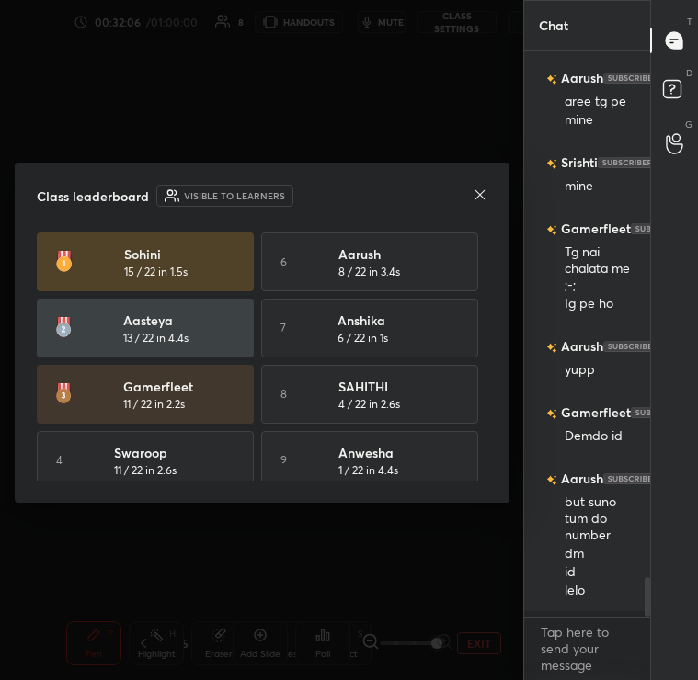
click at [473, 195] on icon at bounding box center [480, 195] width 15 height 15
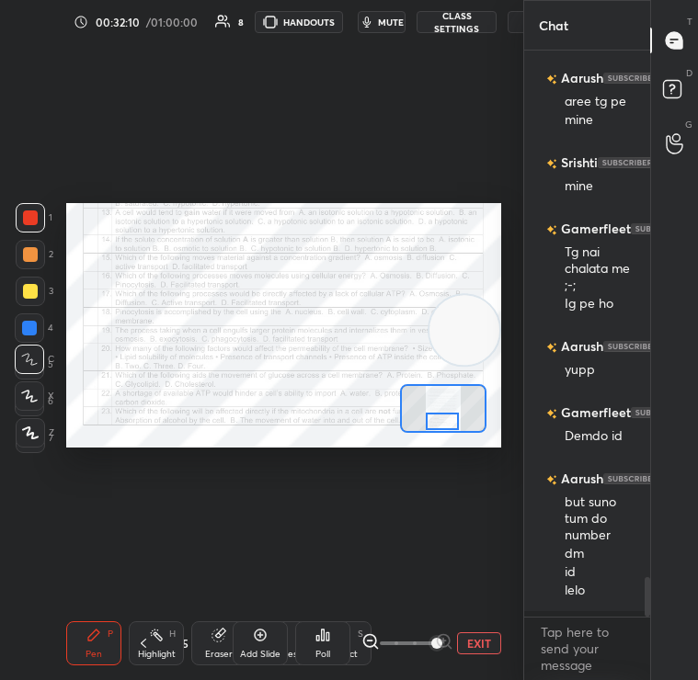
click at [326, 643] on div "Poll" at bounding box center [322, 644] width 55 height 44
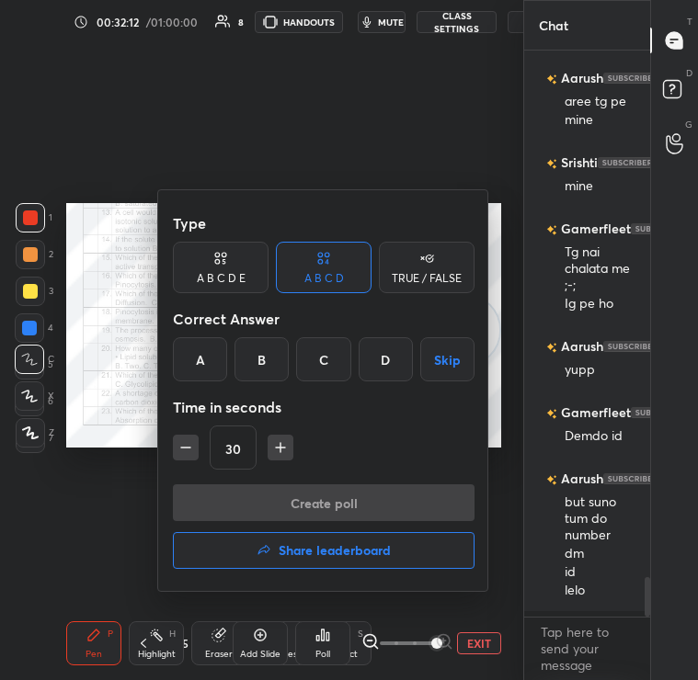
click at [319, 367] on div "C" at bounding box center [323, 359] width 54 height 44
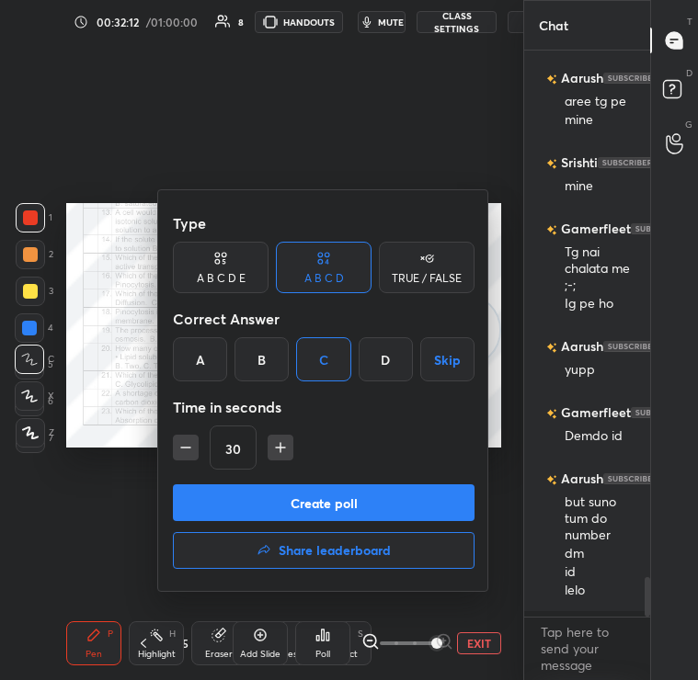
click at [313, 508] on button "Create poll" at bounding box center [324, 503] width 302 height 37
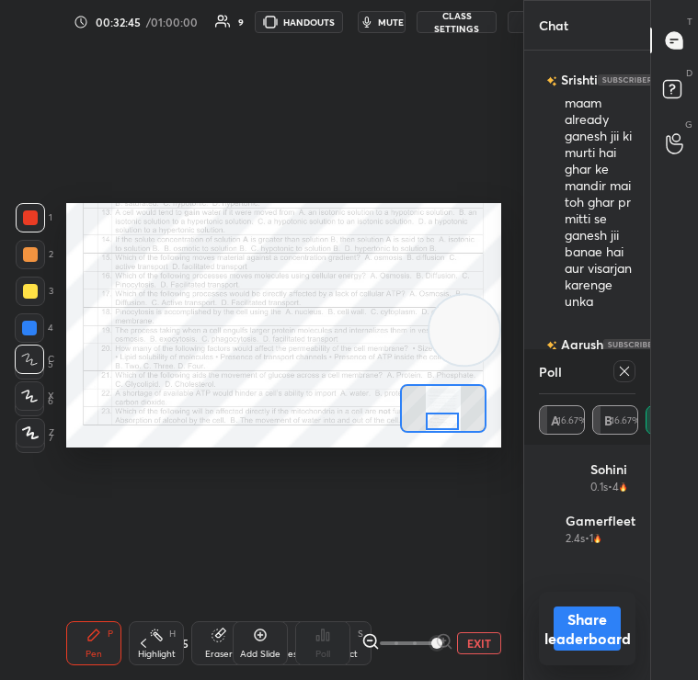
click at [625, 376] on icon at bounding box center [624, 371] width 15 height 15
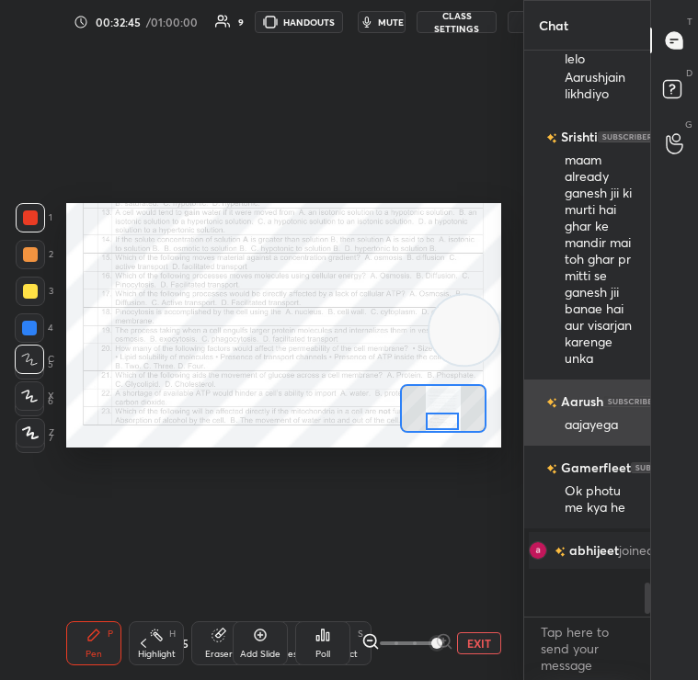
scroll to position [540, 120]
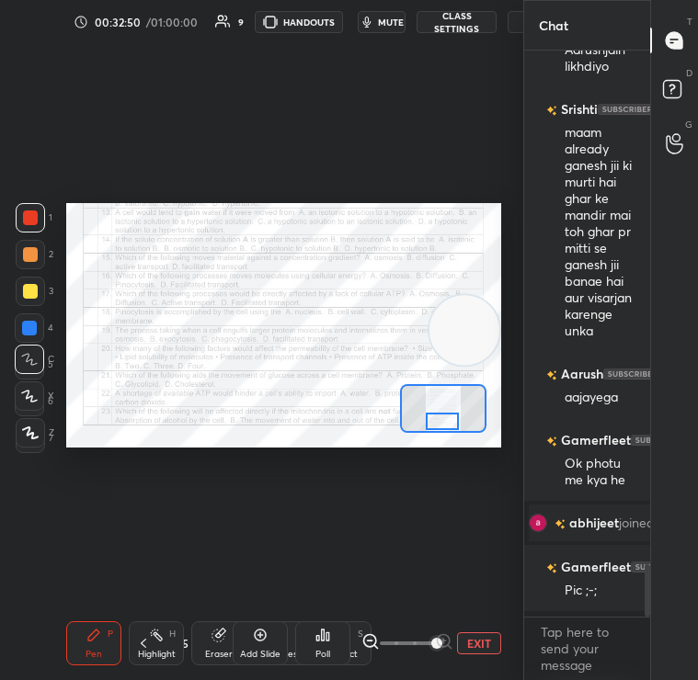
click at [321, 650] on div "Poll" at bounding box center [322, 654] width 15 height 9
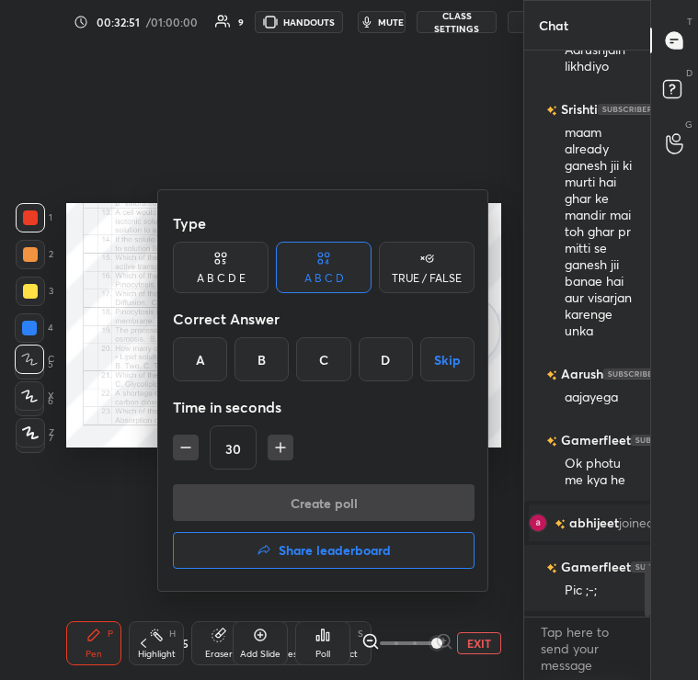
click at [313, 355] on div "C" at bounding box center [323, 359] width 54 height 44
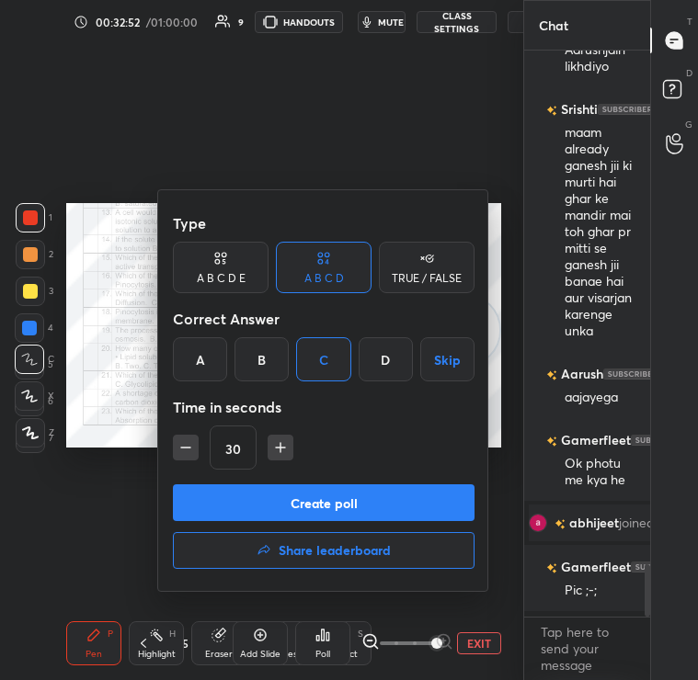
click at [337, 497] on button "Create poll" at bounding box center [324, 503] width 302 height 37
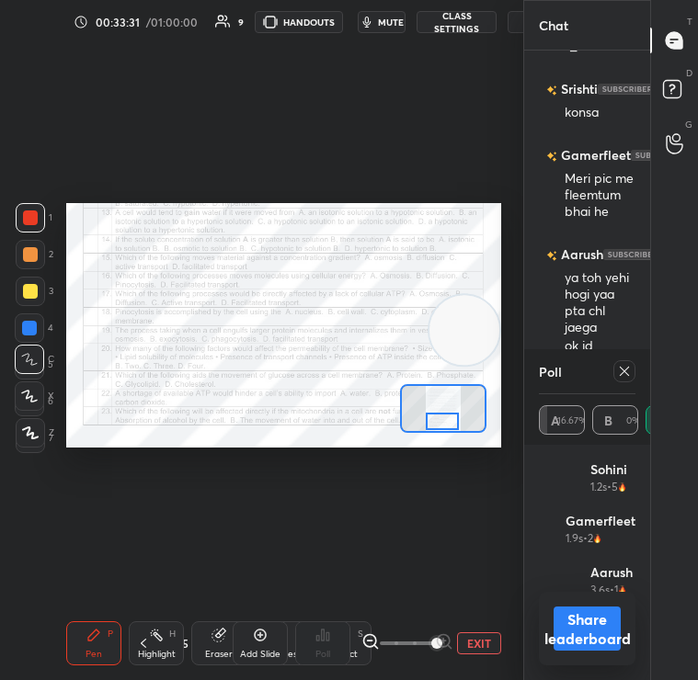
click at [574, 626] on button "Share leaderboard" at bounding box center [587, 629] width 67 height 44
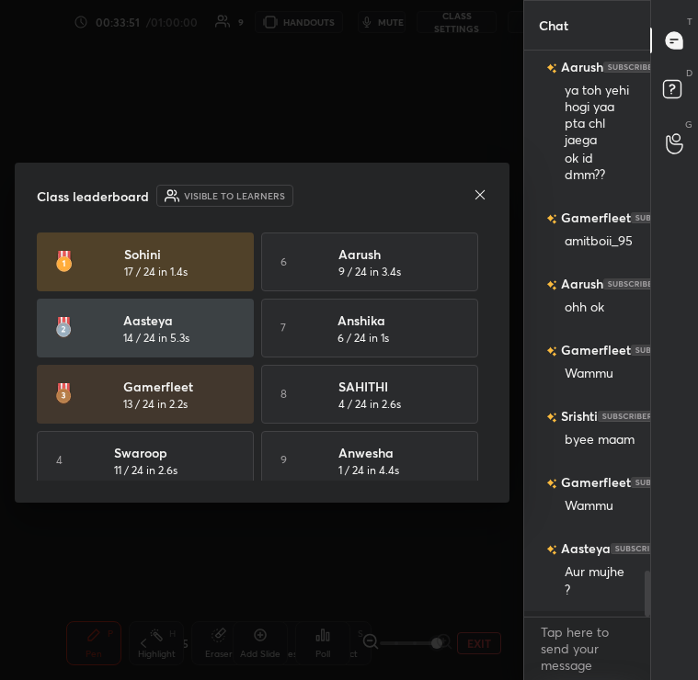
click at [474, 193] on icon at bounding box center [480, 195] width 15 height 15
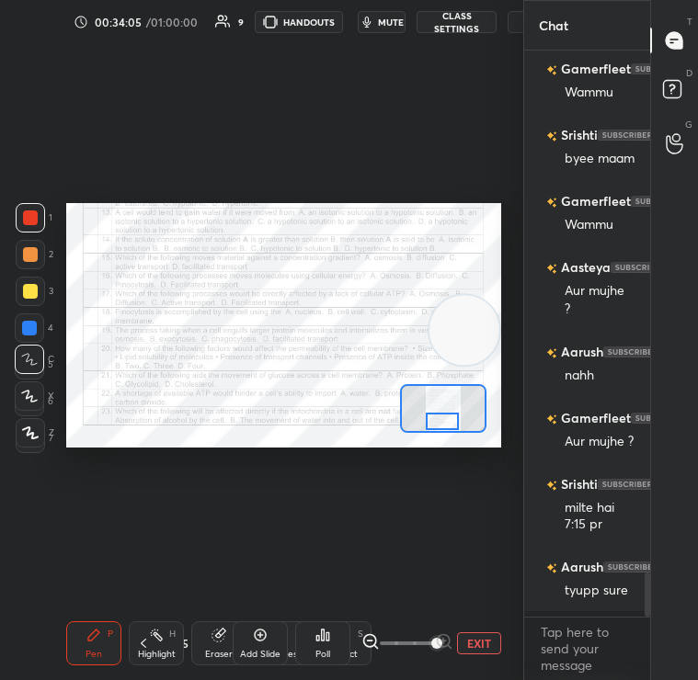
click at [488, 623] on div "Add Slide Poll EXIT" at bounding box center [367, 643] width 269 height 103
click at [487, 636] on button "EXIT" at bounding box center [479, 644] width 44 height 22
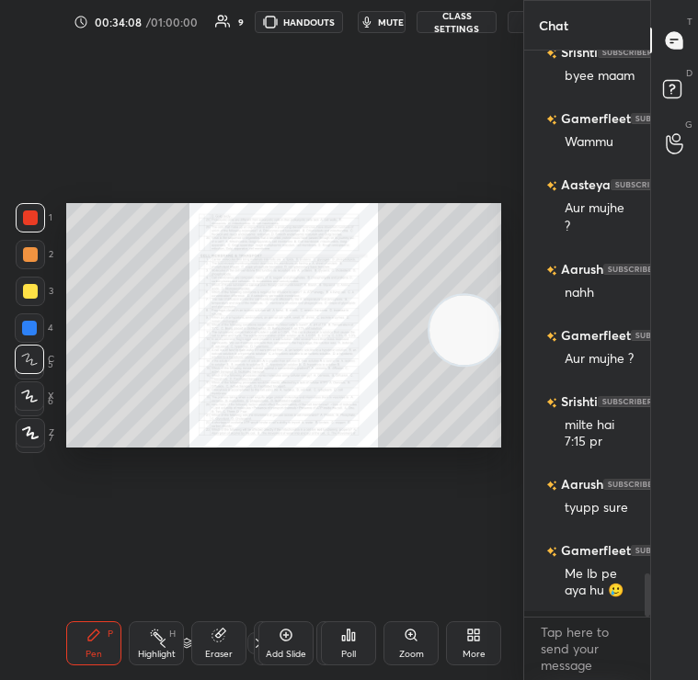
click at [472, 635] on icon at bounding box center [473, 635] width 15 height 15
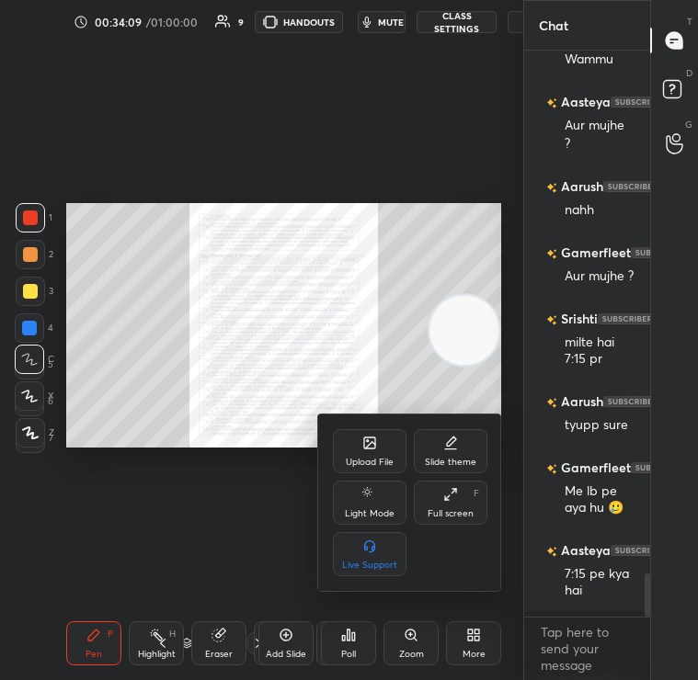
click at [362, 449] on icon at bounding box center [369, 443] width 15 height 15
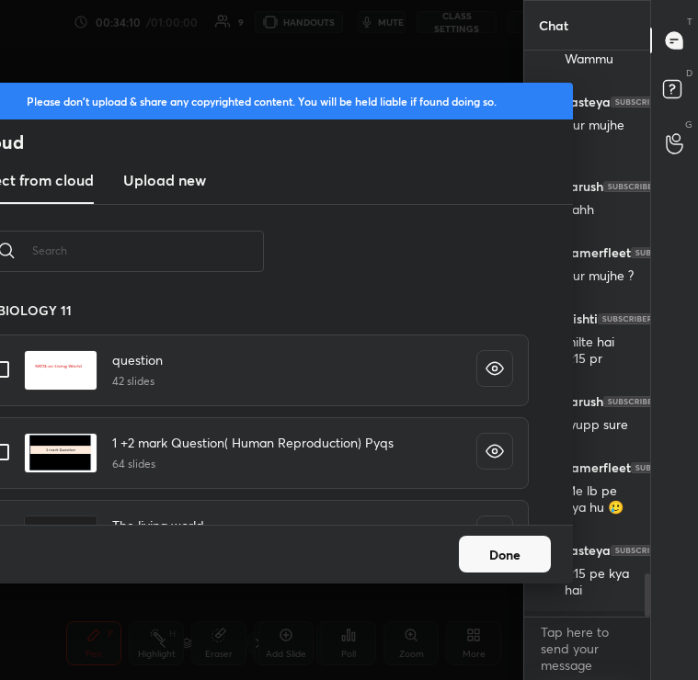
click at [174, 191] on new "Upload new" at bounding box center [164, 181] width 83 height 46
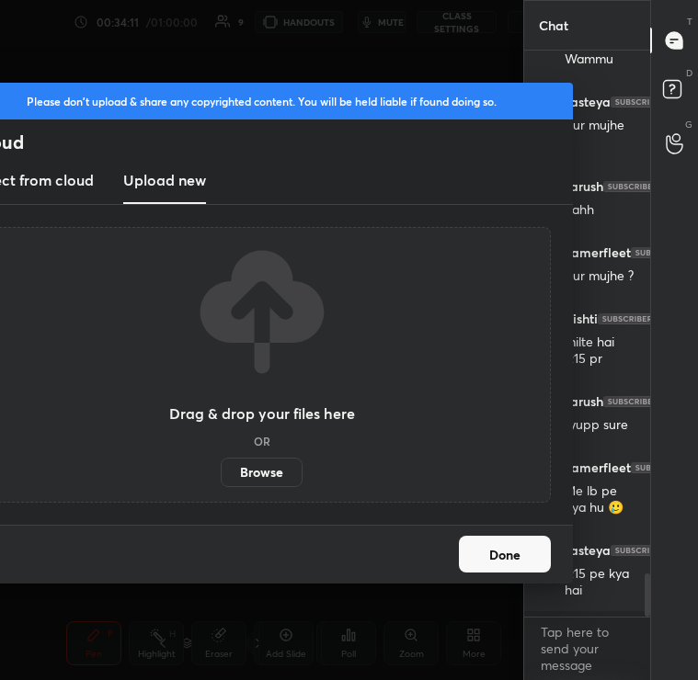
click at [262, 47] on div "Please don't upload & share any copyrighted content. You will be held liable if…" at bounding box center [261, 340] width 523 height 680
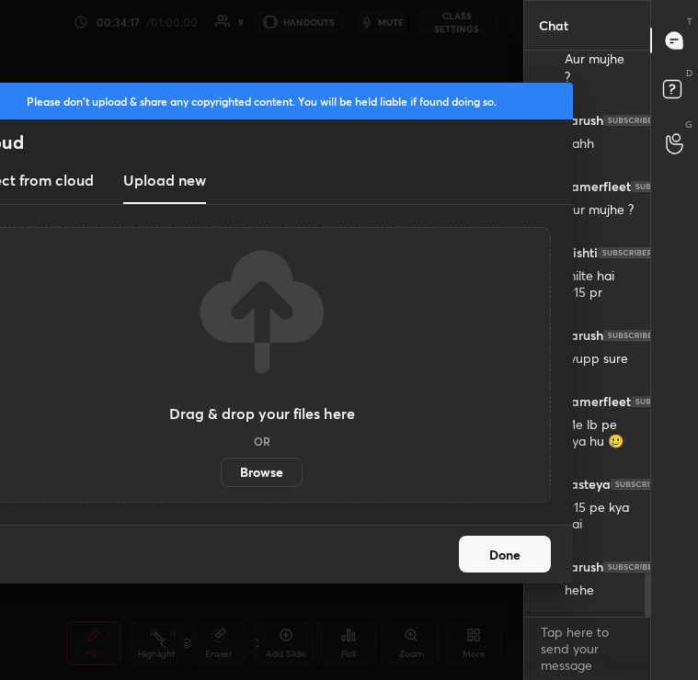
click at [488, 556] on button "Done" at bounding box center [505, 554] width 92 height 37
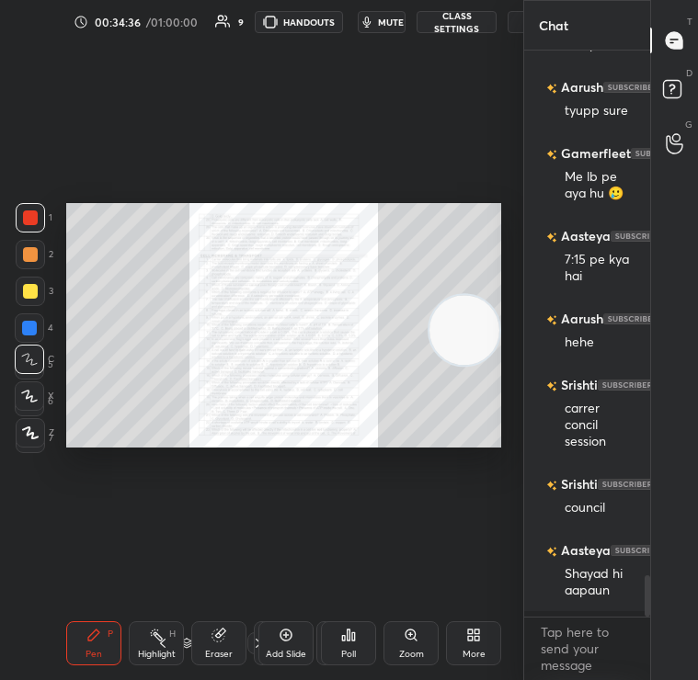
click at [577, 655] on body "1 2 3 4 5 6 7 C X Z C X Z E E Erase all H H LIVE Quiz on Food Improvement 00:34…" at bounding box center [349, 340] width 698 height 680
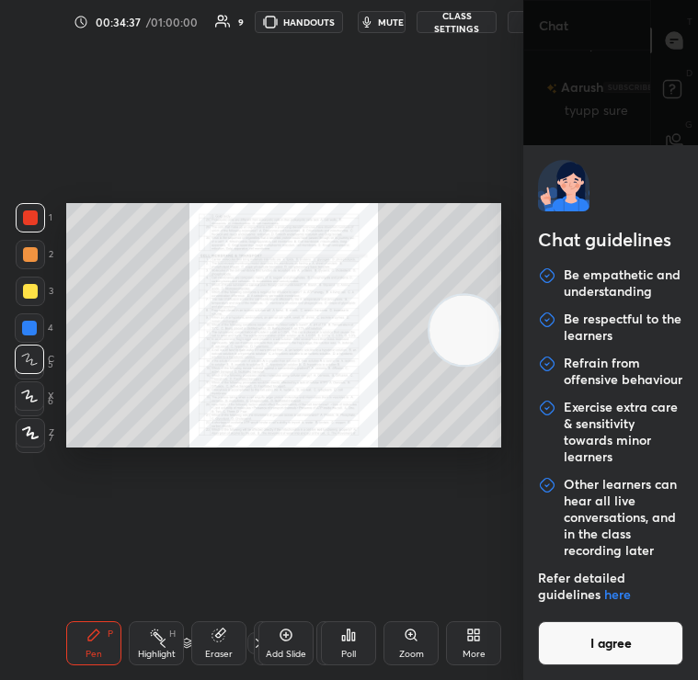
click at [569, 638] on button "I agree" at bounding box center [610, 644] width 145 height 44
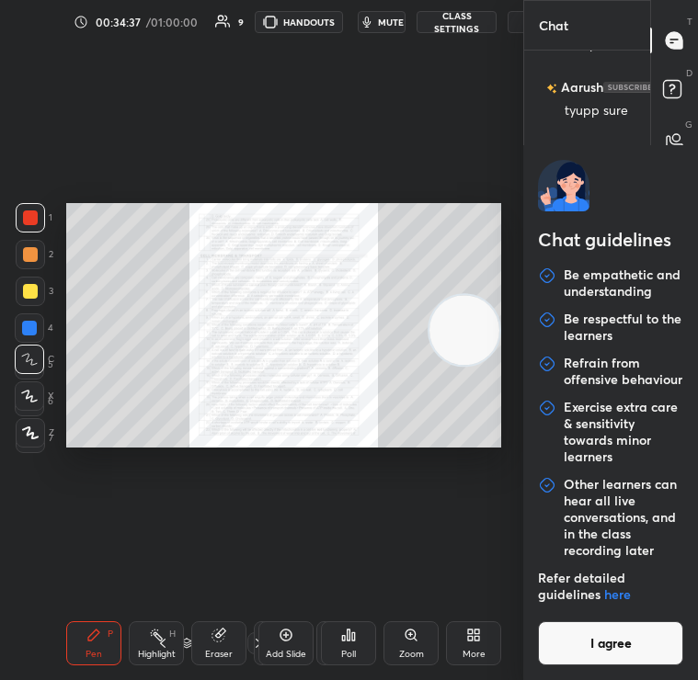
type textarea "x"
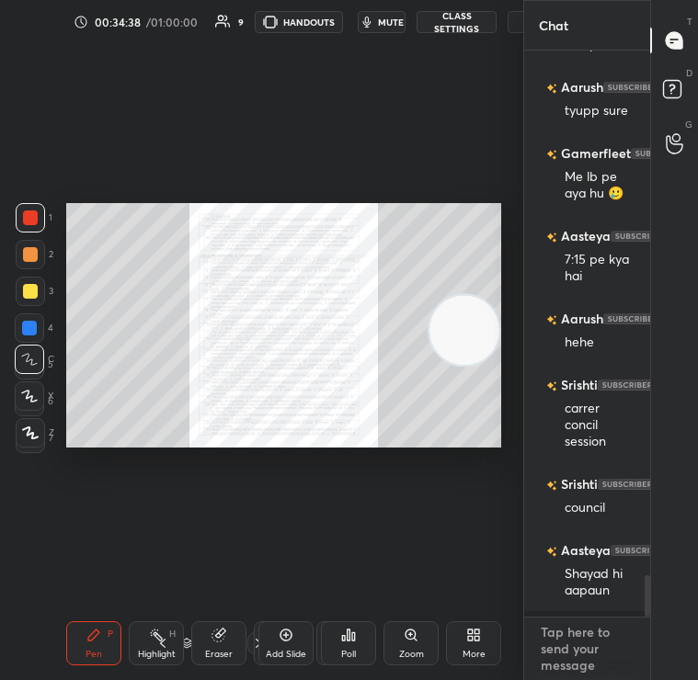
paste textarea "[URL][DOMAIN_NAME]"
type textarea "[URL][DOMAIN_NAME]"
type textarea "x"
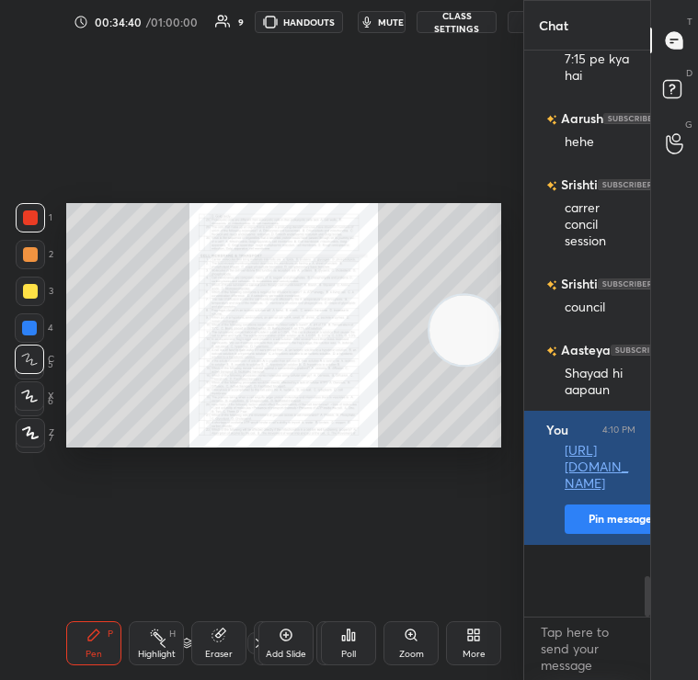
click at [588, 534] on button "Pin message" at bounding box center [620, 519] width 110 height 29
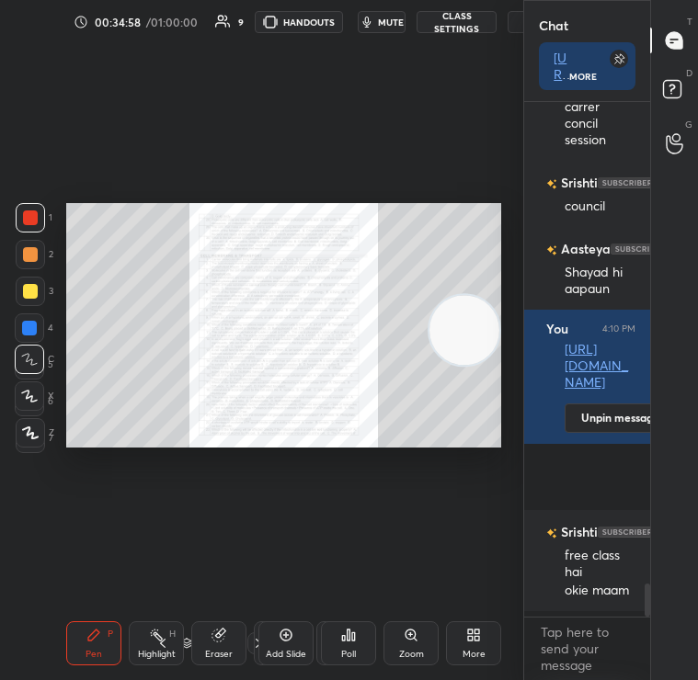
scroll to position [7535, 0]
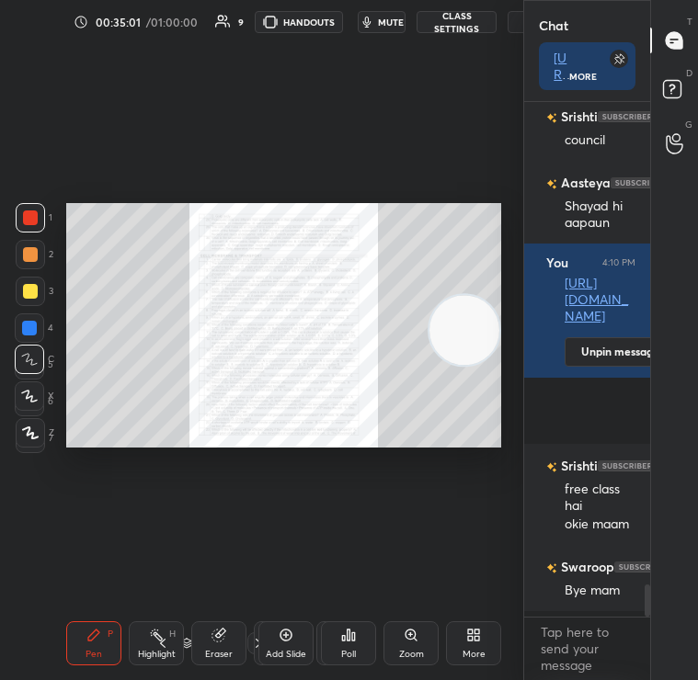
click at [449, 652] on div "More" at bounding box center [473, 644] width 55 height 44
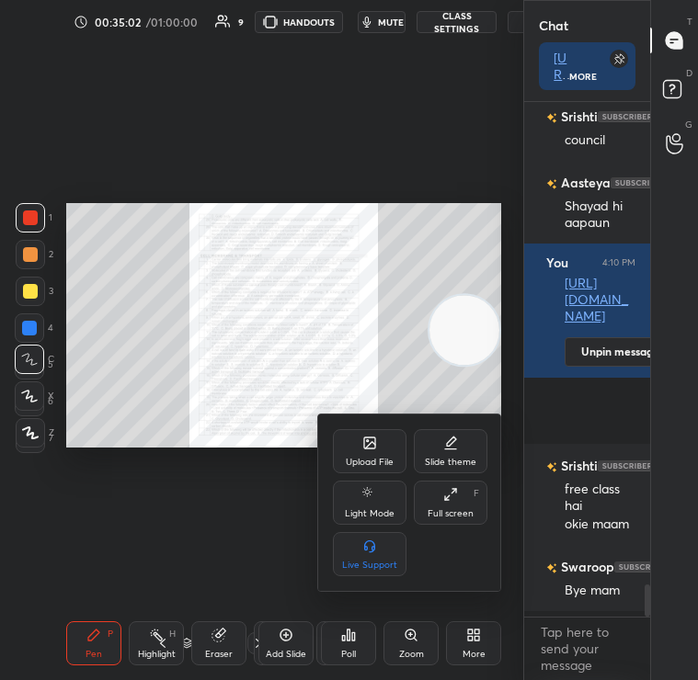
click at [371, 433] on div "Upload File" at bounding box center [370, 451] width 74 height 44
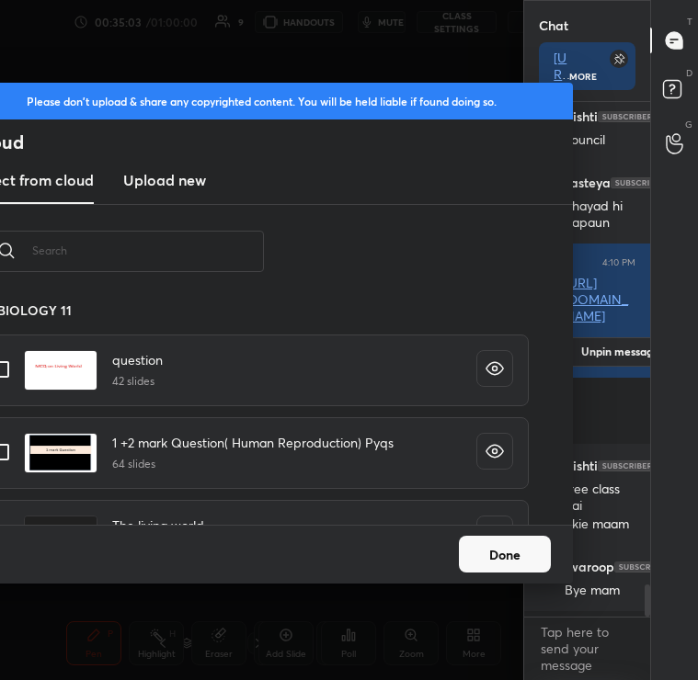
scroll to position [6, 10]
click at [209, 248] on input "text" at bounding box center [148, 251] width 232 height 78
click at [155, 175] on h3 "Upload new" at bounding box center [164, 180] width 83 height 22
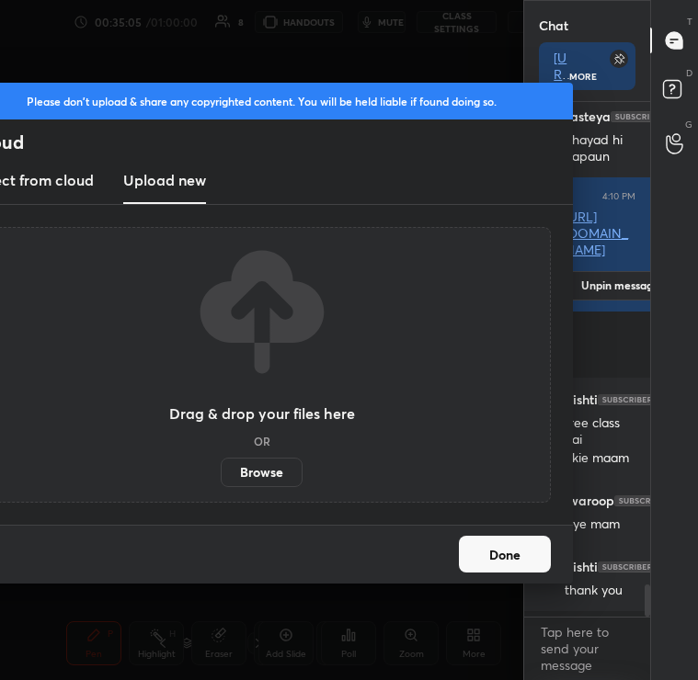
click at [249, 467] on label "Browse" at bounding box center [262, 472] width 82 height 29
click at [221, 467] on input "Browse" at bounding box center [221, 472] width 0 height 29
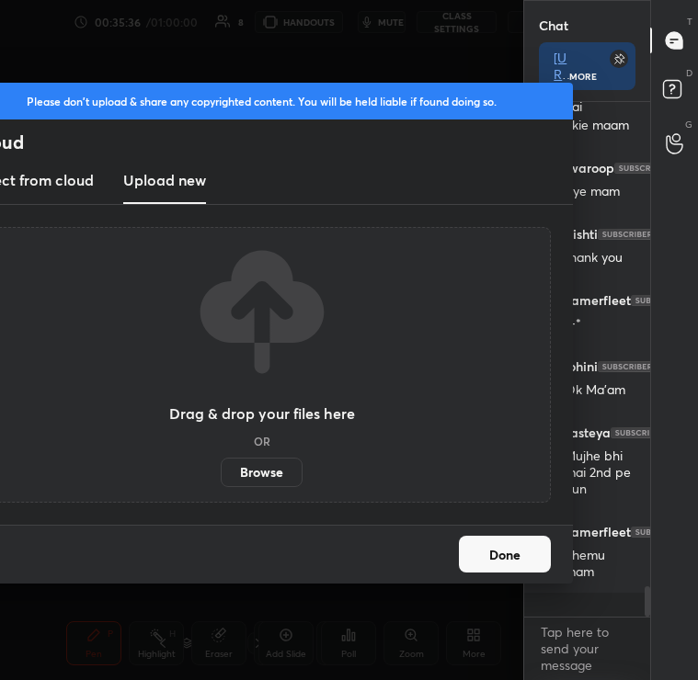
scroll to position [6, 6]
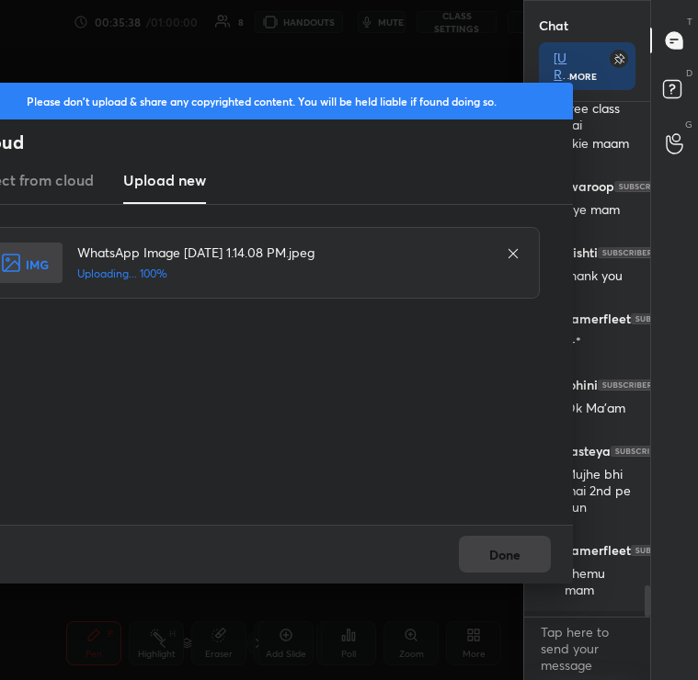
click at [463, 584] on div "Please don't upload & share any copyrighted content. You will be held liable if…" at bounding box center [261, 340] width 523 height 680
click at [493, 540] on button "Done" at bounding box center [505, 554] width 92 height 37
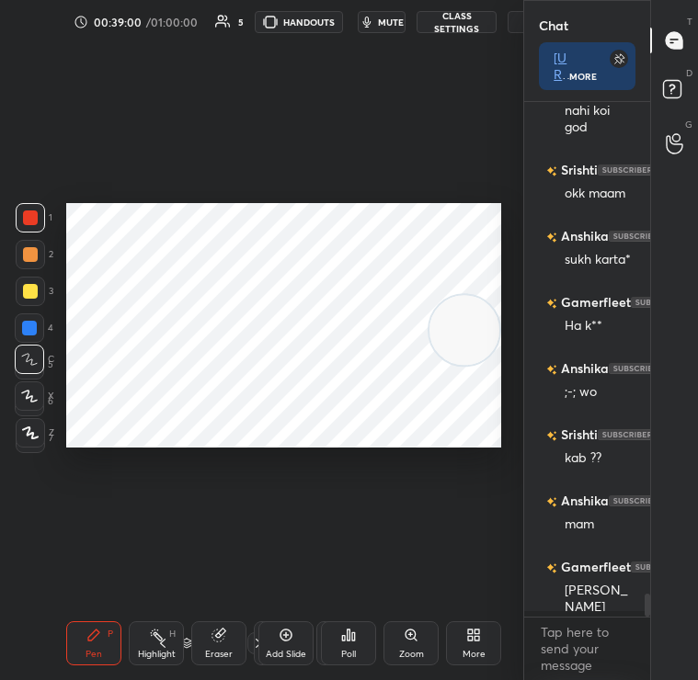
scroll to position [10882, 0]
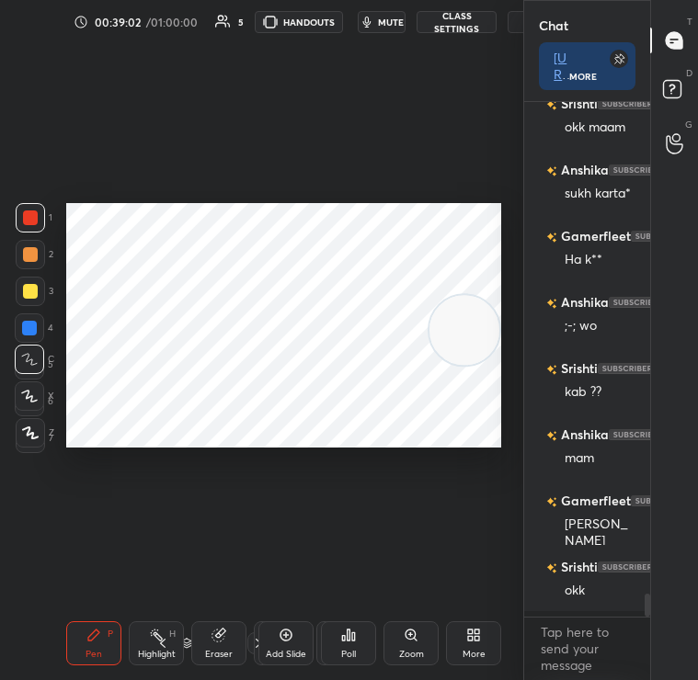
click at [291, 640] on icon at bounding box center [286, 635] width 15 height 15
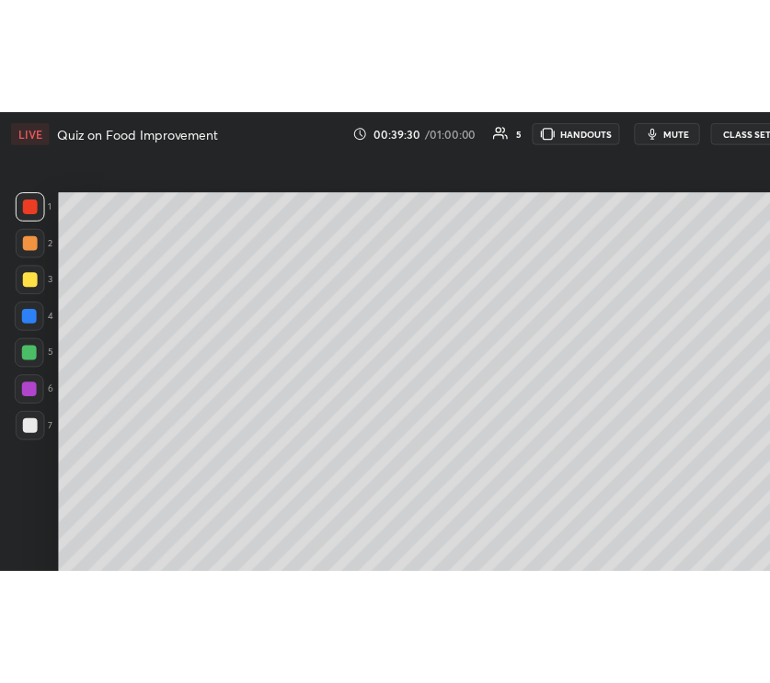
scroll to position [6, 6]
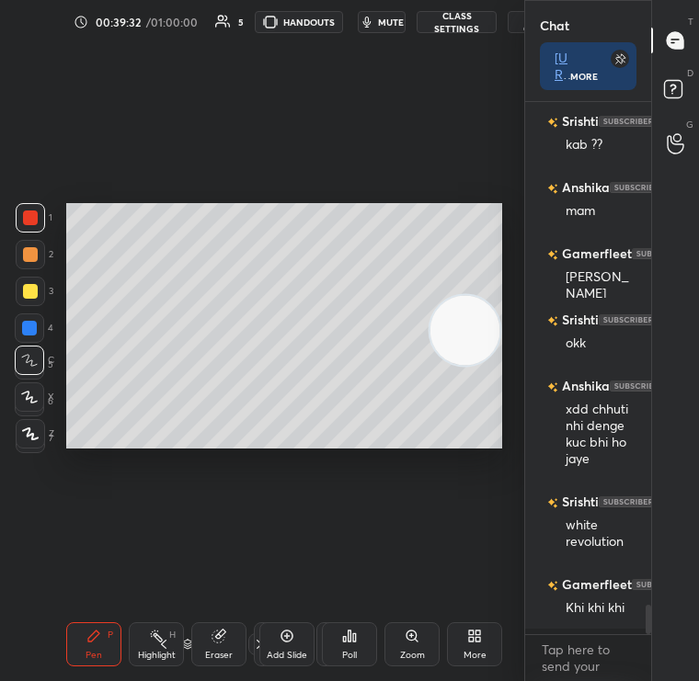
click at [331, 649] on div "Poll" at bounding box center [349, 645] width 55 height 44
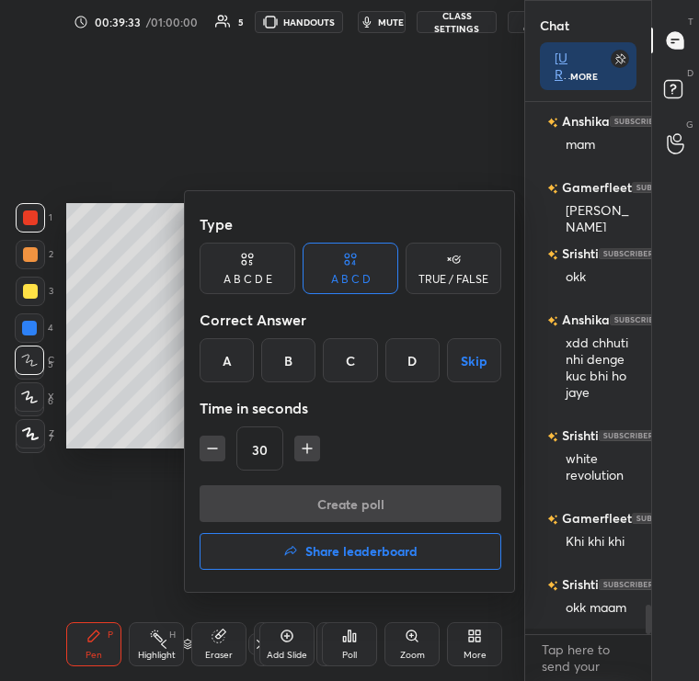
click at [337, 545] on h4 "Share leaderboard" at bounding box center [361, 551] width 112 height 13
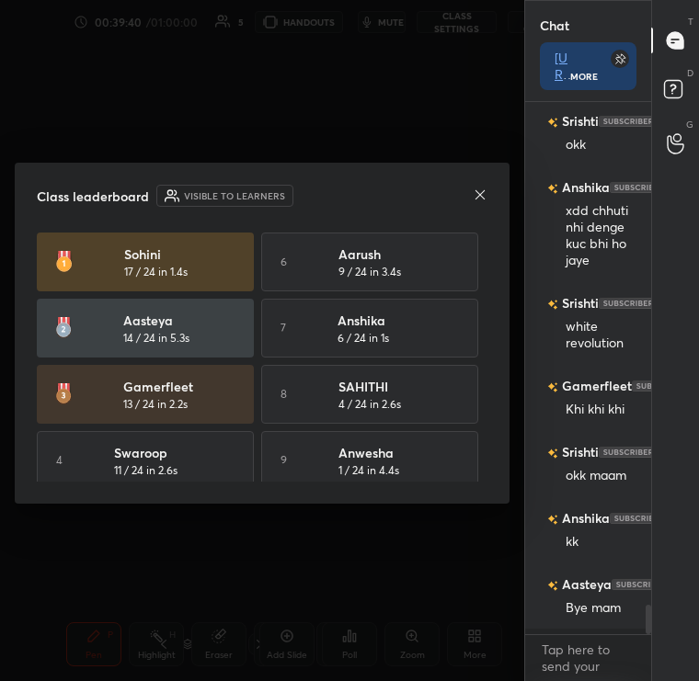
click at [482, 201] on icon at bounding box center [480, 195] width 15 height 15
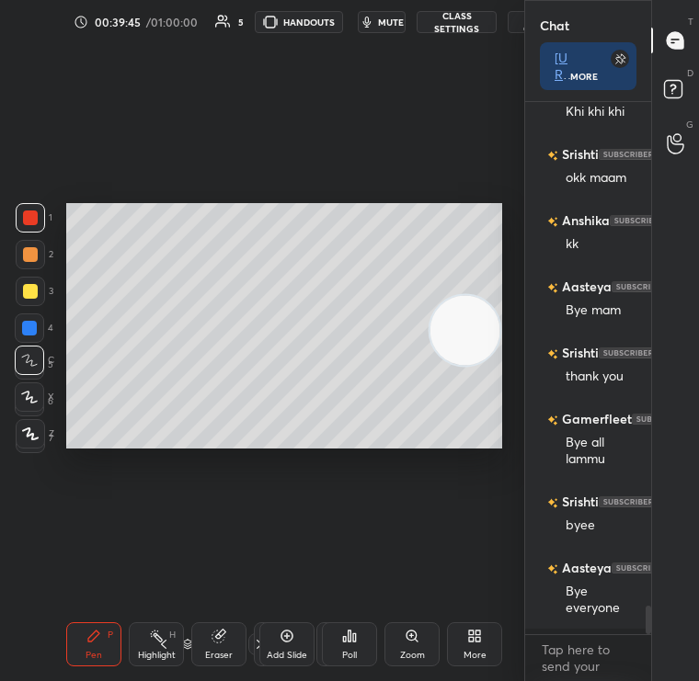
click at [518, 25] on button "End Class" at bounding box center [538, 22] width 61 height 22
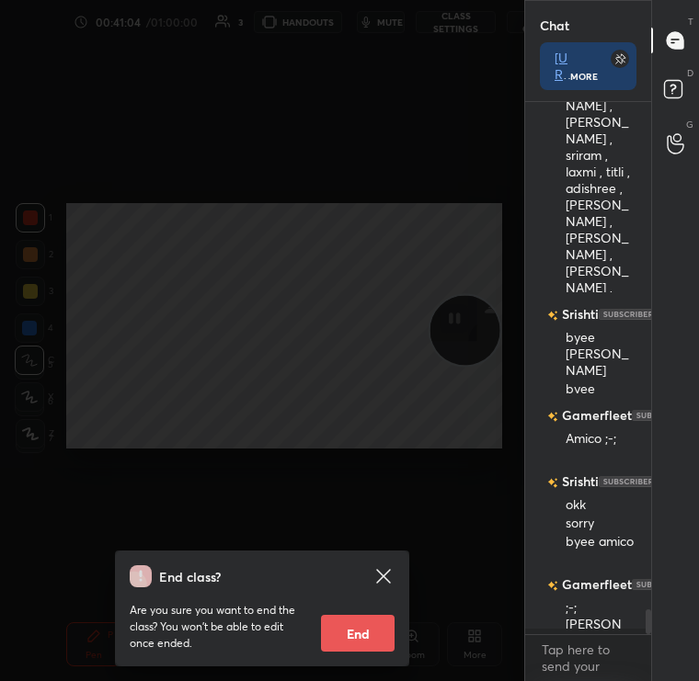
scroll to position [10673, 0]
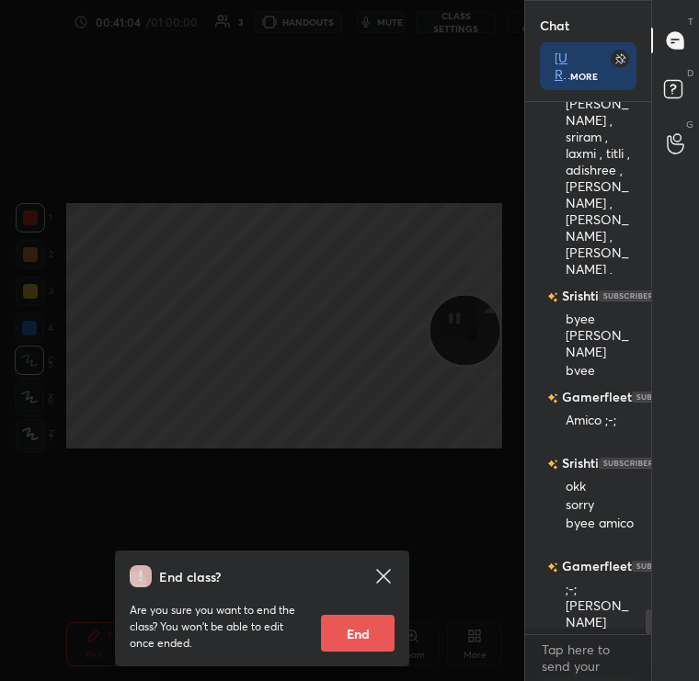
click at [355, 635] on button "End" at bounding box center [358, 633] width 74 height 37
type textarea "x"
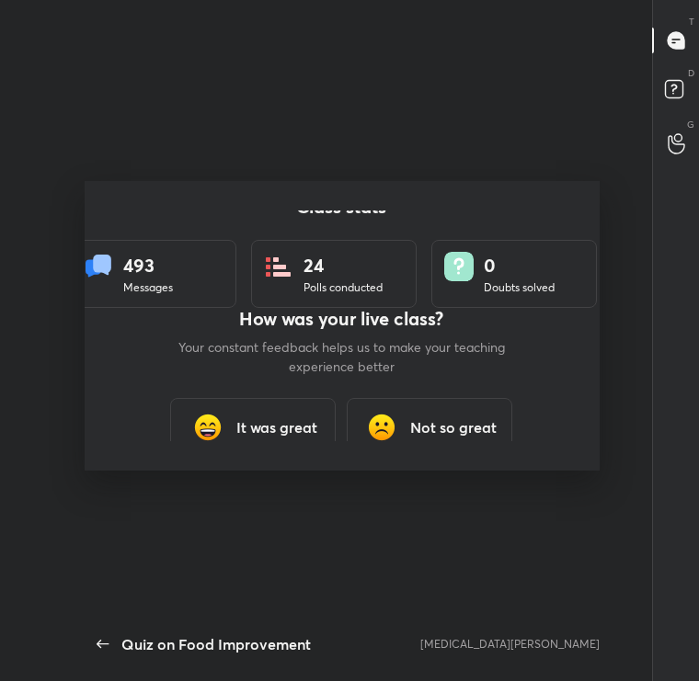
scroll to position [91393, 91313]
